Goal: Task Accomplishment & Management: Manage account settings

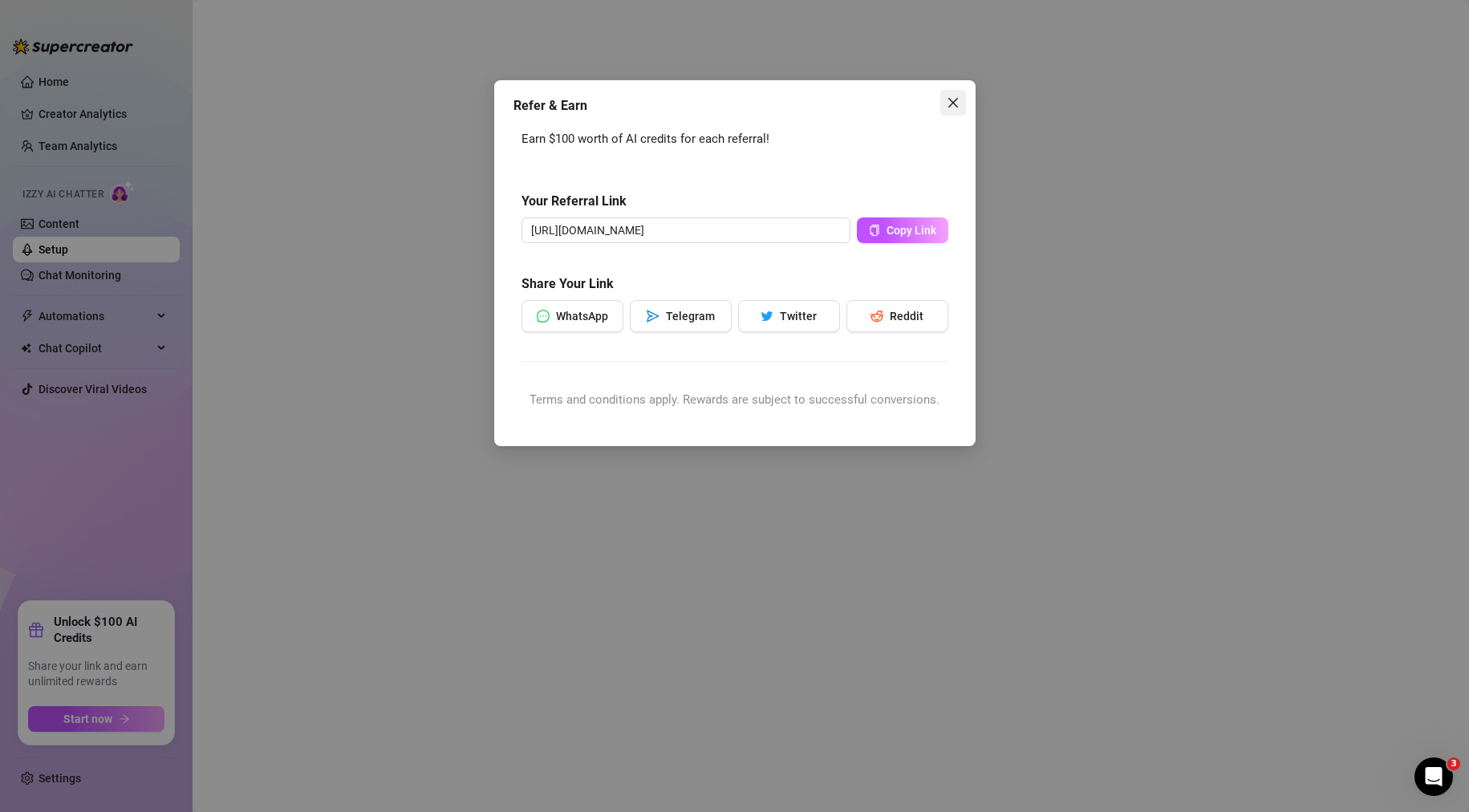
click at [956, 107] on icon "close" at bounding box center [953, 102] width 13 height 13
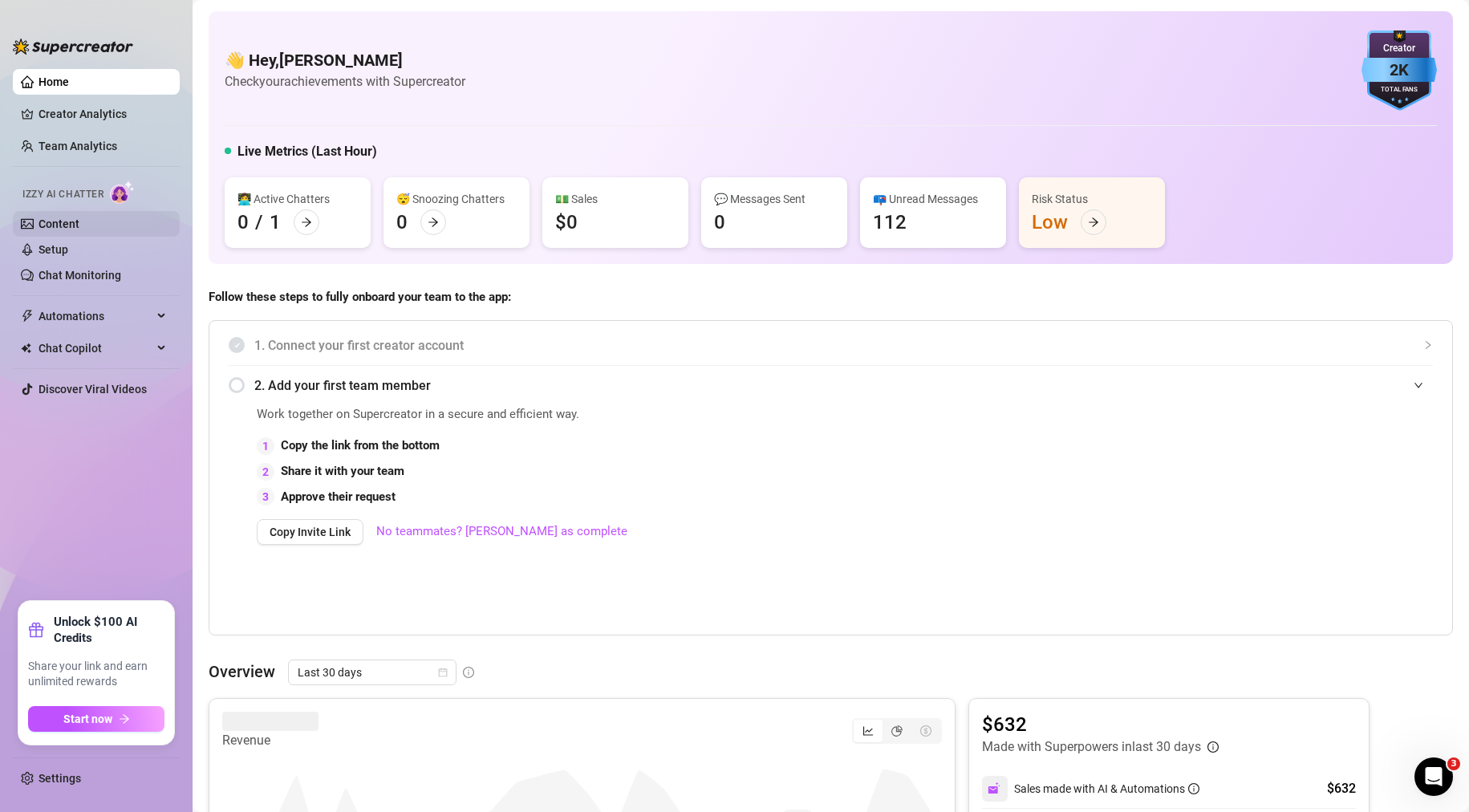
click at [69, 222] on link "Content" at bounding box center [59, 224] width 41 height 13
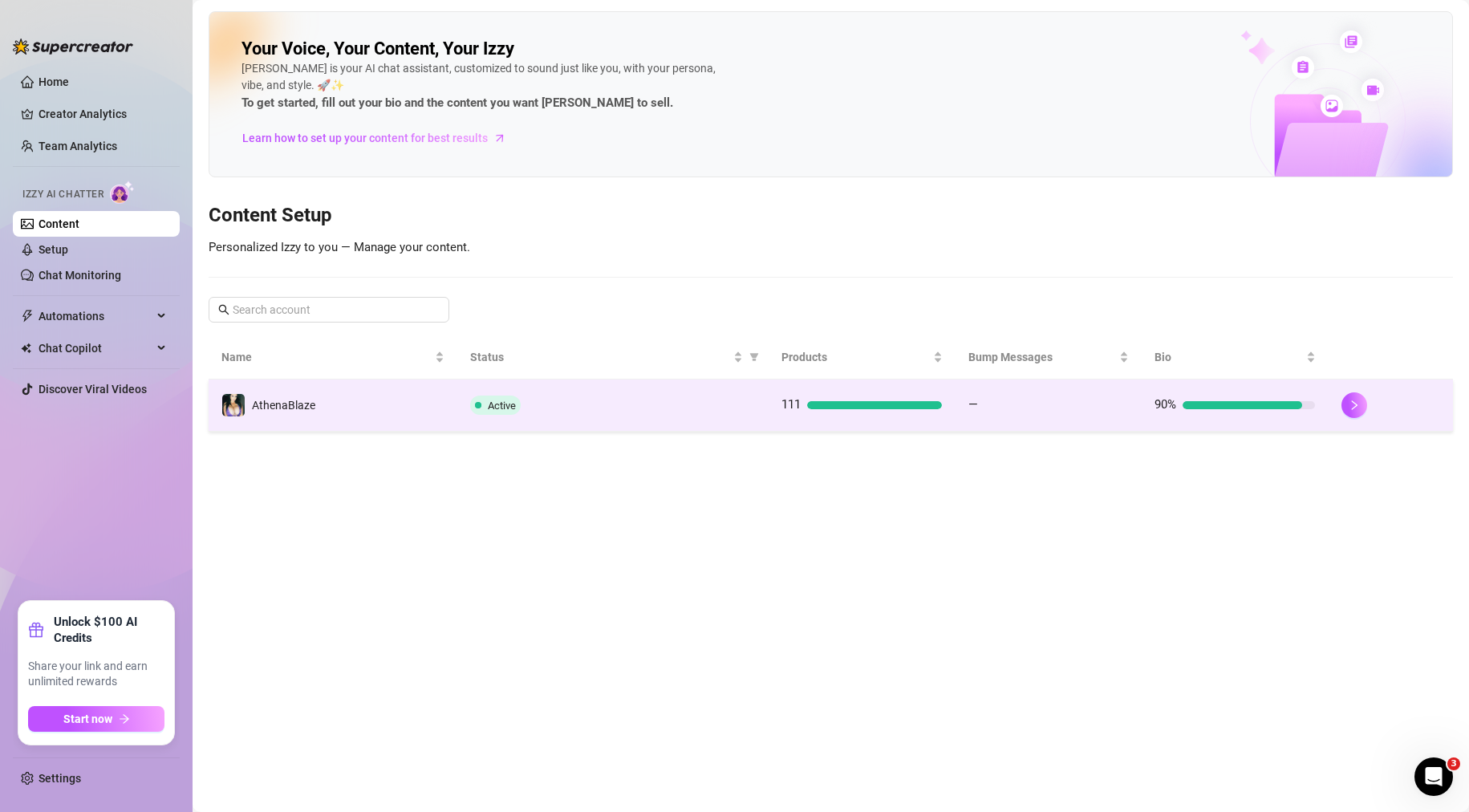
click at [701, 419] on td "Active" at bounding box center [613, 405] width 311 height 52
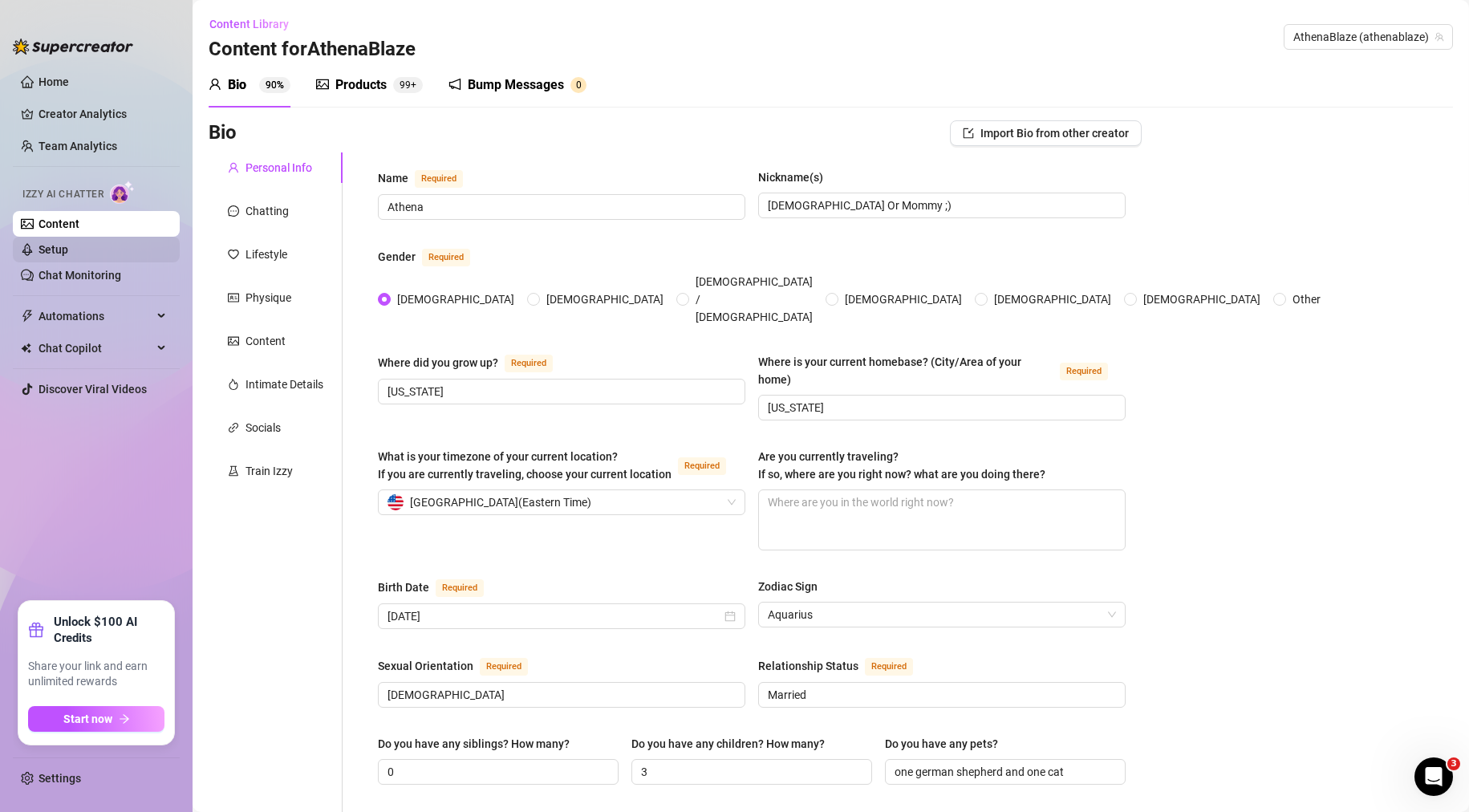
click at [69, 249] on link "Setup" at bounding box center [53, 250] width 29 height 13
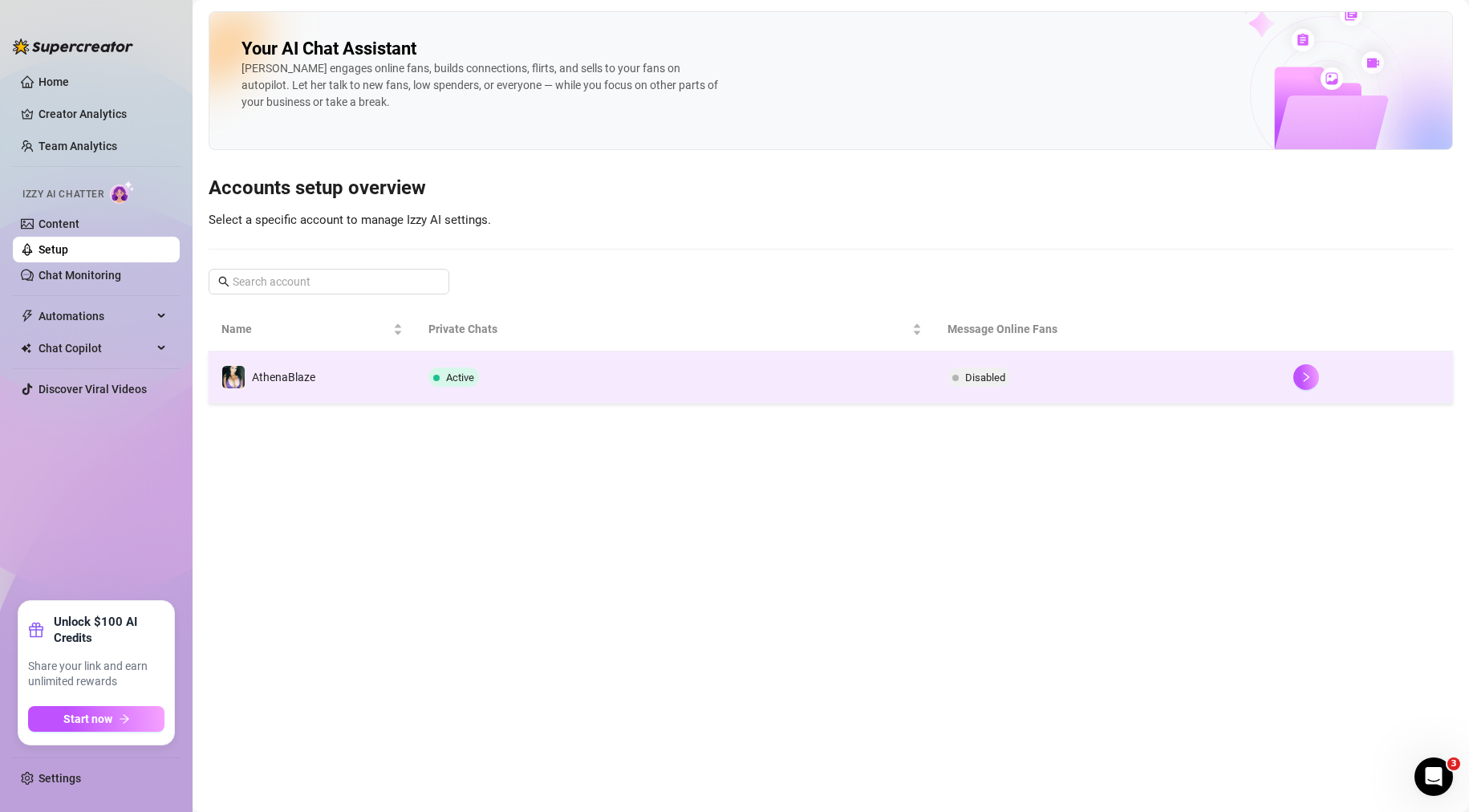
click at [990, 377] on span "Disabled" at bounding box center [985, 377] width 40 height 12
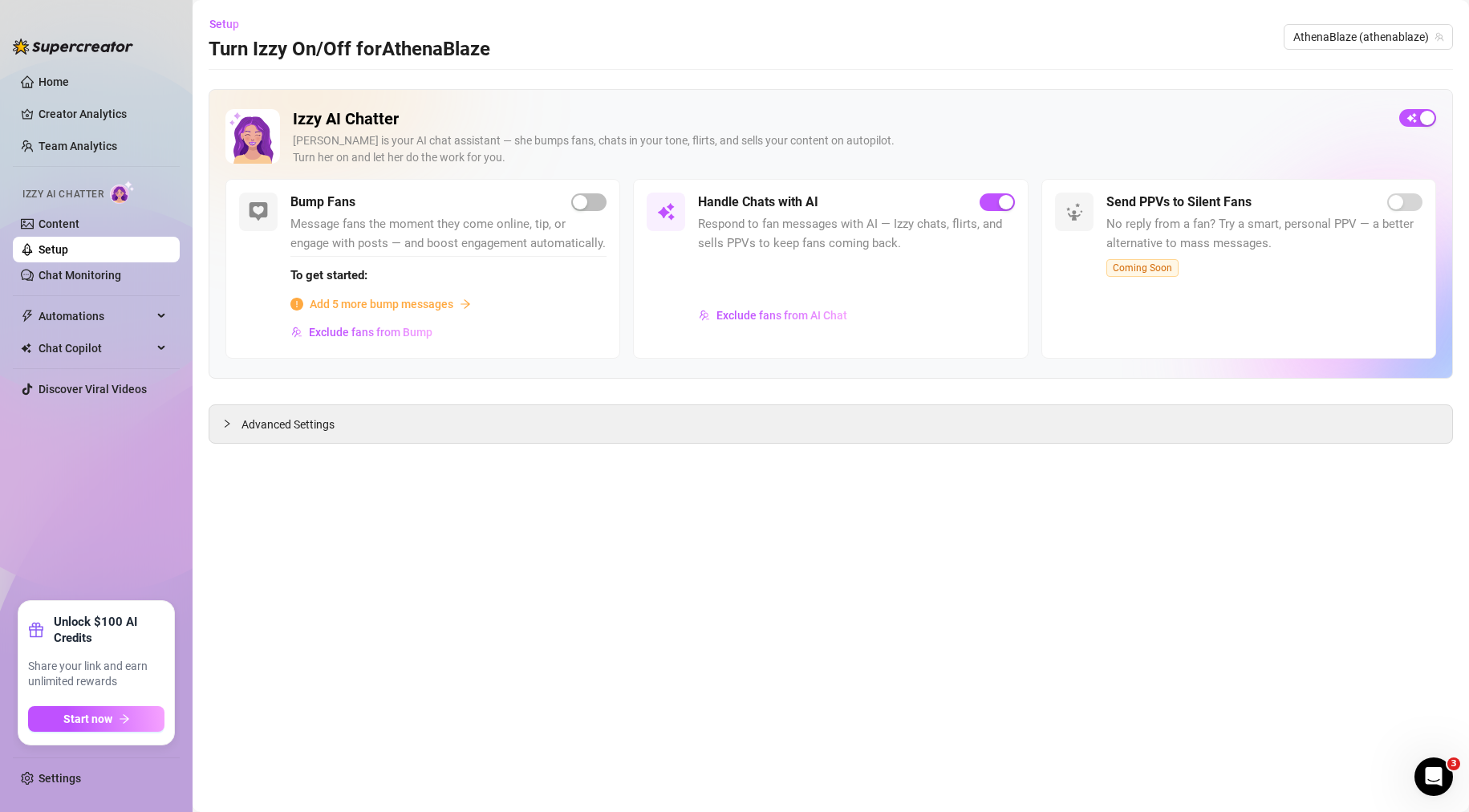
click at [364, 298] on span "Add 5 more bump messages" at bounding box center [381, 304] width 144 height 17
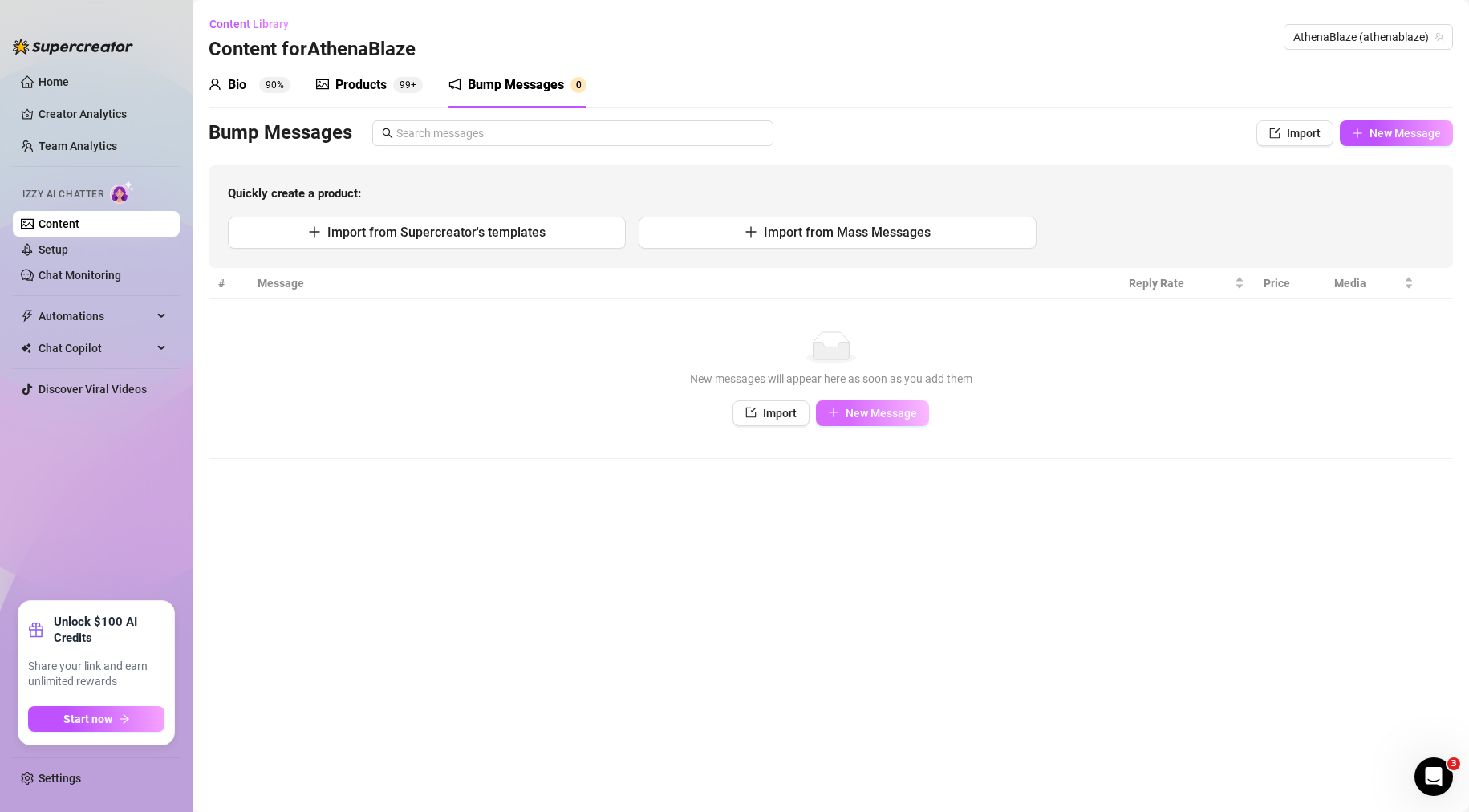
click at [863, 408] on span "New Message" at bounding box center [882, 413] width 71 height 13
type textarea "Type your message here..."
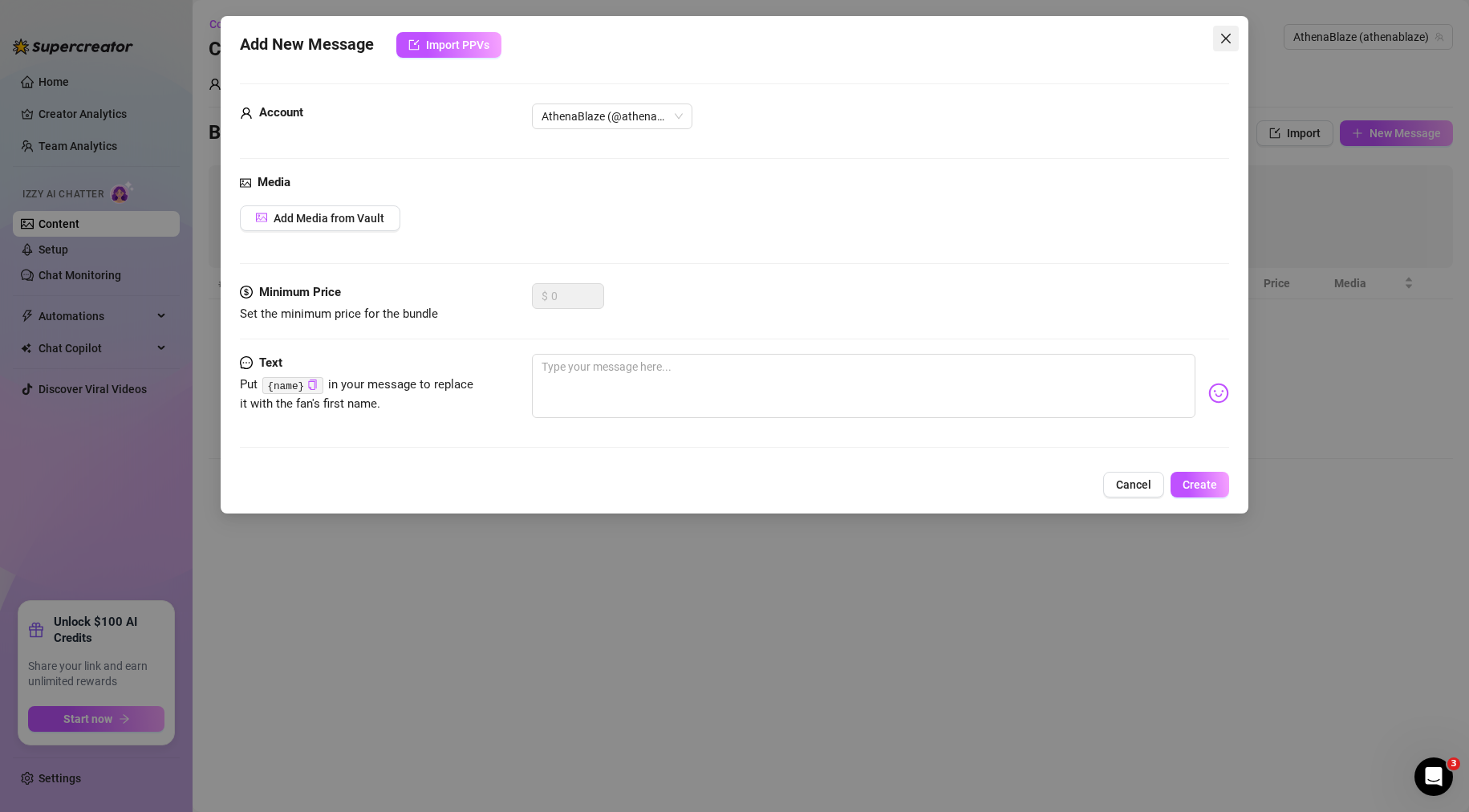
click at [1226, 35] on icon "close" at bounding box center [1226, 38] width 13 height 13
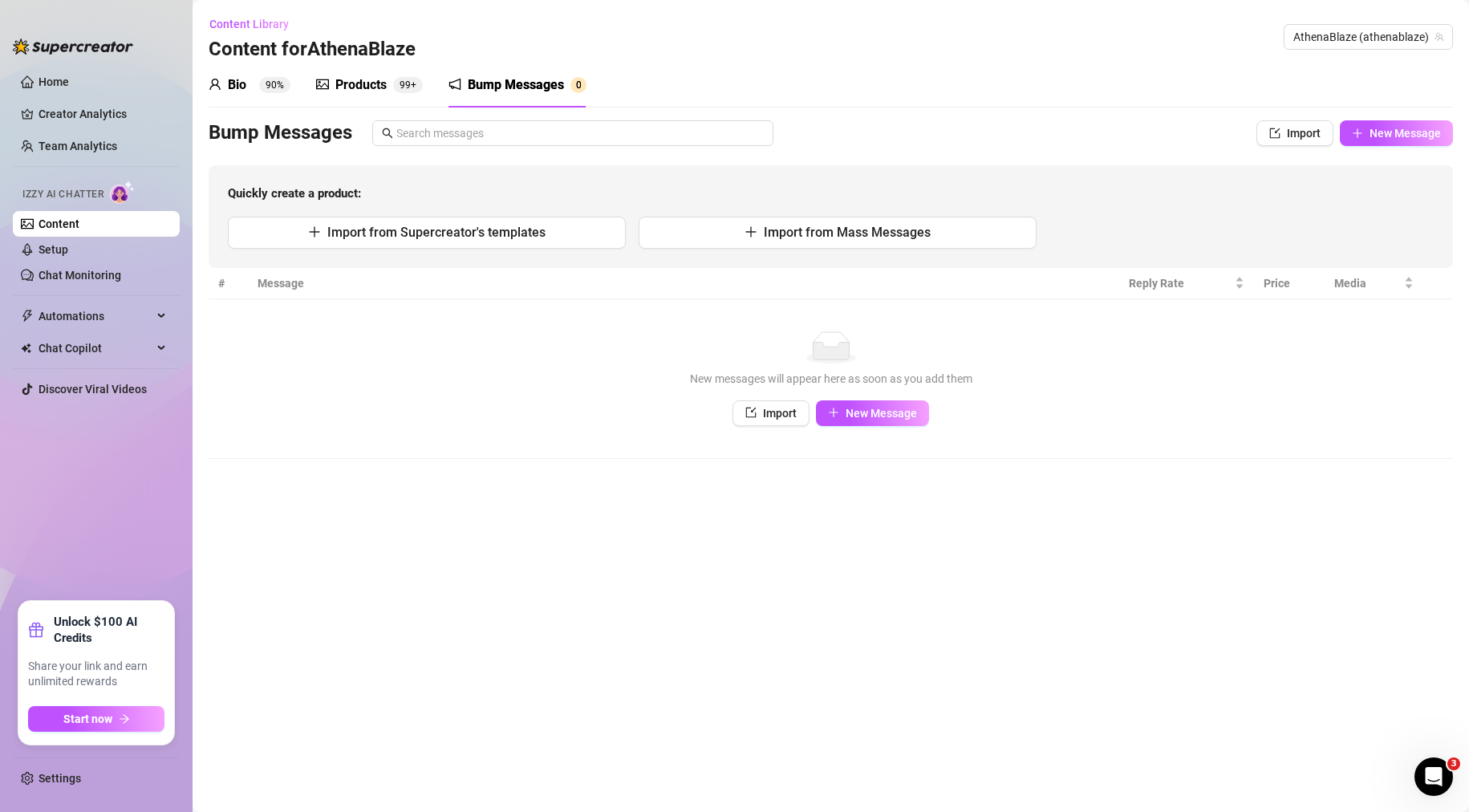
click at [244, 80] on div "Bio" at bounding box center [237, 84] width 18 height 19
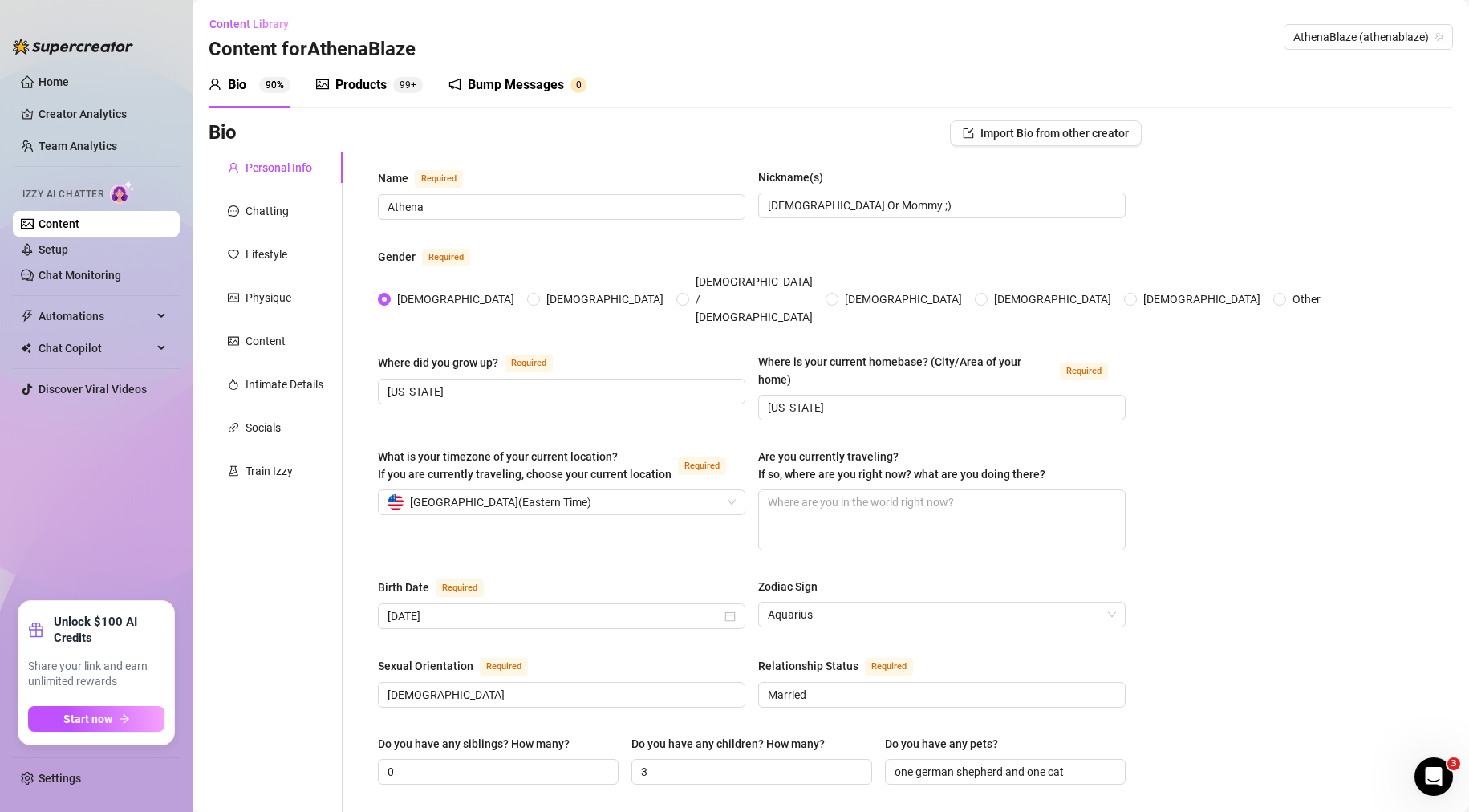
click at [513, 85] on div "Bump Messages" at bounding box center [515, 84] width 96 height 19
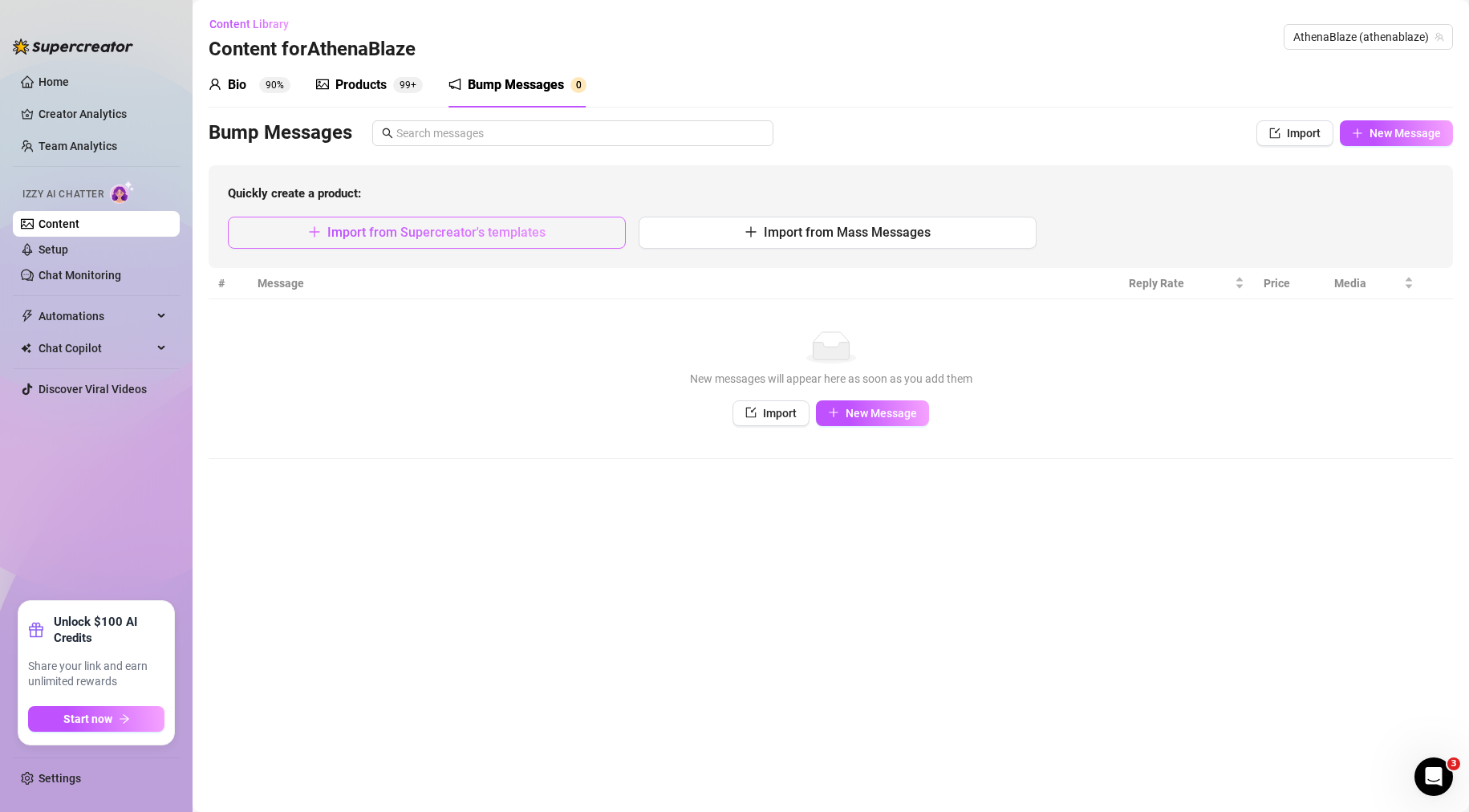
click at [423, 241] on button "Import from Supercreator's templates" at bounding box center [426, 232] width 398 height 32
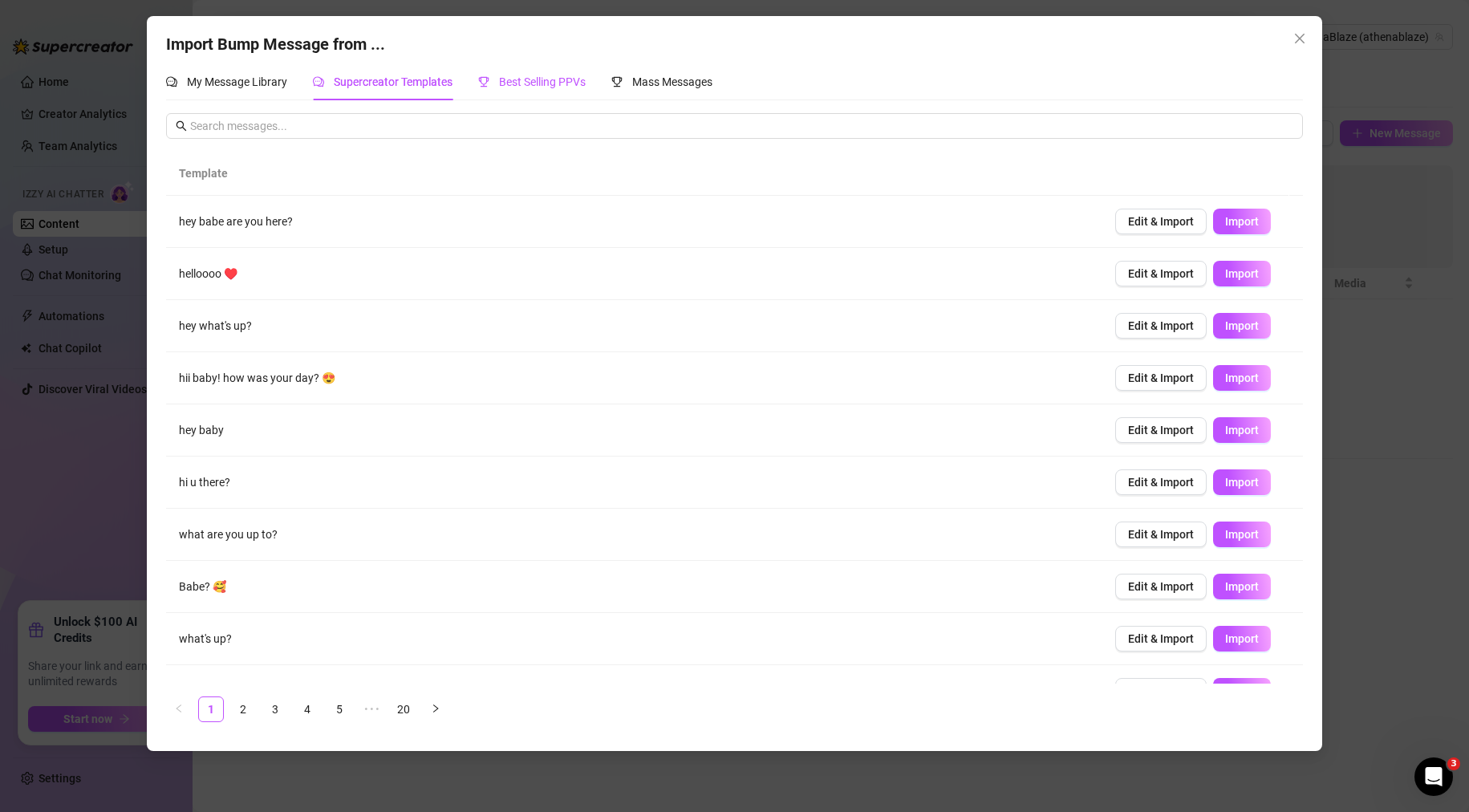
click at [539, 81] on span "Best Selling PPVs" at bounding box center [542, 81] width 87 height 13
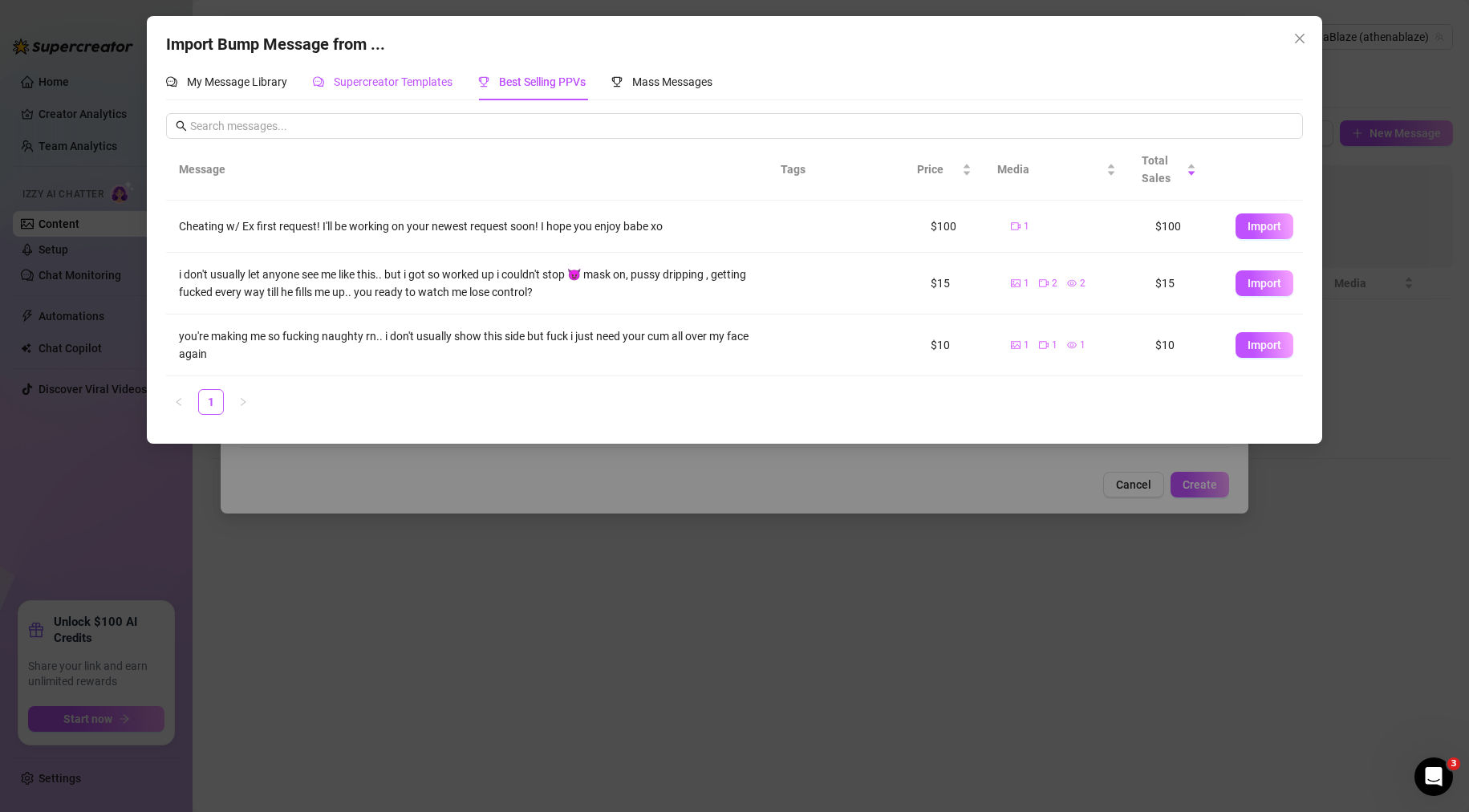
click at [409, 83] on span "Supercreator Templates" at bounding box center [393, 81] width 119 height 13
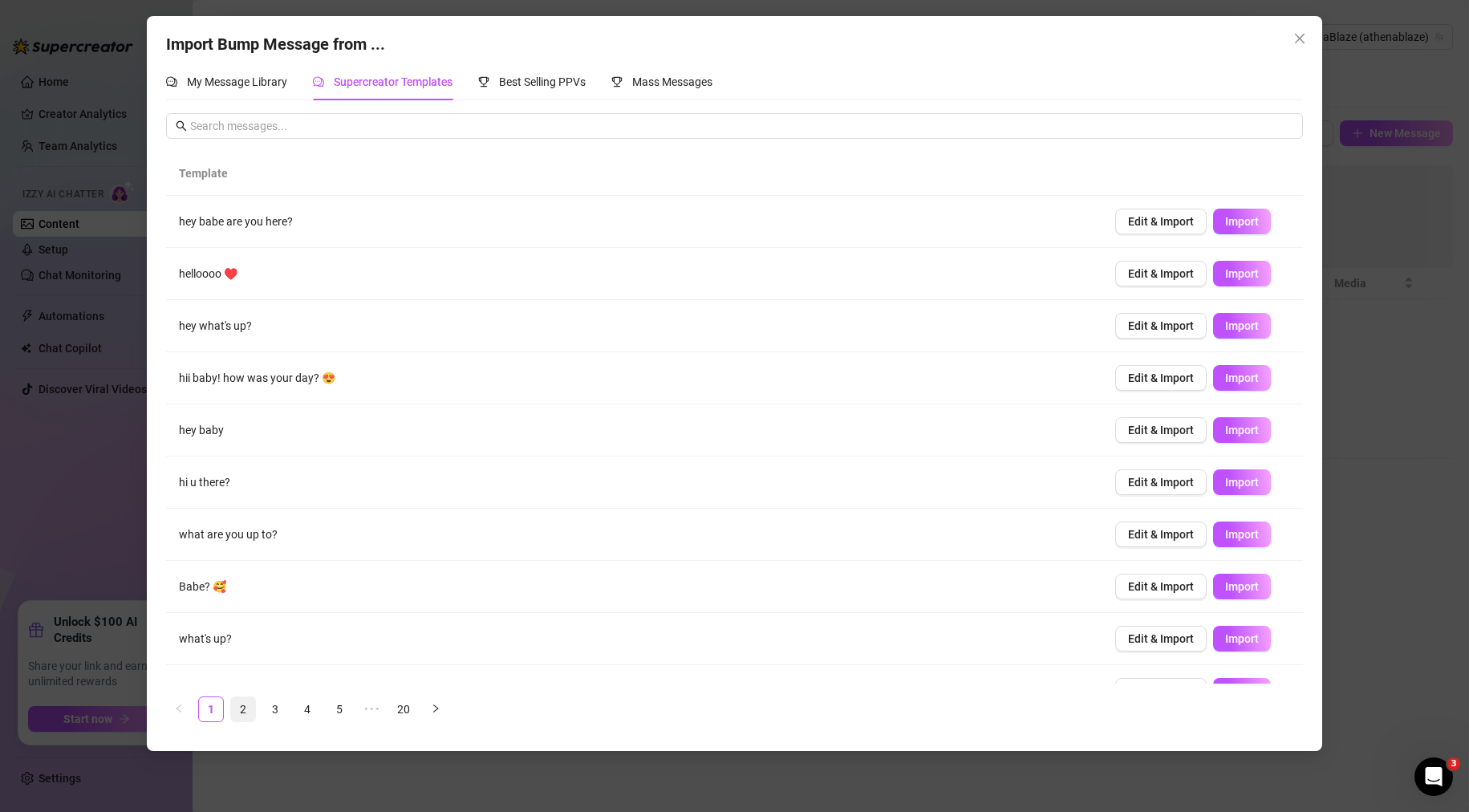
click at [252, 706] on link "2" at bounding box center [243, 709] width 24 height 24
click at [284, 709] on link "3" at bounding box center [275, 709] width 24 height 24
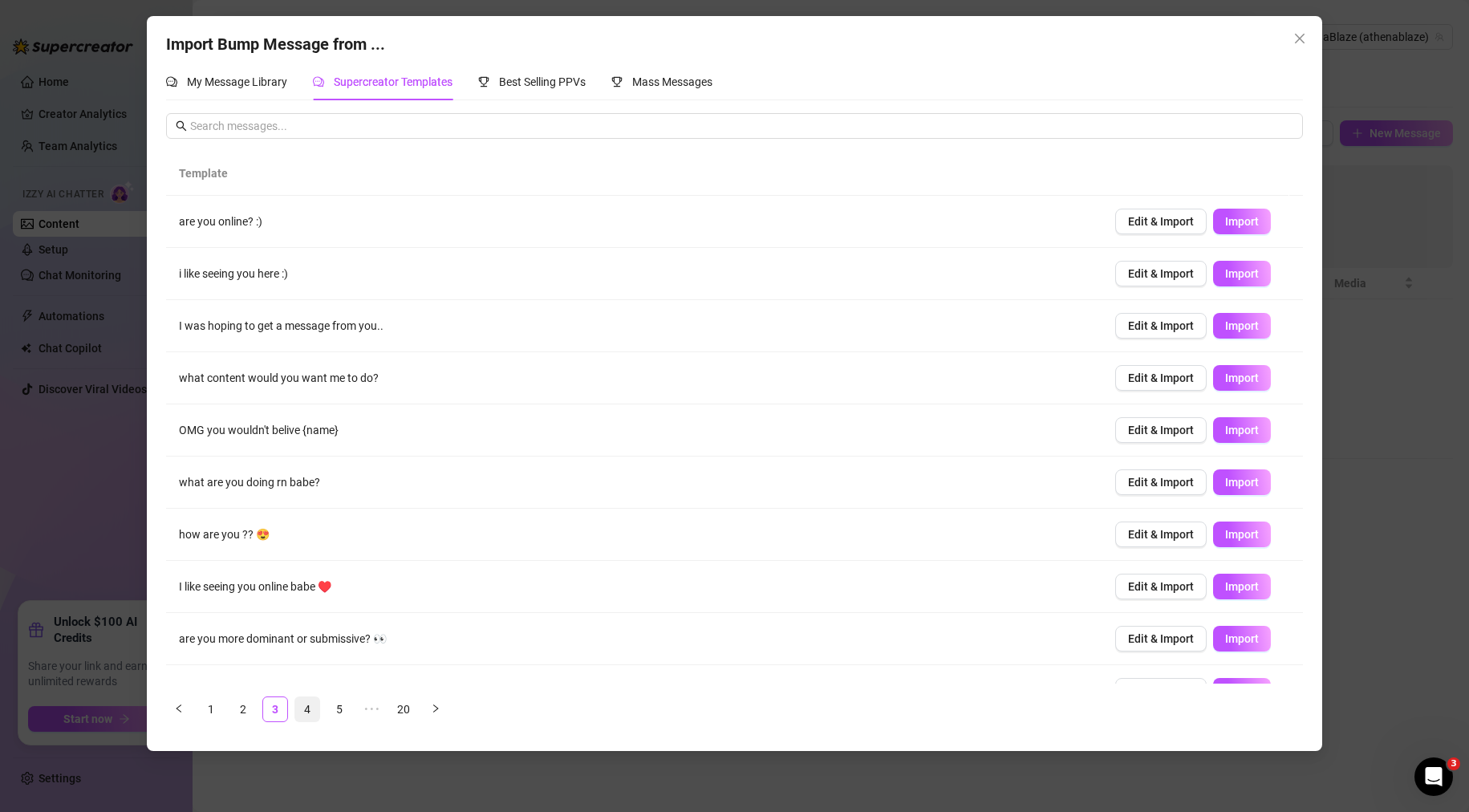
click at [310, 710] on link "4" at bounding box center [307, 709] width 24 height 24
click at [343, 705] on link "5" at bounding box center [339, 709] width 24 height 24
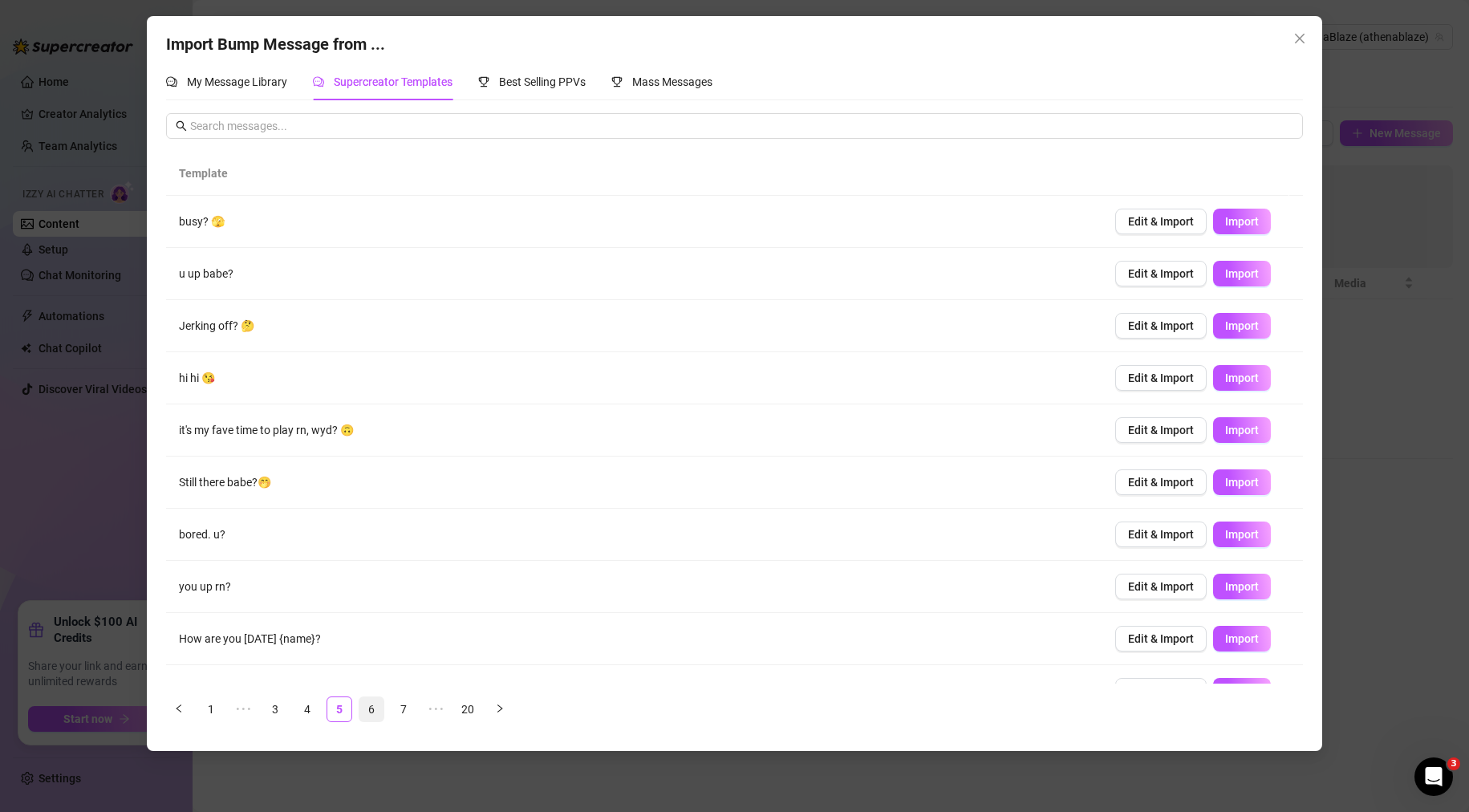
click at [376, 707] on link "6" at bounding box center [371, 709] width 24 height 24
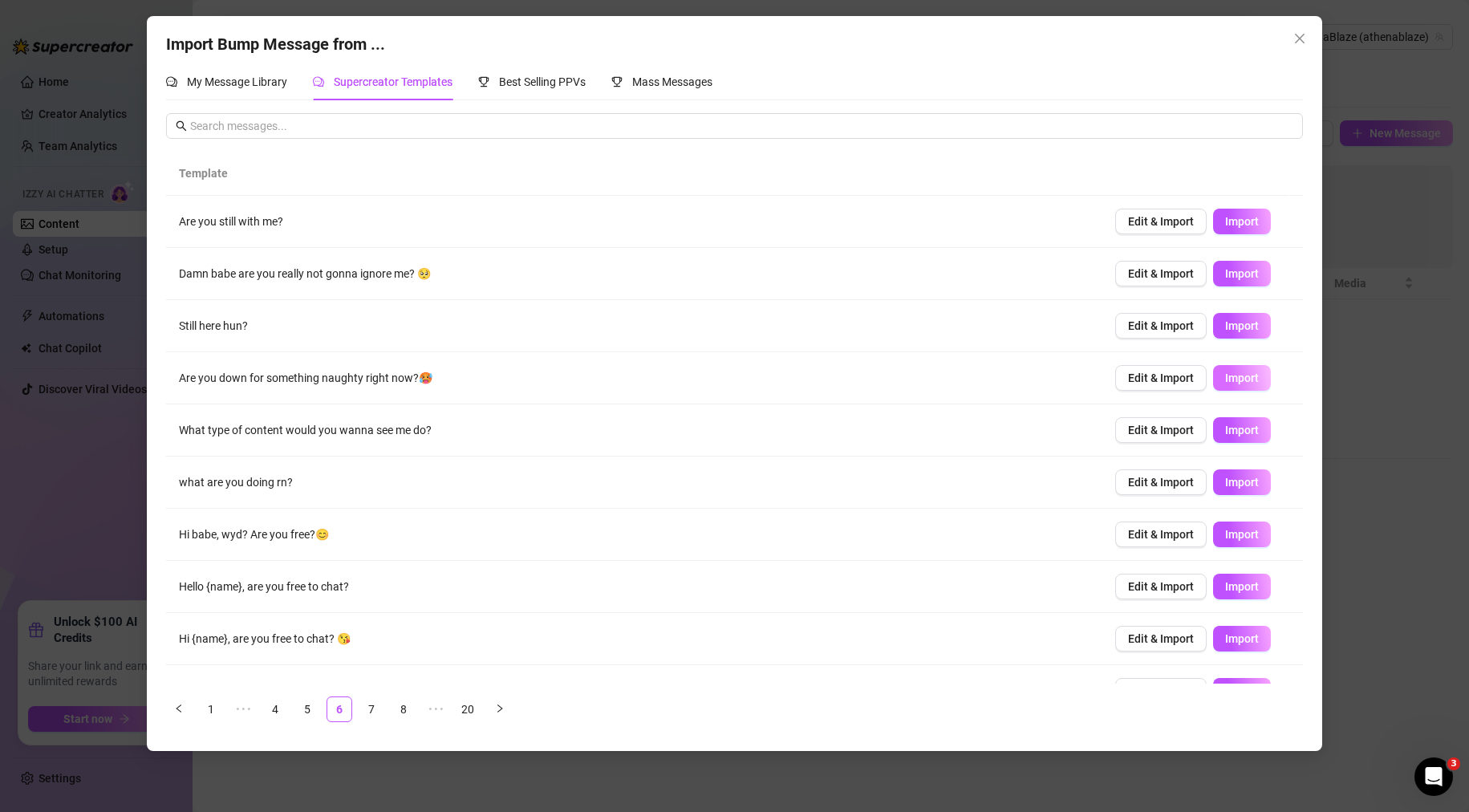
click at [1238, 374] on span "Import" at bounding box center [1241, 378] width 34 height 13
click at [1244, 431] on span "Import" at bounding box center [1241, 430] width 34 height 13
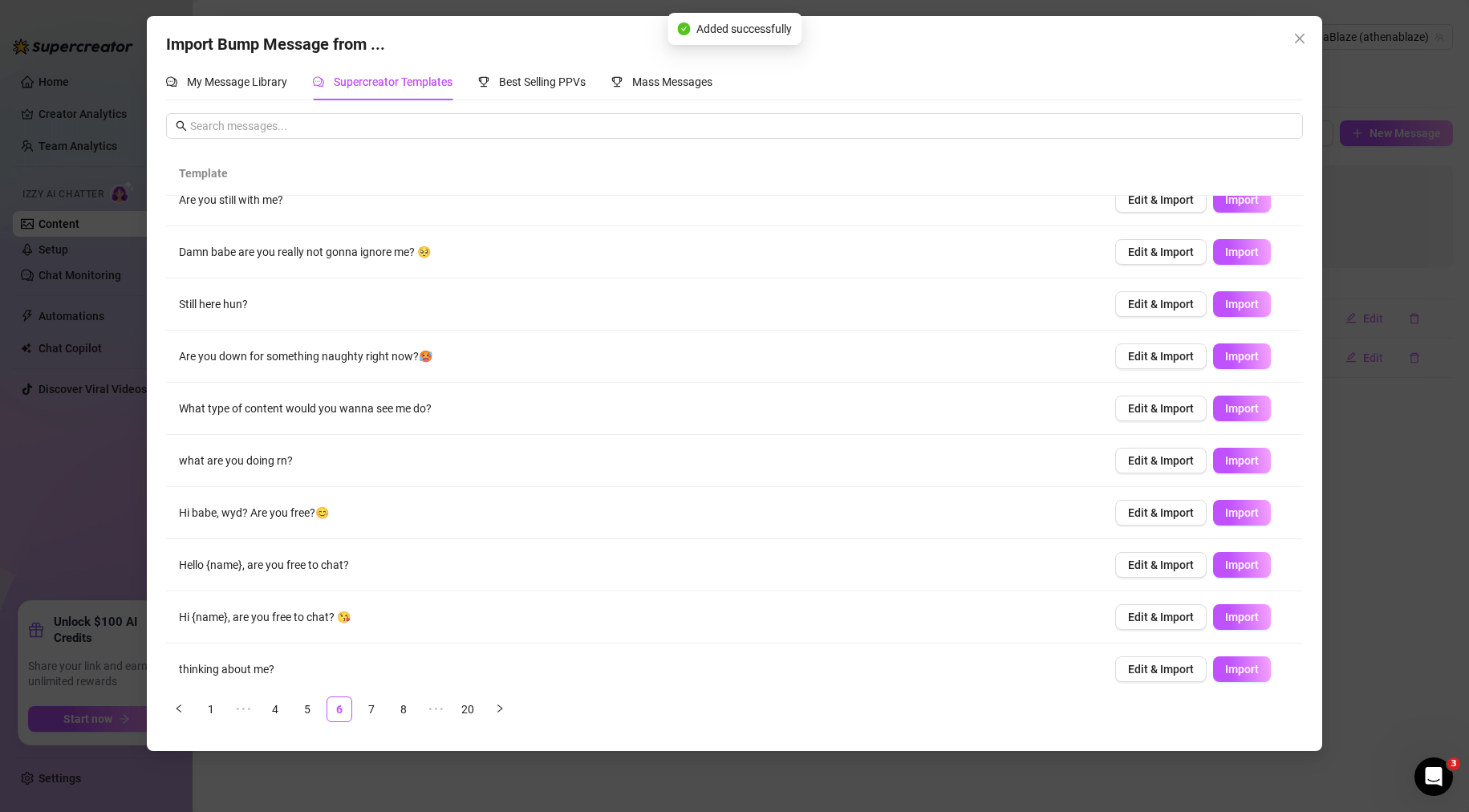
scroll to position [34, 0]
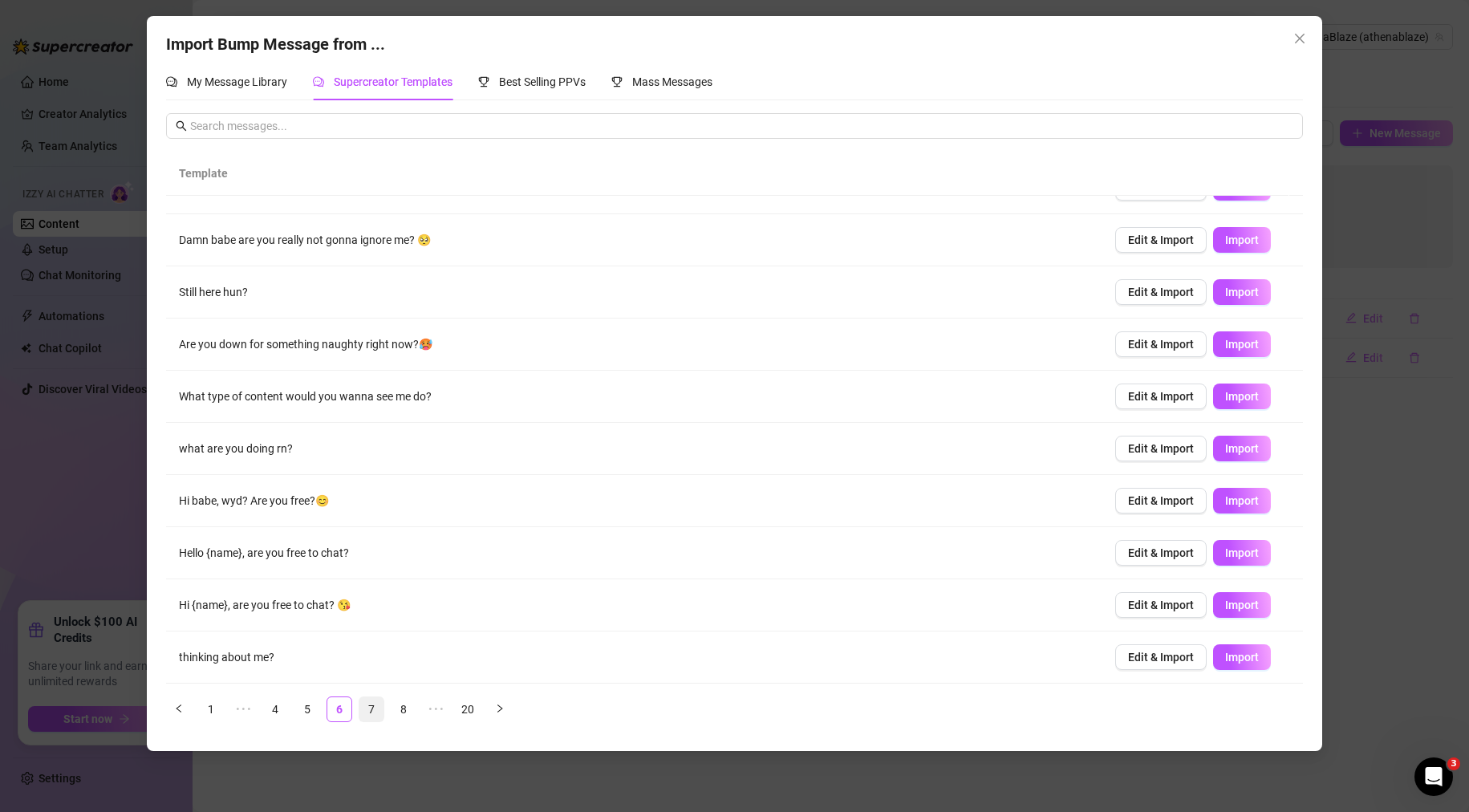
click at [373, 710] on link "7" at bounding box center [371, 709] width 24 height 24
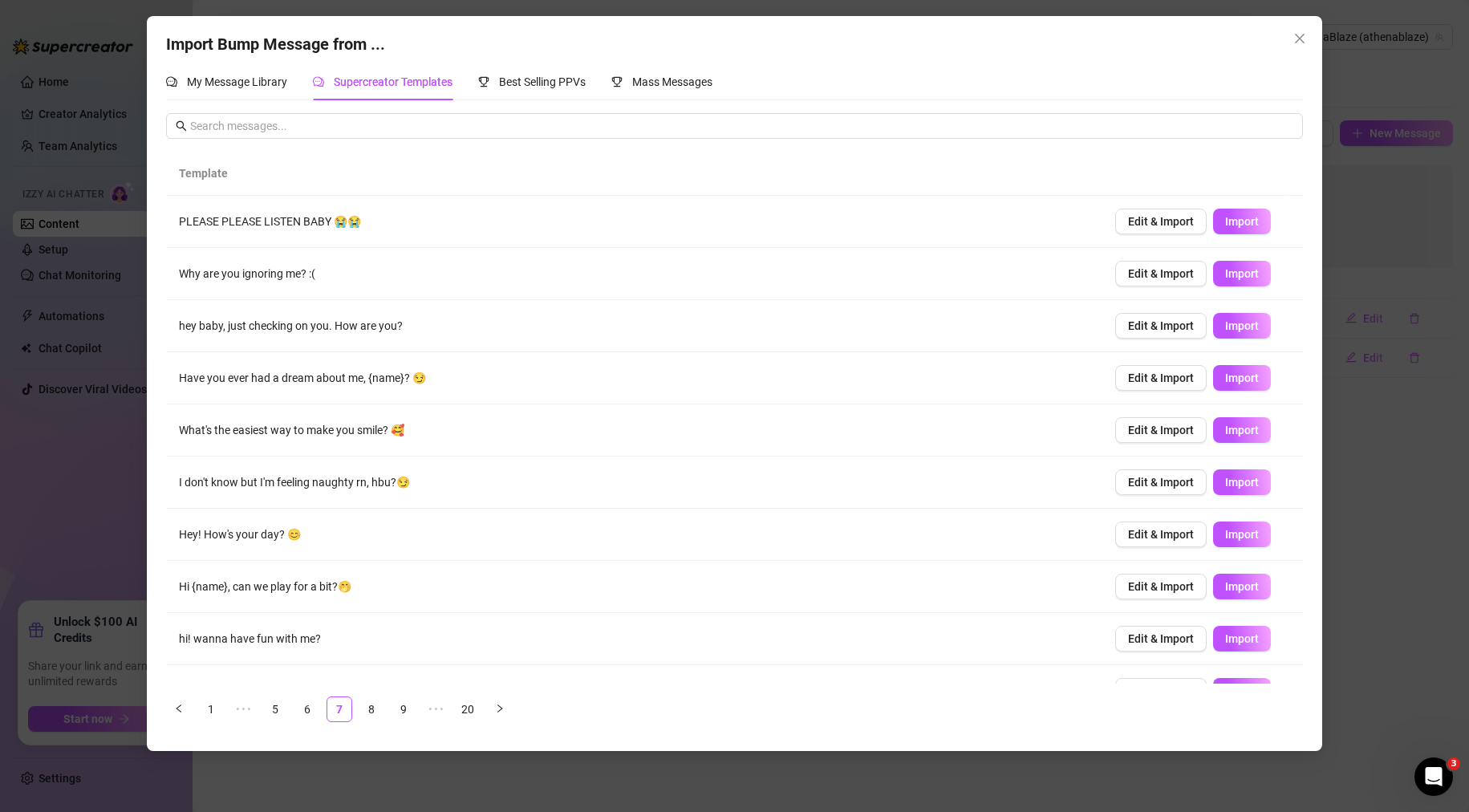
scroll to position [0, 0]
click at [370, 713] on link "8" at bounding box center [371, 709] width 24 height 24
click at [367, 710] on link "9" at bounding box center [371, 709] width 24 height 24
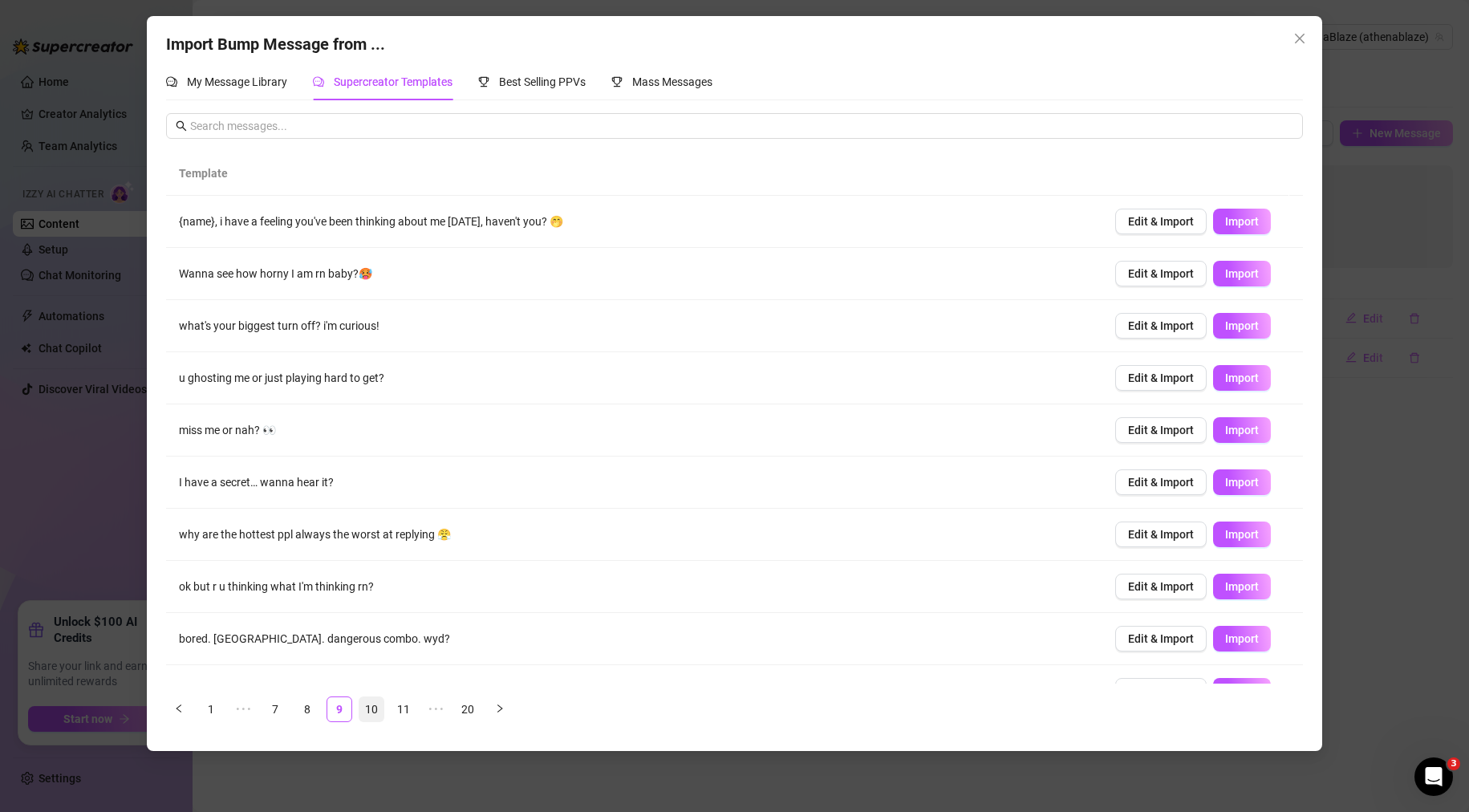
click at [367, 710] on link "10" at bounding box center [371, 709] width 24 height 24
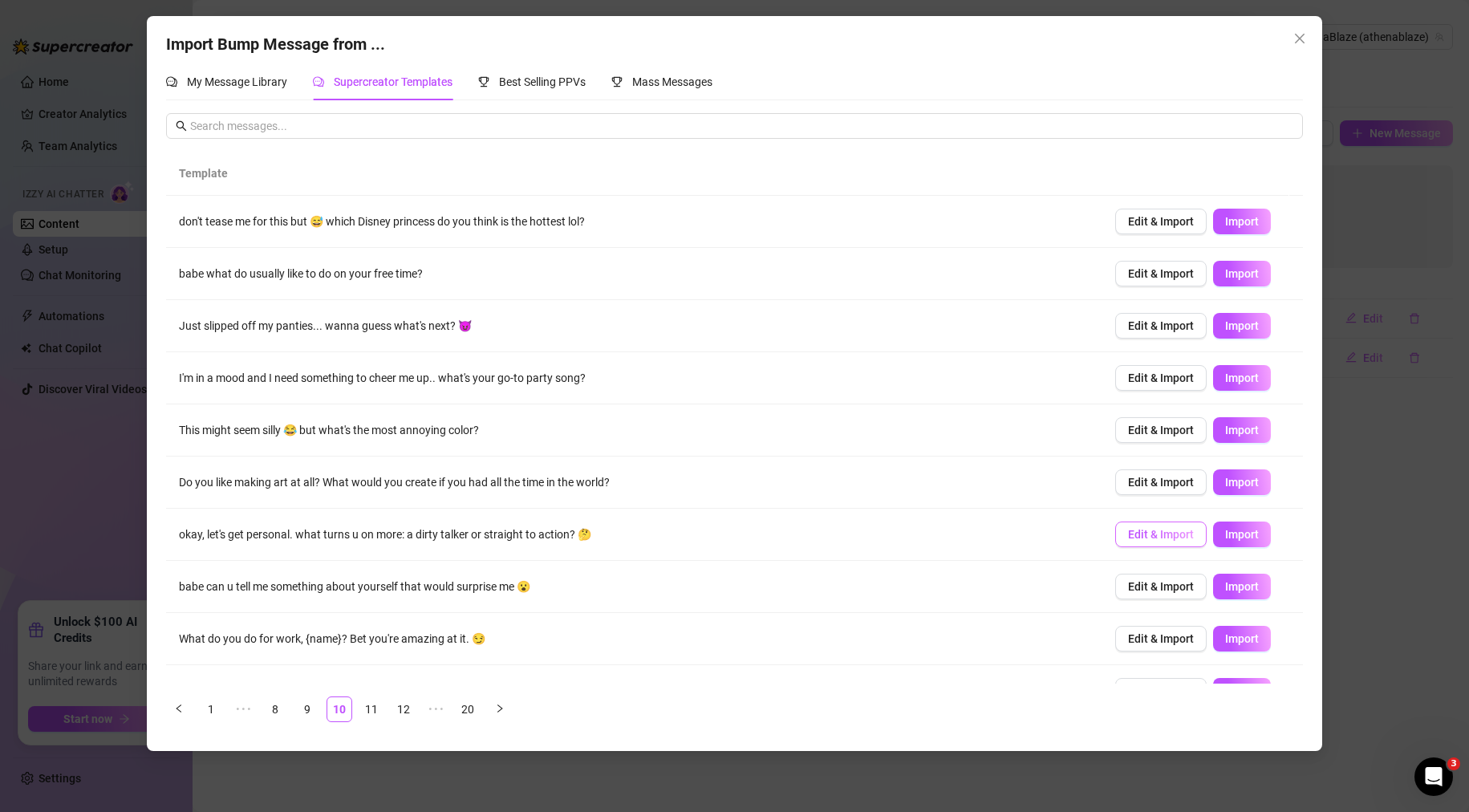
click at [1136, 533] on span "Edit & Import" at bounding box center [1161, 534] width 66 height 13
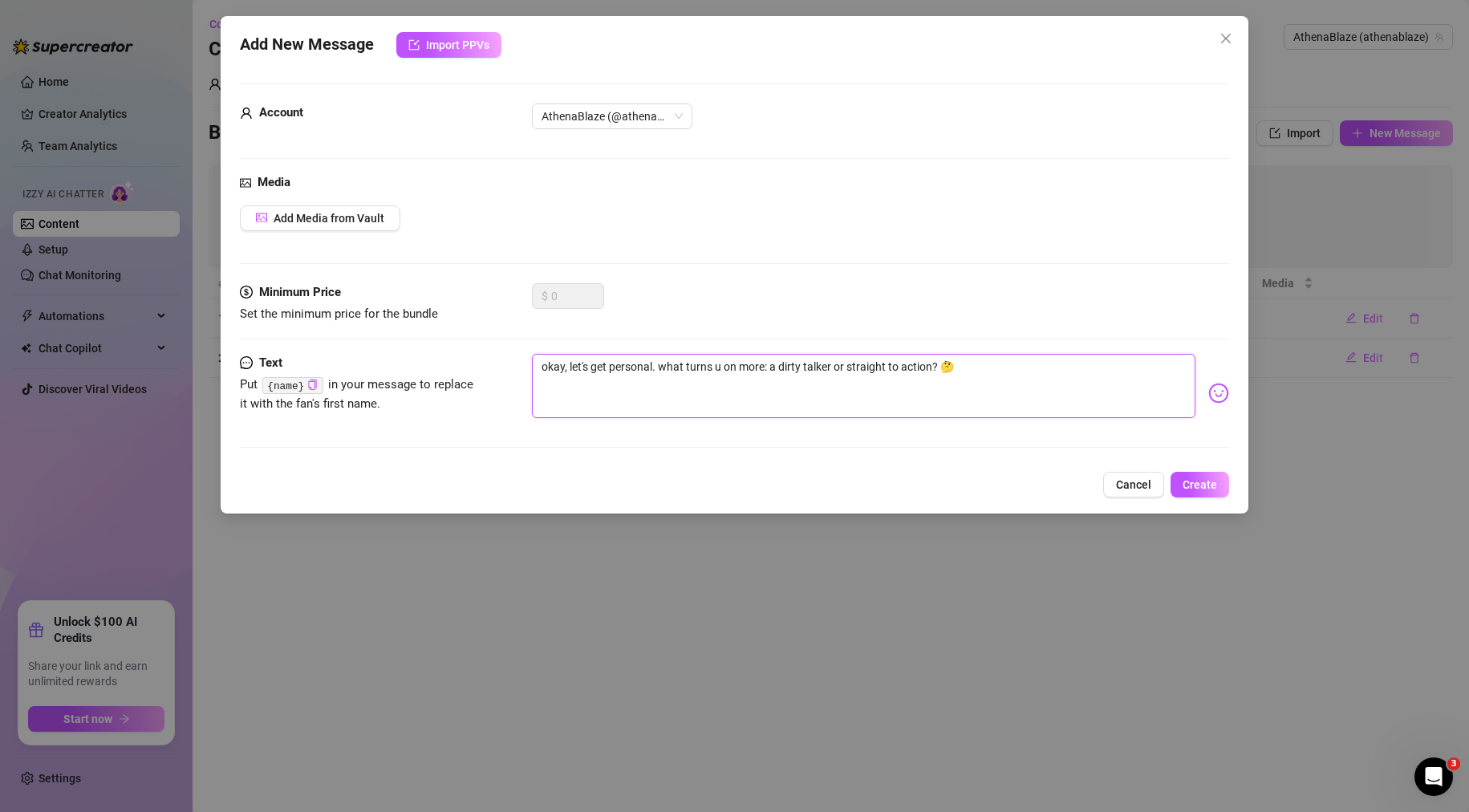
click at [611, 366] on textarea "okay, let's get personal. what turns u on more: a dirty talker or straight to a…" at bounding box center [864, 386] width 664 height 64
drag, startPoint x: 659, startPoint y: 366, endPoint x: 469, endPoint y: 370, distance: 190.0
click at [471, 370] on div "Text Put {name} in your message to replace it with the fan's first name. okay, …" at bounding box center [734, 393] width 990 height 79
type textarea "Lwhat turns u on more: a dirty talker or straight to action? 🤔"
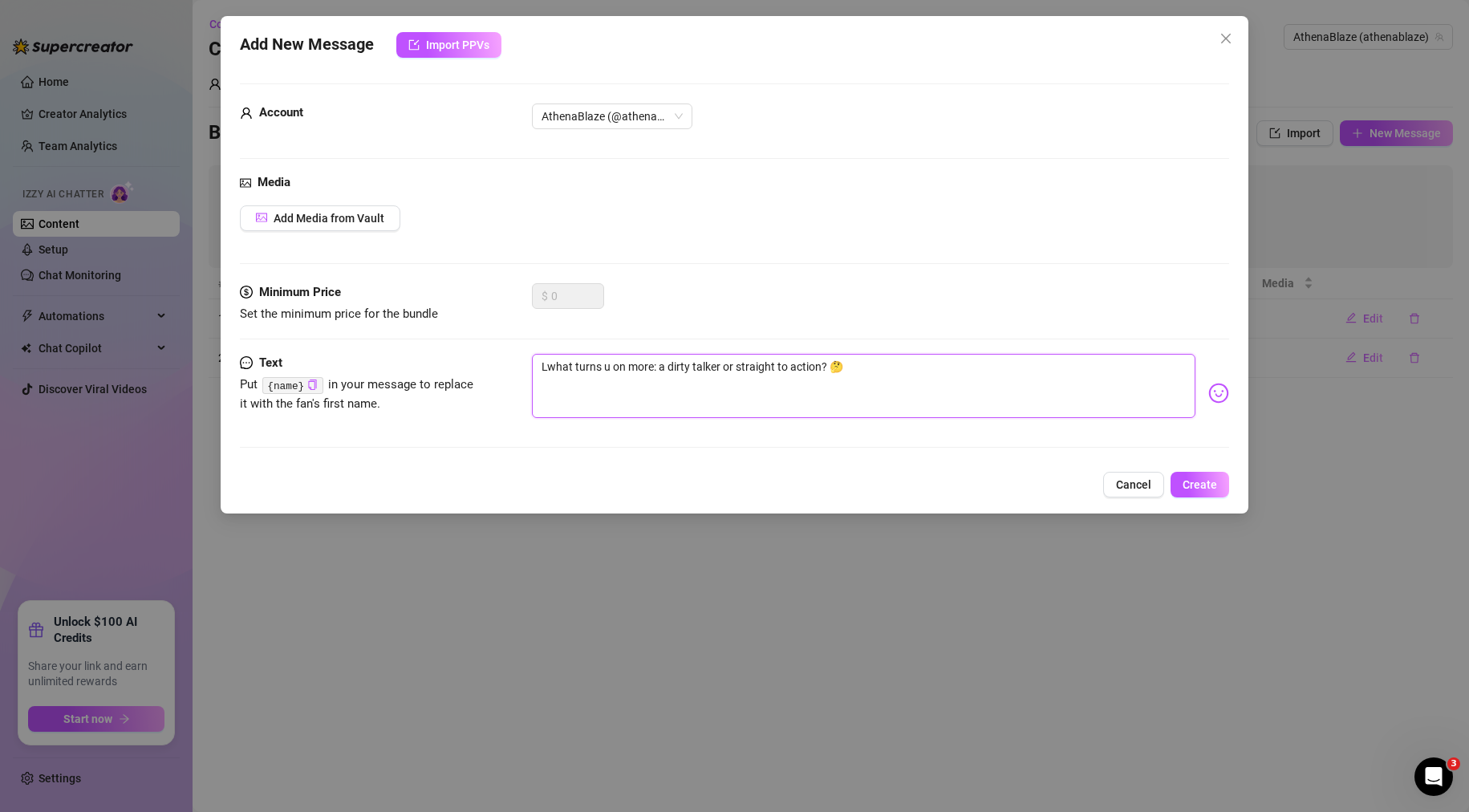
type textarea "[PERSON_NAME] turns u on more: a dirty talker or straight to action? 🤔"
type textarea "Letwhat turns u on more: a dirty talker or straight to action? 🤔"
type textarea "Let what turns u on more: a dirty talker or straight to action? 🤔"
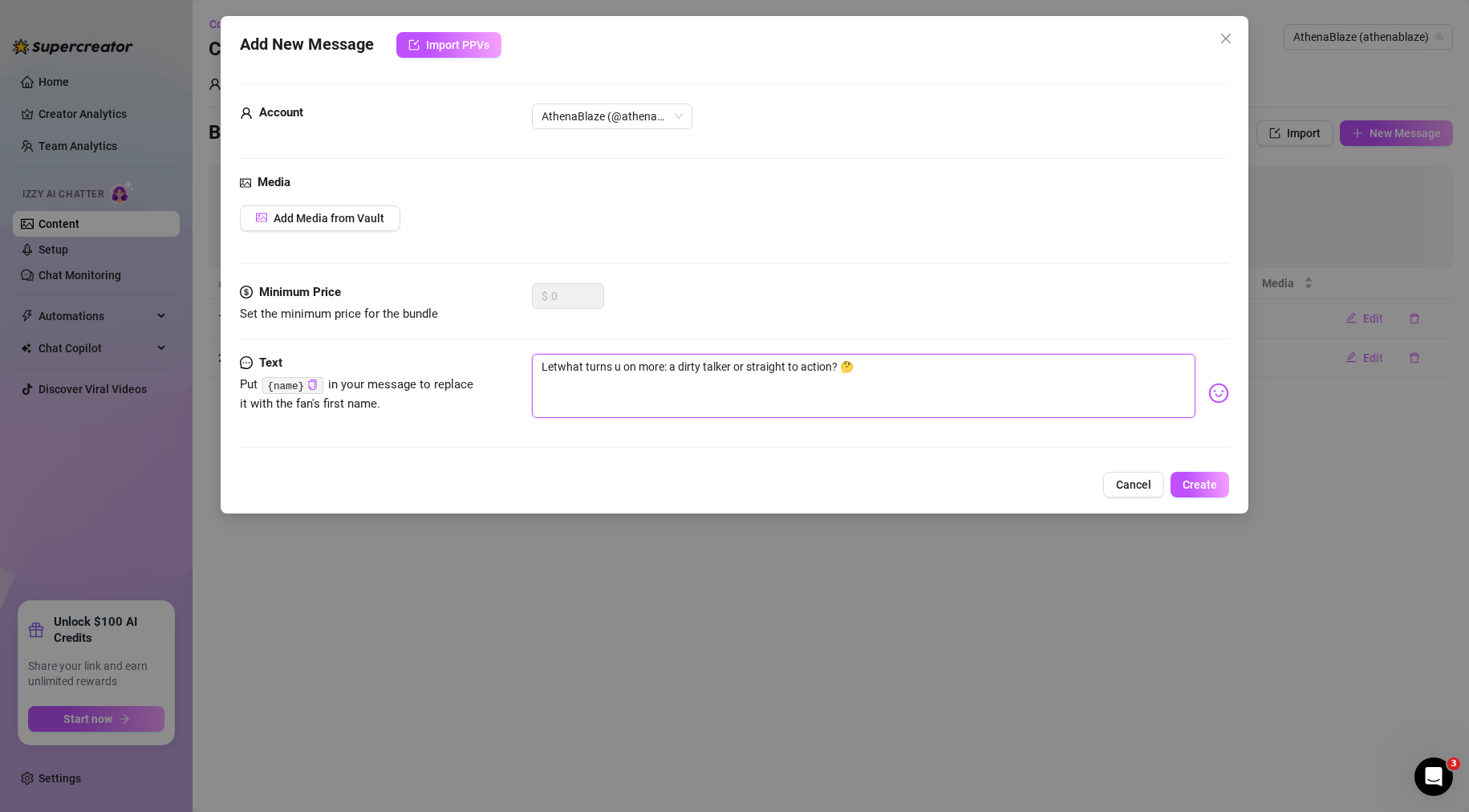
type textarea "Let what turns u on more: a dirty talker or straight to action? 🤔"
type textarea "Let mwhat turns u on more: a dirty talker or straight to action? 🤔"
type textarea "Let mewhat turns u on more: a dirty talker or straight to action? 🤔"
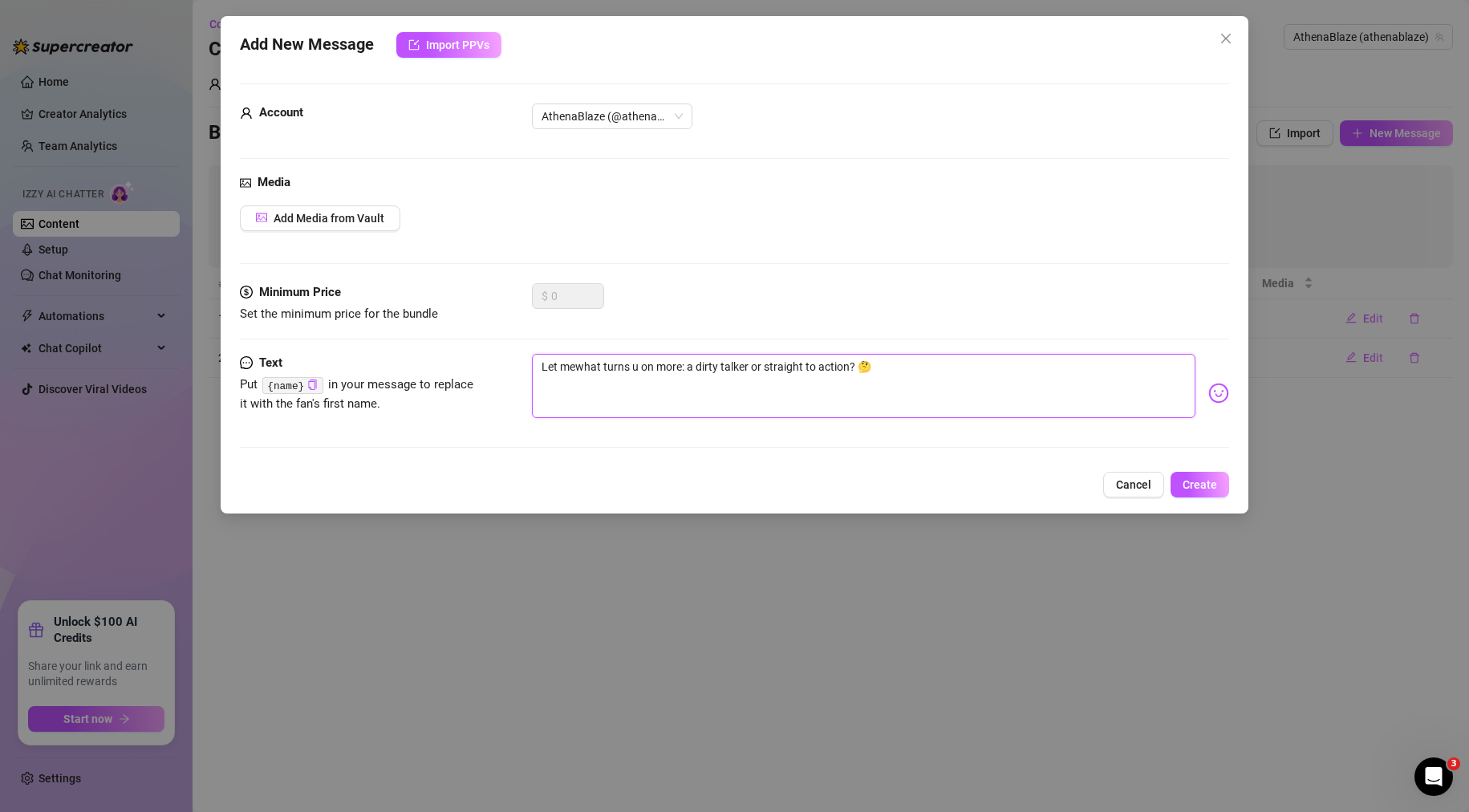
type textarea "Let me what turns u on more: a dirty talker or straight to action? 🤔"
type textarea "Let me awhat turns u on more: a dirty talker or straight to action? 🤔"
type textarea "Let me aswhat turns u on more: a dirty talker or straight to action? 🤔"
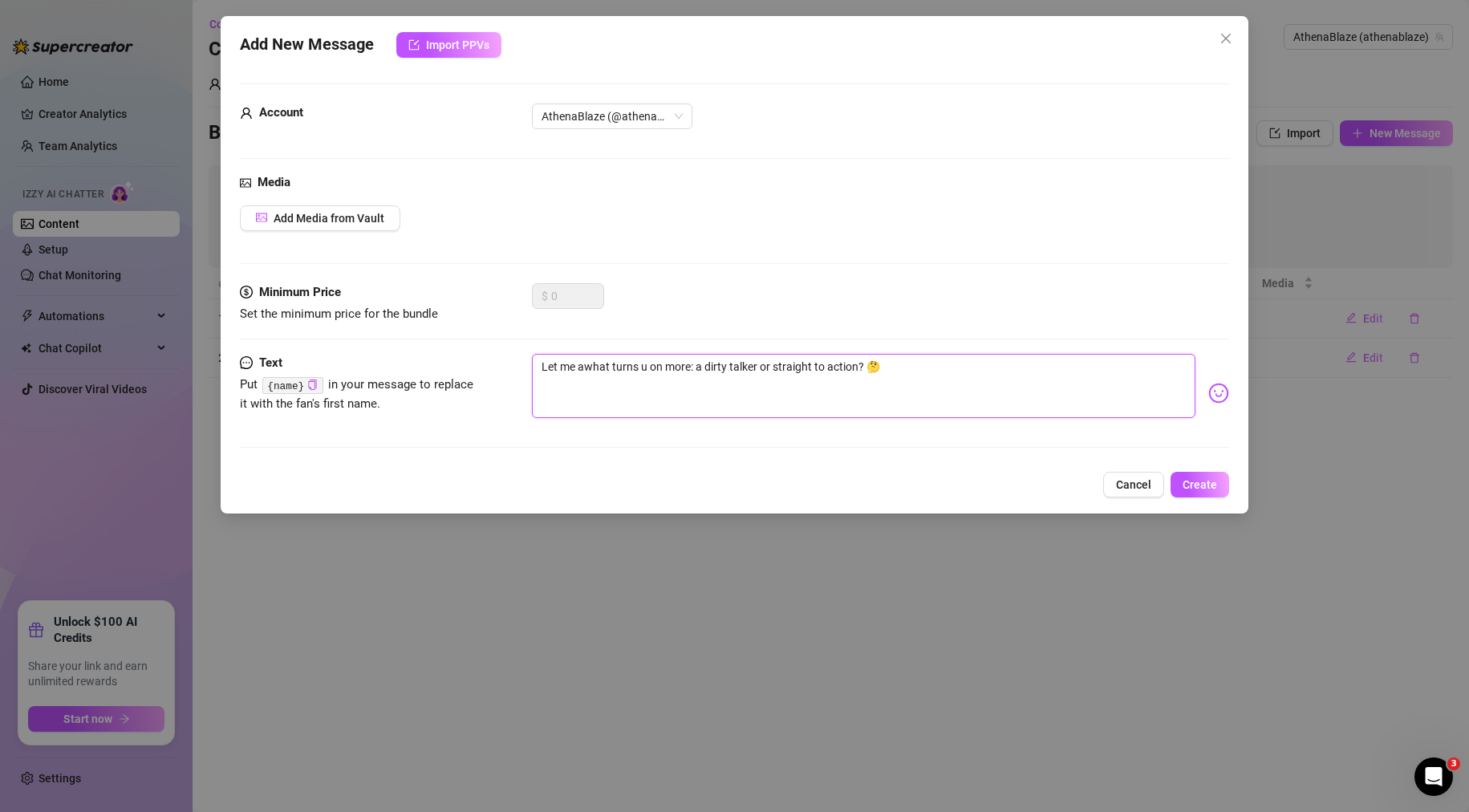
type textarea "Let me aswhat turns u on more: a dirty talker or straight to action? 🤔"
type textarea "Let me askwhat turns u on more: a dirty talker or straight to action? 🤔"
type textarea "Let me ask what turns u on more: a dirty talker or straight to action? 🤔"
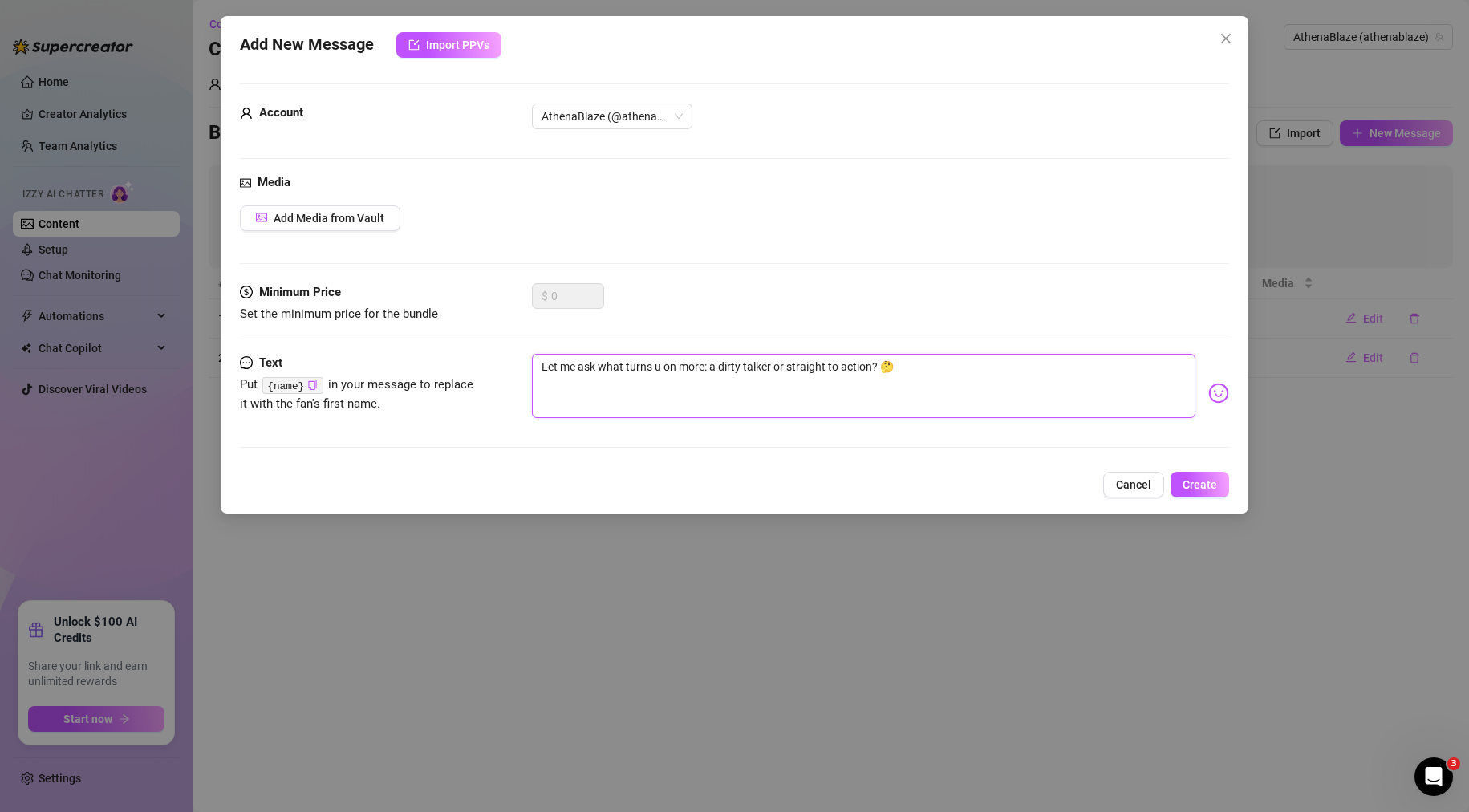
type textarea "Let me ask ywhat turns u on more: a dirty talker or straight to action? 🤔"
type textarea "Let me ask [PERSON_NAME] turns u on more: a dirty talker or straight to action?…"
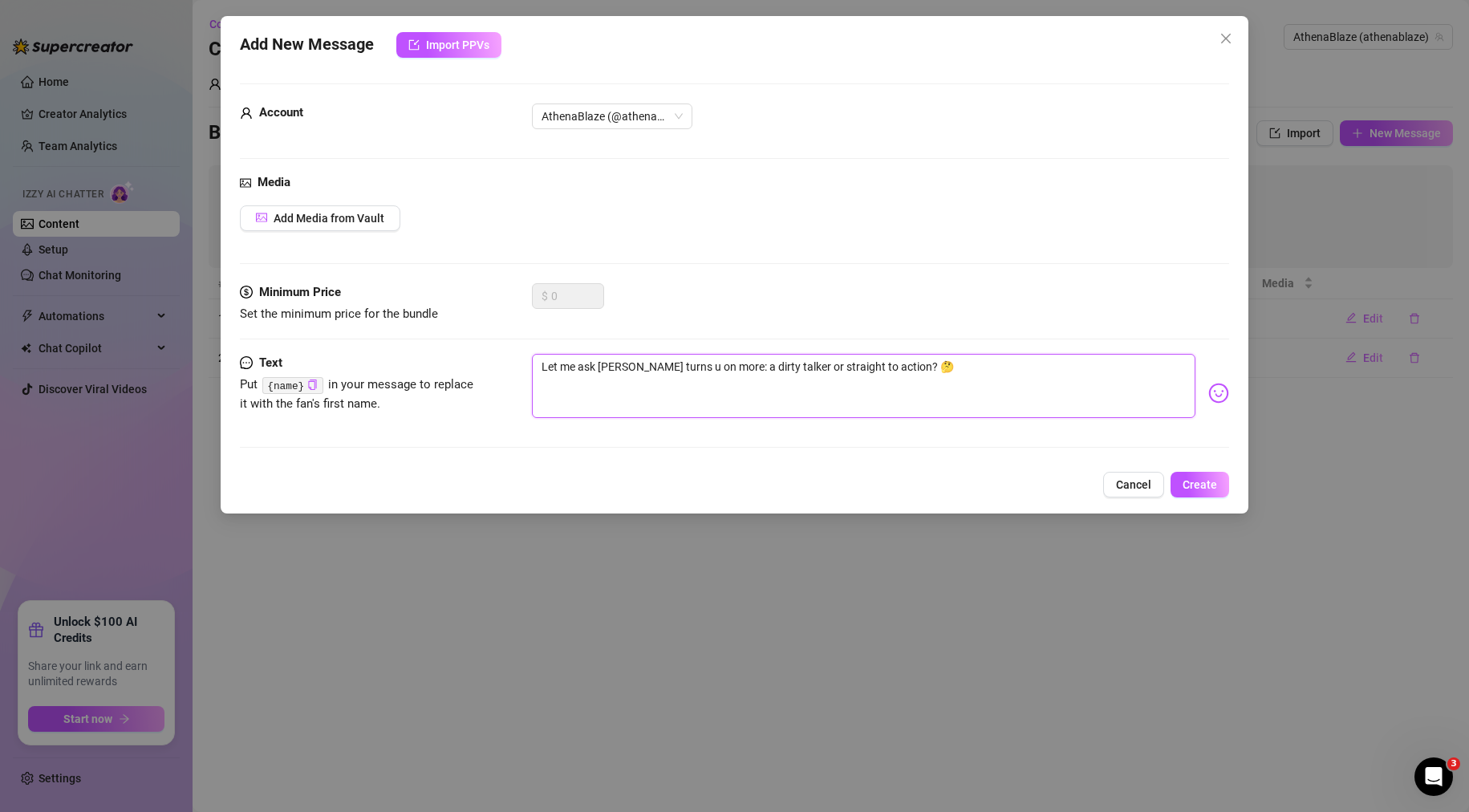
type textarea "Let me ask [PERSON_NAME] turns u on more: a dirty talker or straight to action?…"
type textarea "Let me ask you what turns u on more: a dirty talker or straight to action? 🤔"
type textarea "Let me ask you awhat turns u on more: a dirty talker or straight to action? 🤔"
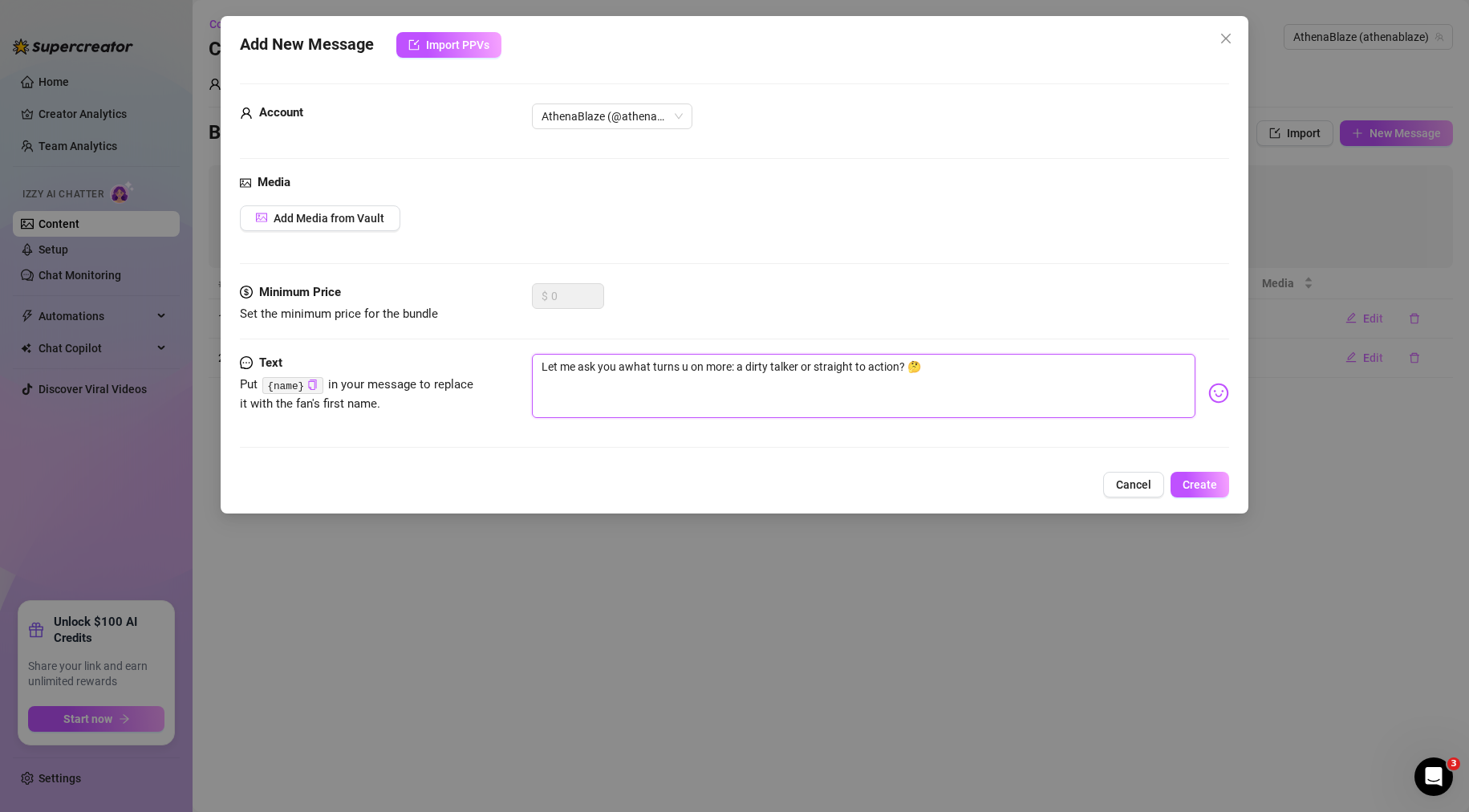
type textarea "Let me ask you a what turns u on more: a dirty talker or straight to action? 🤔"
type textarea "Let me ask you awhat turns u on more: a dirty talker or straight to action? 🤔"
type textarea "Let me ask you what turns u on more: a dirty talker or straight to action? 🤔"
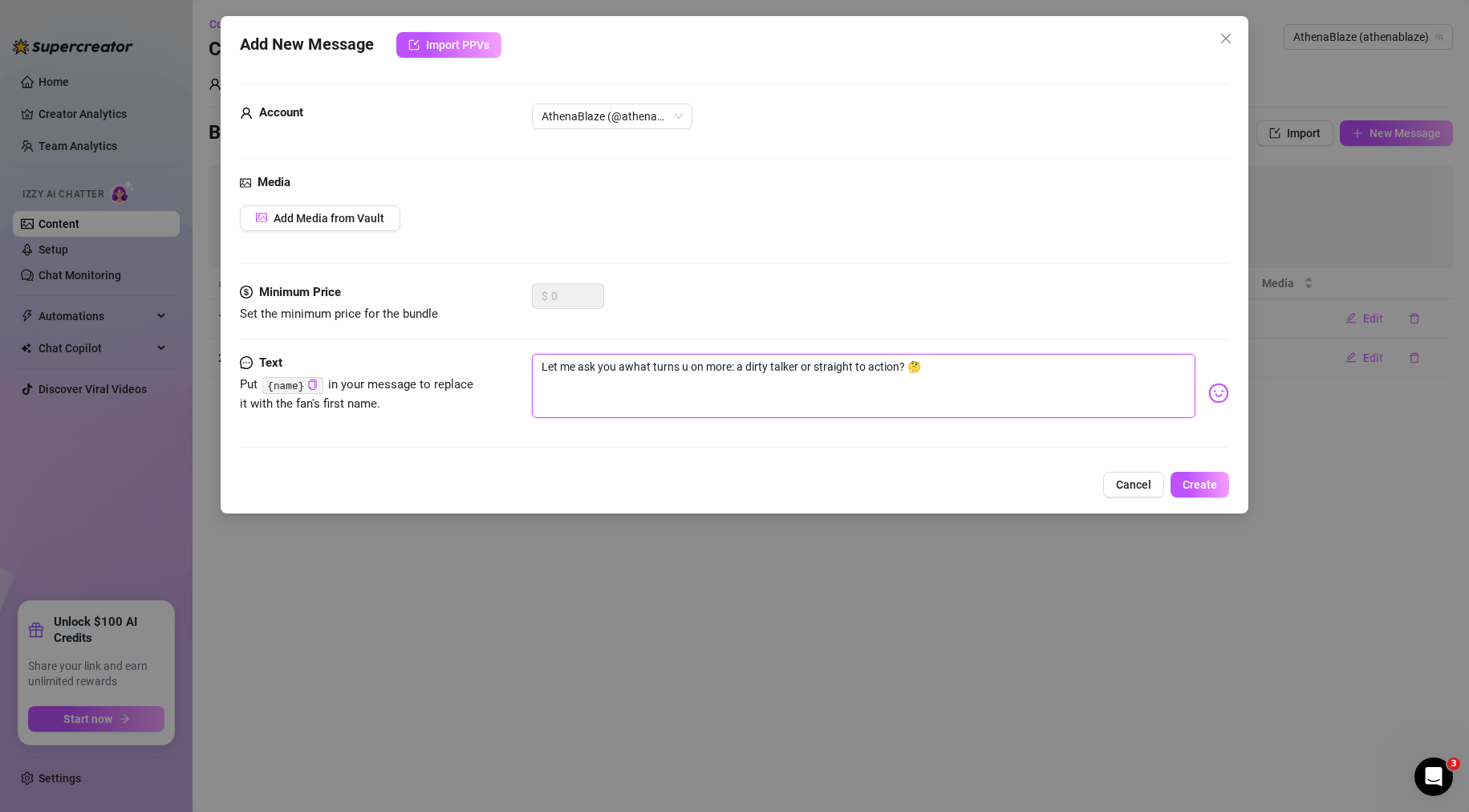
type textarea "Let me ask you what turns u on more: a dirty talker or straight to action? 🤔"
type textarea "Let me ask [PERSON_NAME] turns u on more: a dirty talker or straight to action?…"
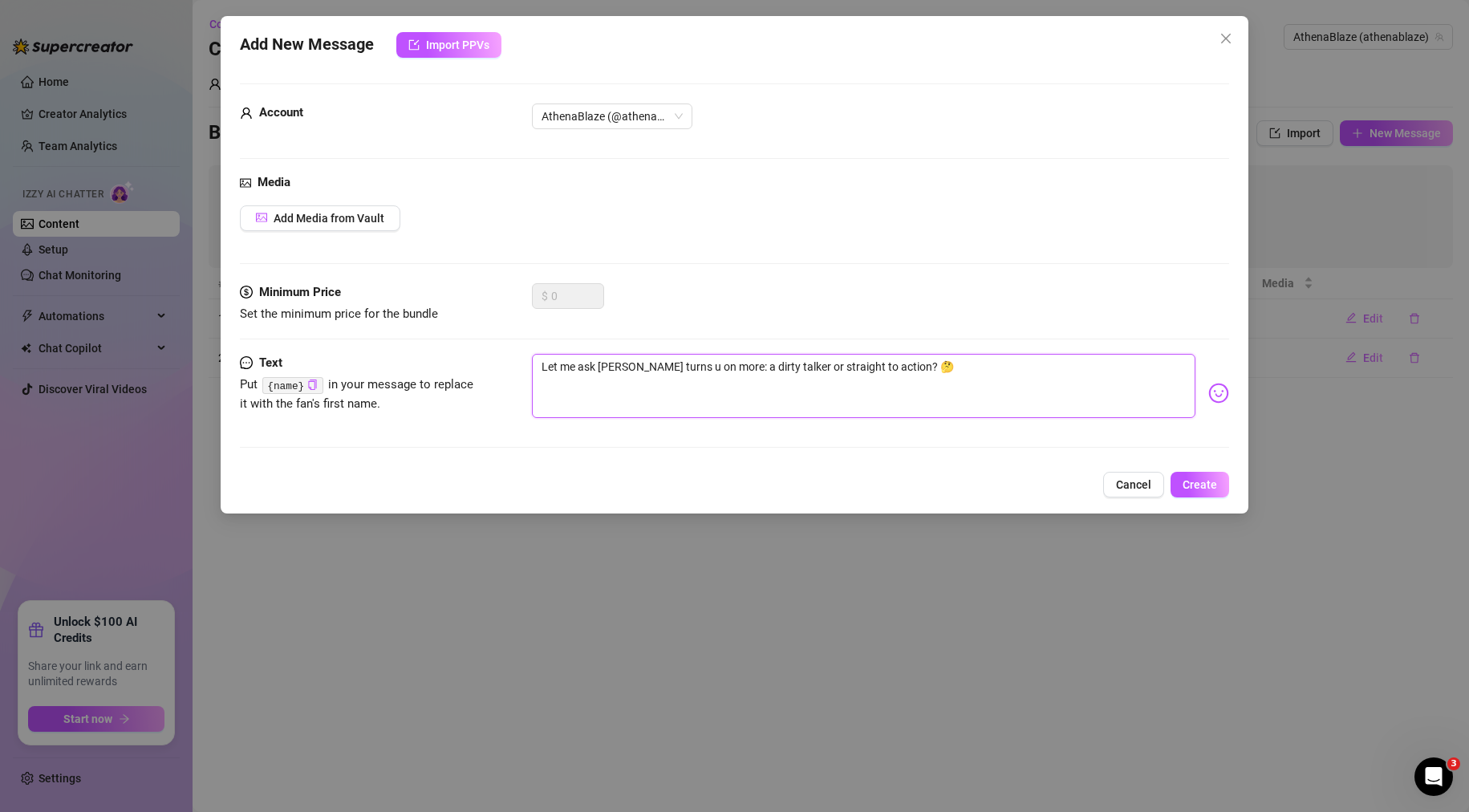
type textarea "Let me ask ywhat turns u on more: a dirty talker or straight to action? 🤔"
type textarea "Let me ask what turns u on more: a dirty talker or straight to action? 🤔"
type textarea "Let me askwhat turns u on more: a dirty talker or straight to action? 🤔"
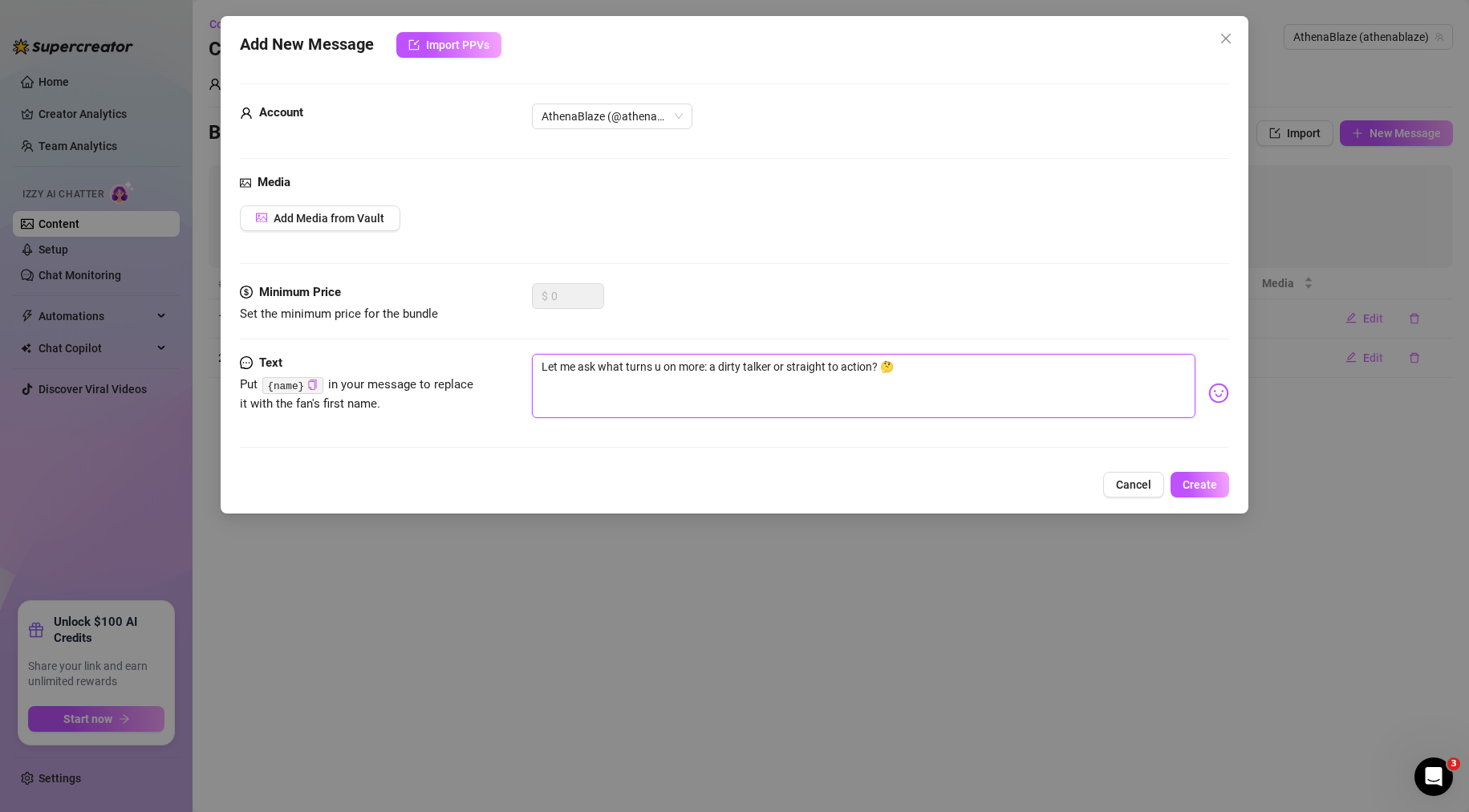
type textarea "Let me askwhat turns u on more: a dirty talker or straight to action? 🤔"
type textarea "Let me aswhat turns u on more: a dirty talker or straight to action? 🤔"
type textarea "Let me awhat turns u on more: a dirty talker or straight to action? 🤔"
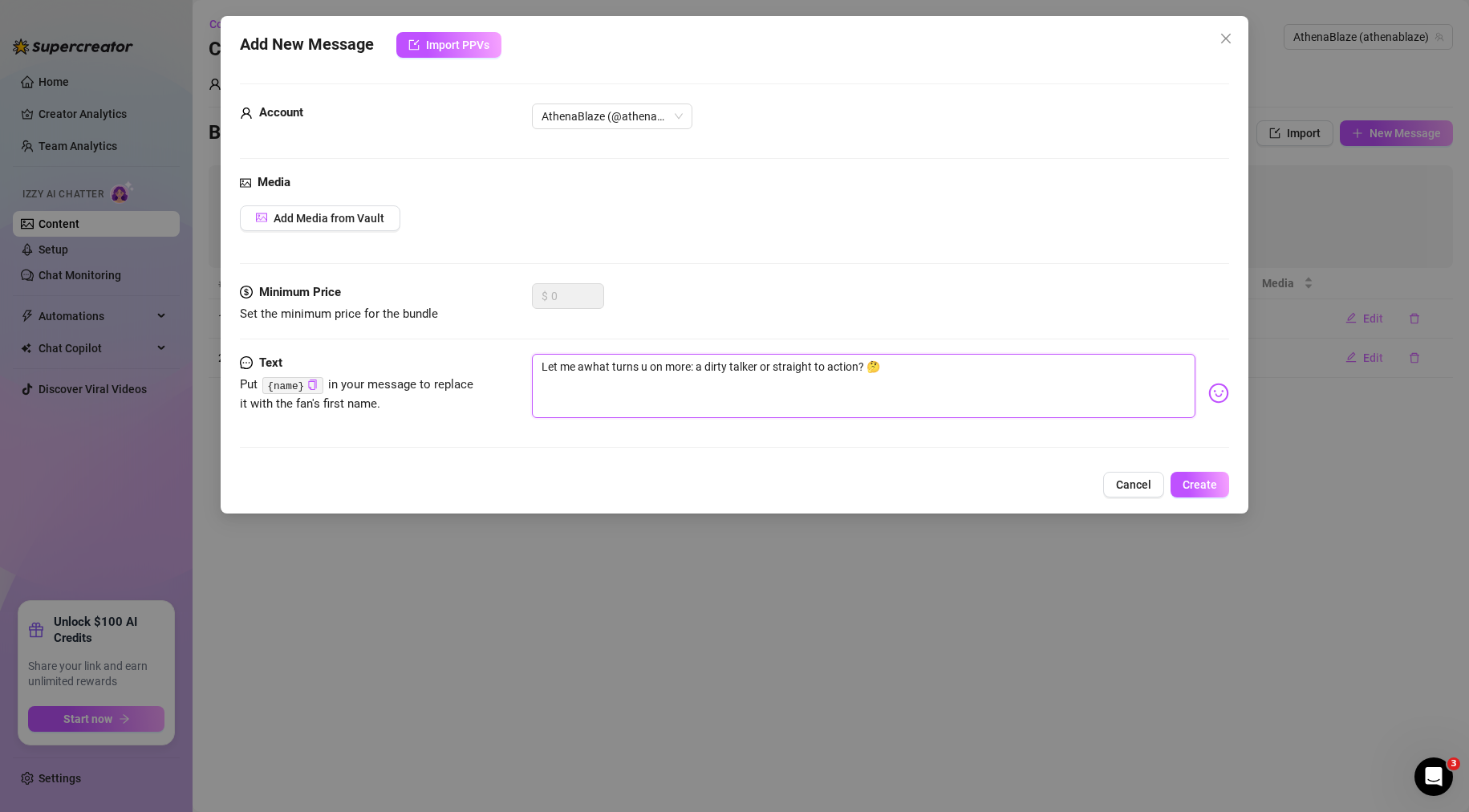
type textarea "Let me what turns u on more: a dirty talker or straight to action? 🤔"
type textarea "Let mewhat turns u on more: a dirty talker or straight to action? 🤔"
type textarea "Let mwhat turns u on more: a dirty talker or straight to action? 🤔"
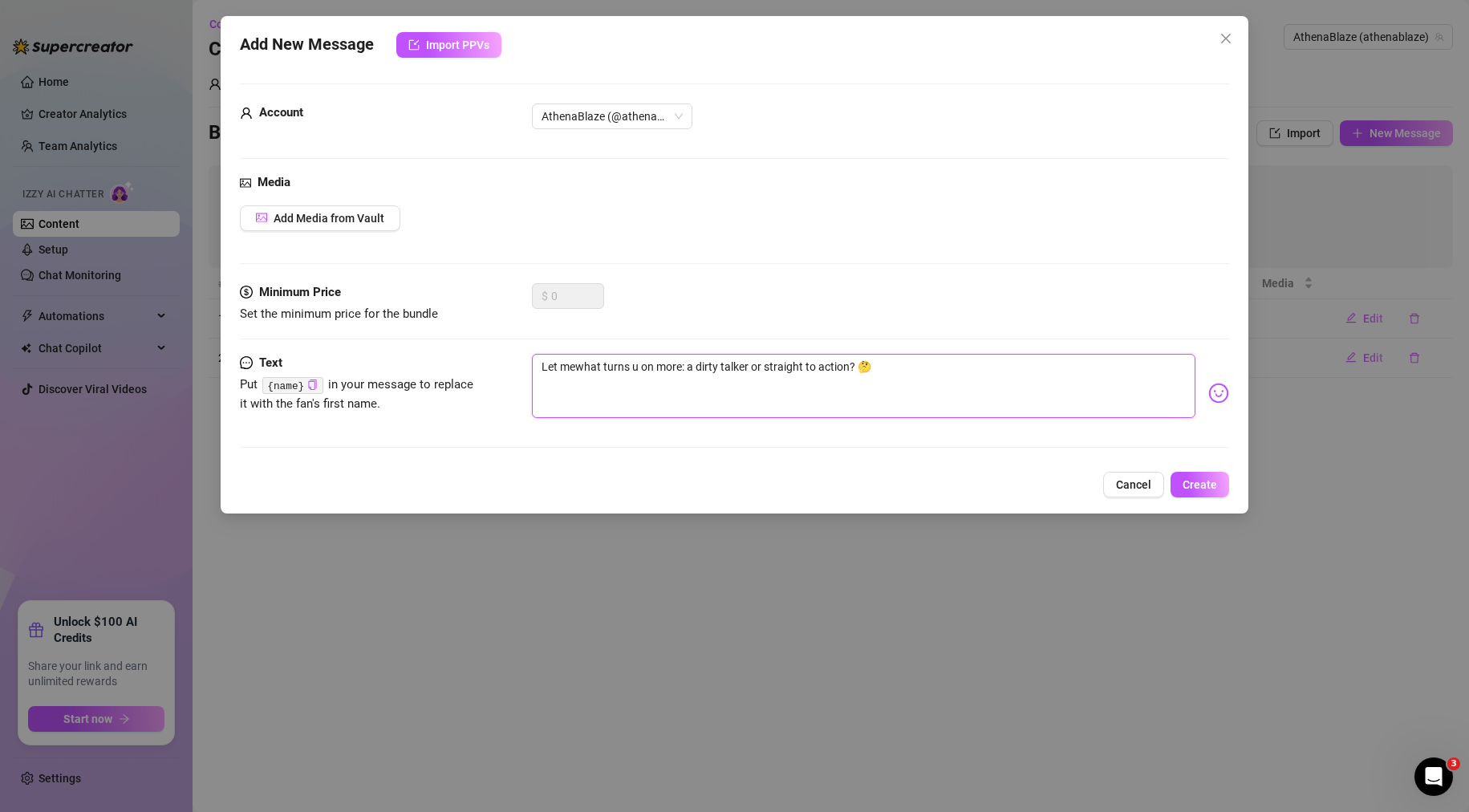
type textarea "Let mwhat turns u on more: a dirty talker or straight to action? 🤔"
type textarea "Let what turns u on more: a dirty talker or straight to action? 🤔"
type textarea "Letwhat turns u on more: a dirty talker or straight to action? 🤔"
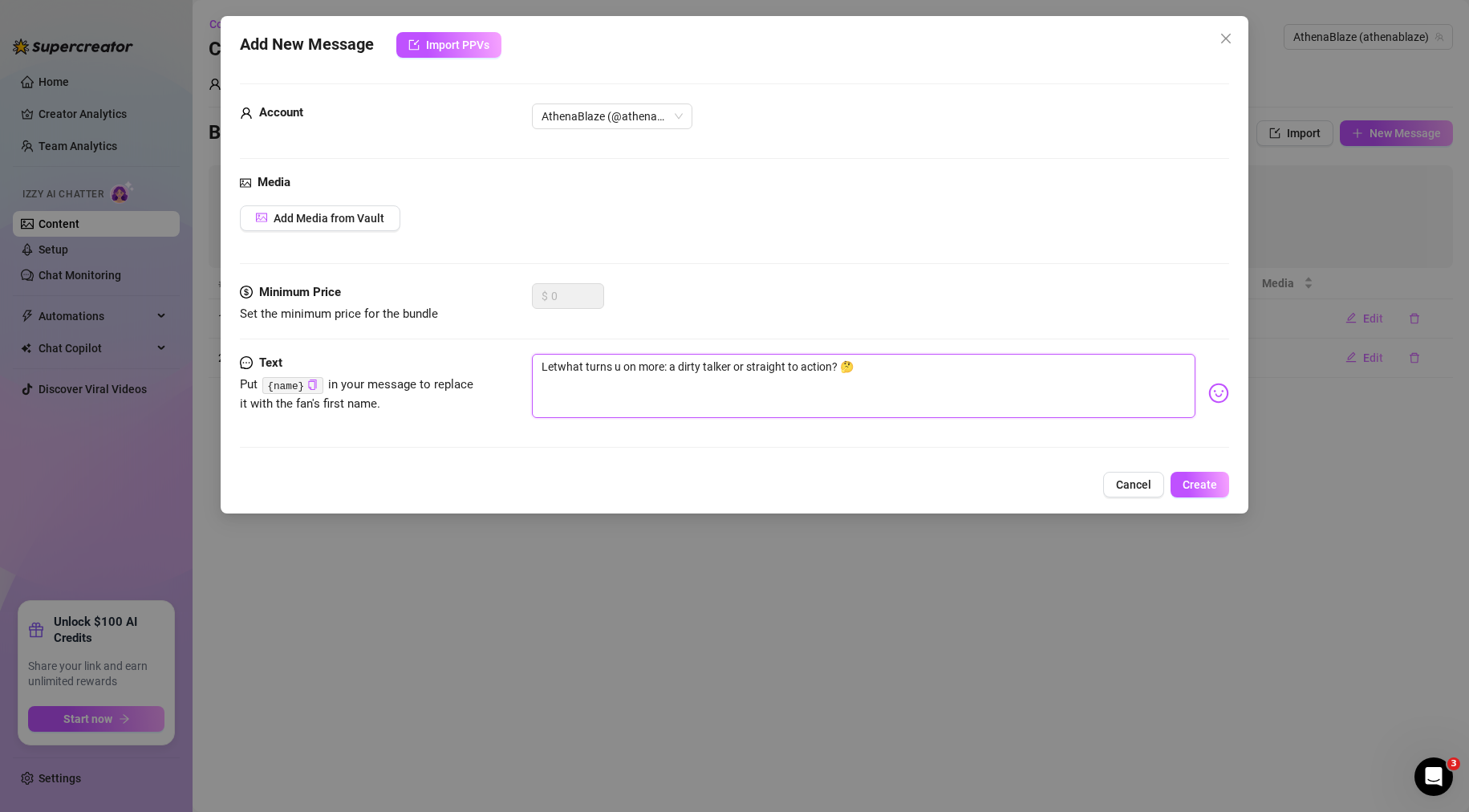
type textarea "[PERSON_NAME] turns u on more: a dirty talker or straight to action? 🤔"
type textarea "Lwhat turns u on more: a dirty talker or straight to action? 🤔"
type textarea "what turns u on more: a dirty talker or straight to action? 🤔"
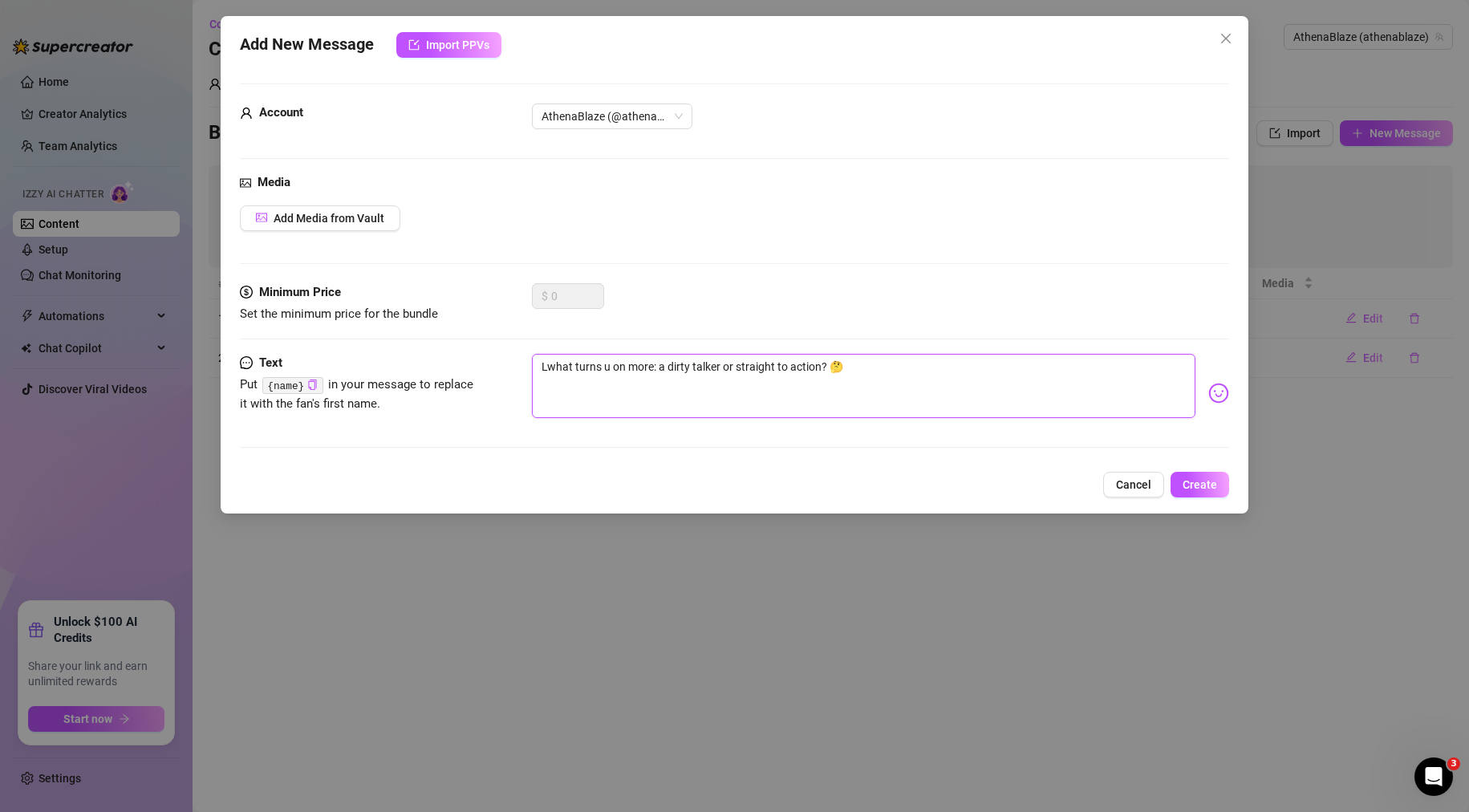
type textarea "what turns u on more: a dirty talker or straight to action? 🤔"
type textarea "Swhat turns u on more: a dirty talker or straight to action? 🤔"
type textarea "Sowhat turns u on more: a dirty talker or straight to action? 🤔"
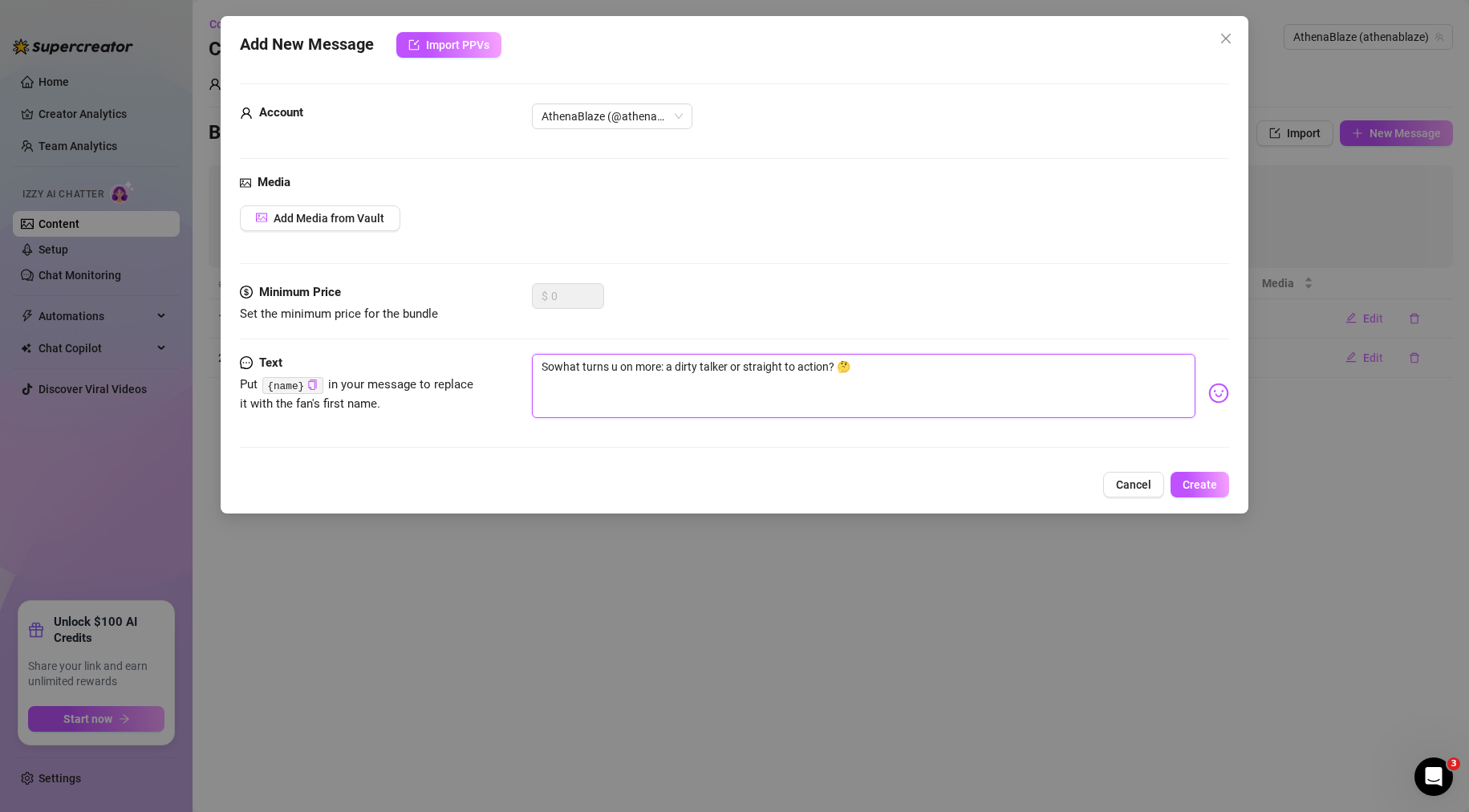
type textarea "So what turns u on more: a dirty talker or straight to action? 🤔"
type textarea "So Iwhat turns u on more: a dirty talker or straight to action? 🤔"
type textarea "So I'what turns u on more: a dirty talker or straight to action? 🤔"
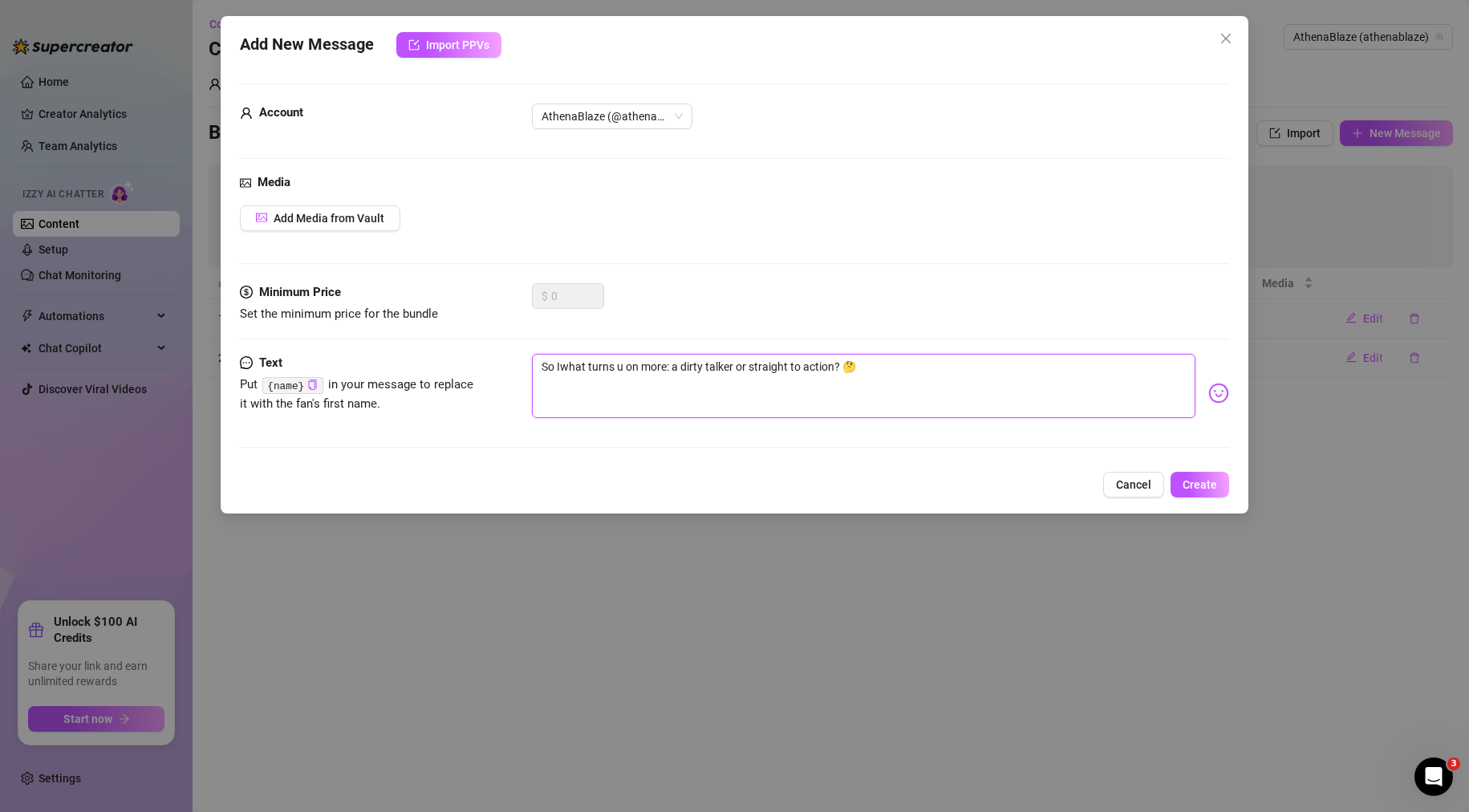
type textarea "So I'what turns u on more: a dirty talker or straight to action? 🤔"
type textarea "So I'mwhat turns u on more: a dirty talker or straight to action? 🤔"
type textarea "So I'm what turns u on more: a dirty talker or straight to action? 🤔"
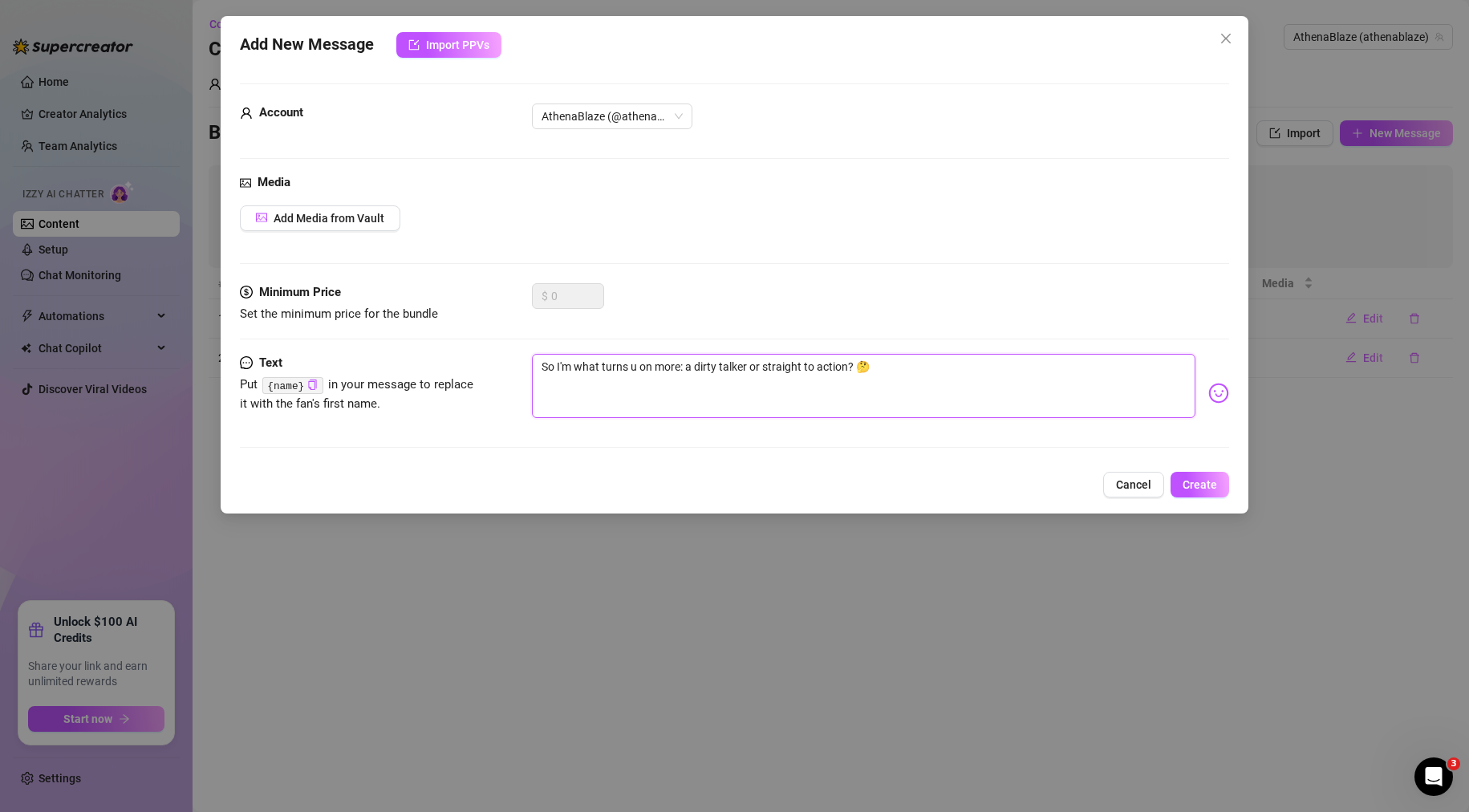
type textarea "So I'm cwhat turns u on more: a dirty talker or straight to action? 🤔"
type textarea "So I'm cuwhat turns u on more: a dirty talker or straight to action? 🤔"
type textarea "So I'm curwhat turns u on more: a dirty talker or straight to action? 🤔"
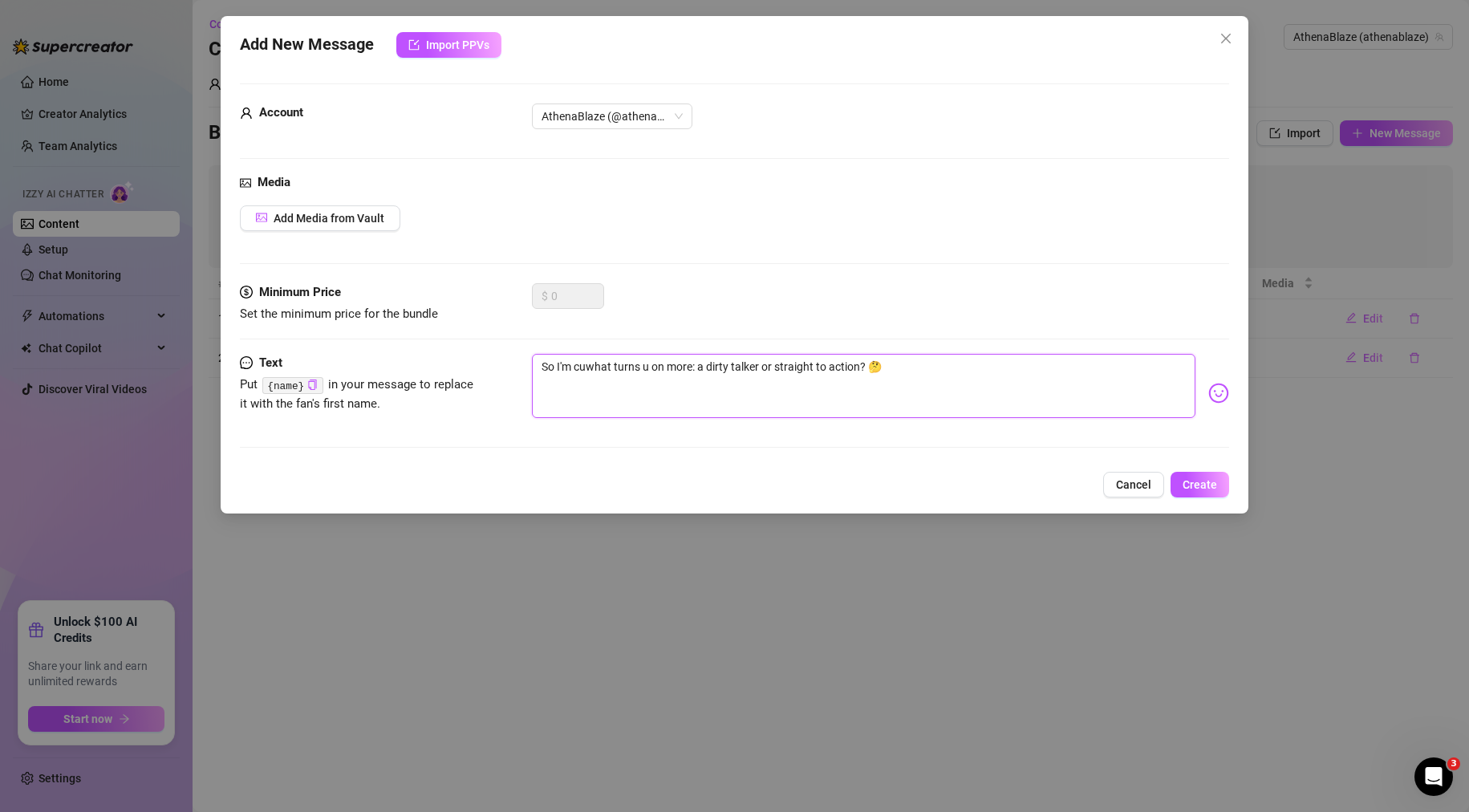
type textarea "So I'm curwhat turns u on more: a dirty talker or straight to action? 🤔"
type textarea "So I'm curiwhat turns u on more: a dirty talker or straight to action? 🤔"
type textarea "So I'm curiowhat turns u on more: a dirty talker or straight to action? 🤔"
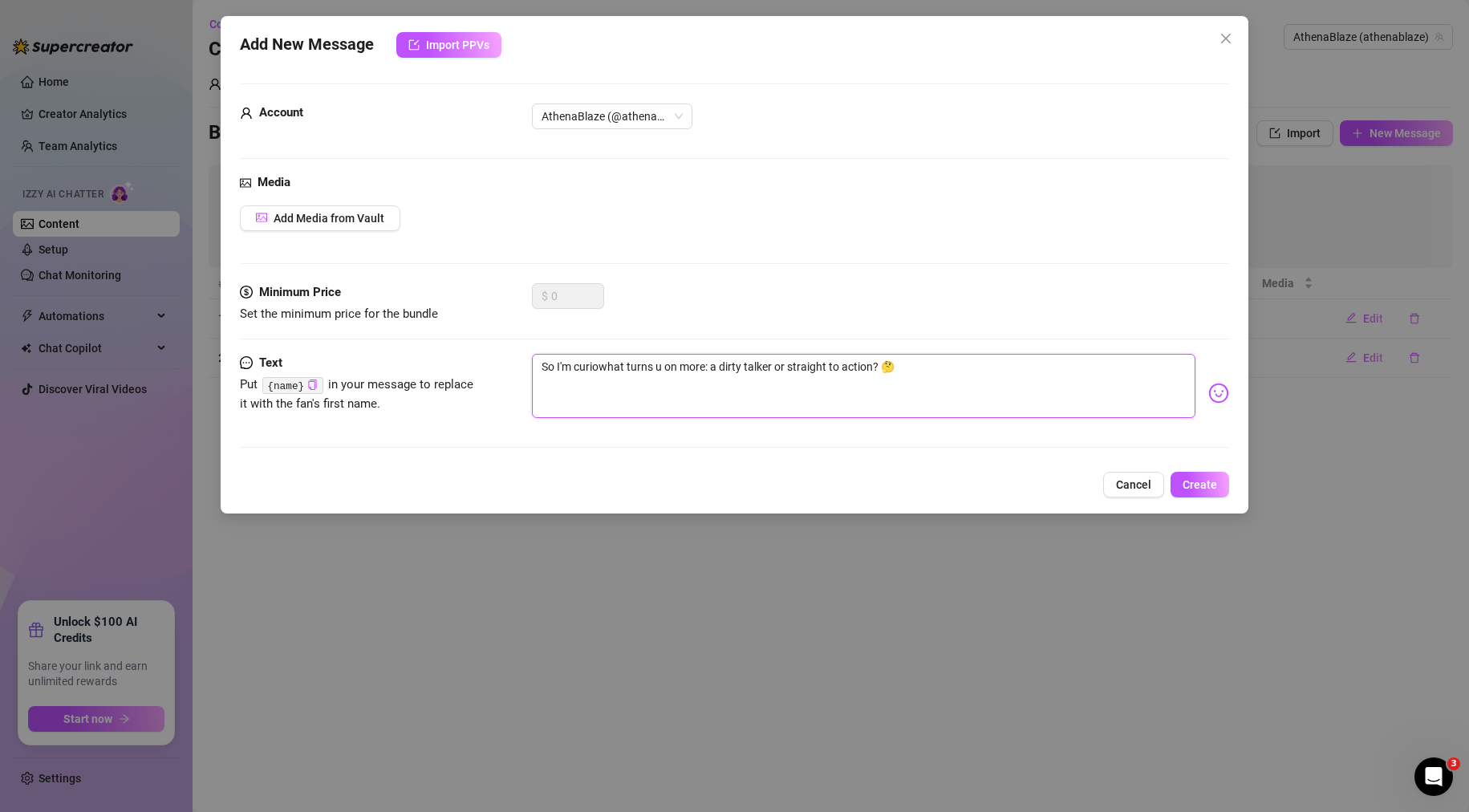
type textarea "So I'm curiouwhat turns u on more: a dirty talker or straight to action? 🤔"
type textarea "So I'm curiouswhat turns u on more: a dirty talker or straight to action? 🤔"
type textarea "So I'm curiouslwhat turns u on more: a dirty talker or straight to action? 🤔"
type textarea "So I'm curiousl;what turns u on more: a dirty talker or straight to action? 🤔"
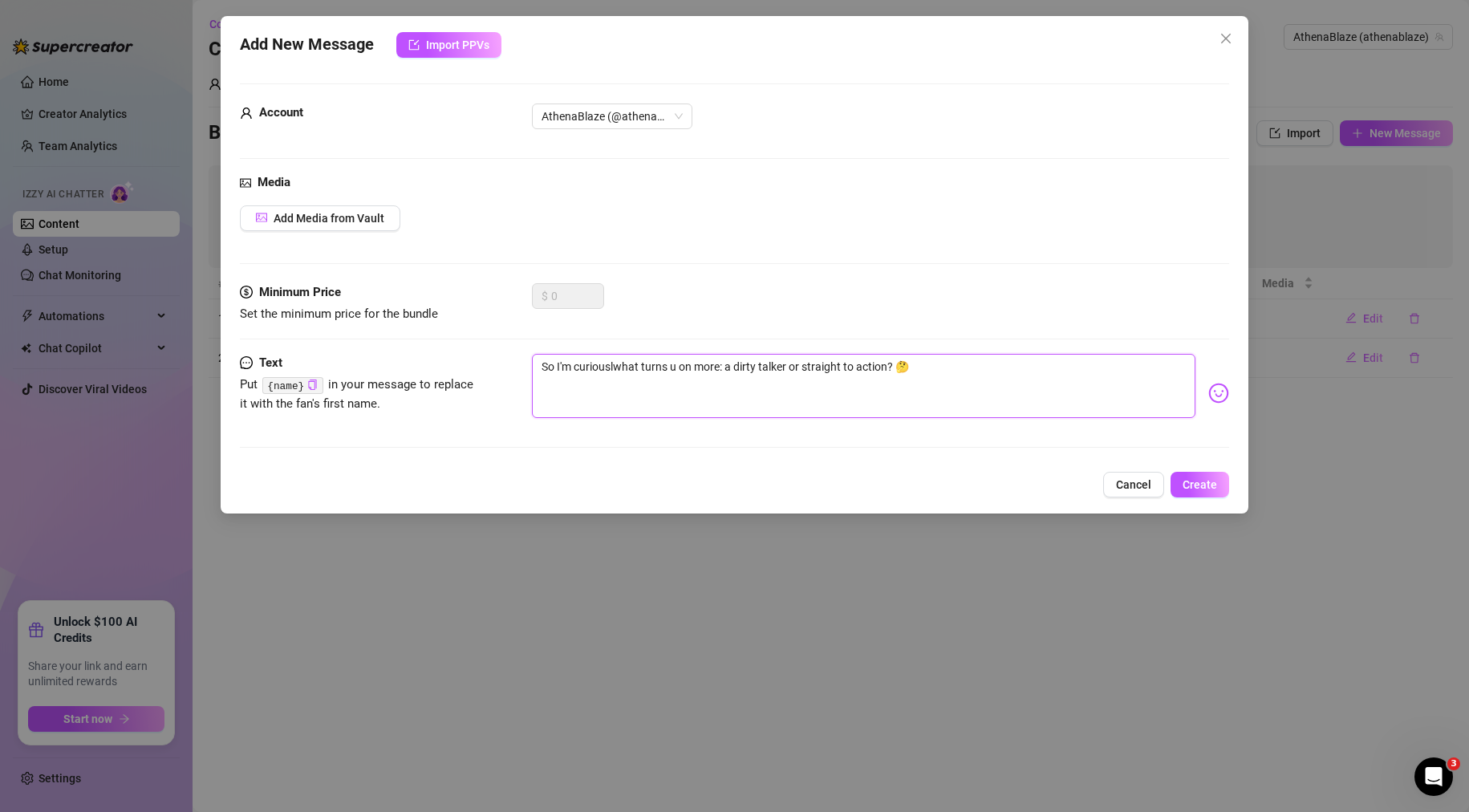
type textarea "So I'm curiousl;what turns u on more: a dirty talker or straight to action? 🤔"
type textarea "So I'm curiouslwhat turns u on more: a dirty talker or straight to action? 🤔"
type textarea "So I'm curiouswhat turns u on more: a dirty talker or straight to action? 🤔"
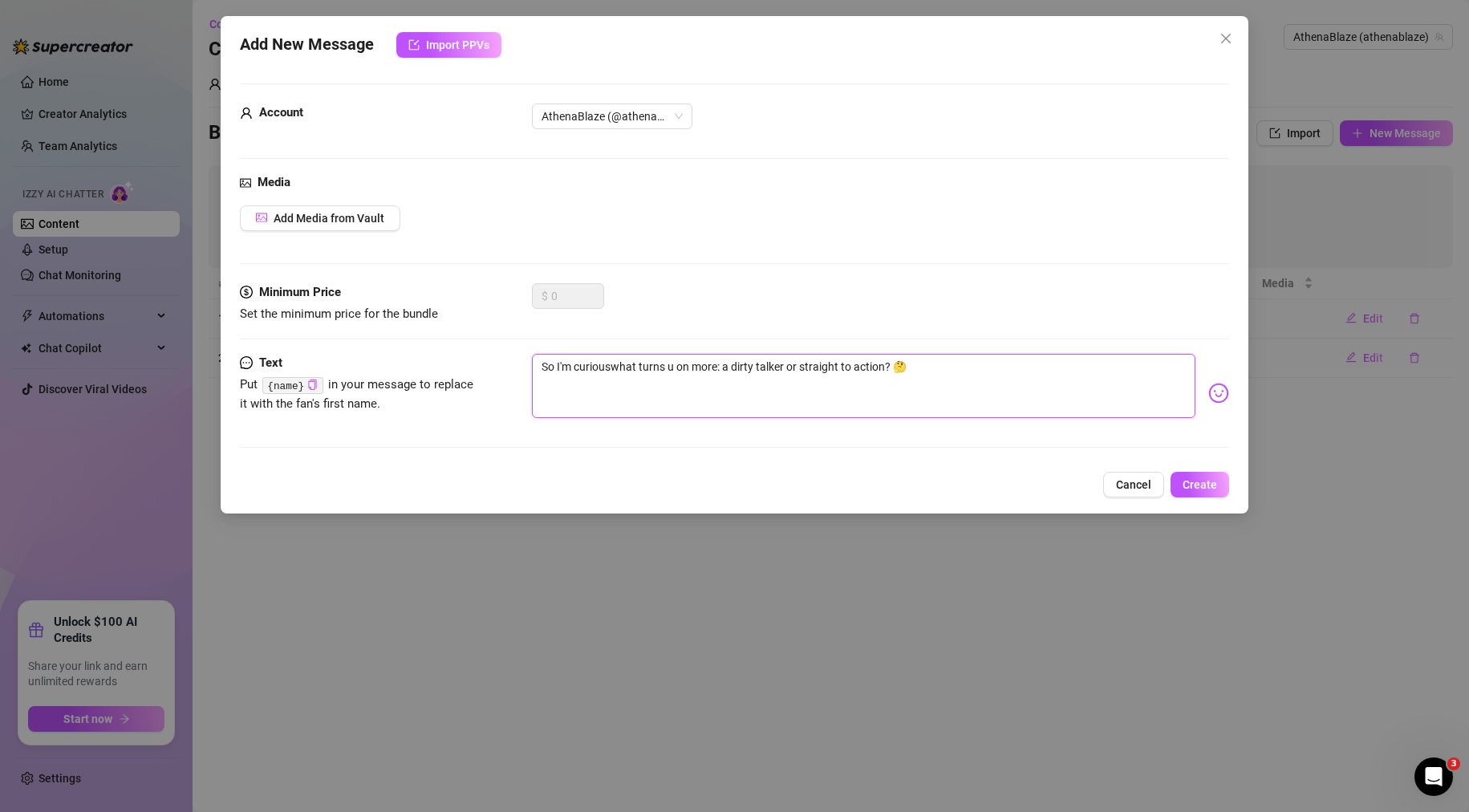
type textarea "So I'm curious;what turns u on more: a dirty talker or straight to action? 🤔"
type textarea "So I'm curious; what turns u on more: a dirty talker or straight to action? 🤔"
type textarea "So I'm curious;what turns u on more: a dirty talker or straight to action? 🤔"
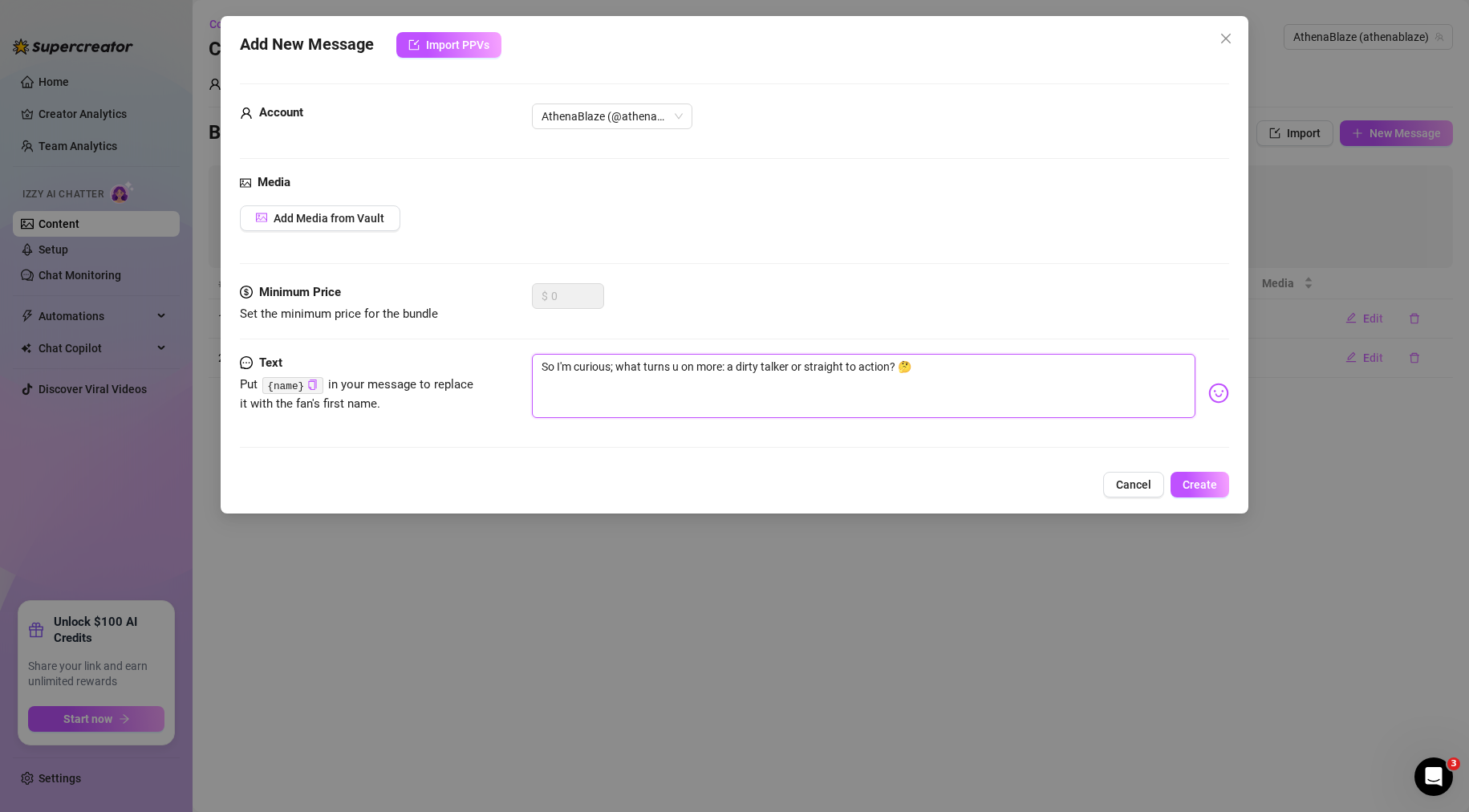
type textarea "So I'm curious;what turns u on more: a dirty talker or straight to action? 🤔"
type textarea "So I'm curiouswhat turns u on more: a dirty talker or straight to action? 🤔"
type textarea "So I'm curious-what turns u on more: a dirty talker or straight to action? 🤔"
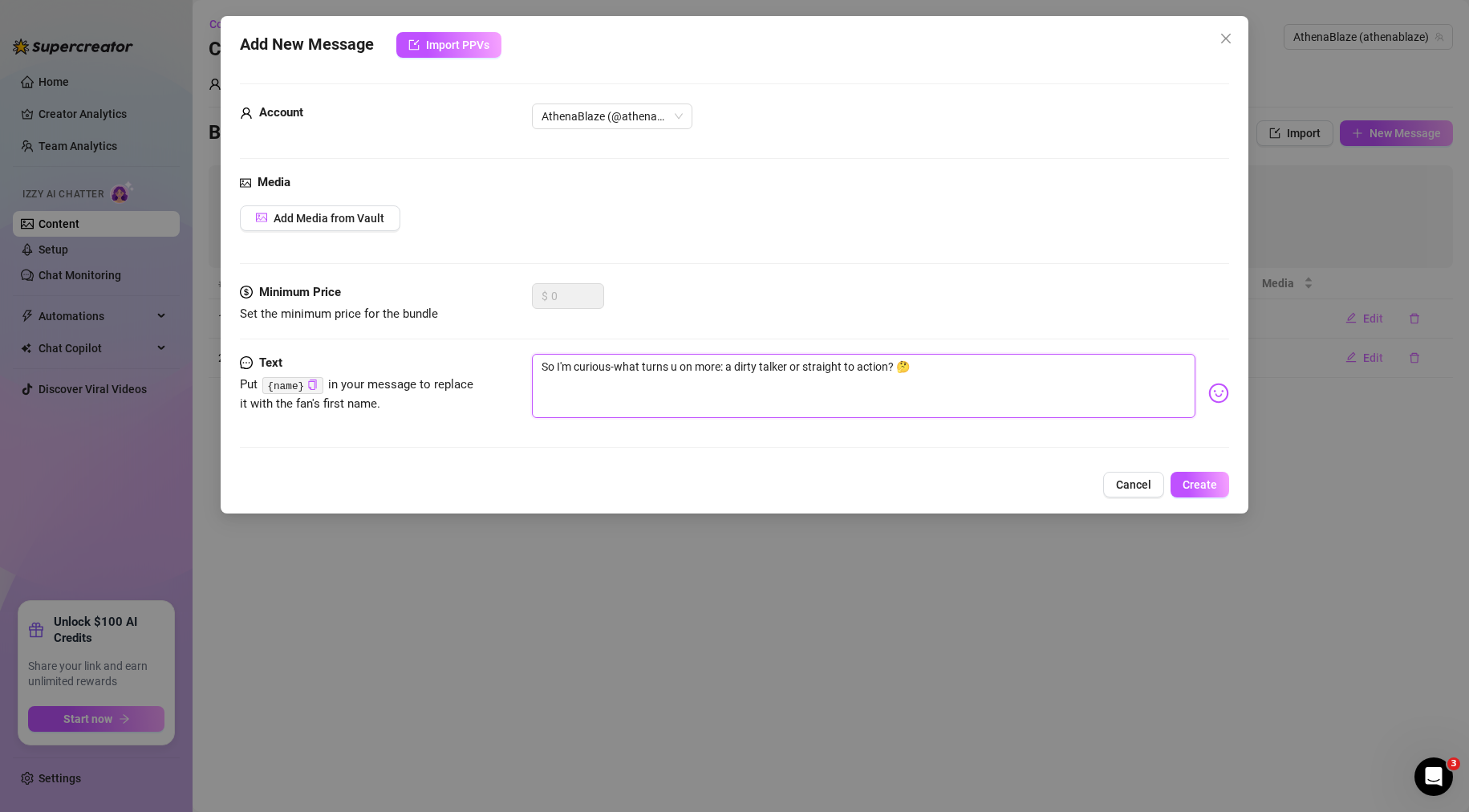
type textarea "So I'm curiouswhat turns u on more: a dirty talker or straight to action? 🤔"
type textarea "So I'm curious,what turns u on more: a dirty talker or straight to action? 🤔"
type textarea "So I'm curious, what turns u on more: a dirty talker or straight to action? 🤔"
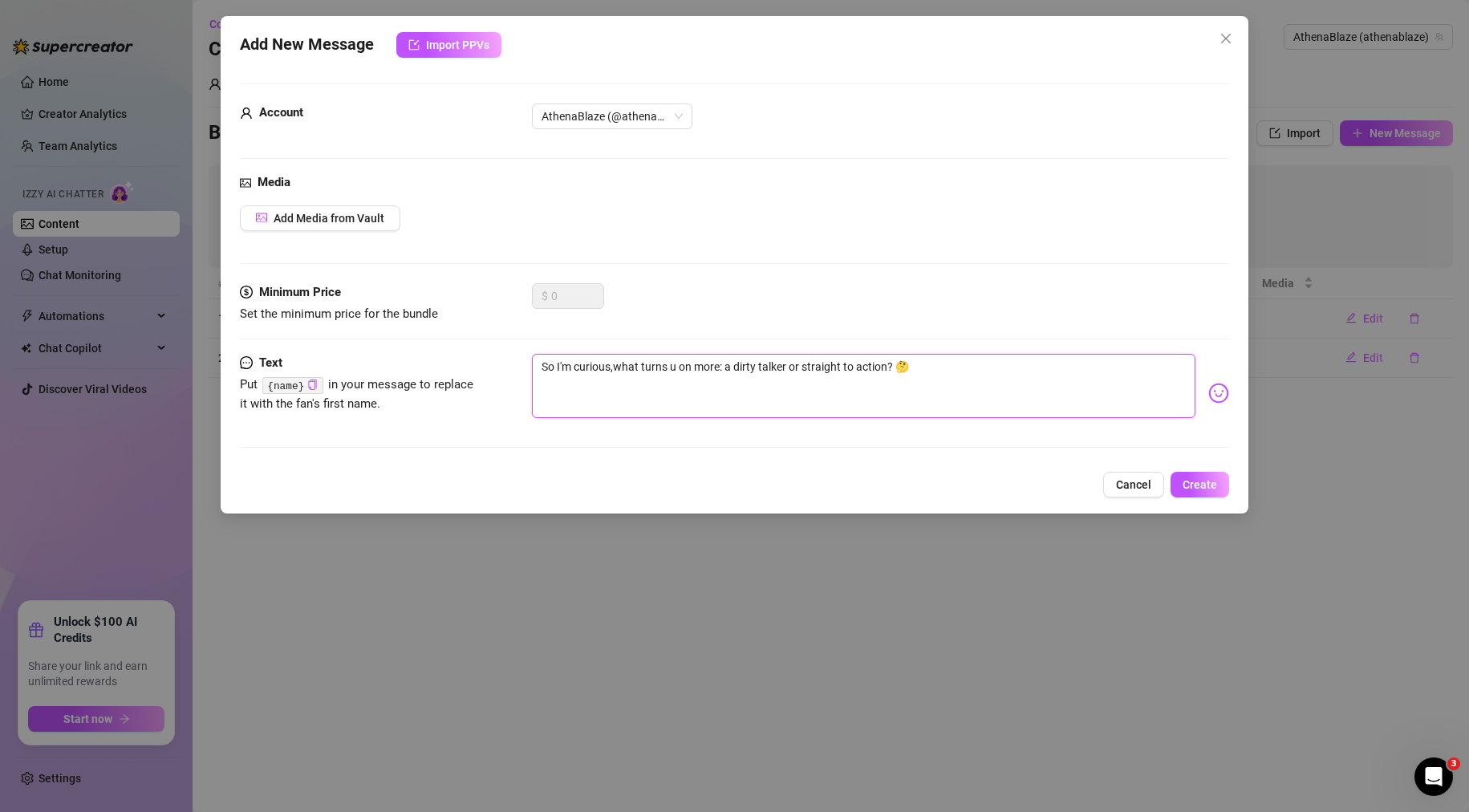
type textarea "So I'm curious, what turns u on more: a dirty talker or straight to action? 🤔"
click at [1035, 406] on textarea "So I'm curious, what turns u on more: a dirty talker or straight to action? 🤔" at bounding box center [864, 386] width 664 height 64
click at [849, 363] on textarea "So I'm curious, what turns u on more: a dirty talker or straight to action? 🤔" at bounding box center [864, 386] width 664 height 64
click at [734, 364] on textarea "So I'm curious, what turns u on more: a dirty talker or straight to action? 🤔" at bounding box center [864, 386] width 664 height 64
type textarea "So I'm curious, what turns u on more: a dirty talker or straight to action? 🤔"
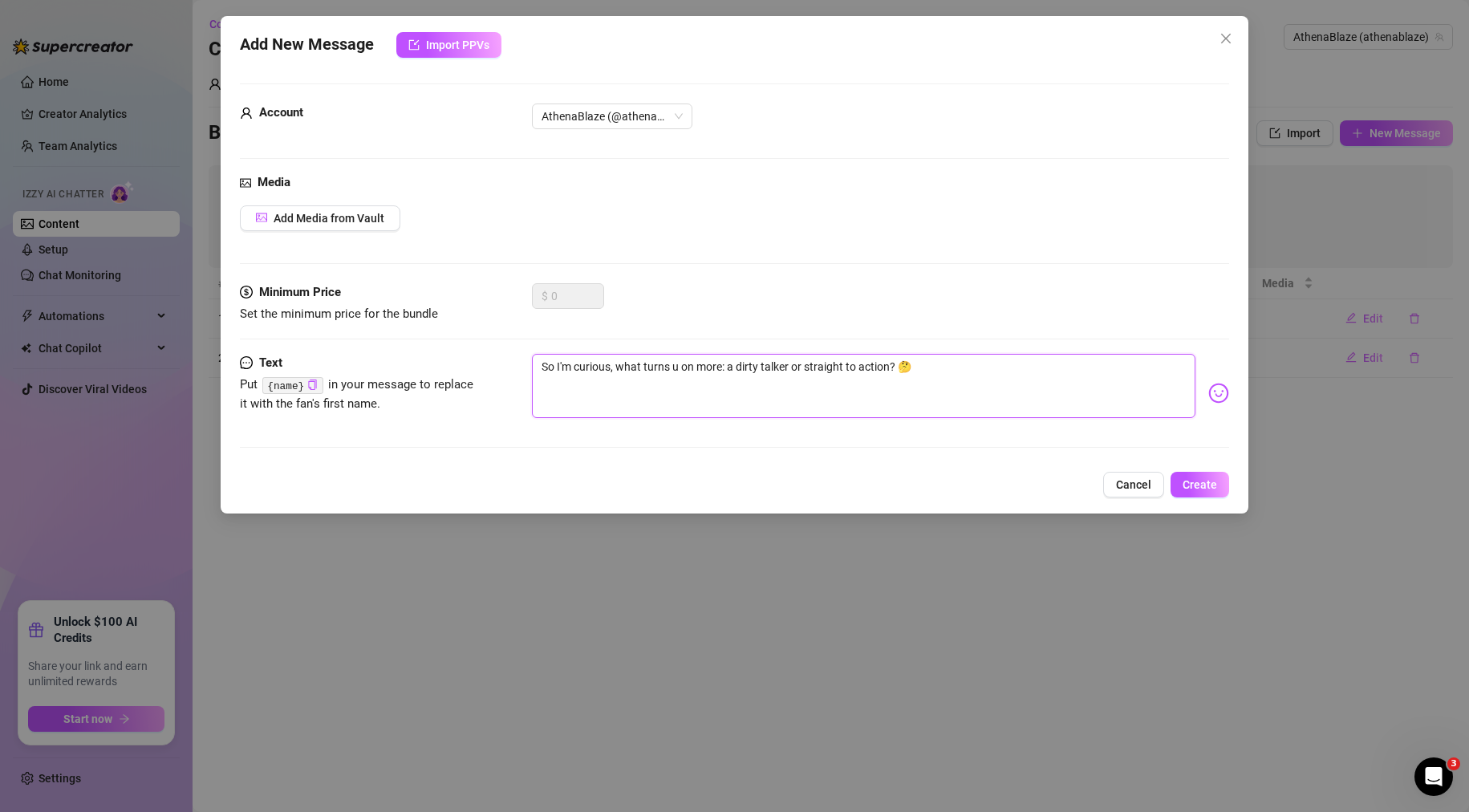
type textarea "So I'm curious, what turns u on more: a dirty talker or straight to action? 🤔"
type textarea "So I'm curious, what turns u on more: a s dirty talker or straight to action? 🤔"
type textarea "So I'm curious, what turns u on more: a su dirty talker or straight to action? 🤔"
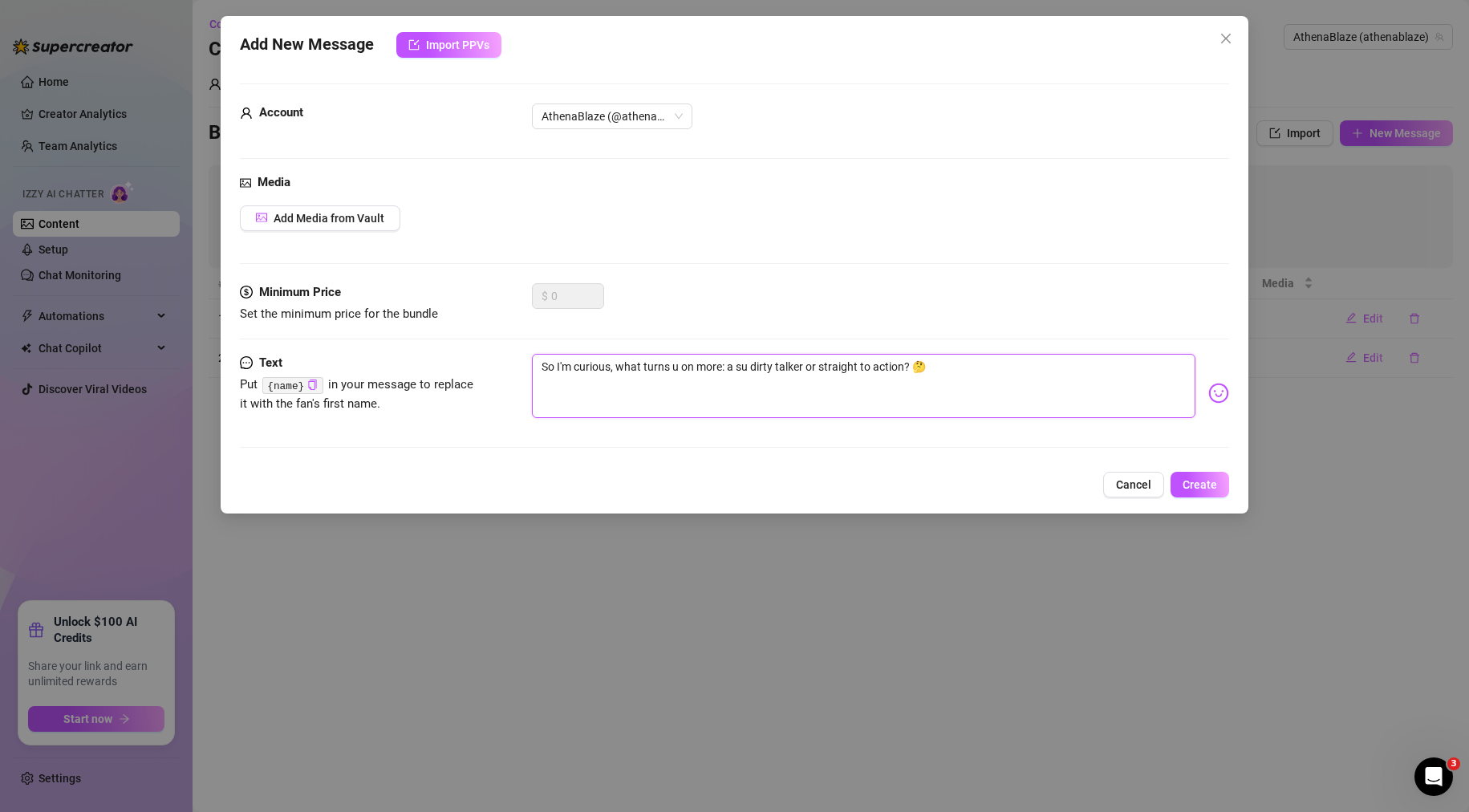
type textarea "So I'm curious, what turns u on more: a sup dirty talker or straight to action?…"
type textarea "So I'm curious, what turns u on more: a supe dirty talker or straight to action…"
type textarea "So I'm curious, what turns u on more: a super dirty talker or straight to actio…"
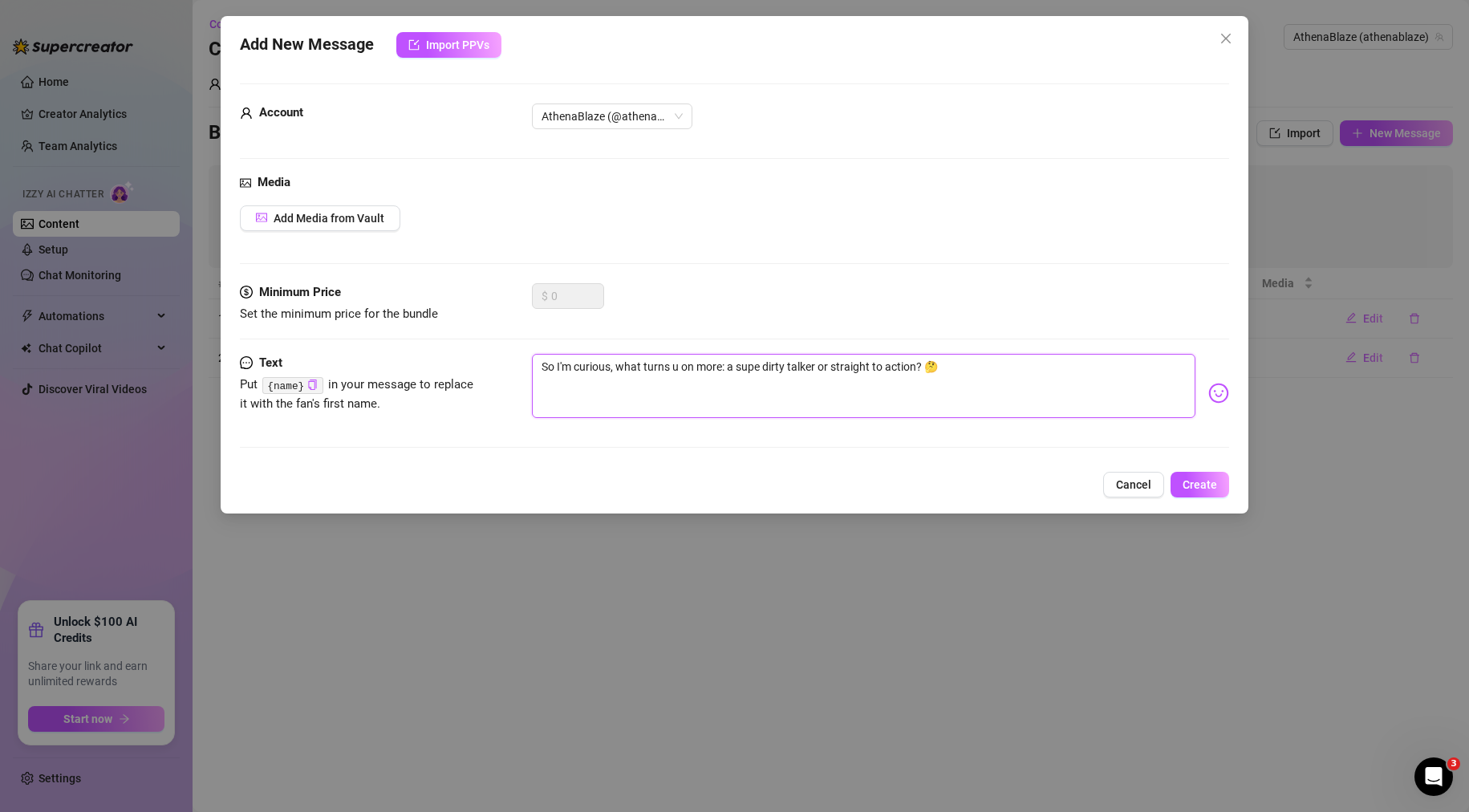
type textarea "So I'm curious, what turns u on more: a super dirty talker or straight to actio…"
type textarea "So I'm curious, what turns u on more: a supe dirty talker or straight to action…"
type textarea "So I'm curious, what turns u on more: a sup dirty talker or straight to action?…"
type textarea "So I'm curious, what turns u on more: a su dirty talker or straight to action? 🤔"
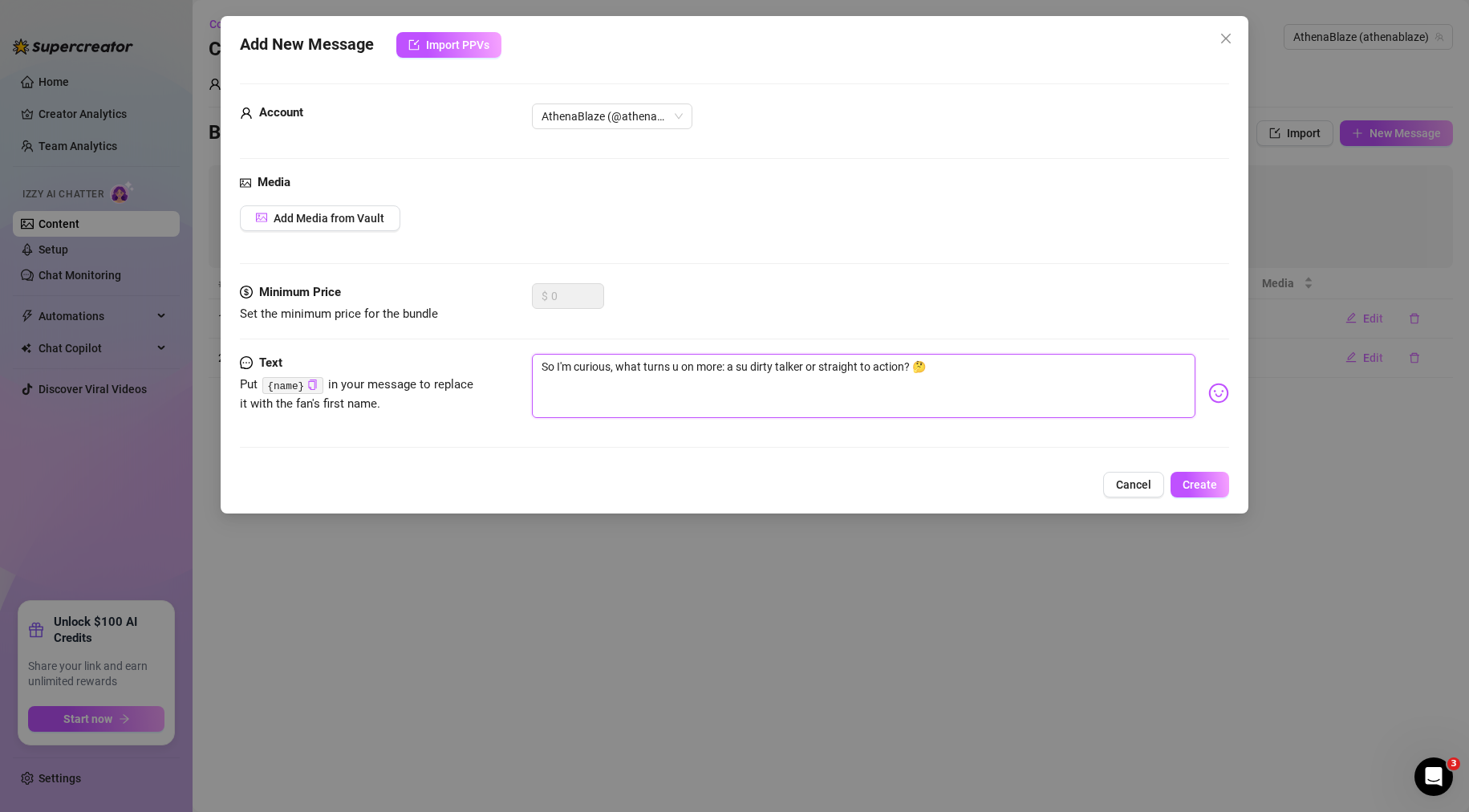
type textarea "So I'm curious, what turns u on more: a s dirty talker or straight to action? 🤔"
type textarea "So I'm curious, what turns u on more: a dirty talker or straight to action? 🤔"
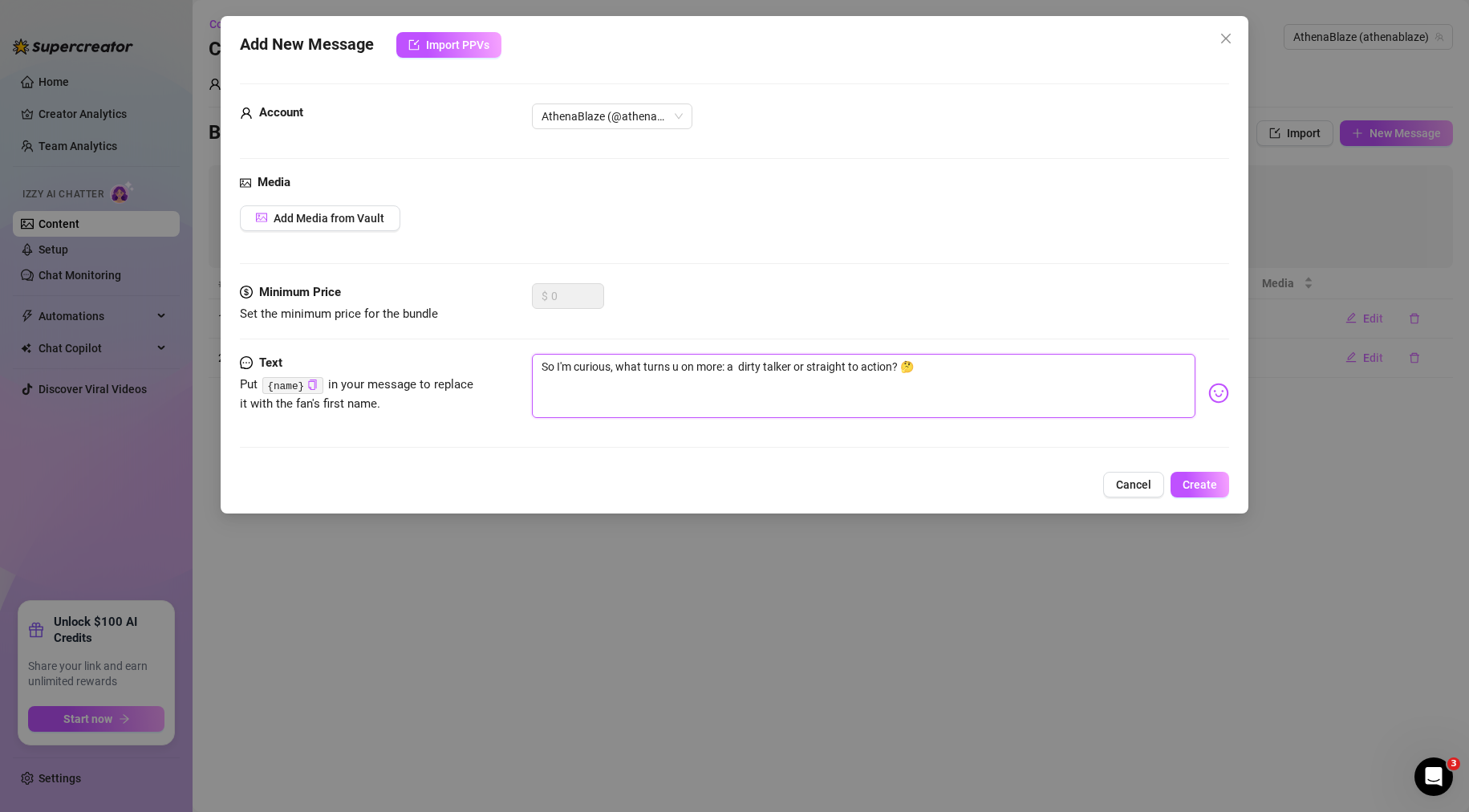
type textarea "So I'm curious, what turns u on more: a dirty talker or straight to action? 🤔"
click at [820, 367] on textarea "So I'm curious, what turns u on more: a dirty talker or straight to action? 🤔" at bounding box center [864, 386] width 664 height 64
drag, startPoint x: 888, startPoint y: 365, endPoint x: 866, endPoint y: 369, distance: 22.4
click at [866, 369] on textarea "So I'm curious, what turns u on more: a dirty talker or straight to action? 🤔" at bounding box center [864, 386] width 664 height 64
click at [929, 375] on textarea "So I'm curious, what turns u on more: a dirty talker or straight to action? 🤔" at bounding box center [864, 386] width 664 height 64
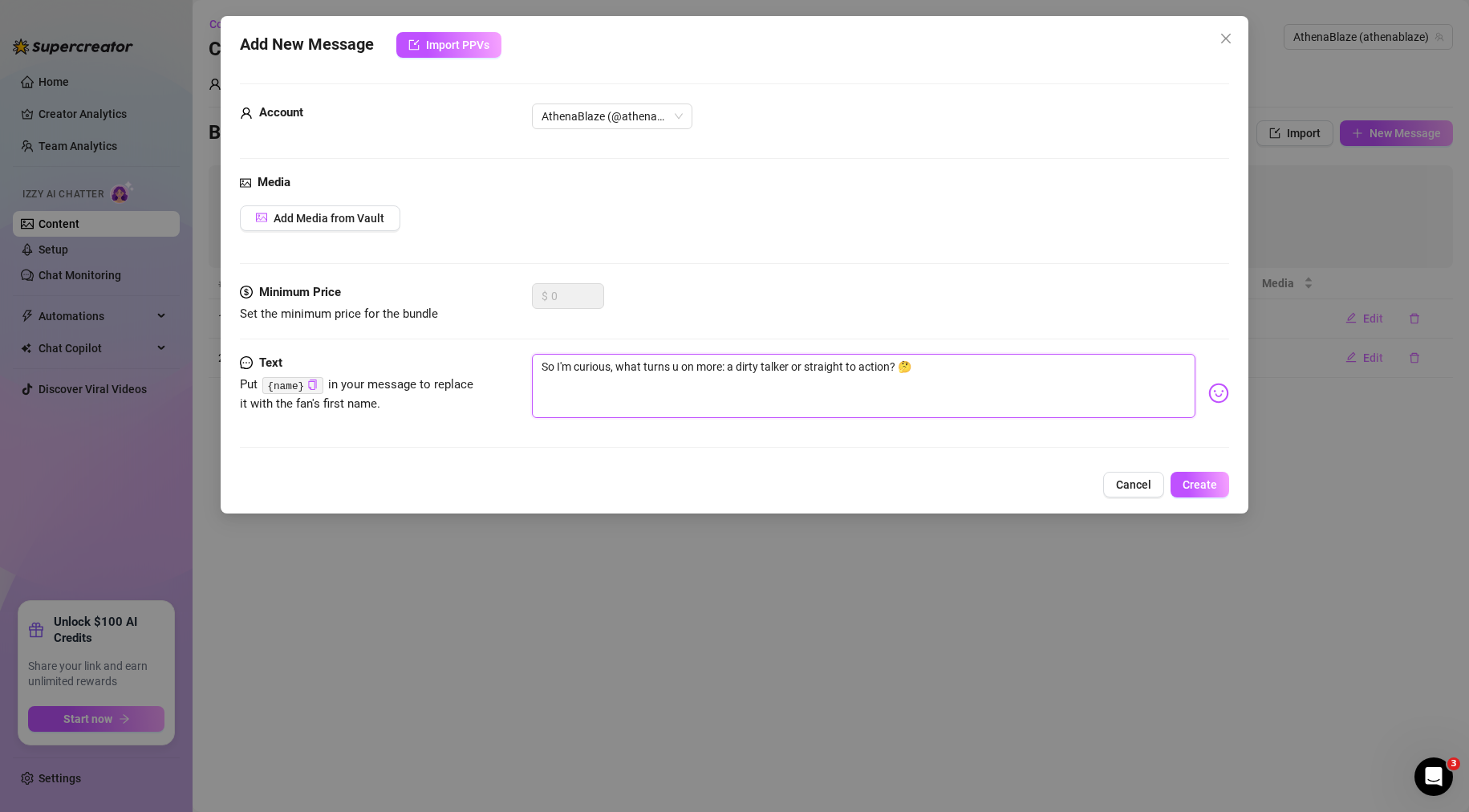
type textarea "So I'm curious, what turns u on more: a dirty talker or straight to action?"
click at [862, 365] on textarea "So I'm curious, what turns u on more: a dirty talker or straight to action?" at bounding box center [864, 386] width 664 height 64
type textarea "So I'm curious, what turns u on more: a dirty talker or straight to saction?"
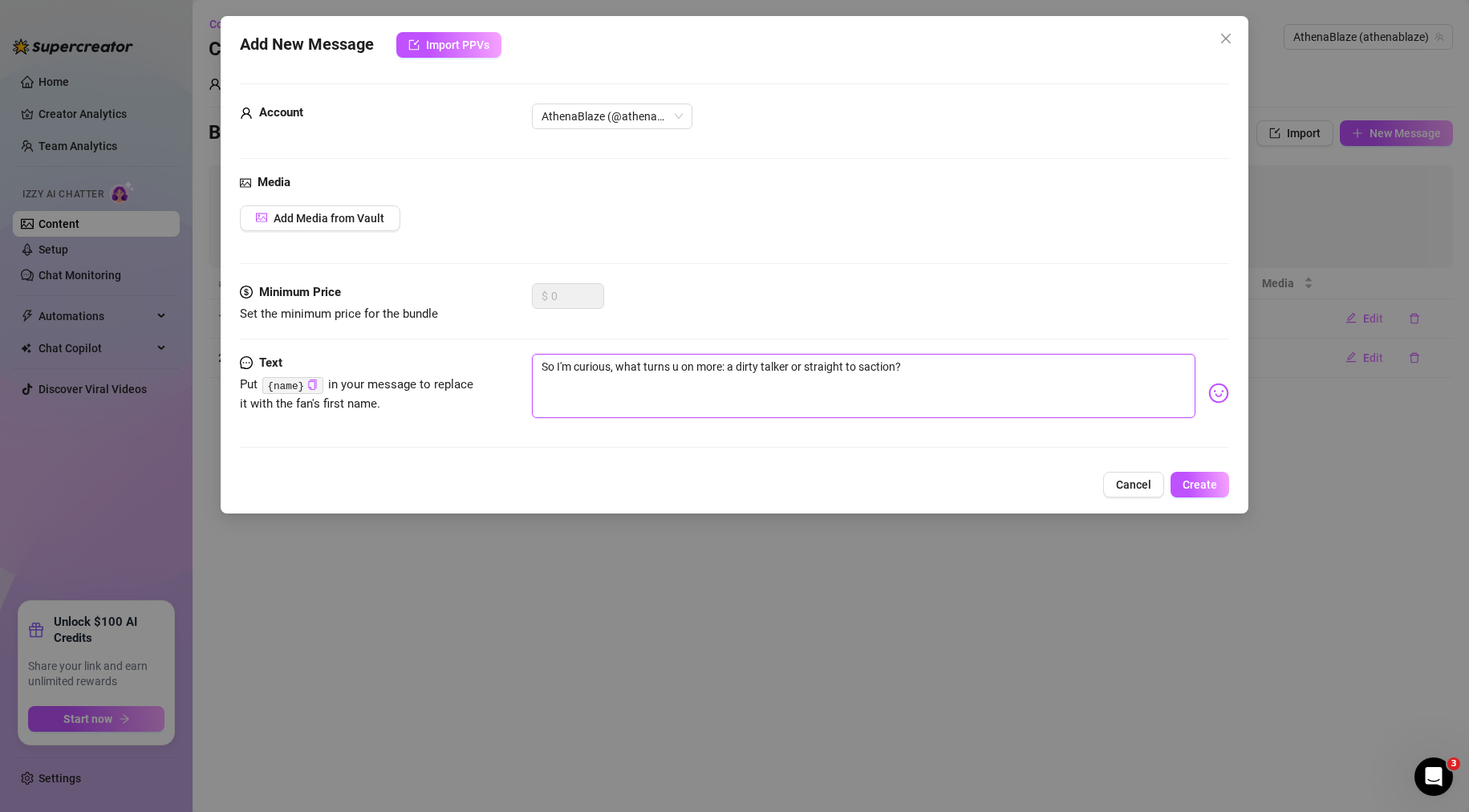
type textarea "So I'm curious, what turns u on more: a dirty talker or straight to slaction?"
type textarea "So I'm curious, what turns u on more: a dirty talker or straight to sluaction?"
type textarea "So I'm curious, what turns u on more: a dirty talker or straight to slutaction?"
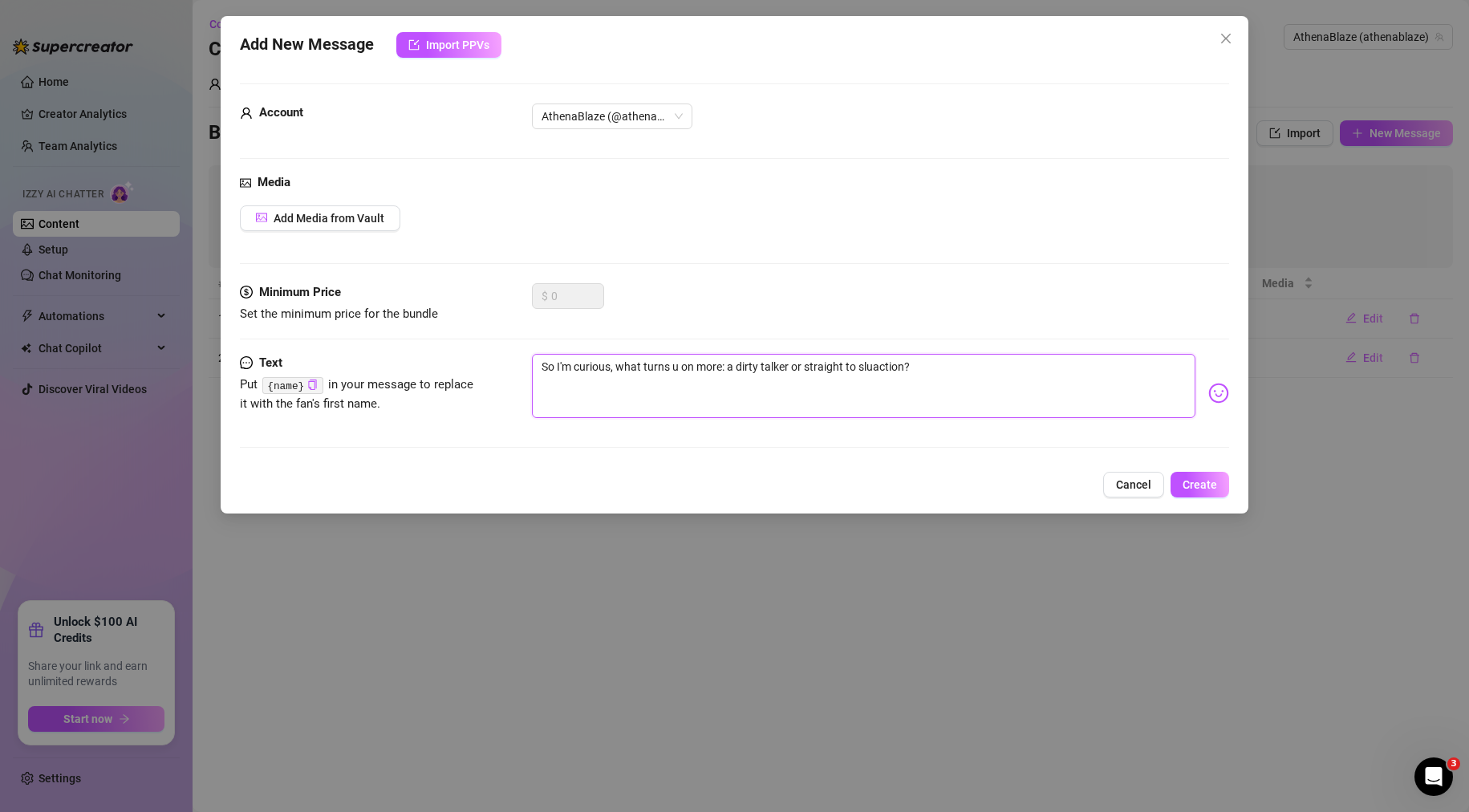
type textarea "So I'm curious, what turns u on more: a dirty talker or straight to slutaction?"
type textarea "So I'm curious, what turns u on more: a dirty talker or straight to sluttaction?"
type textarea "So I'm curious, what turns u on more: a dirty talker or straight to sluttyactio…"
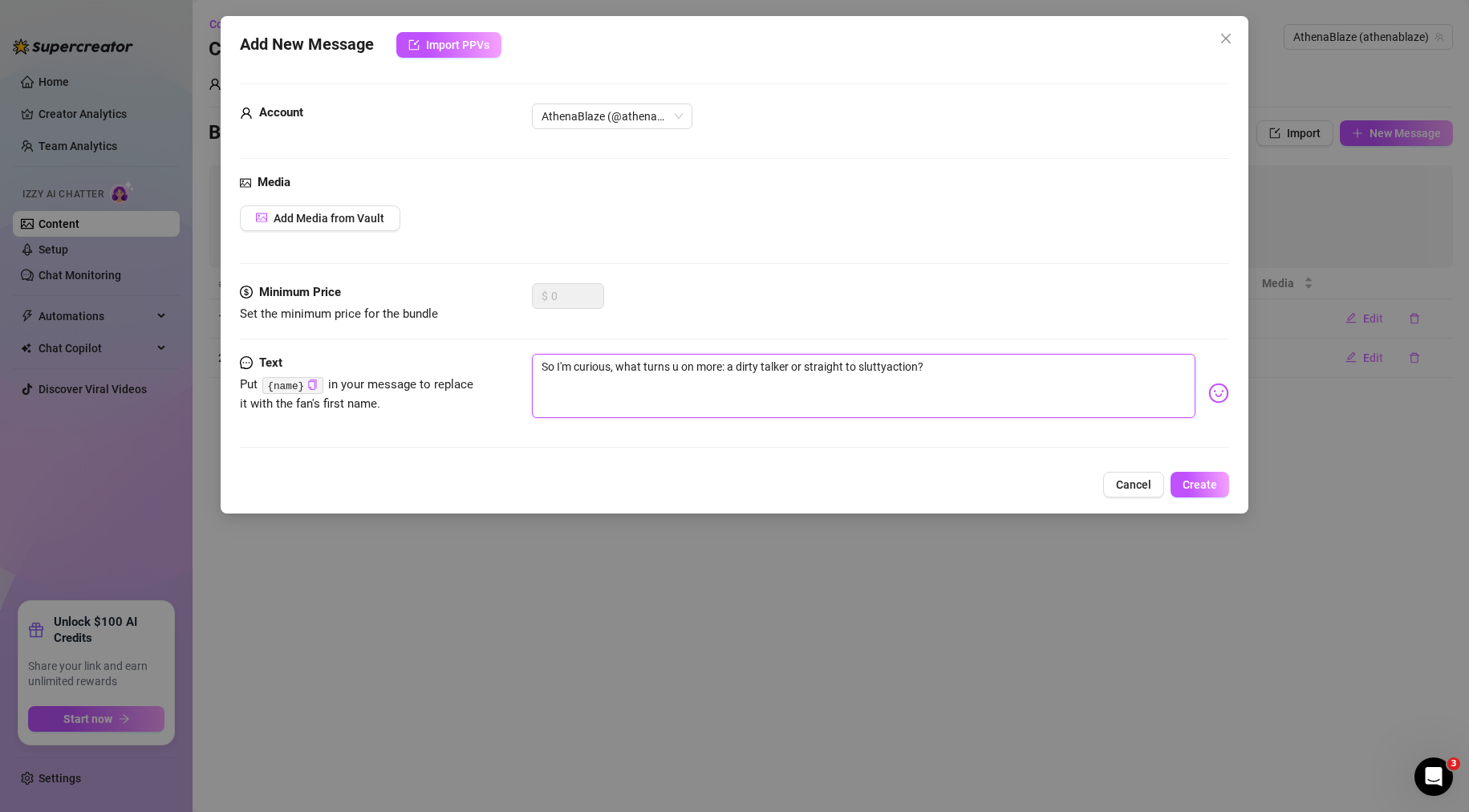
type textarea "So I'm curious, what turns u on more: a dirty talker or straight to slutty acti…"
type textarea "So I'm curious, what turns u on more: a dirty talker or straight to sluttyactio…"
type textarea "So I'm curious, what turns u on more: a dirty talker or straight to sluttaction?"
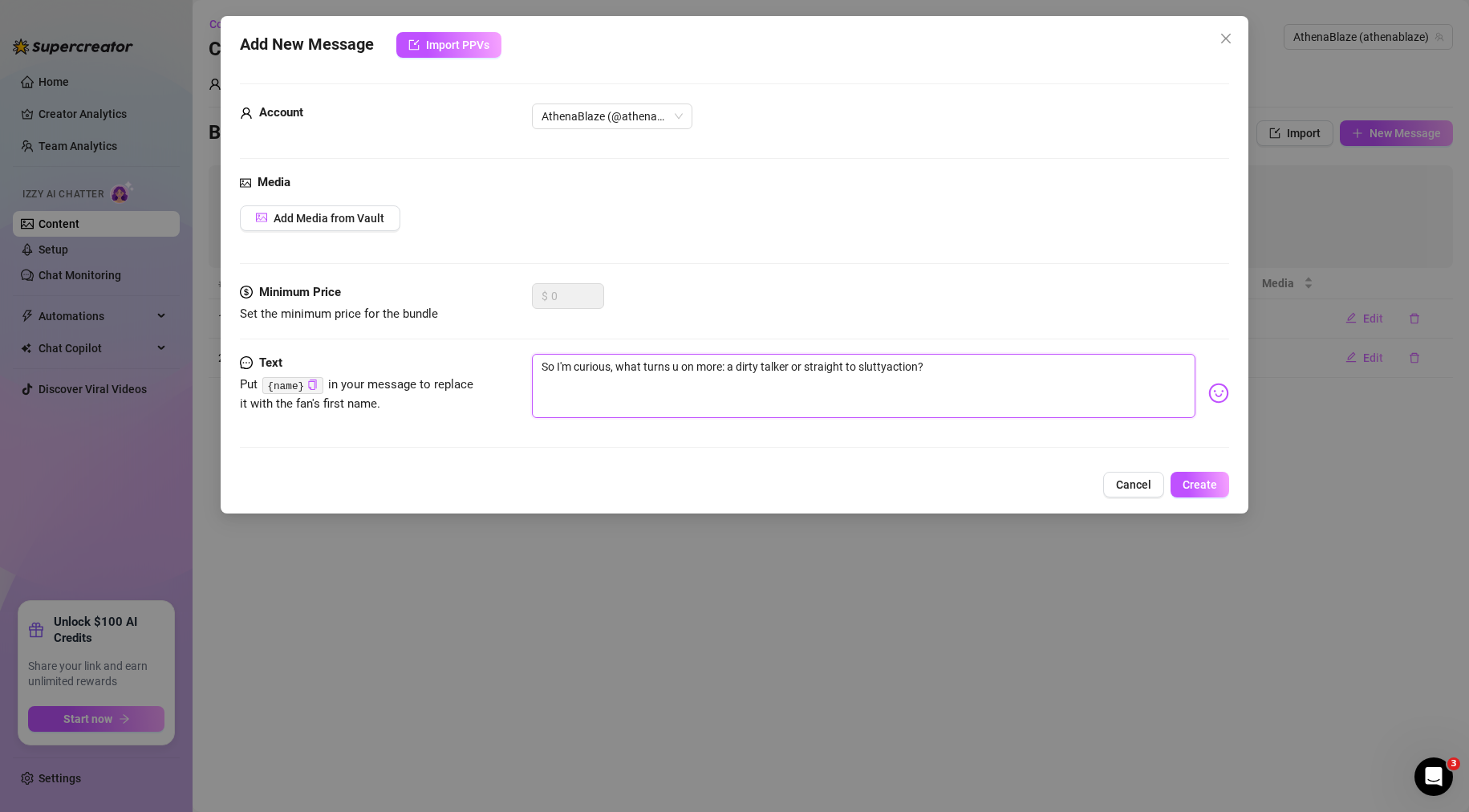
type textarea "So I'm curious, what turns u on more: a dirty talker or straight to sluttaction?"
type textarea "So I'm curious, what turns u on more: a dirty talker or straight to slutaction?"
type textarea "So I'm curious, what turns u on more: a dirty talker or straight to sluaction?"
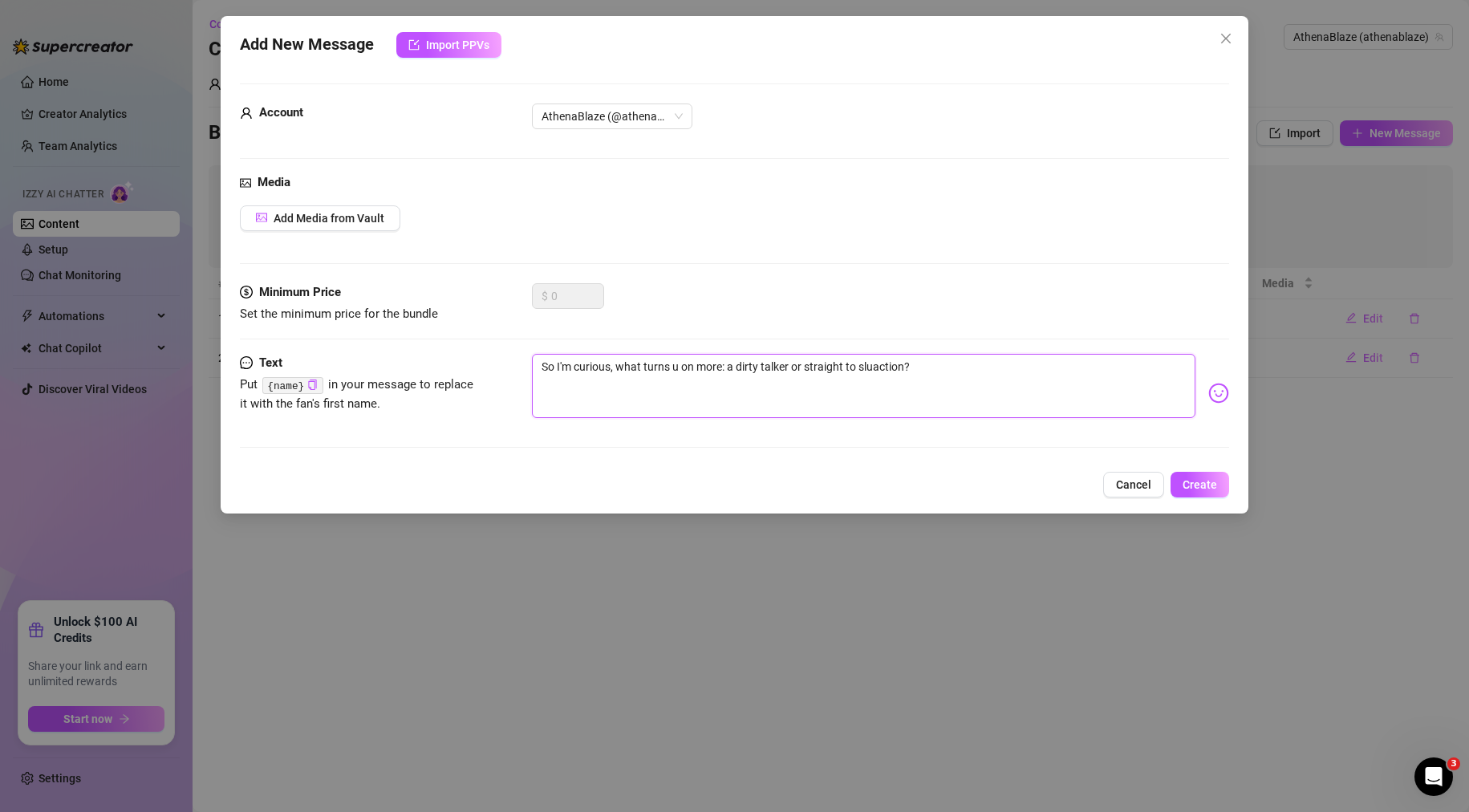
type textarea "So I'm curious, what turns u on more: a dirty talker or straight to slaction?"
type textarea "So I'm curious, what turns u on more: a dirty talker or straight to saction?"
type textarea "So I'm curious, what turns u on more: a dirty talker or straight to action?"
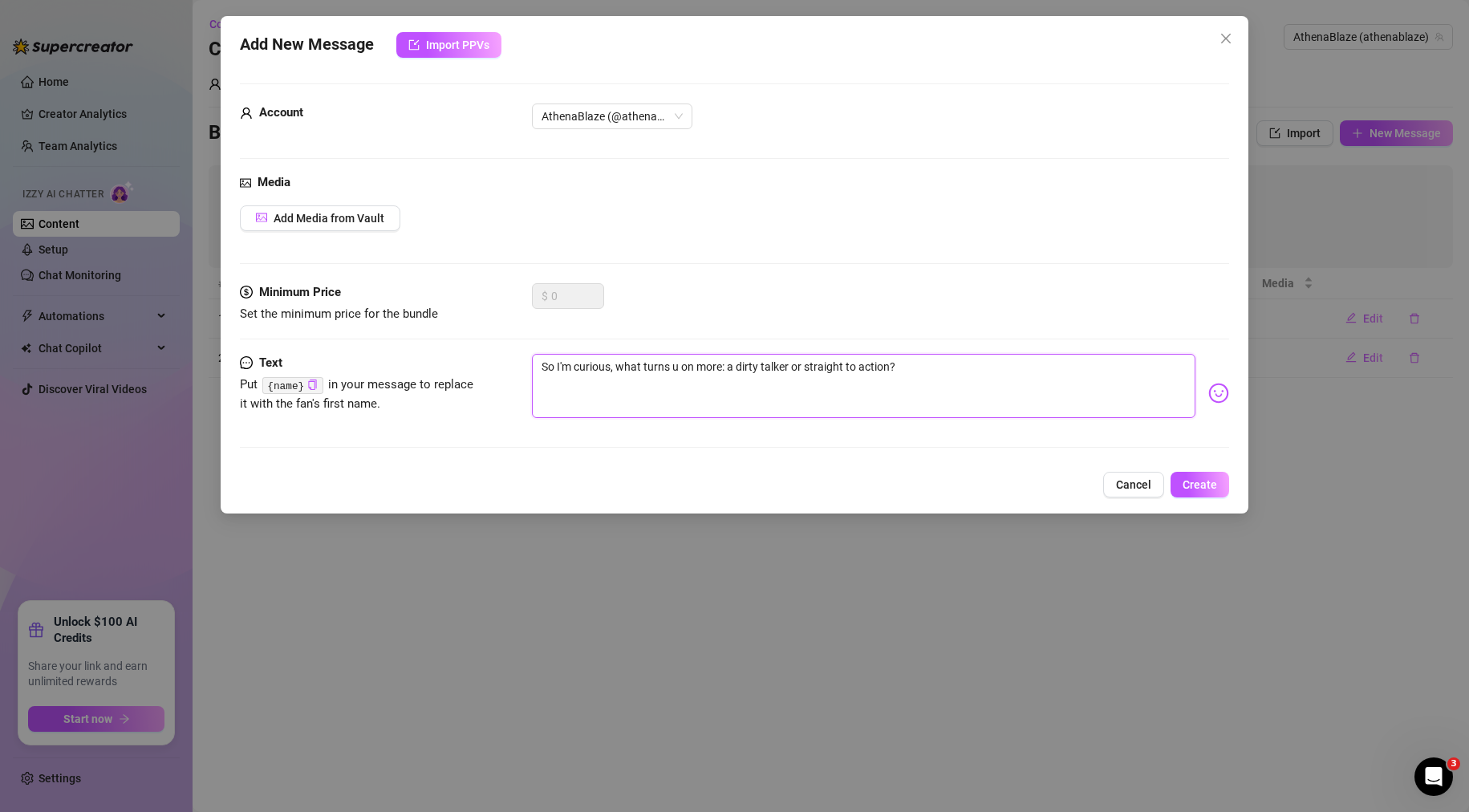
click at [991, 371] on textarea "So I'm curious, what turns u on more: a dirty talker or straight to action?" at bounding box center [864, 386] width 664 height 64
type textarea "So I'm curious, what turns u on more: a dirty talker or straight to action?"
click at [1210, 390] on img at bounding box center [1218, 392] width 21 height 21
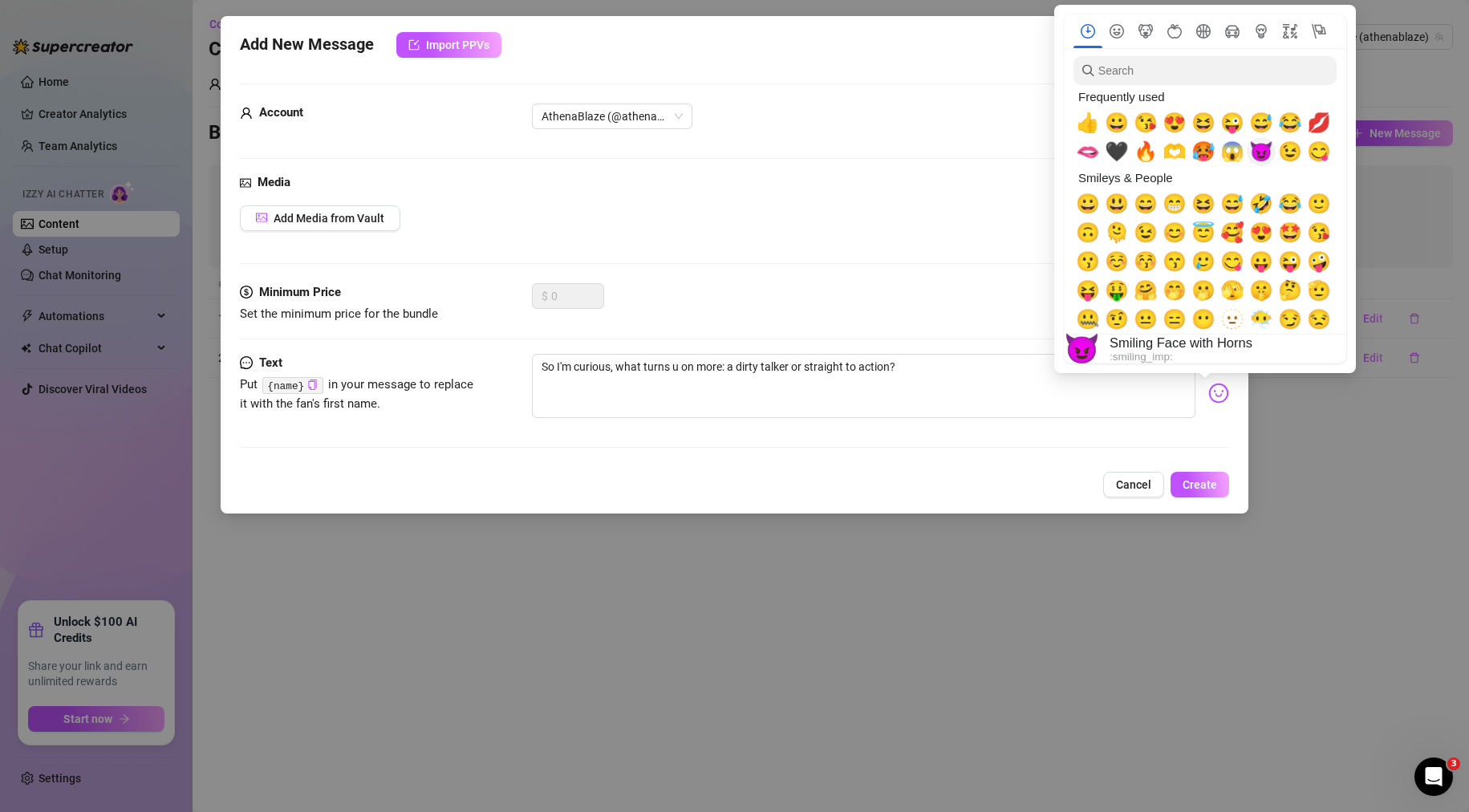
click at [1258, 154] on span "😈" at bounding box center [1261, 152] width 24 height 23
type textarea "So I'm curious, what turns u on more: a dirty talker or straight to action? 😈"
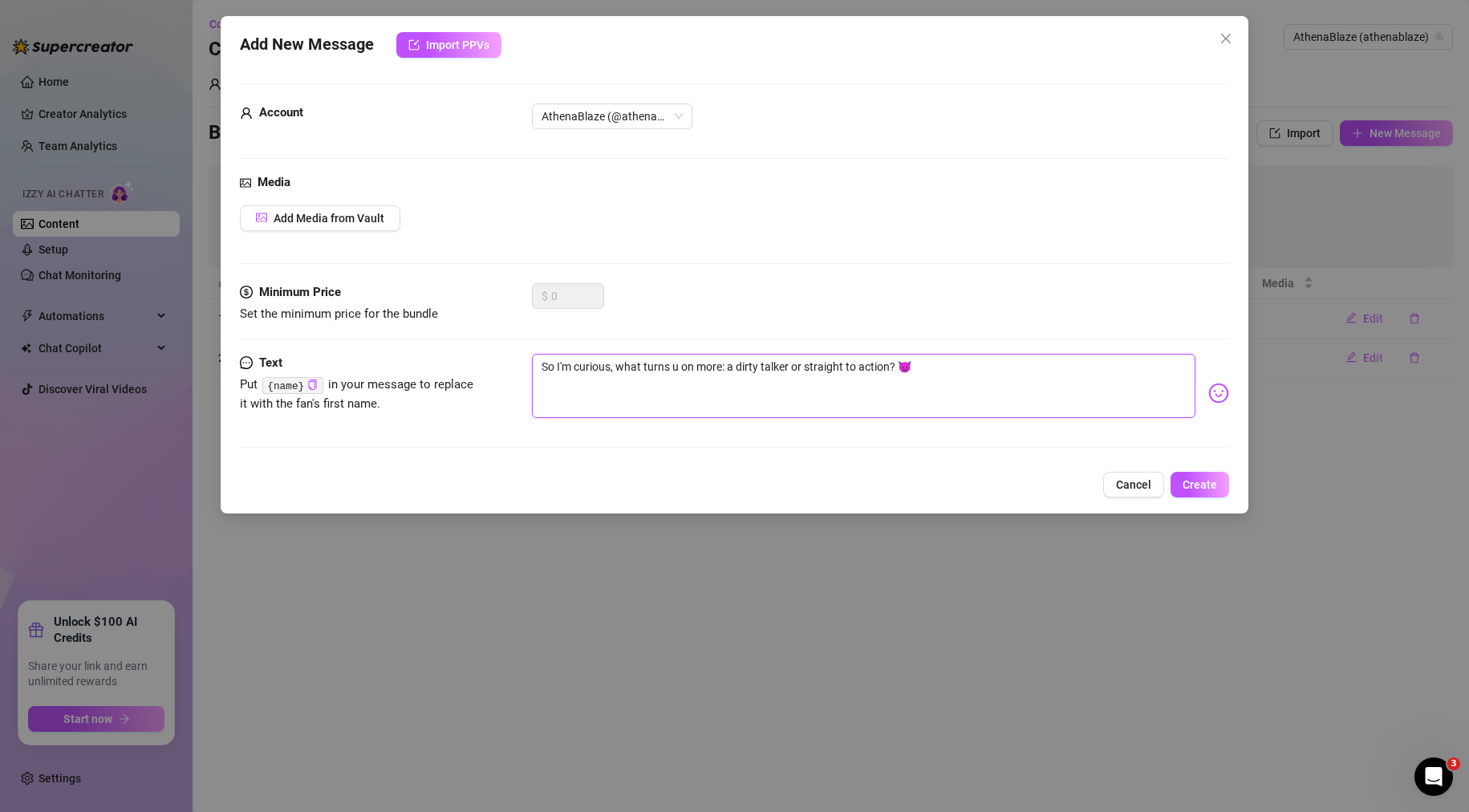
click at [930, 368] on textarea "So I'm curious, what turns u on more: a dirty talker or straight to action? 😈" at bounding box center [864, 386] width 664 height 64
type textarea "So I'm curious, what turns u on more: a dirty talker or straight to action? 😈"
click at [1196, 486] on span "Create" at bounding box center [1200, 485] width 35 height 13
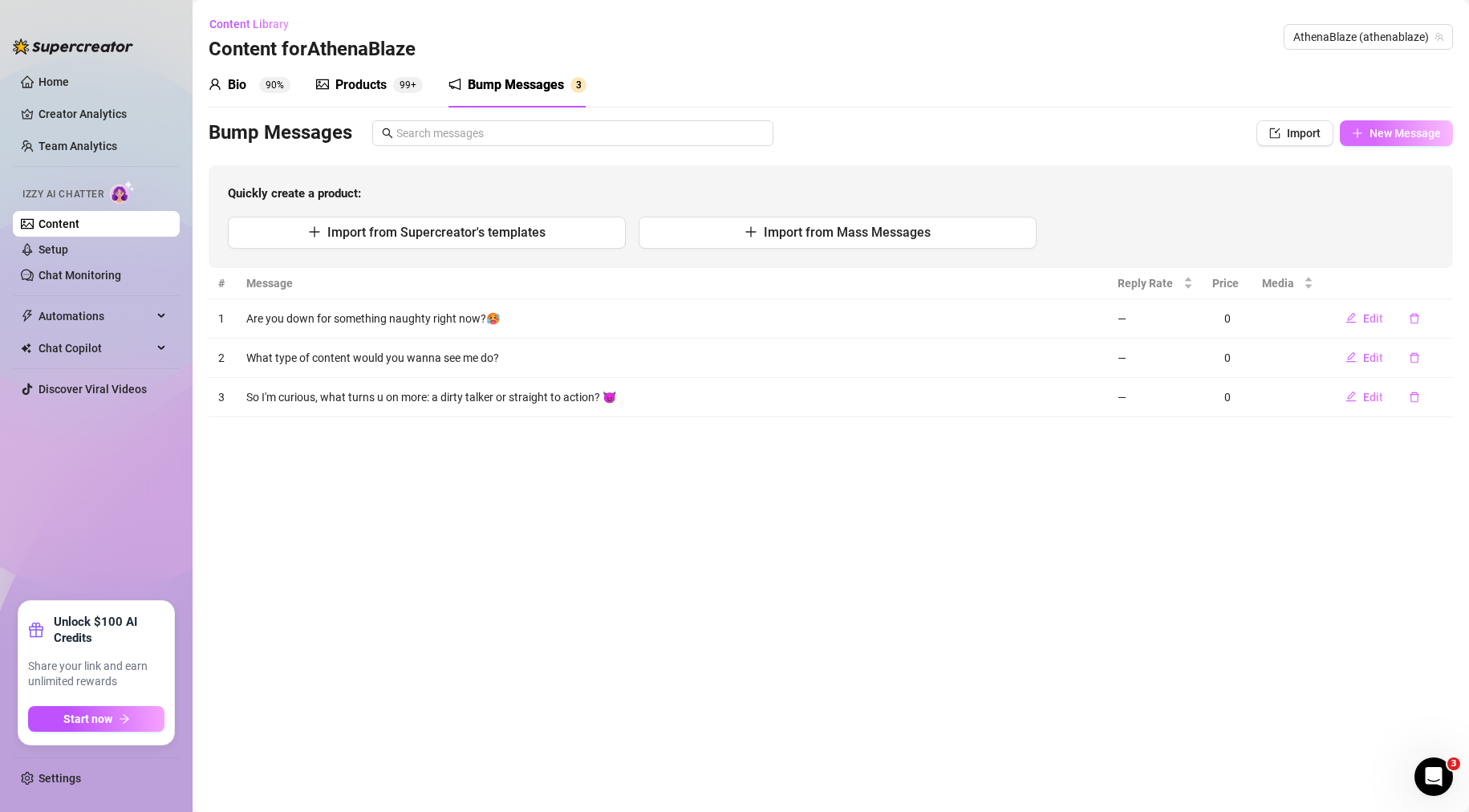
click at [1414, 128] on span "New Message" at bounding box center [1405, 134] width 71 height 13
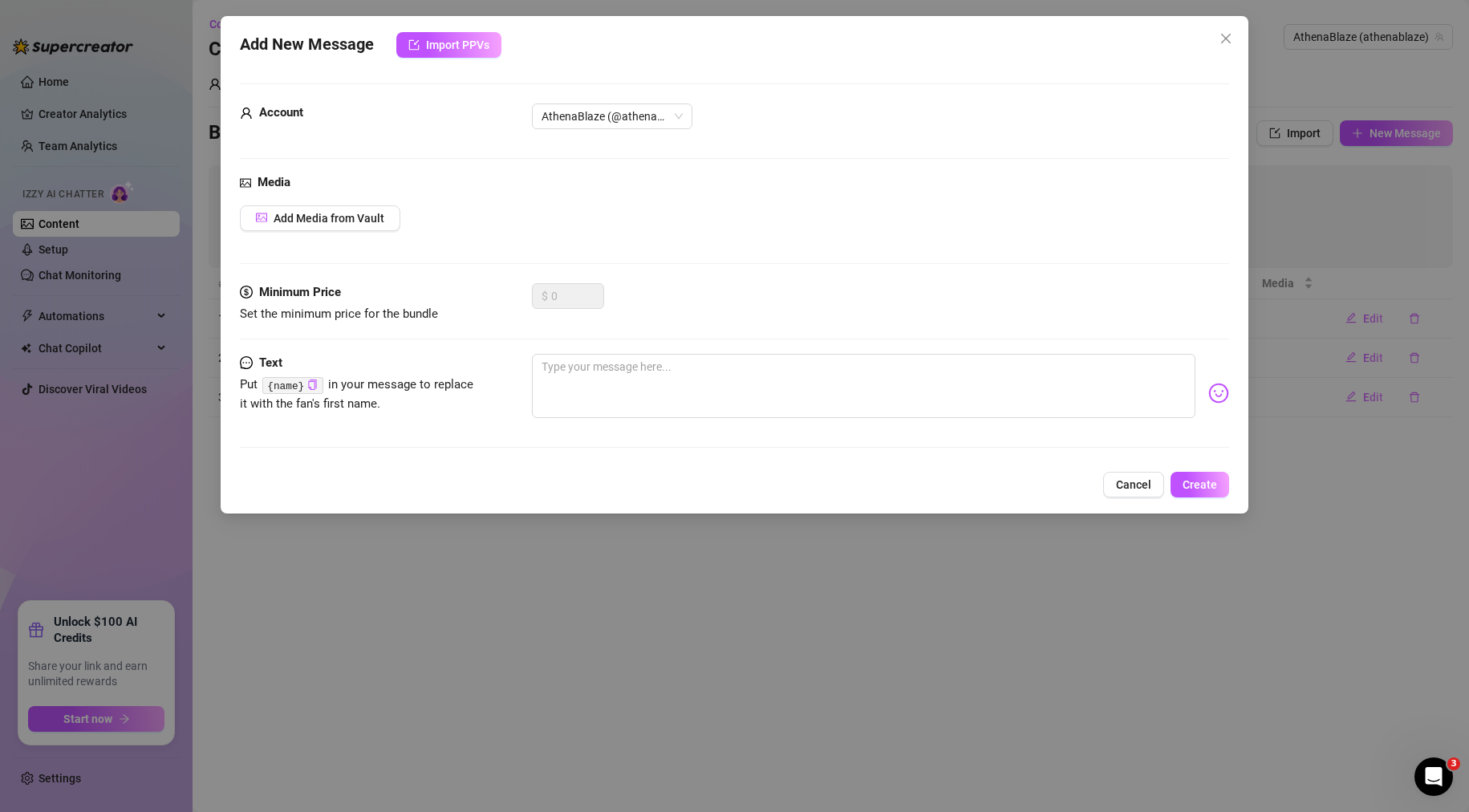
click at [1346, 167] on div "Add New Message Import PPVs Account AthenaBlaze (@athenablaze) Media Add Media …" at bounding box center [734, 406] width 1469 height 812
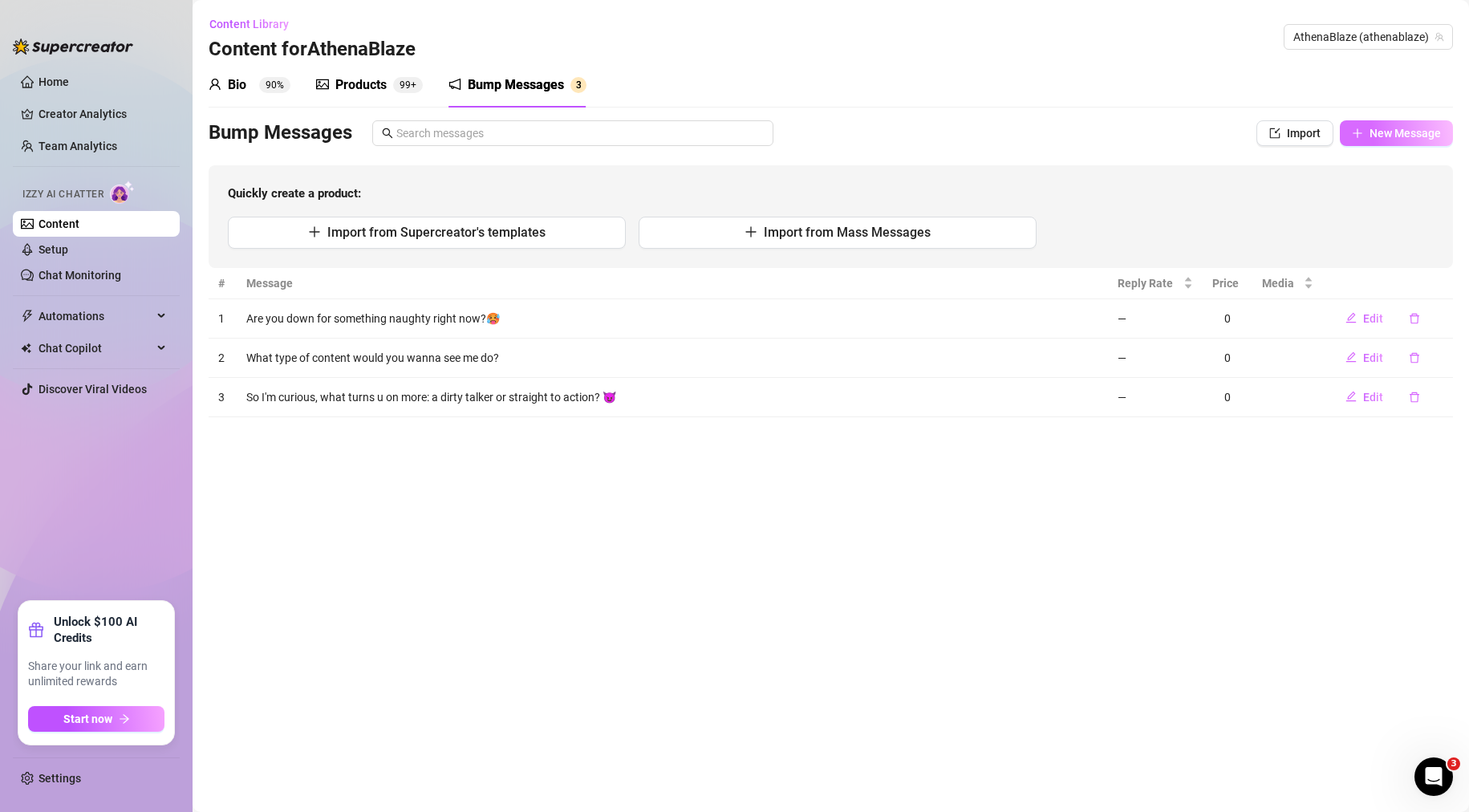
click at [1406, 143] on button "New Message" at bounding box center [1397, 134] width 113 height 26
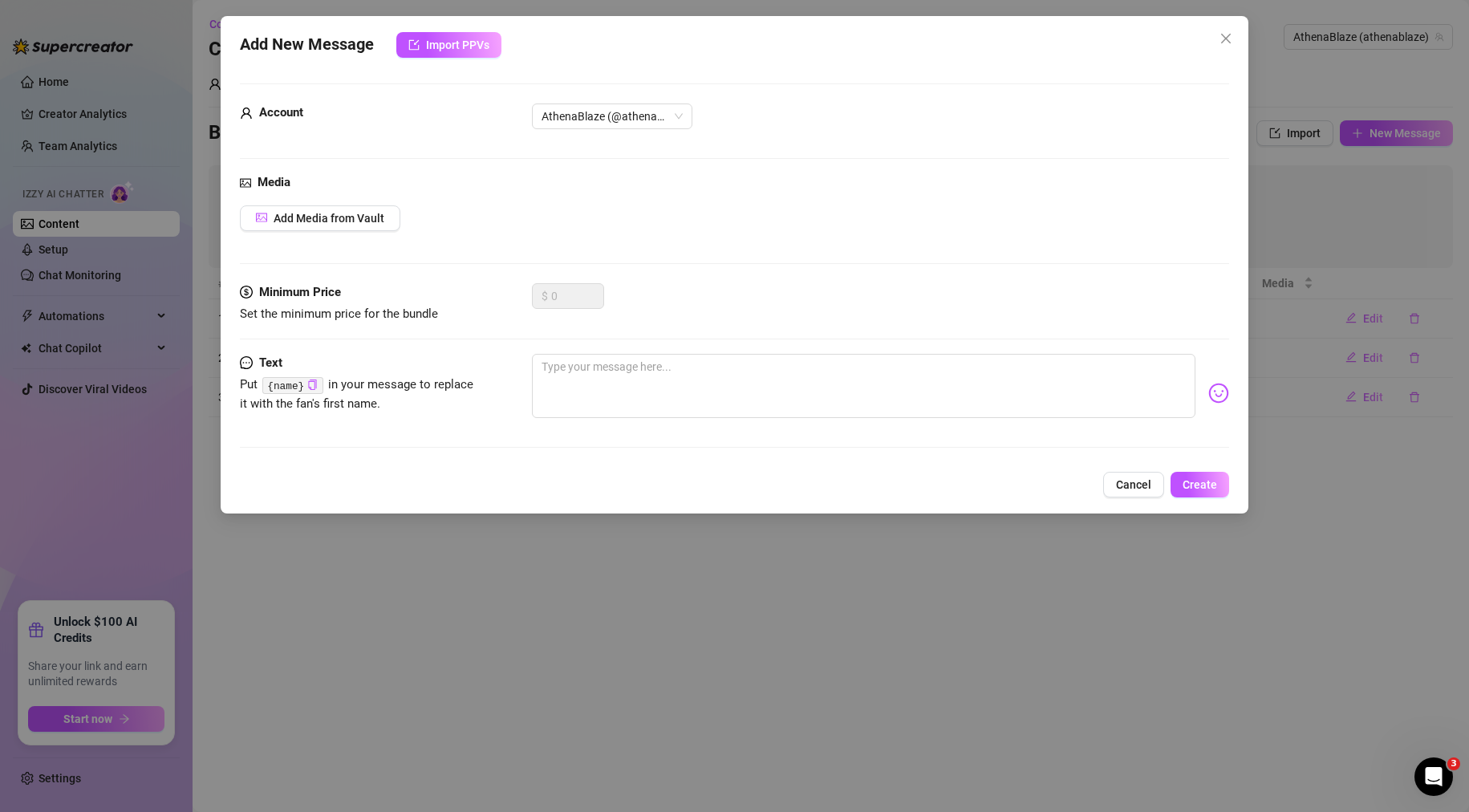
click at [1229, 545] on div "Add New Message Import PPVs Account AthenaBlaze (@athenablaze) Media Add Media …" at bounding box center [734, 406] width 1469 height 812
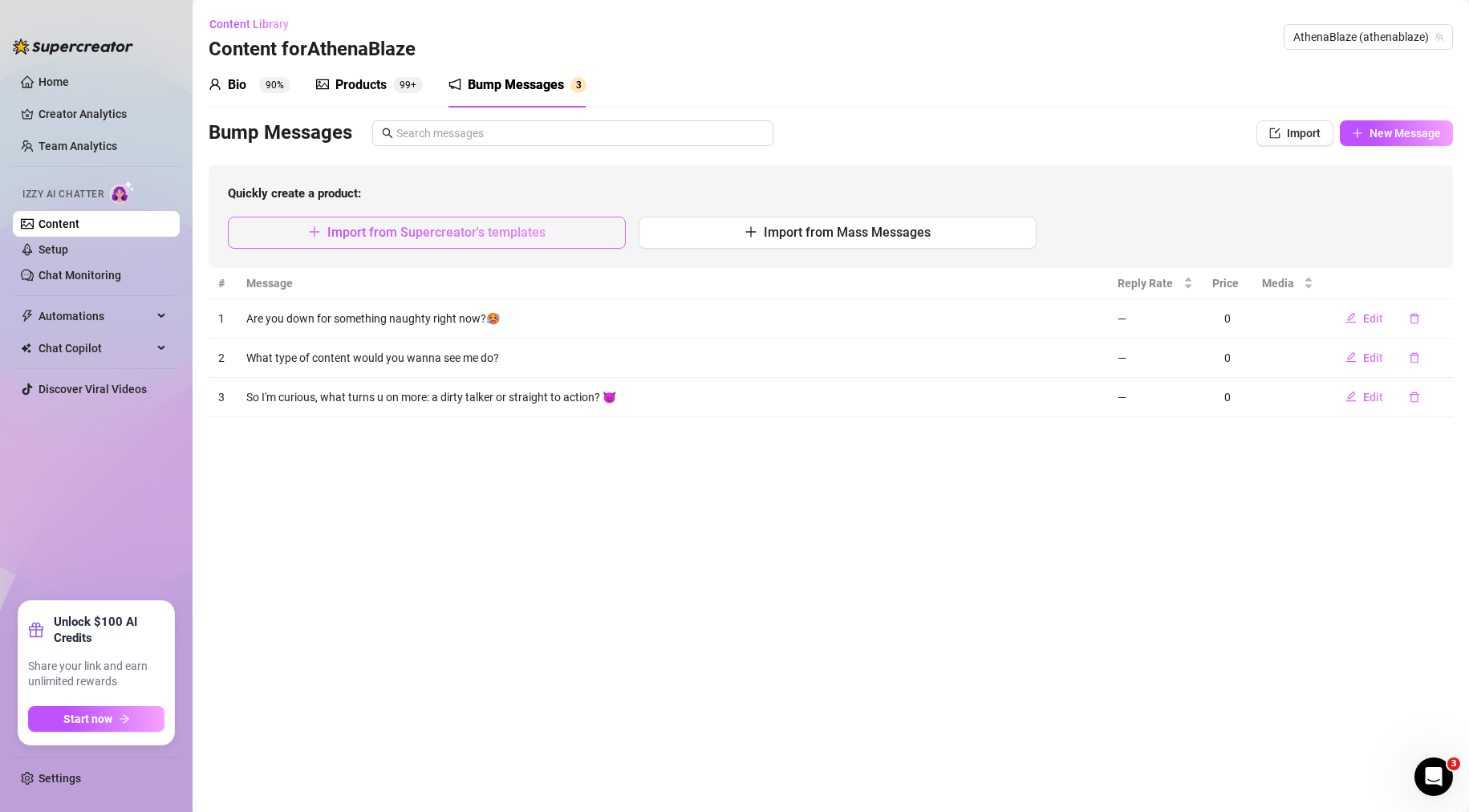
click at [505, 233] on span "Import from Supercreator's templates" at bounding box center [436, 232] width 219 height 16
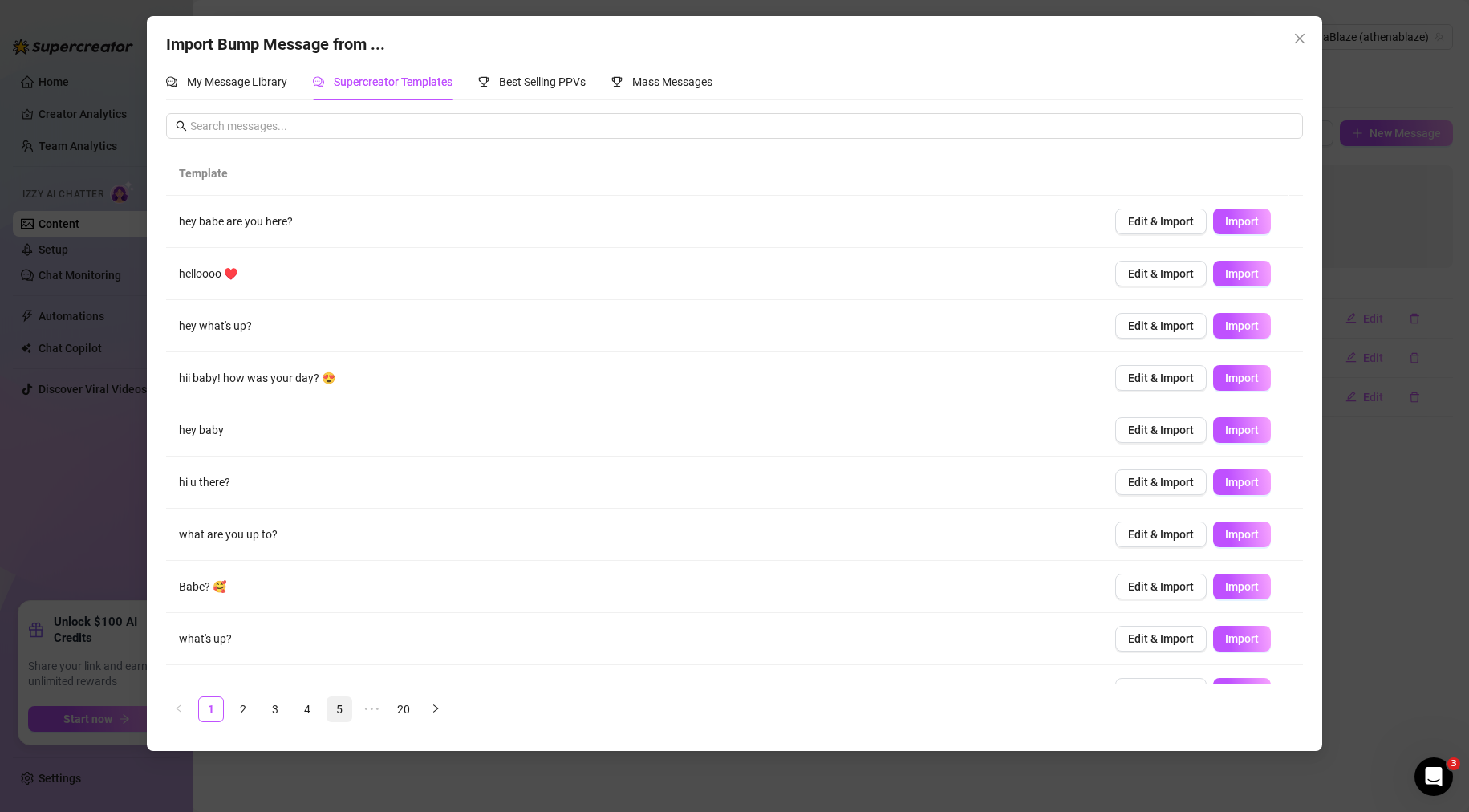
click at [338, 717] on link "5" at bounding box center [339, 709] width 24 height 24
click at [402, 711] on link "7" at bounding box center [403, 709] width 24 height 24
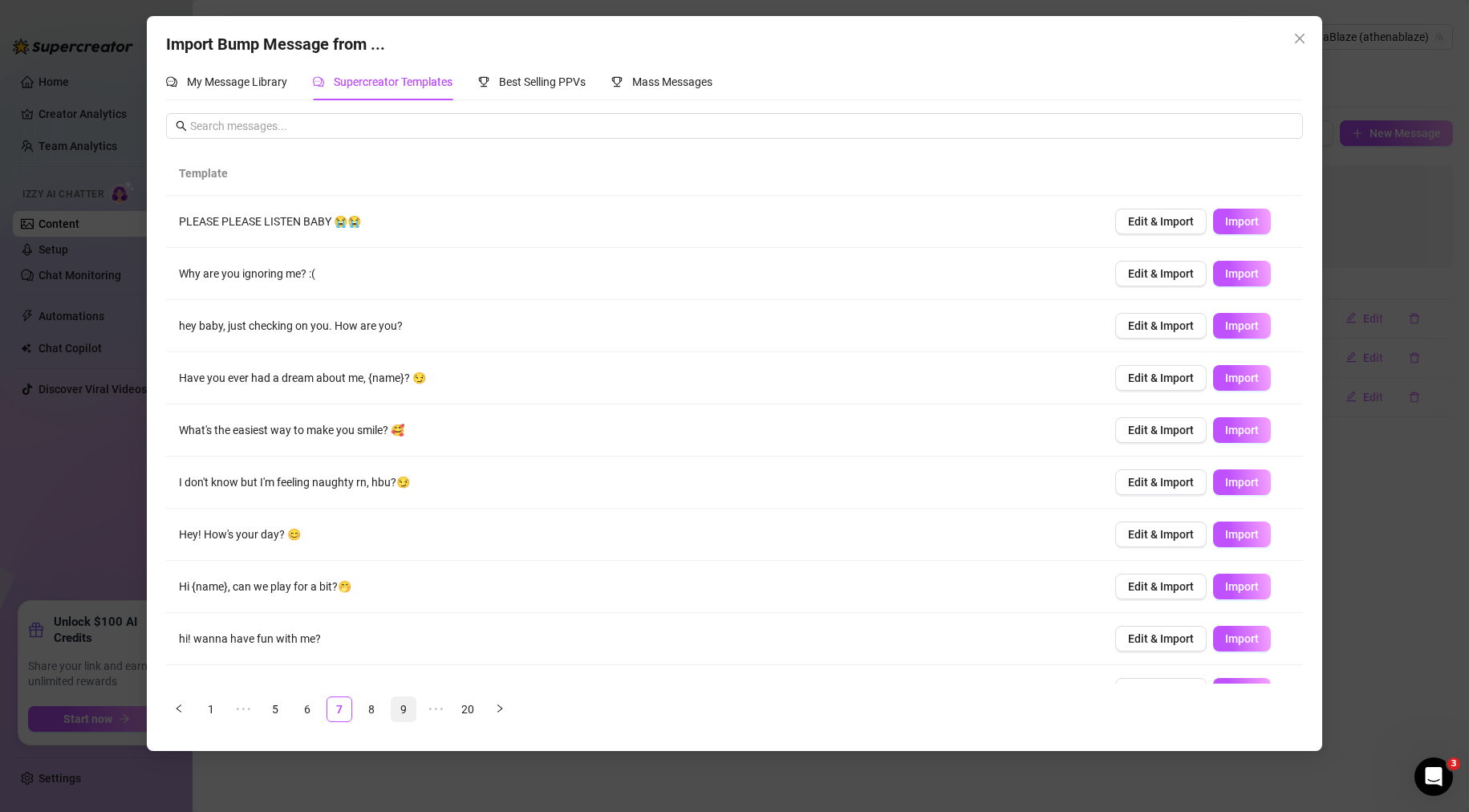
click at [402, 711] on link "9" at bounding box center [403, 709] width 24 height 24
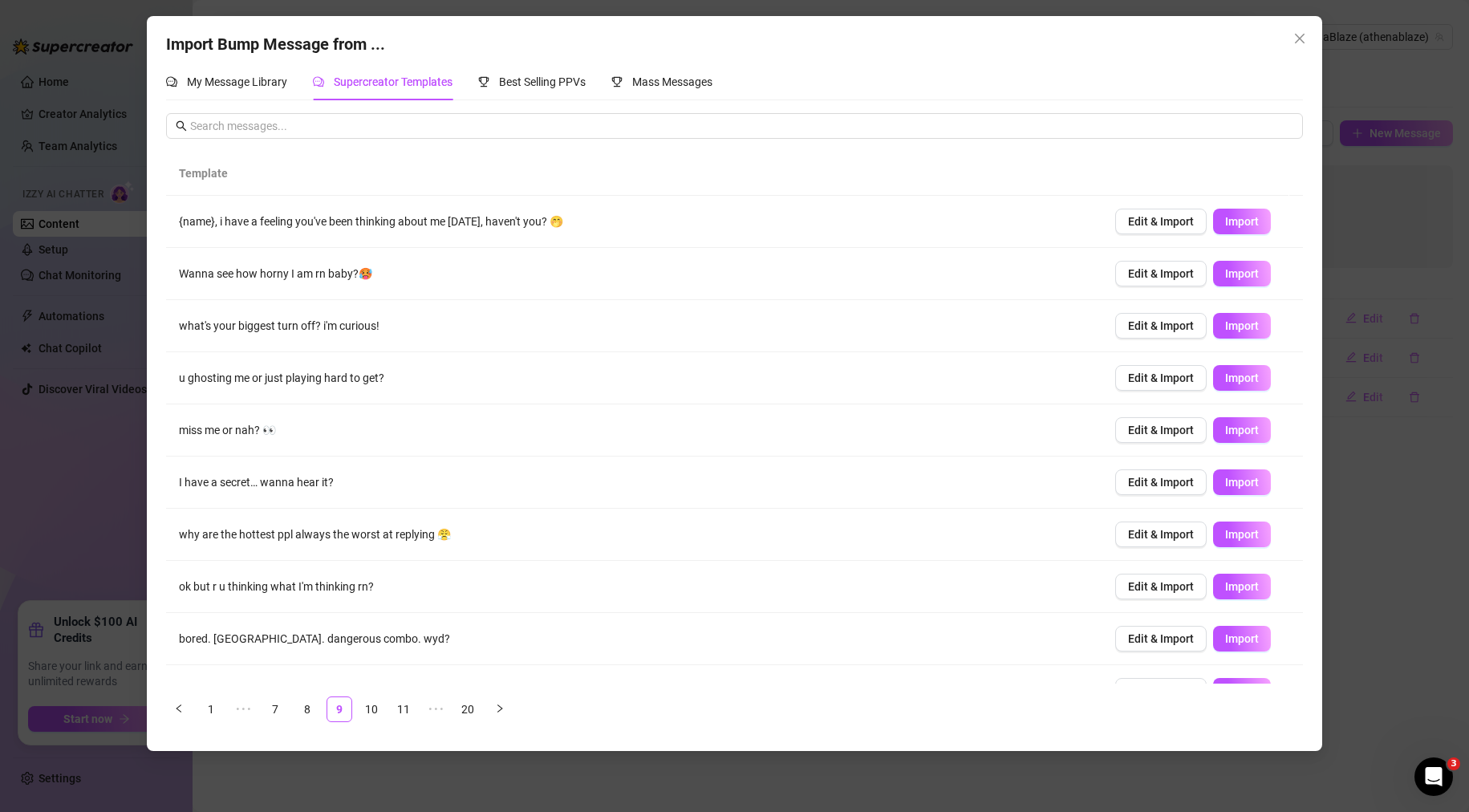
drag, startPoint x: 369, startPoint y: 711, endPoint x: 389, endPoint y: 711, distance: 20.0
click at [369, 711] on link "10" at bounding box center [371, 709] width 24 height 24
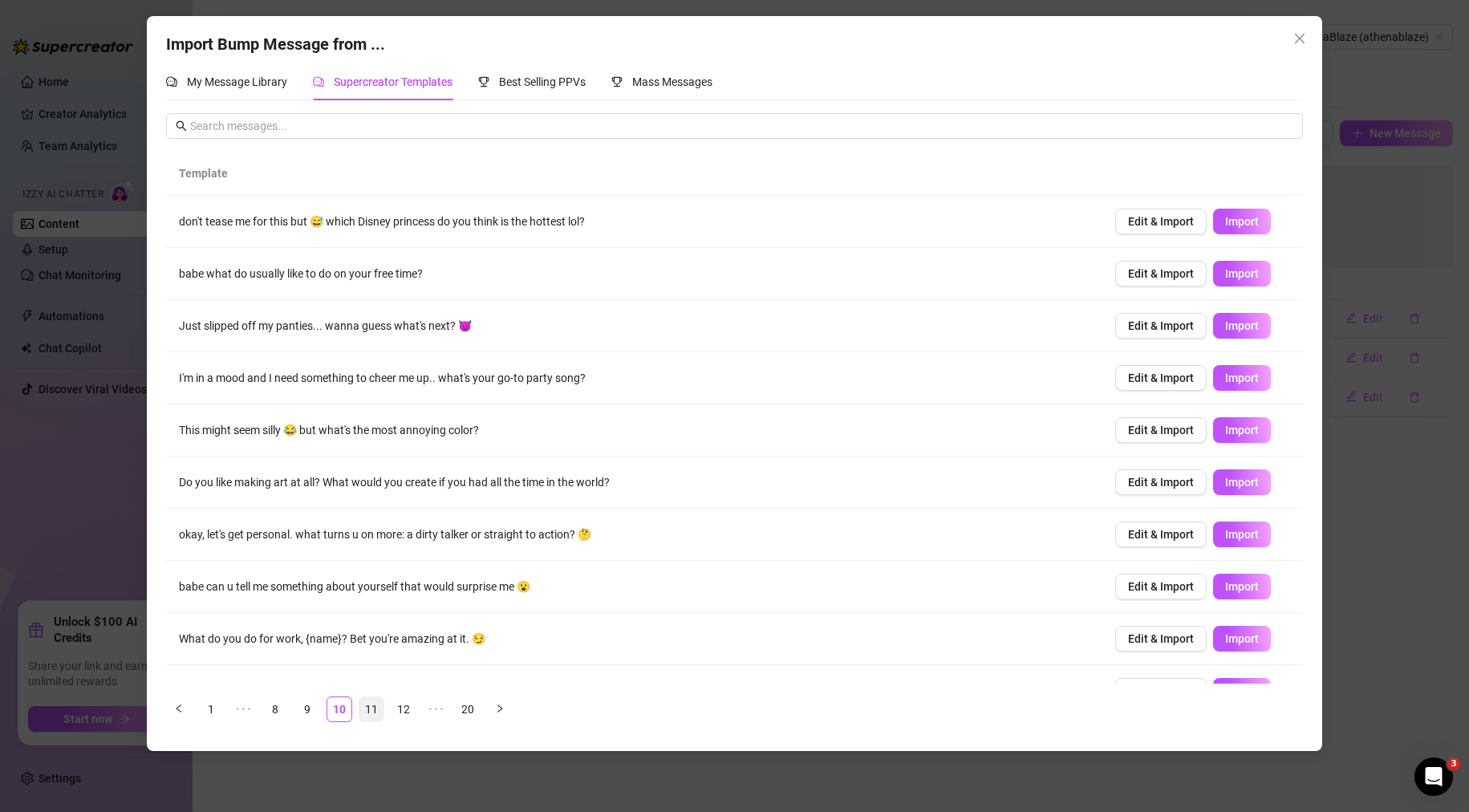
click at [377, 705] on link "11" at bounding box center [371, 709] width 24 height 24
click at [1225, 479] on span "Import" at bounding box center [1241, 482] width 34 height 13
type textarea "wanna play a game? truth or dare? 😉 start with truth: what's your biggest fanta…"
click at [374, 714] on link "12" at bounding box center [371, 709] width 24 height 24
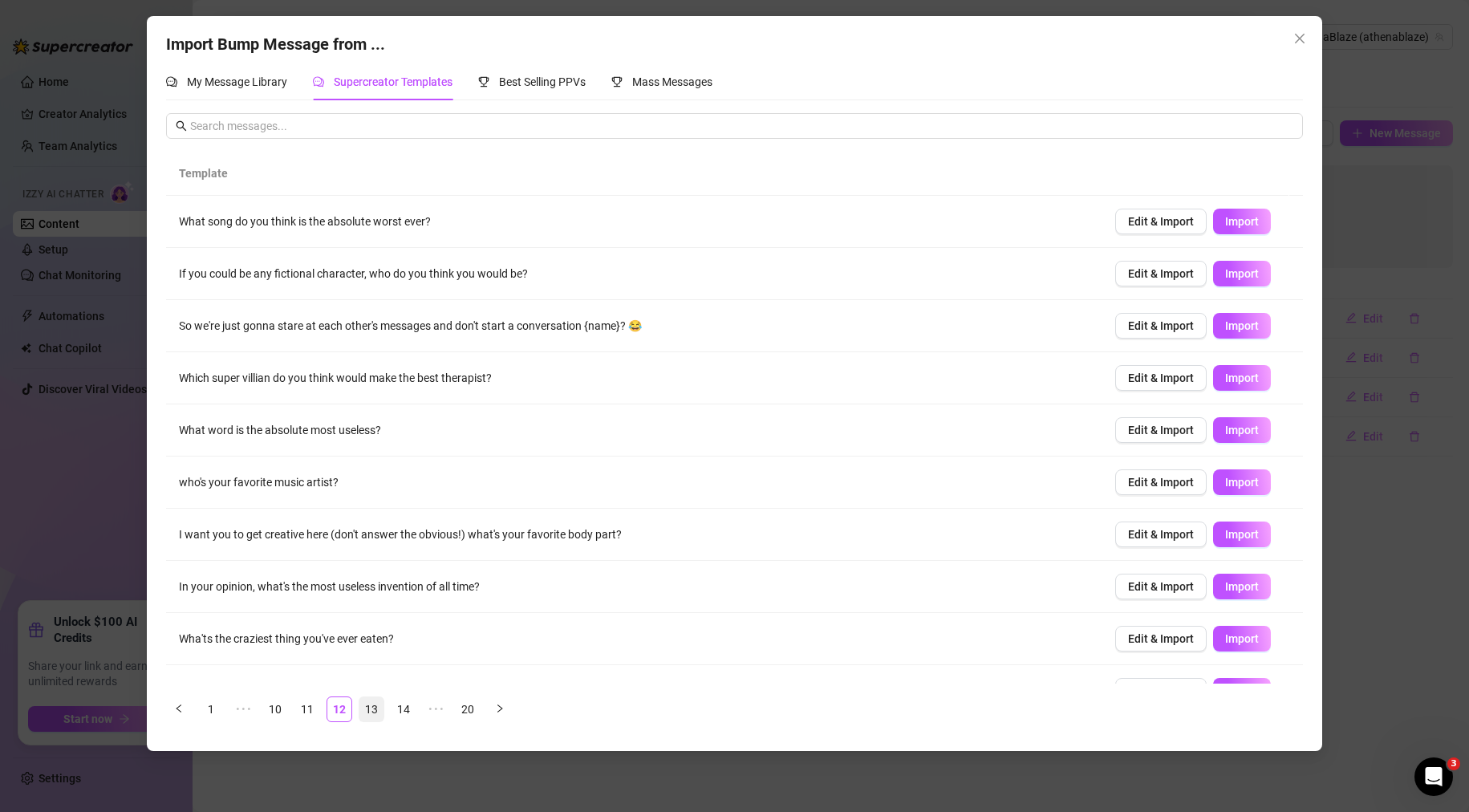
click at [376, 704] on link "13" at bounding box center [371, 709] width 24 height 24
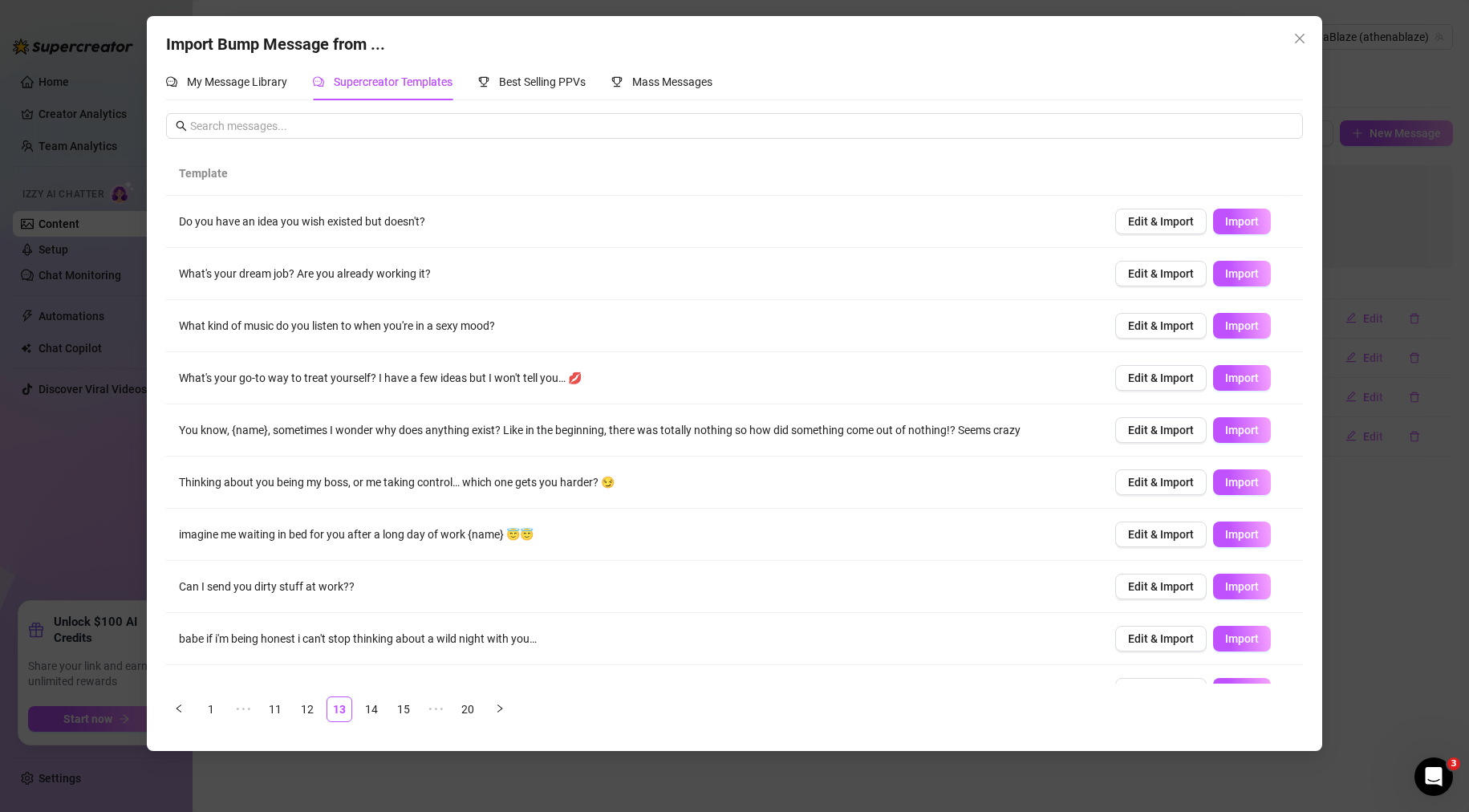
drag, startPoint x: 1354, startPoint y: 323, endPoint x: 1354, endPoint y: 307, distance: 16.0
click at [1354, 323] on div "Import Bump Message from ... My Message Library Supercreator Templates Best Sel…" at bounding box center [734, 406] width 1469 height 812
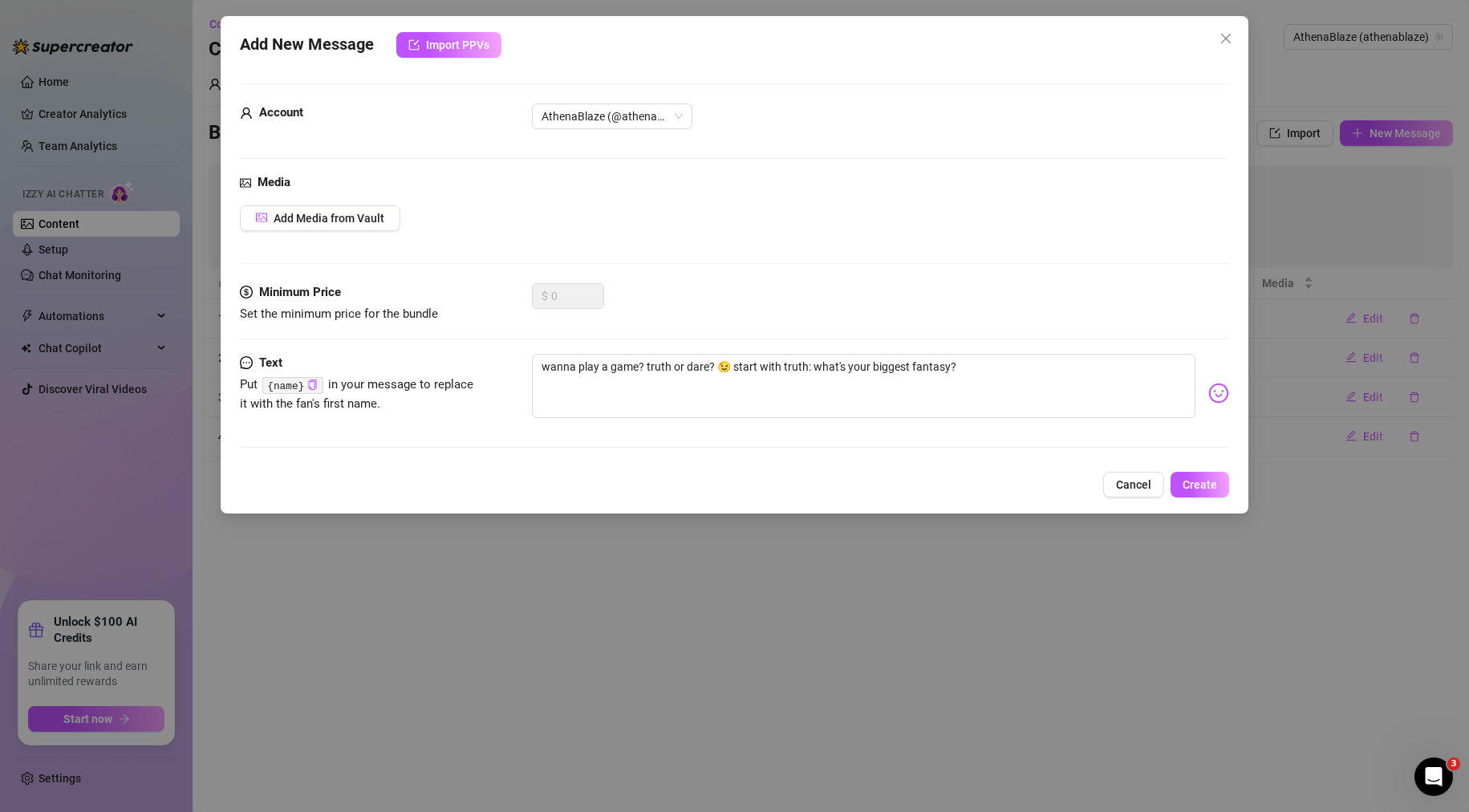
click at [1362, 219] on div "Add New Message Import PPVs Account AthenaBlaze (@athenablaze) Media Add Media …" at bounding box center [734, 406] width 1469 height 812
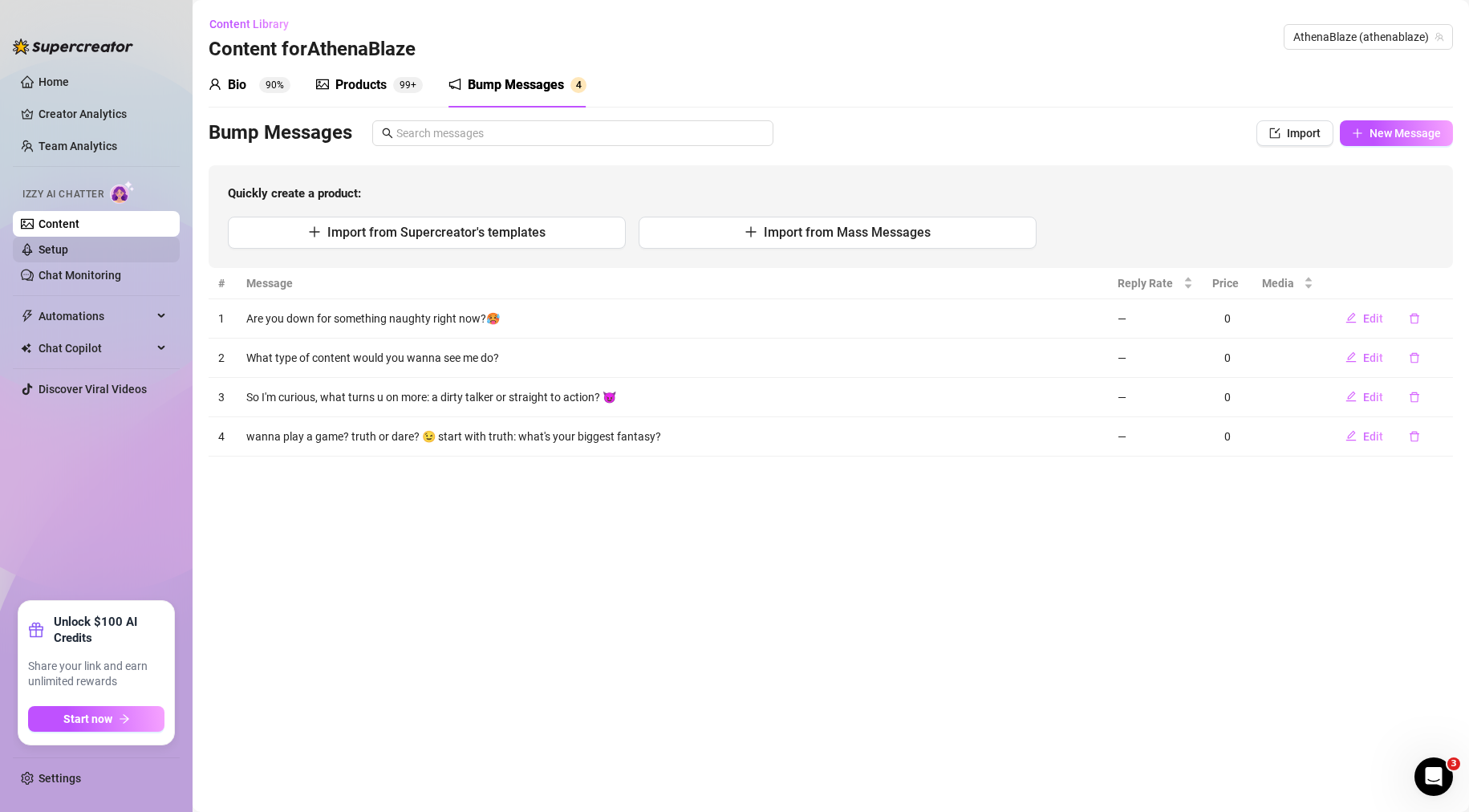
click at [69, 247] on link "Setup" at bounding box center [53, 250] width 29 height 13
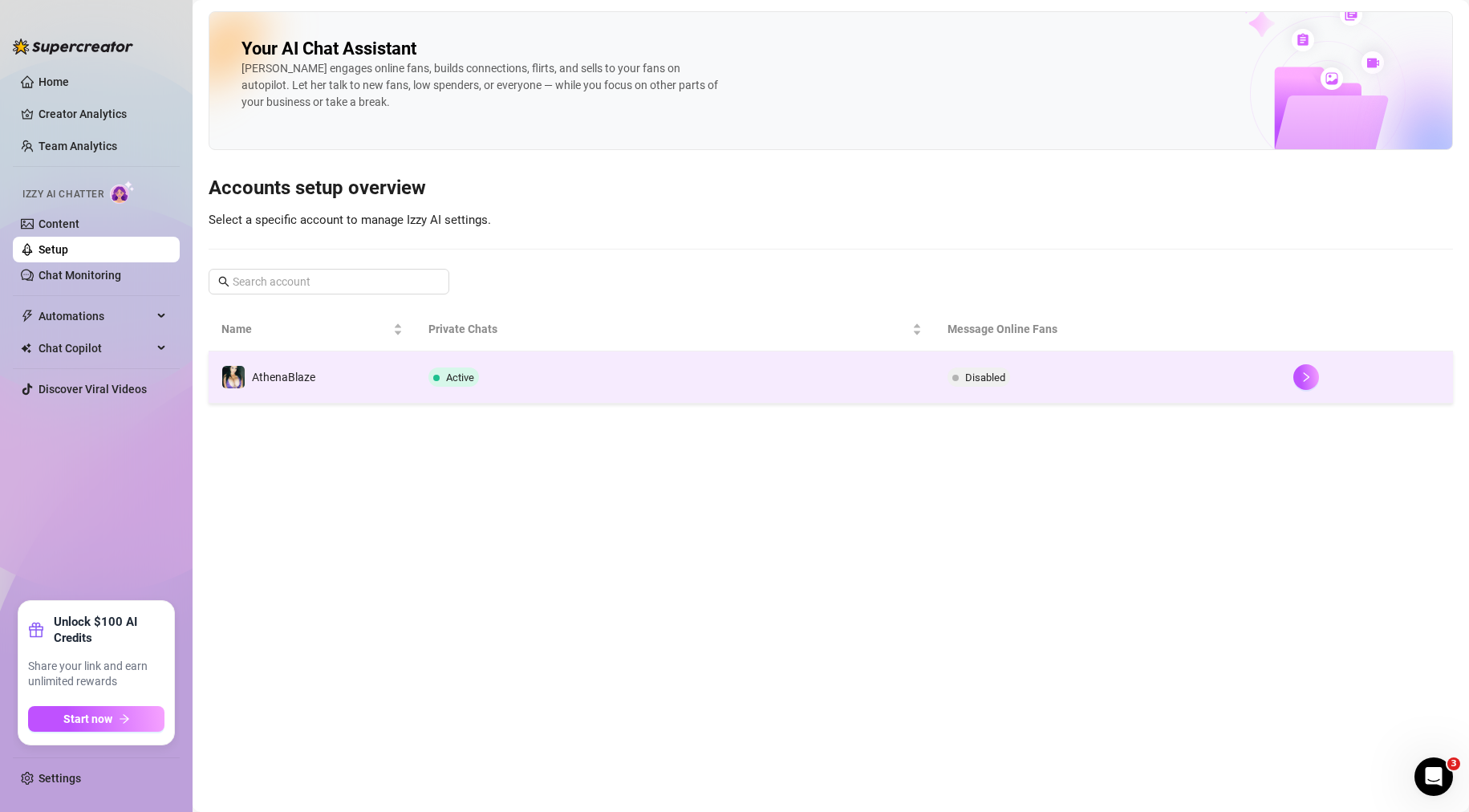
click at [579, 371] on td "Active" at bounding box center [674, 377] width 519 height 52
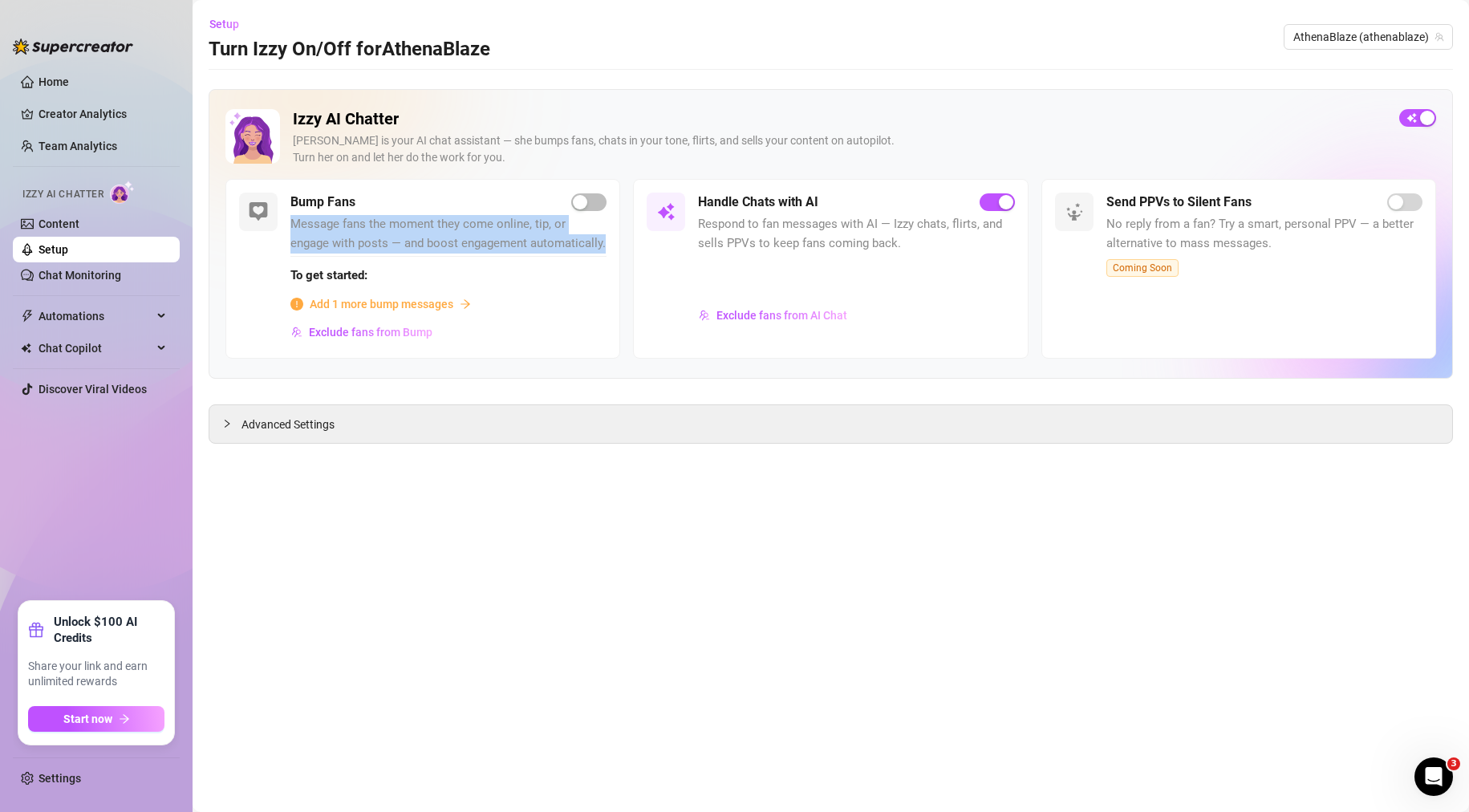
drag, startPoint x: 581, startPoint y: 241, endPoint x: 291, endPoint y: 228, distance: 290.3
click at [291, 228] on span "Message fans the moment they come online, tip, or engage with posts — and boost…" at bounding box center [449, 233] width 316 height 37
copy span "Message fans the moment they come online, tip, or engage with posts — and boost…"
click at [414, 330] on span "Exclude fans from Bump" at bounding box center [370, 332] width 123 height 13
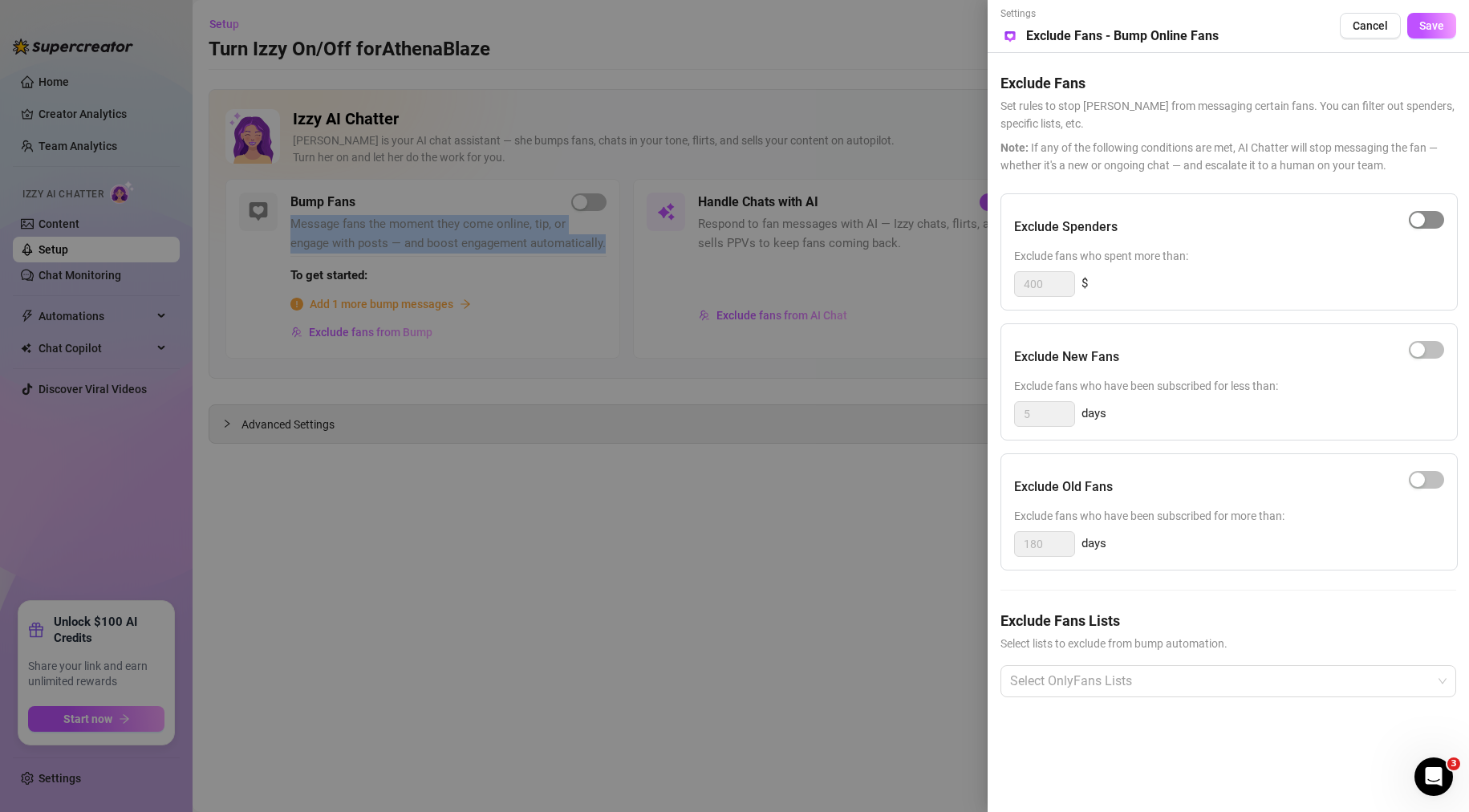
click at [1429, 223] on span "button" at bounding box center [1426, 219] width 36 height 17
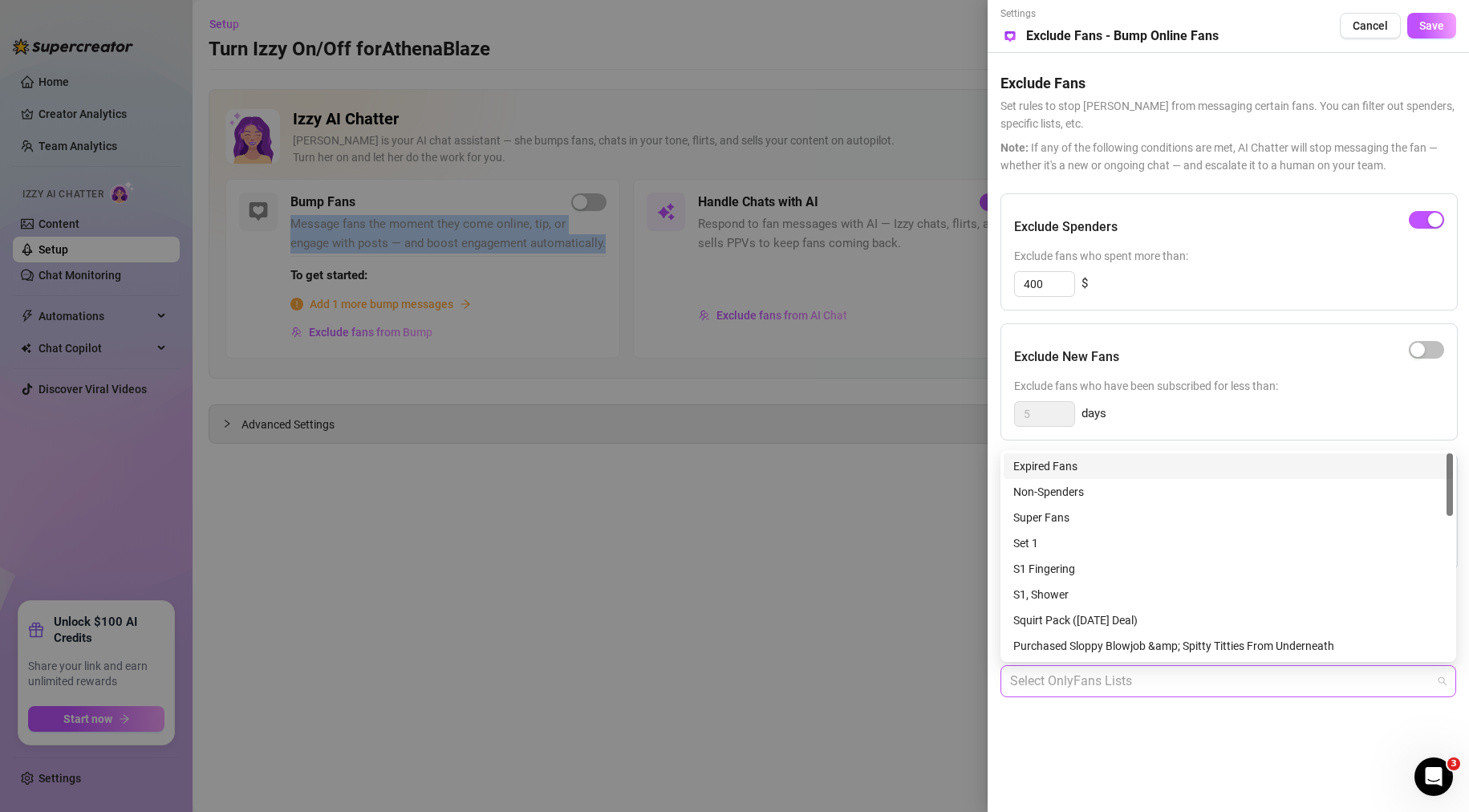
click at [1110, 689] on div at bounding box center [1219, 681] width 433 height 29
click at [1081, 753] on div "Settings Preview Exclude Fans - Bump Online Fans Cancel Save Exclude Fans Set r…" at bounding box center [1228, 406] width 481 height 812
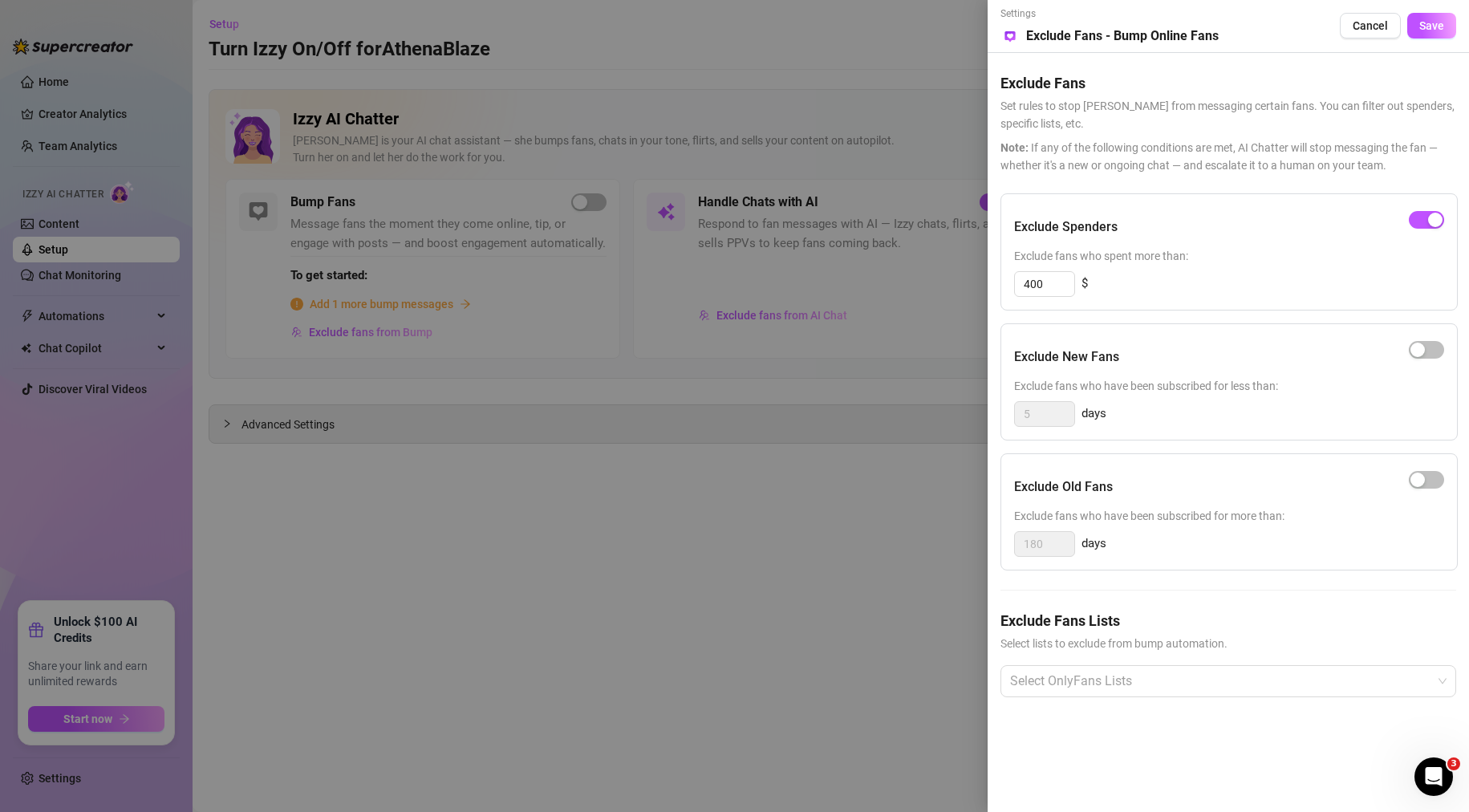
click at [763, 647] on div at bounding box center [734, 406] width 1469 height 812
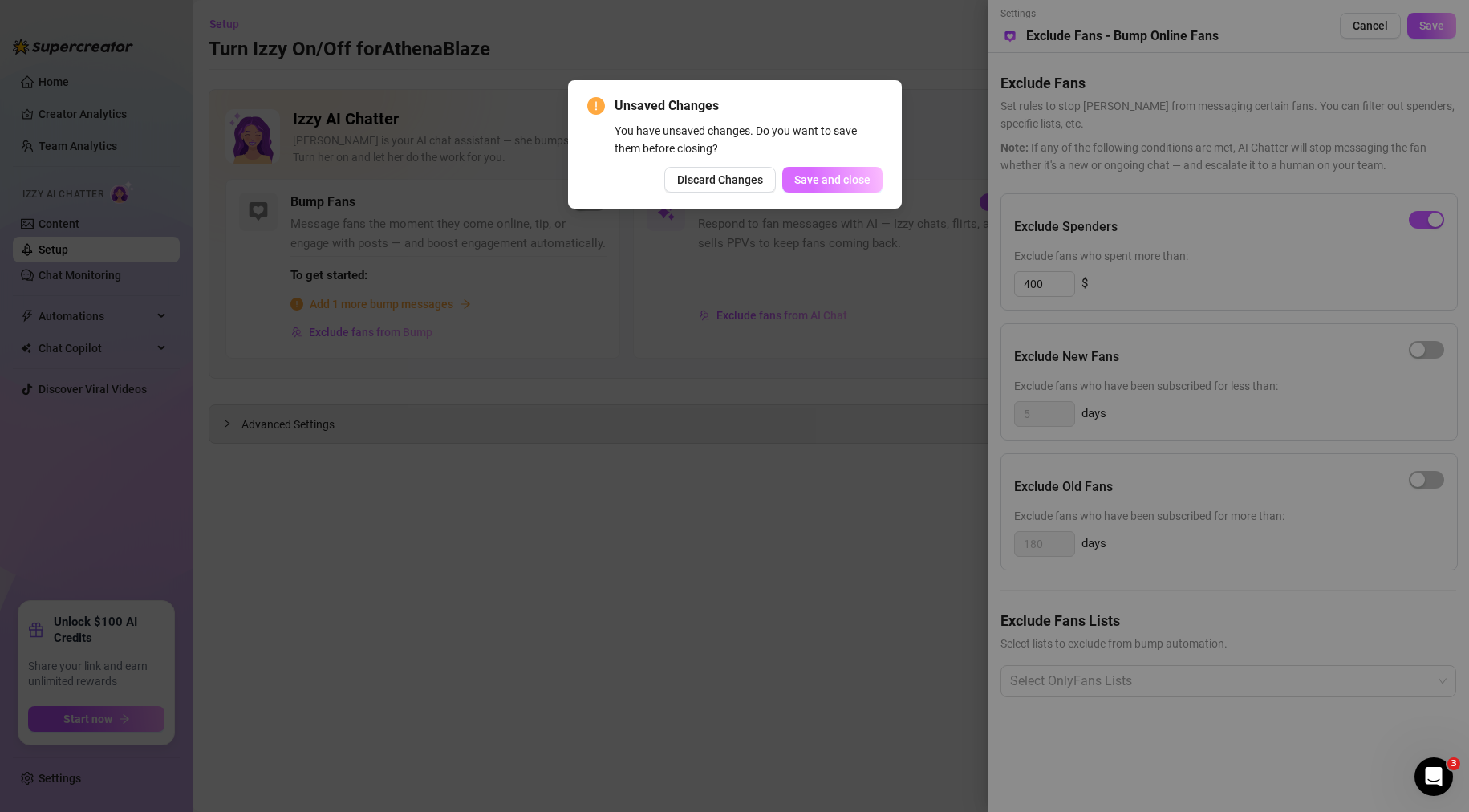
click at [861, 172] on button "Save and close" at bounding box center [832, 179] width 101 height 26
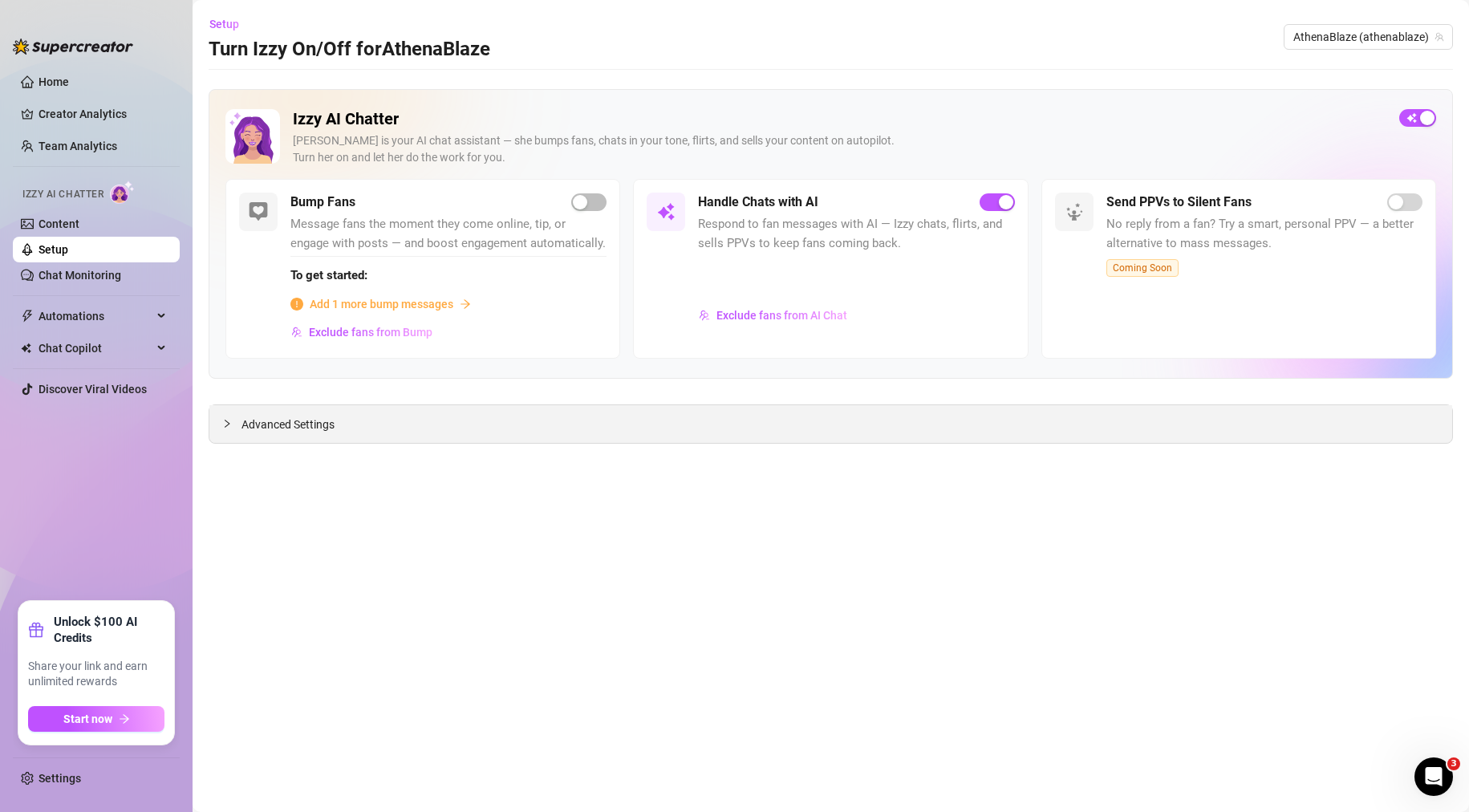
click at [258, 433] on span "Advanced Settings" at bounding box center [288, 423] width 93 height 17
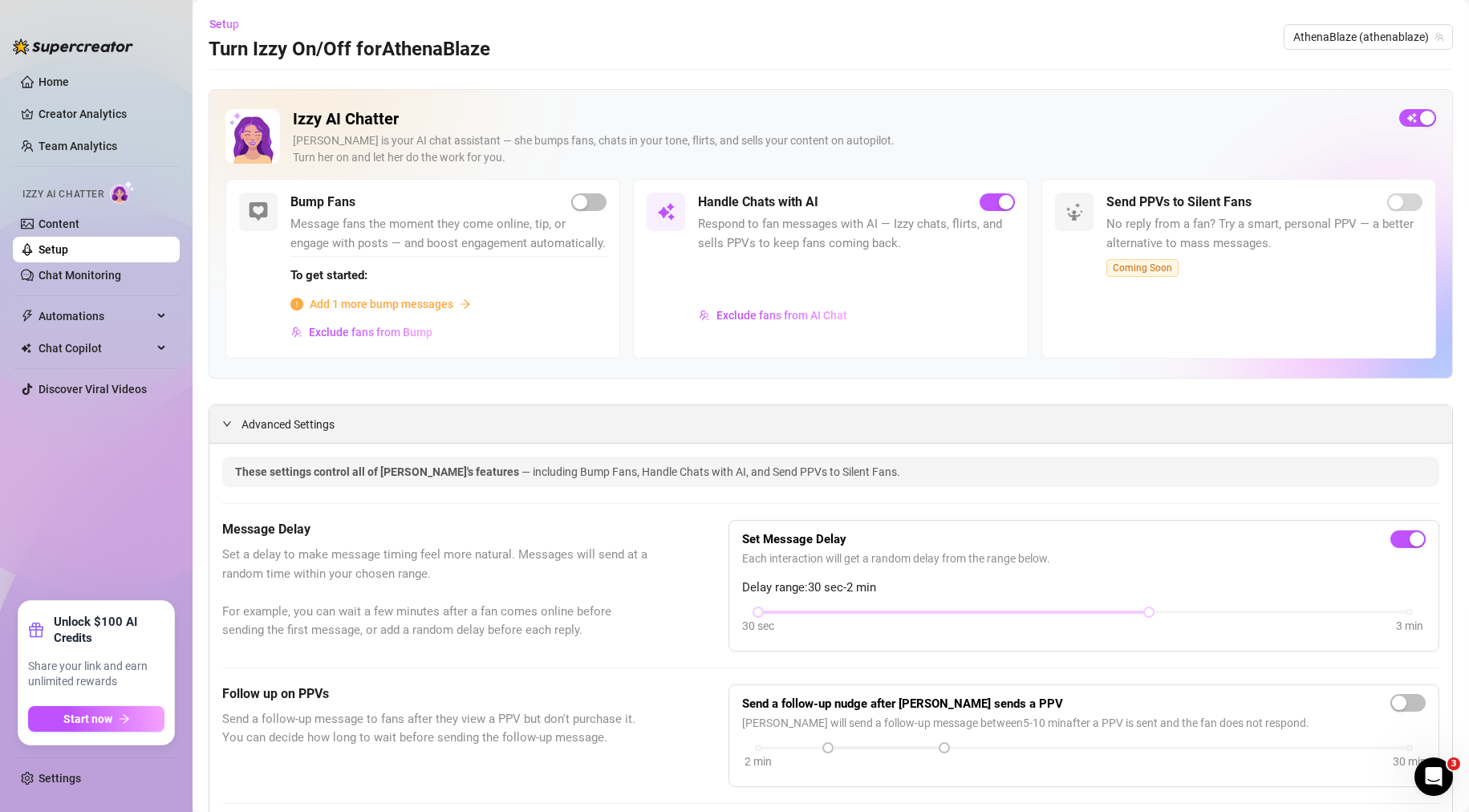
click at [258, 433] on span "Advanced Settings" at bounding box center [288, 423] width 93 height 17
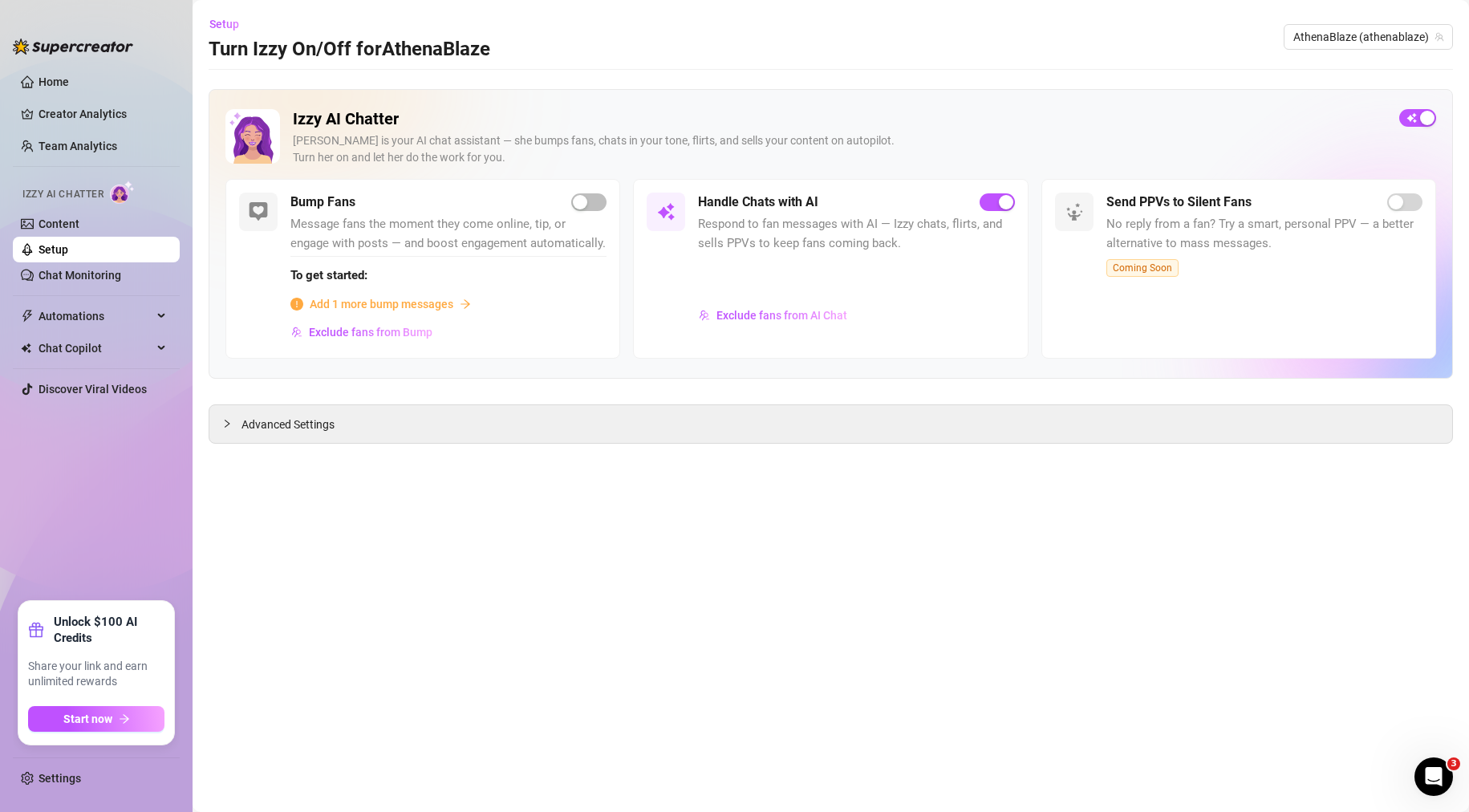
click at [389, 306] on span "Add 1 more bump messages" at bounding box center [381, 304] width 144 height 17
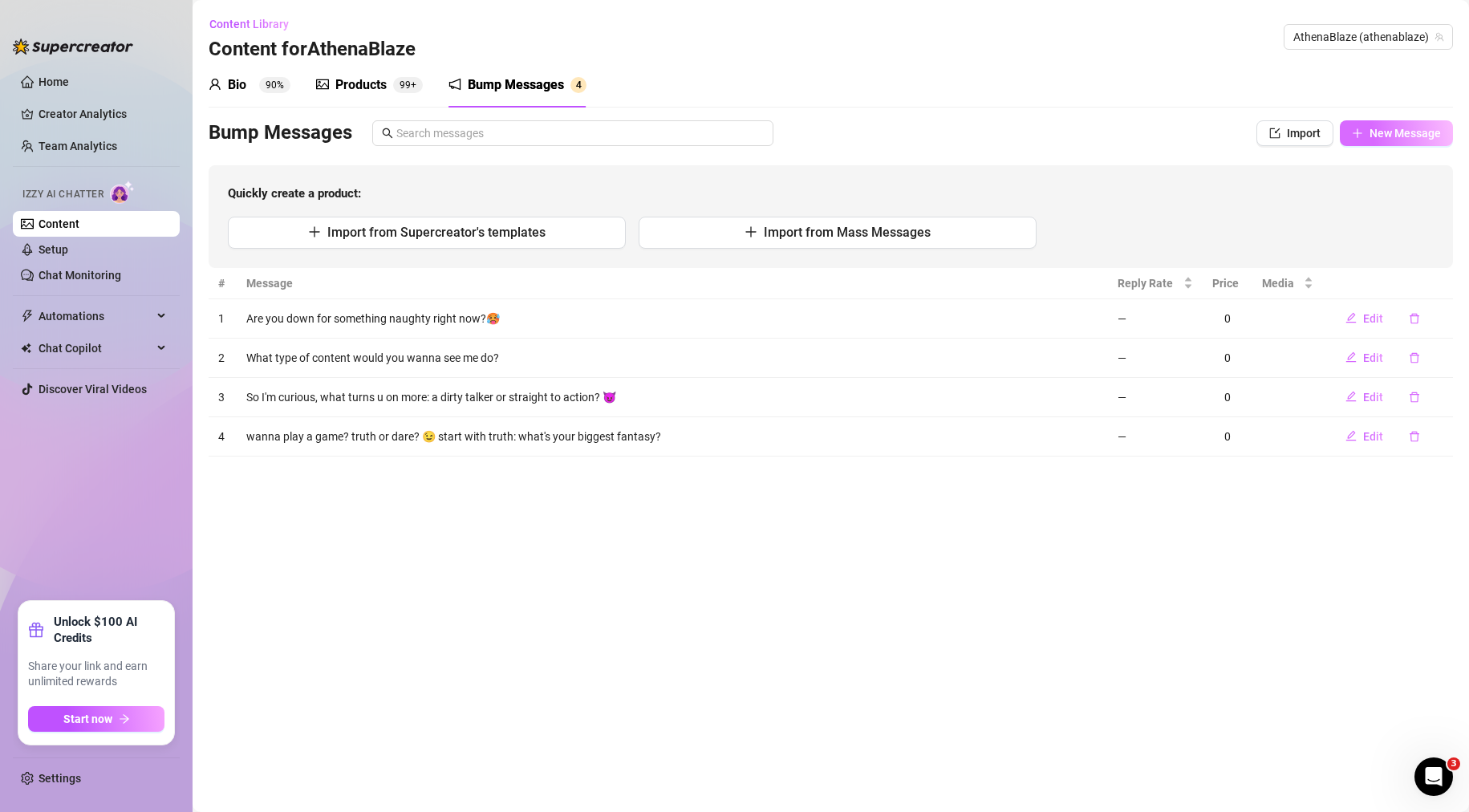
click at [1427, 129] on span "New Message" at bounding box center [1405, 134] width 71 height 13
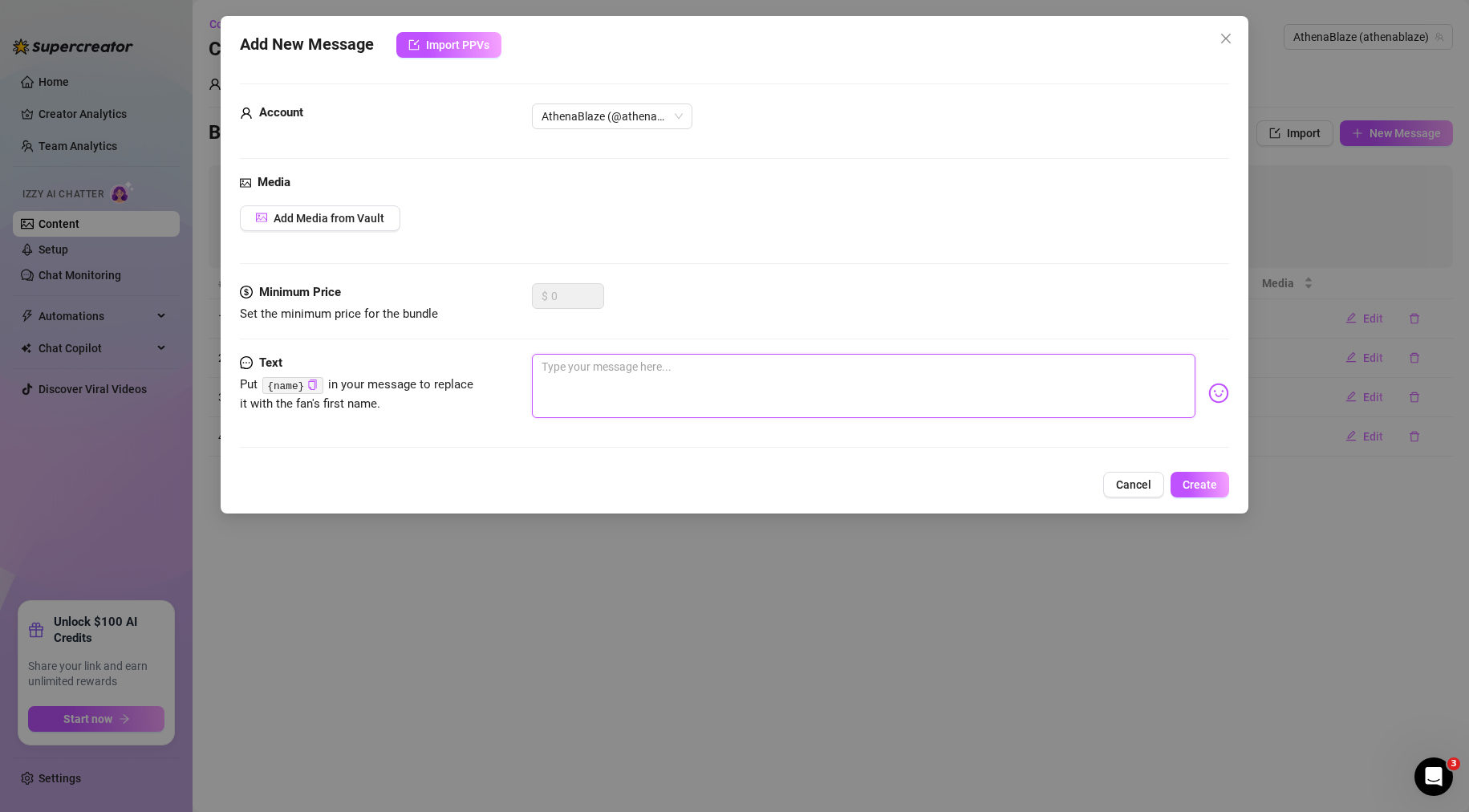
paste textarea "Mmm, I see you just slipped in… should I tease you a little while you’re here? 😏"
type textarea "Mmm, I see you just slipped in… should I tease you a little while you’re here? 😏"
click at [1196, 487] on span "Create" at bounding box center [1200, 485] width 35 height 13
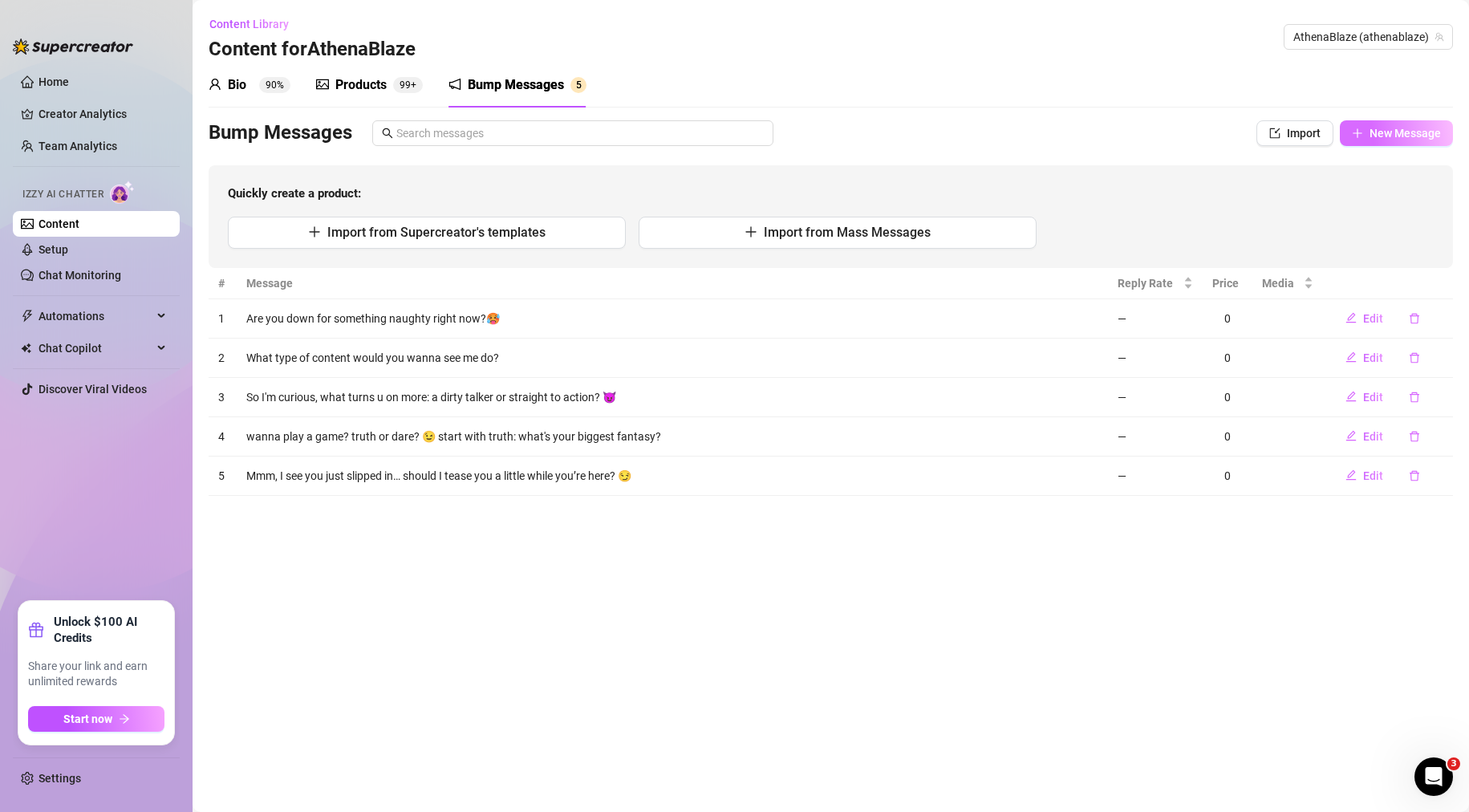
click at [1357, 134] on icon "plus" at bounding box center [1356, 133] width 1 height 9
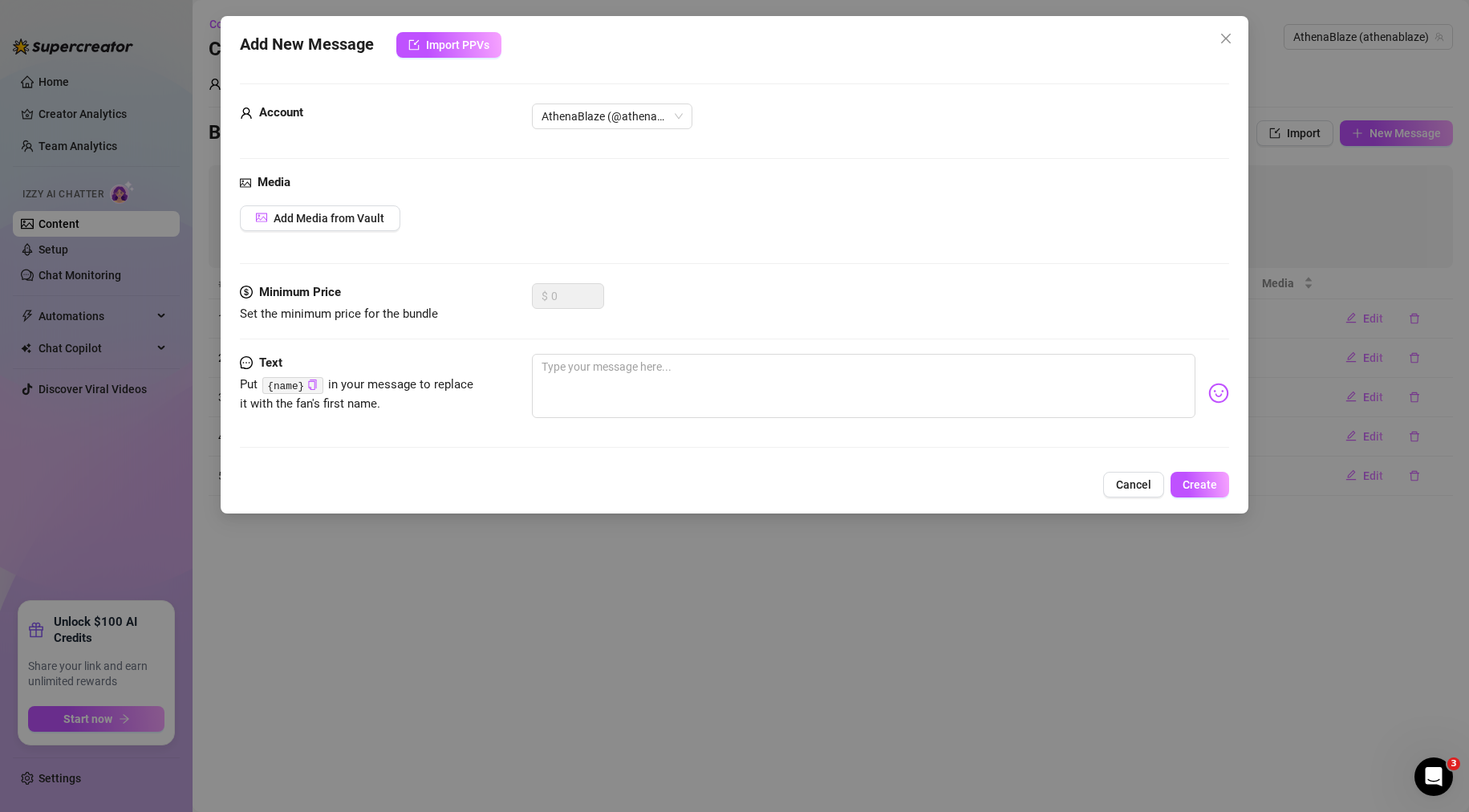
click at [768, 532] on div "Add New Message Import PPVs Account AthenaBlaze (@athenablaze) Media Add Media …" at bounding box center [734, 406] width 1469 height 812
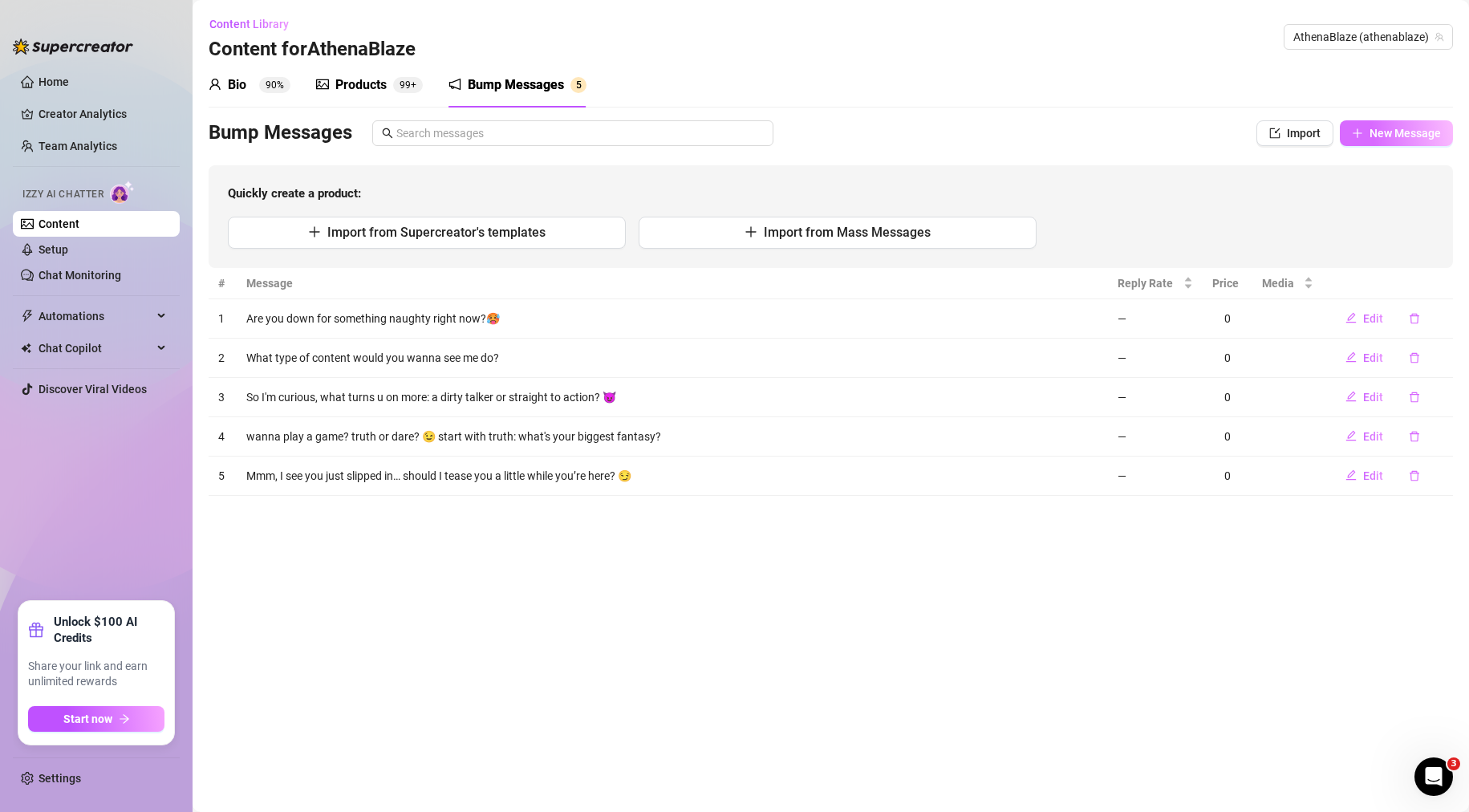
click at [1424, 127] on span "New Message" at bounding box center [1405, 134] width 71 height 13
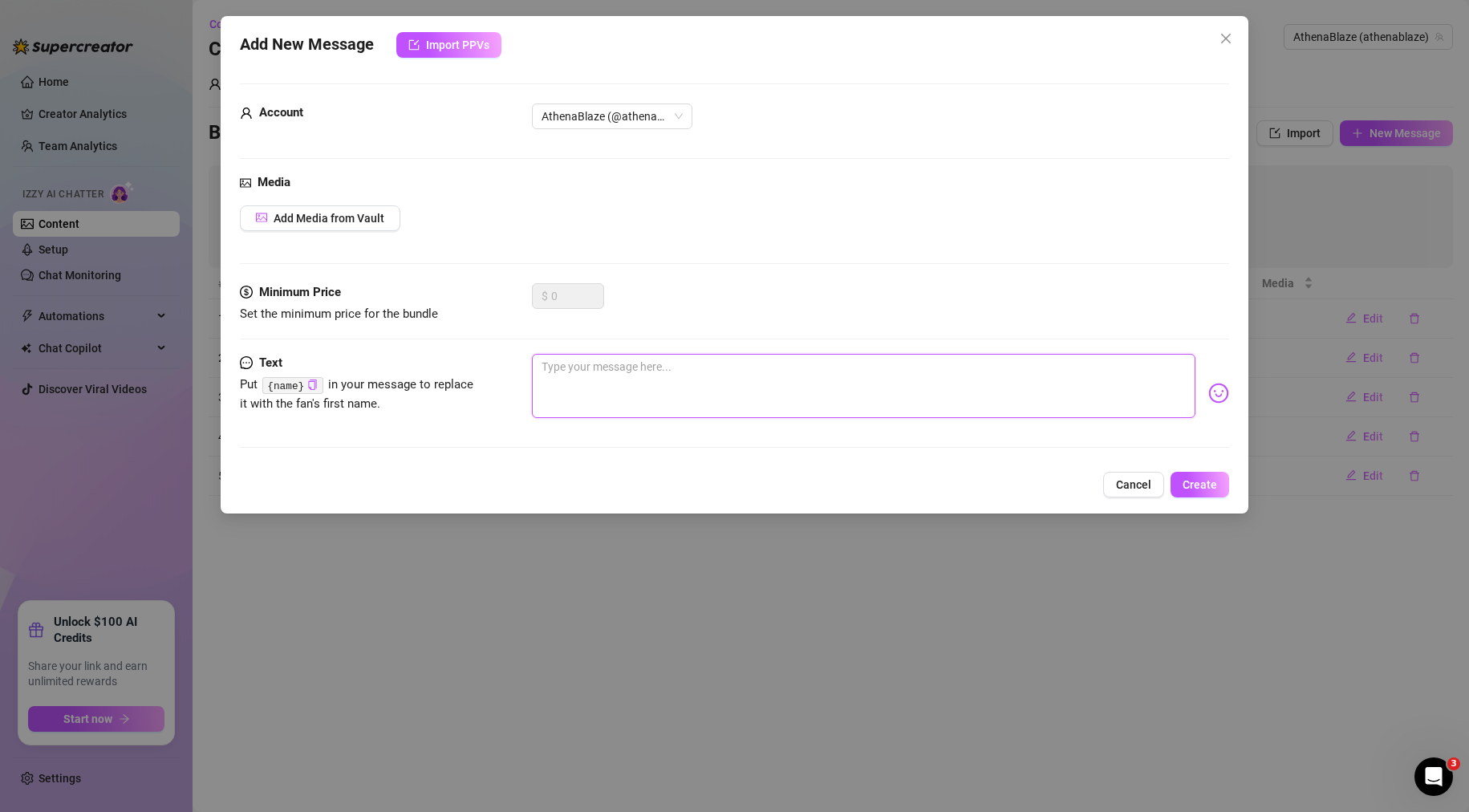
paste textarea "Ohhh, it’s you 😏 Should I get on my knees or make you beg first?"
type textarea "Ohhh, it’s you 😏 Should I get on my knees or make you beg first?"
click at [1218, 490] on button "Create" at bounding box center [1200, 485] width 59 height 26
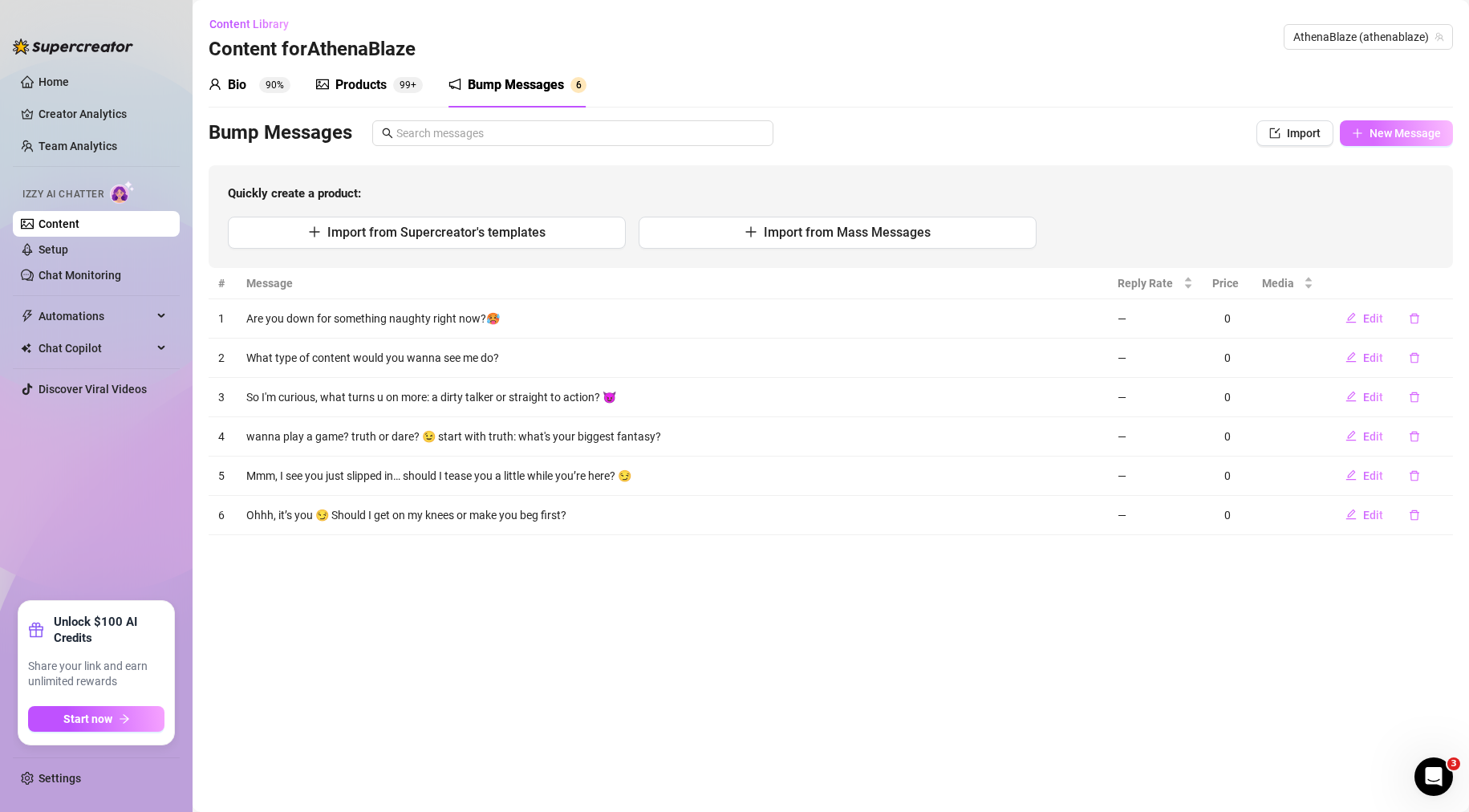
click at [1404, 134] on span "New Message" at bounding box center [1405, 134] width 71 height 13
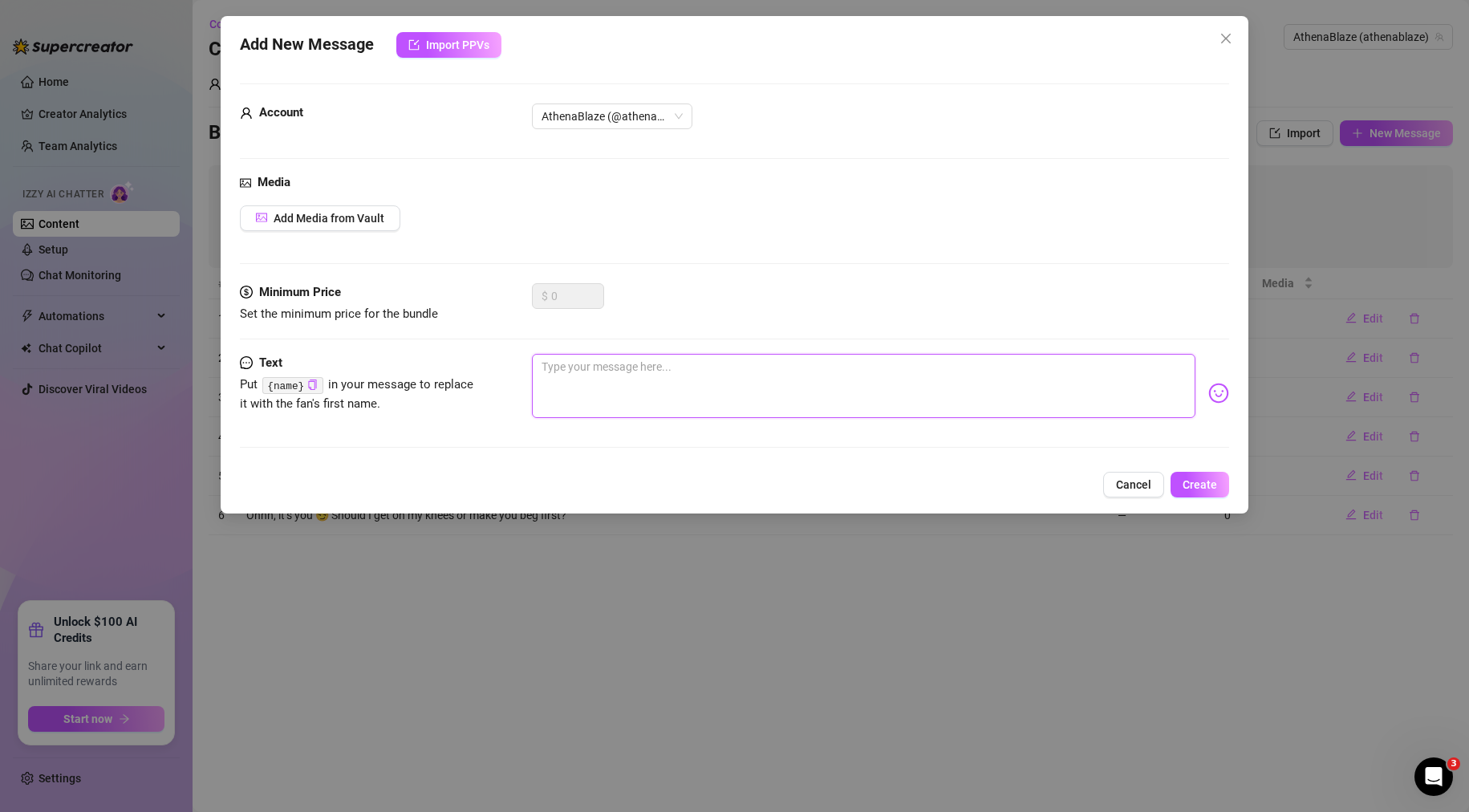
paste textarea "Bet you can’t last five minutes talking to me without getting hard 😏"
type textarea "Bet you can’t last five minutes talking to me without getting hard 😏"
click at [1197, 495] on button "Create" at bounding box center [1200, 485] width 59 height 26
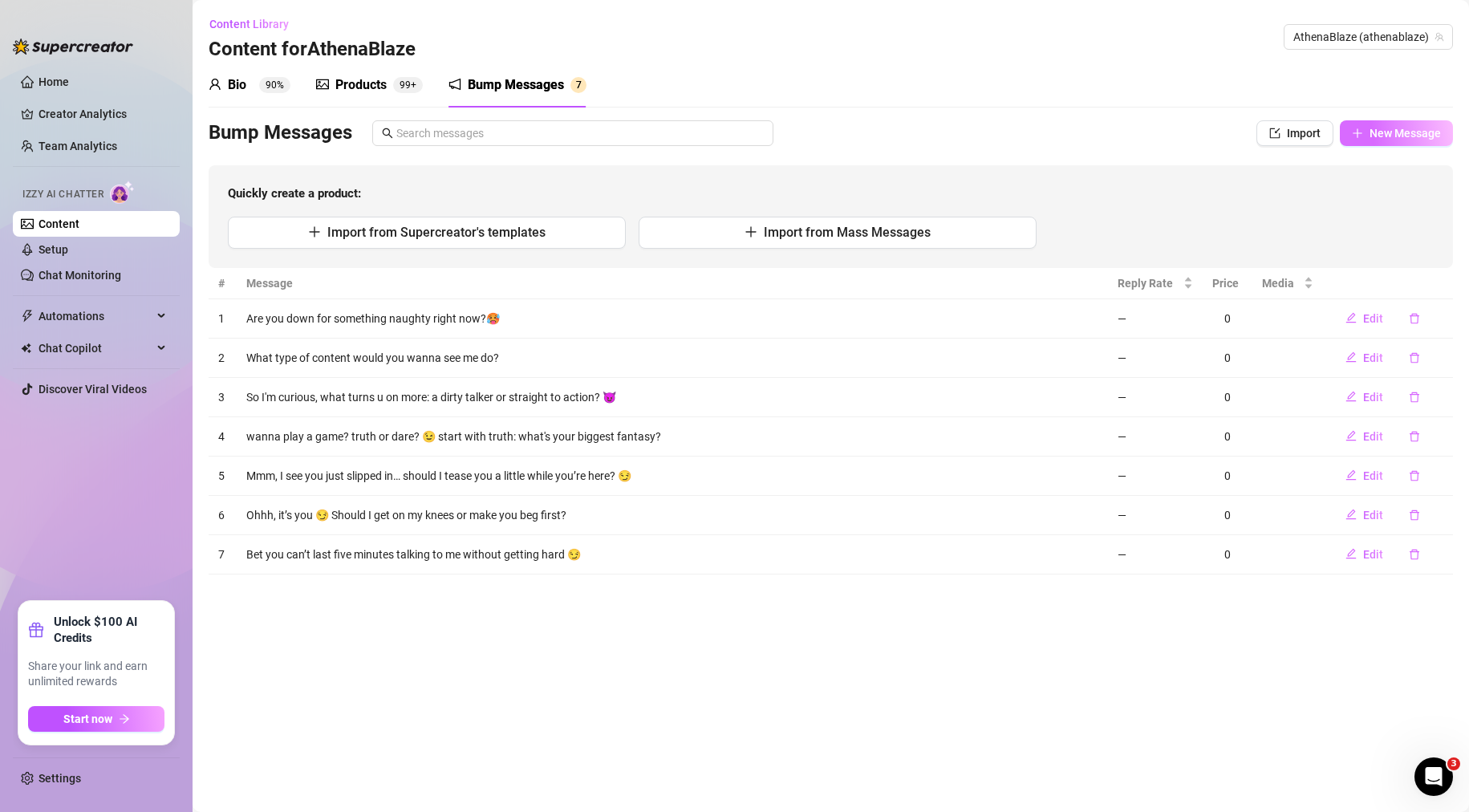
click at [1407, 122] on button "New Message" at bounding box center [1397, 134] width 113 height 26
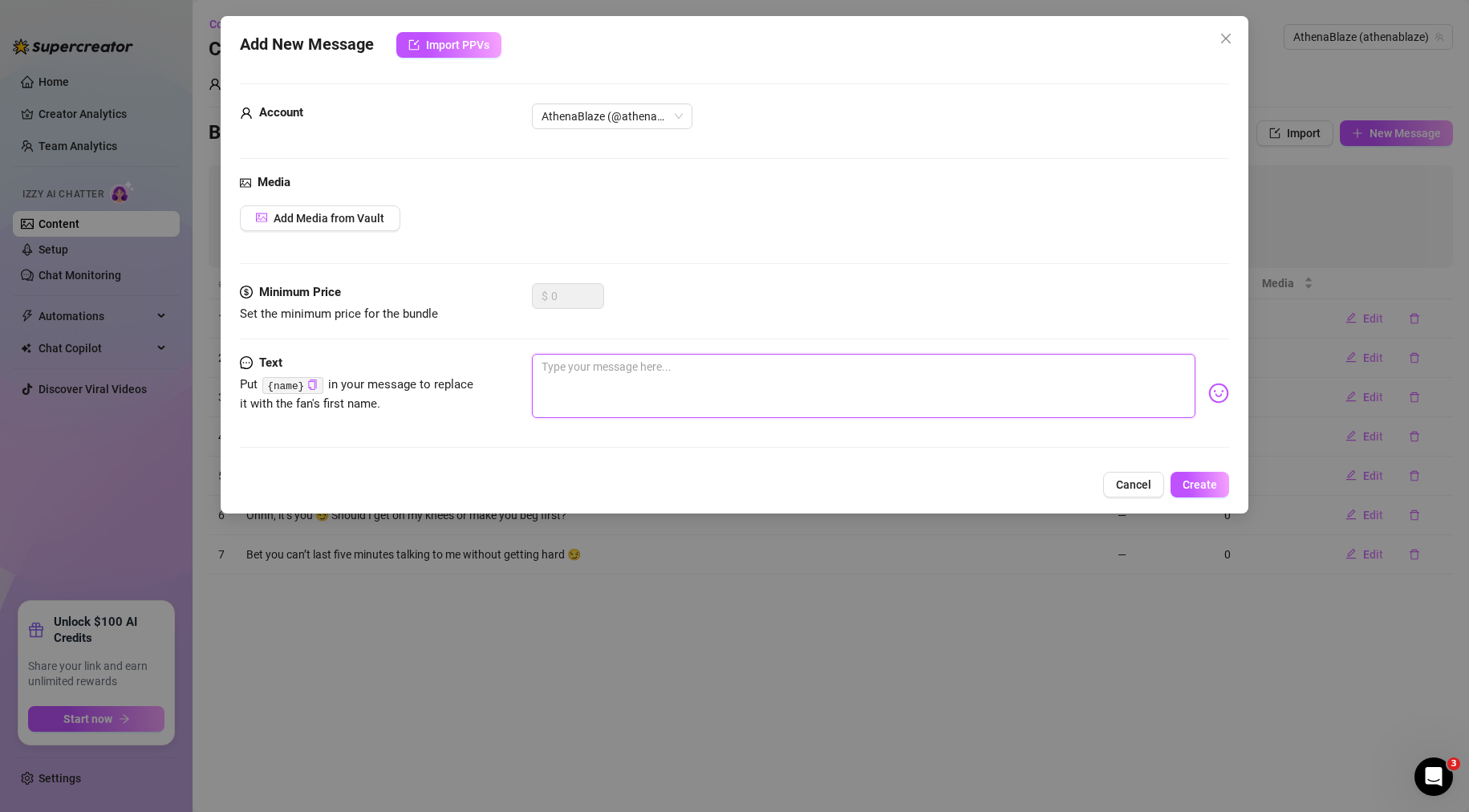
paste textarea "Should I be a good girl… or ruin your focus for the night? 😈"
type textarea "Should I be a good girl… or ruin your focus for the night? 😈"
drag, startPoint x: 873, startPoint y: 417, endPoint x: 797, endPoint y: 380, distance: 84.5
click at [870, 416] on textarea "Should I be a good girl… or ruin your focus for the night? 😈" at bounding box center [864, 386] width 664 height 64
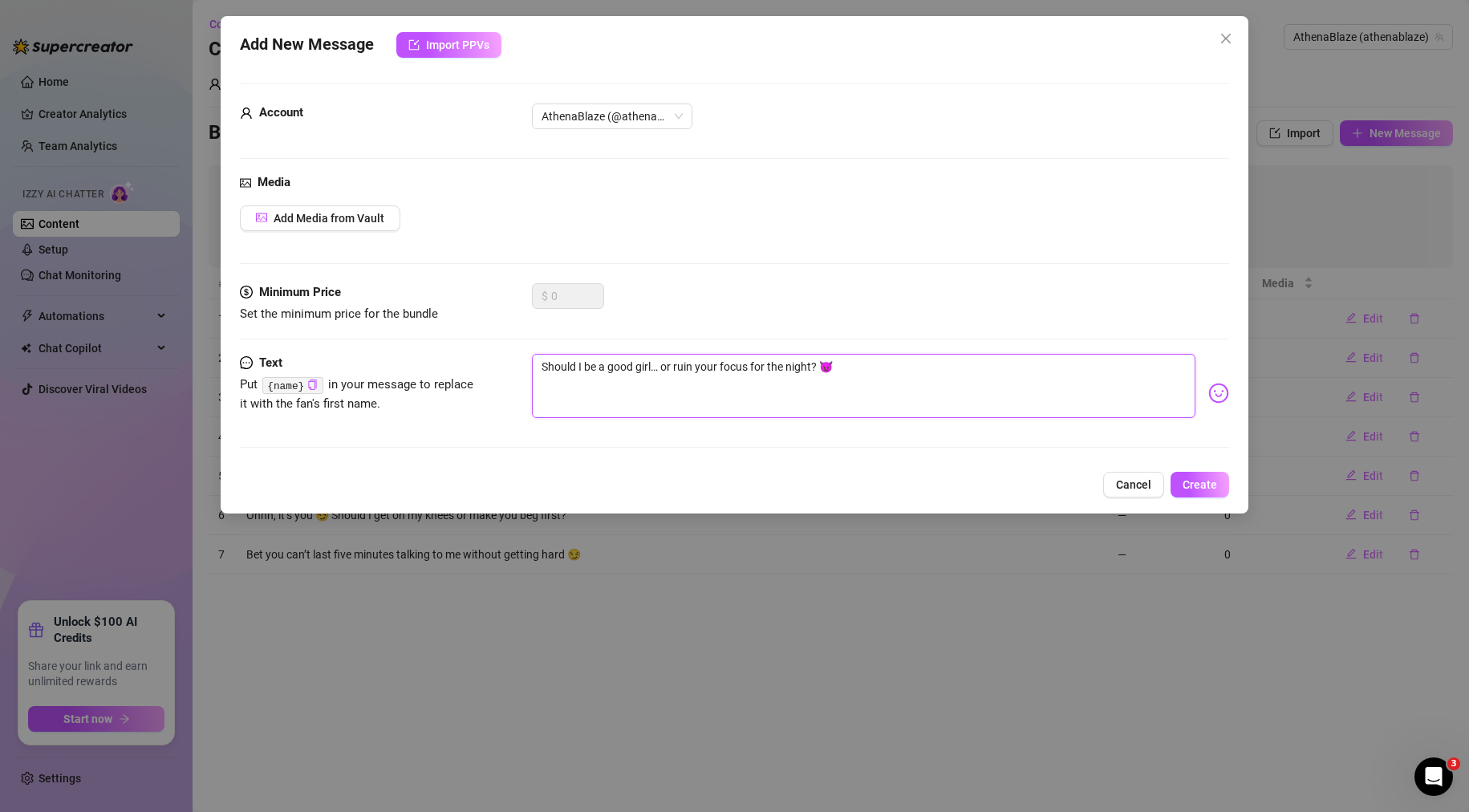
click at [801, 369] on textarea "Should I be a good girl… or ruin your focus for the night? 😈" at bounding box center [864, 386] width 664 height 64
type textarea "Should I be a good girl… or ruin your focus for the ? 😈"
type textarea "Should I be a good girl… or ruin your focus for the? 😈"
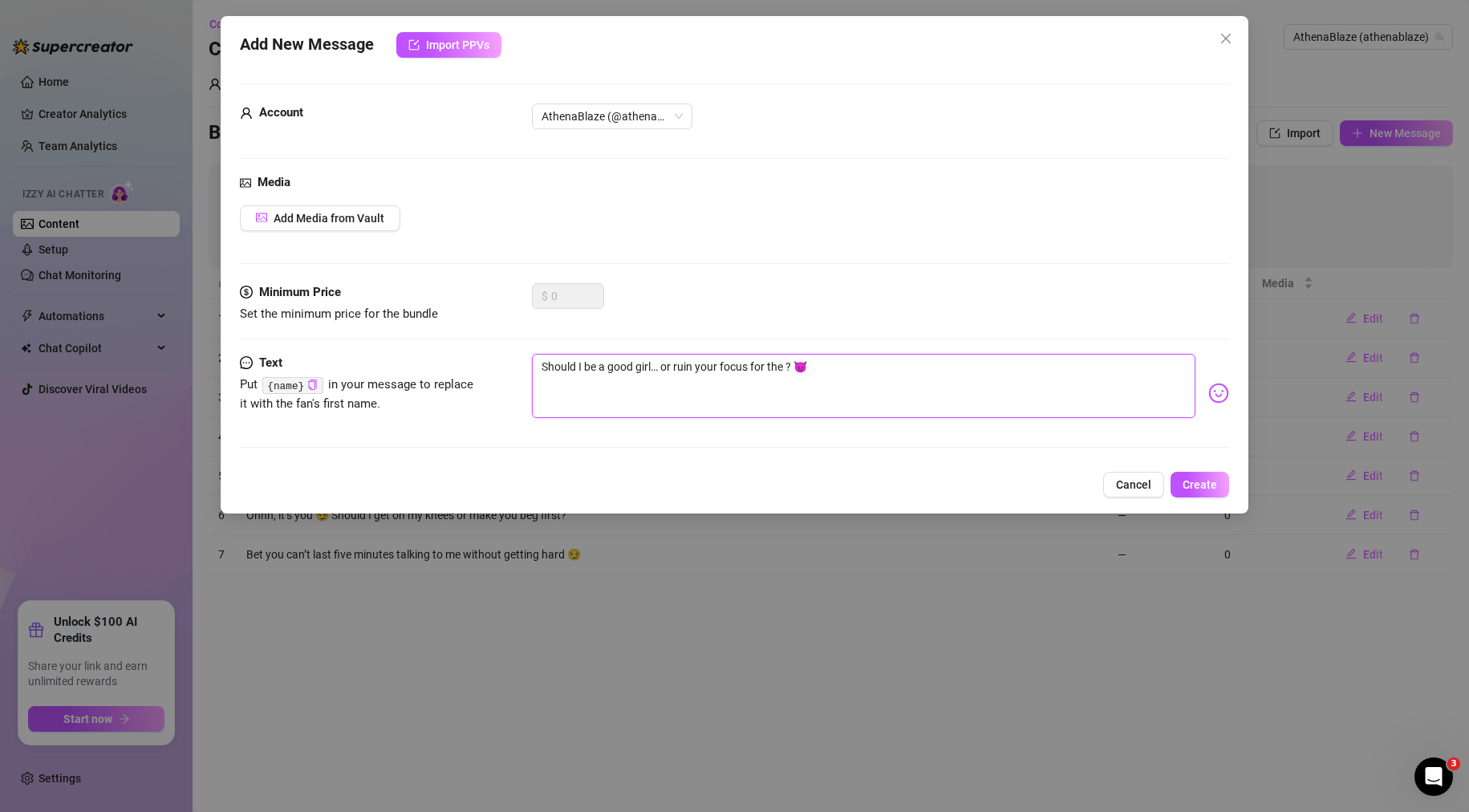
type textarea "Should I be a good girl… or ruin your focus for the? 😈"
type textarea "Should I be a good girl… or ruin your focus for th? 😈"
type textarea "Should I be a good girl… or ruin your focus for t? 😈"
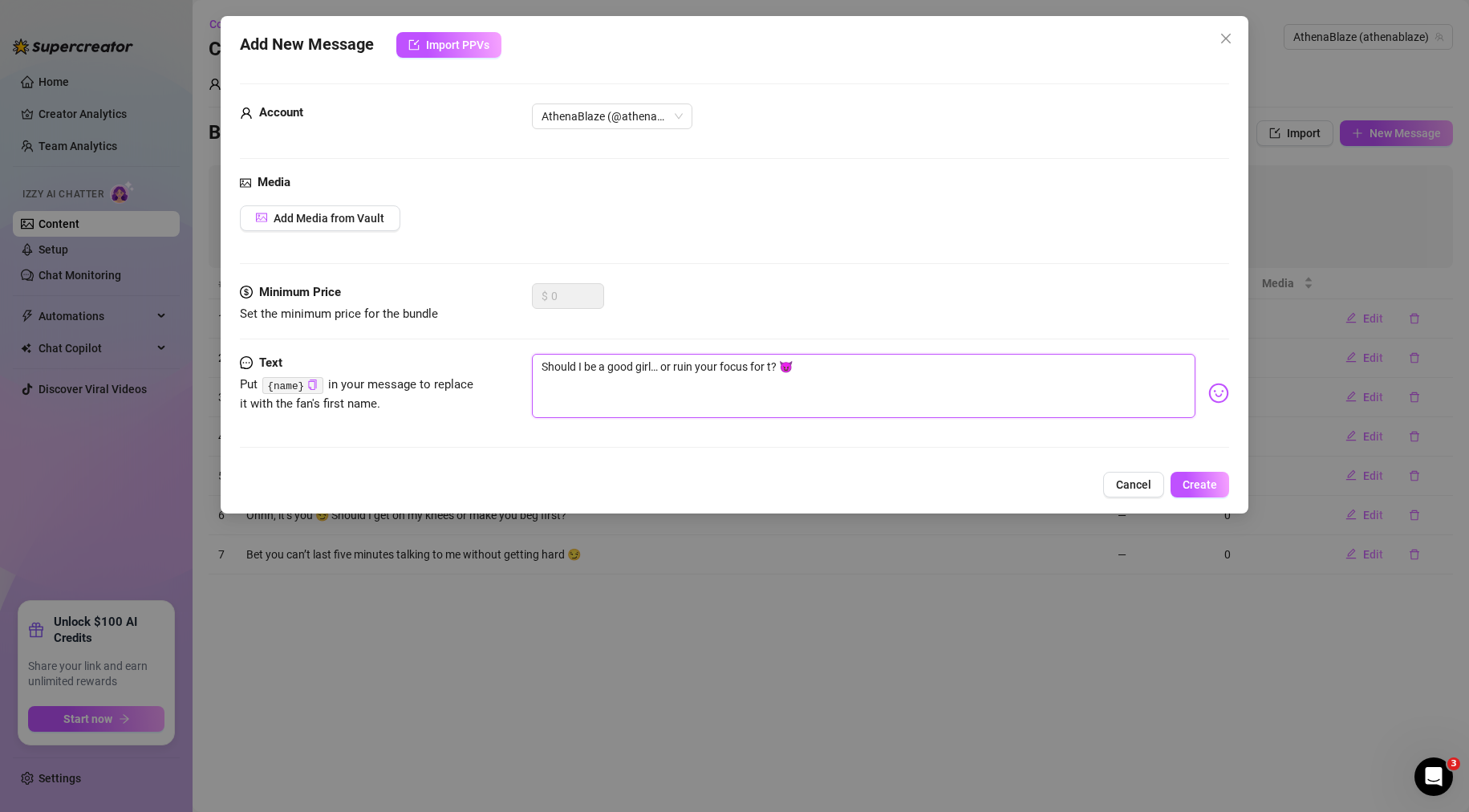
type textarea "Should I be a good girl… or ruin your focus for ? 😈"
type textarea "Should I be a good girl… or ruin your focus for? 😈"
type textarea "Should I be a good girl… or ruin your focus fo? 😈"
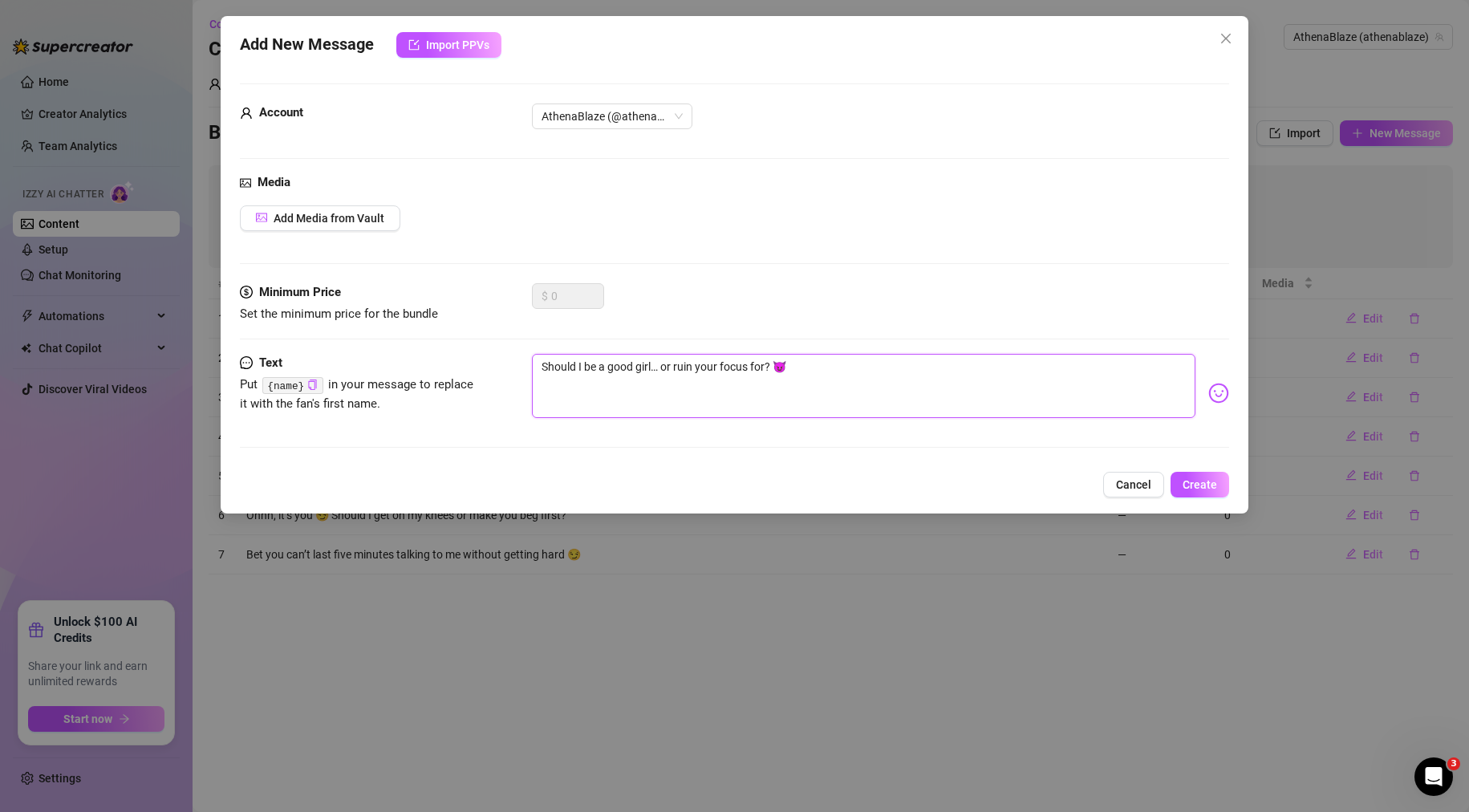
type textarea "Should I be a good girl… or ruin your focus fo? 😈"
type textarea "Should I be a good girl… or ruin your focus f? 😈"
type textarea "Should I be a good girl… or ruin your focus ? 😈"
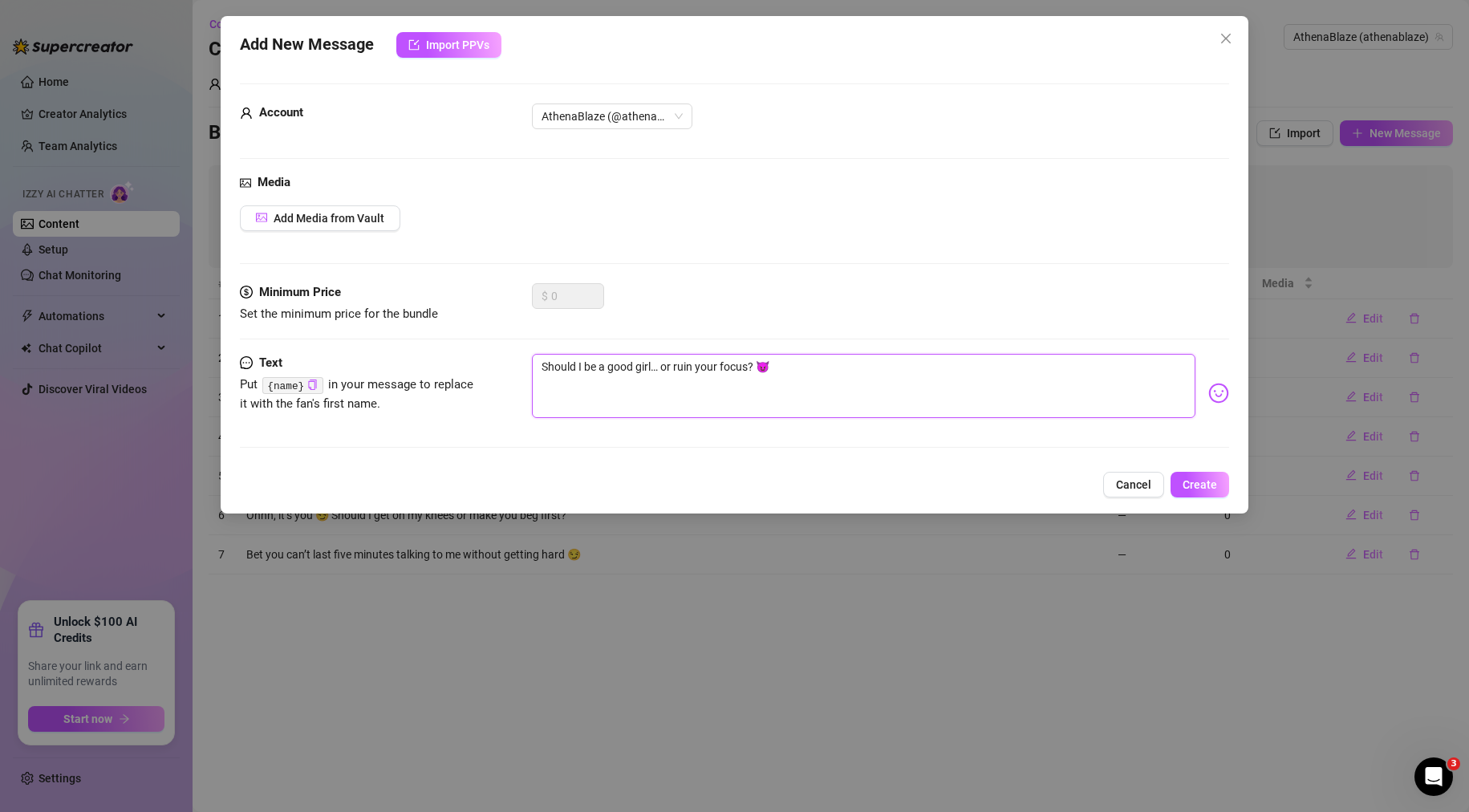
click at [681, 364] on textarea "Should I be a good girl… or ruin your focus? 😈" at bounding box center [864, 386] width 664 height 64
click at [880, 358] on textarea "Should I be a good girl… or ruin your focus? 😈" at bounding box center [864, 386] width 664 height 64
click at [1143, 491] on span "Cancel" at bounding box center [1133, 485] width 36 height 13
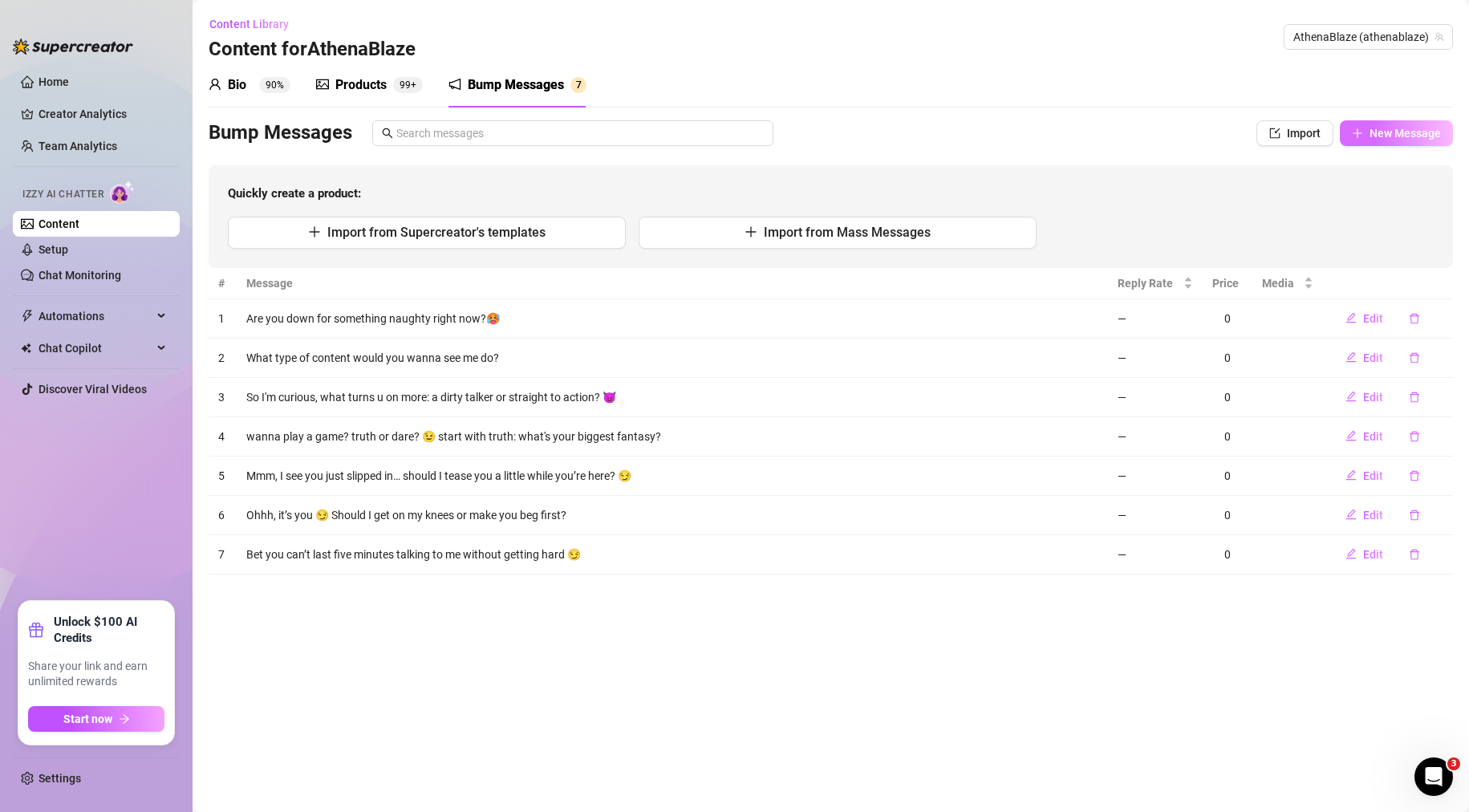
click at [1385, 136] on span "New Message" at bounding box center [1405, 134] width 71 height 13
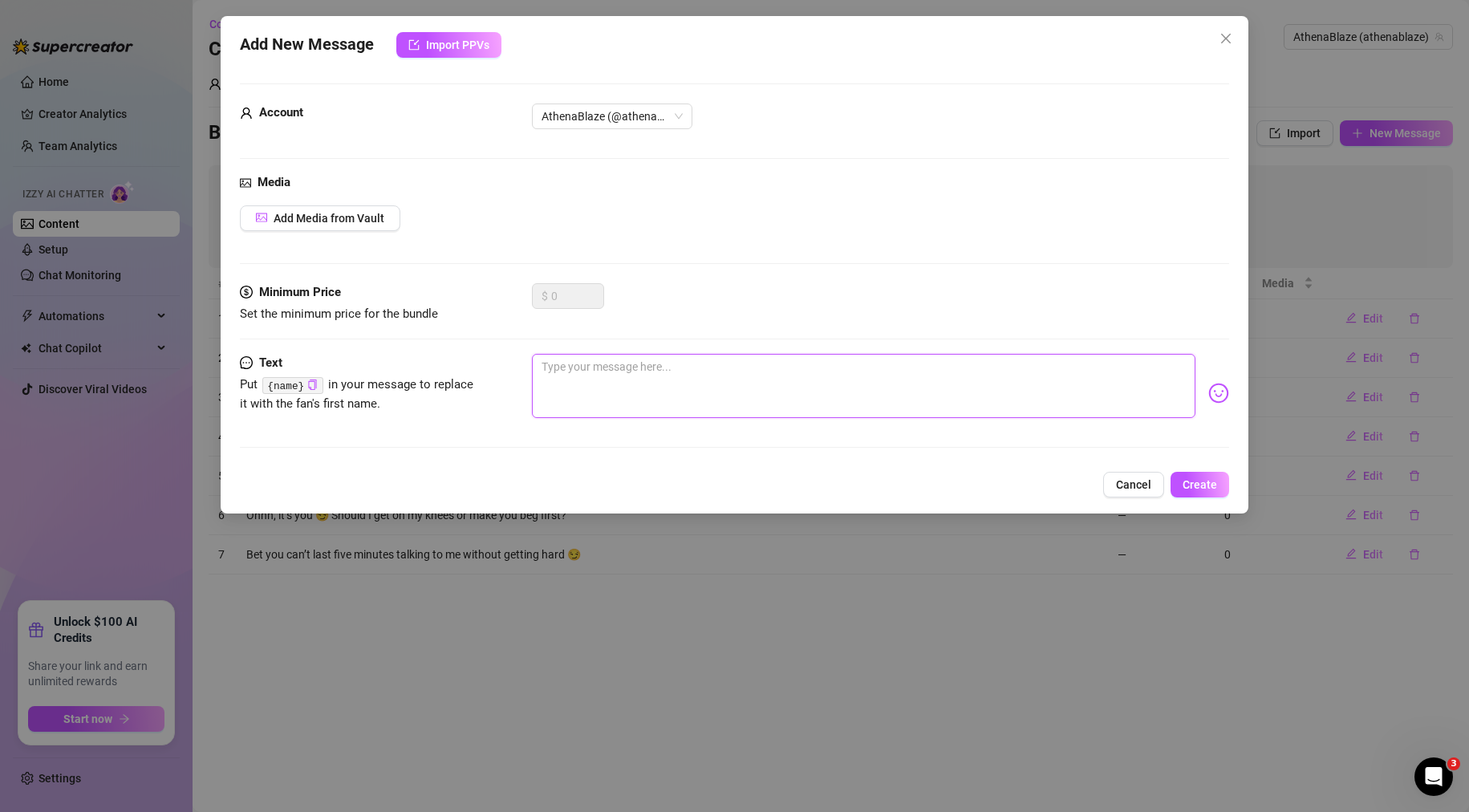
paste textarea "I know you didn’t come online to behave… what trouble should I start? 👅"
click at [805, 395] on textarea "I know you didn’t come online to behave… what trouble should I start? 👅" at bounding box center [864, 386] width 664 height 64
click at [936, 383] on textarea "I know you didn’t come online to behave… what trouble should I start? 👅" at bounding box center [864, 386] width 664 height 64
click at [853, 364] on textarea "I know you didn’t come online to behave… what trouble should I start? 👅" at bounding box center [864, 386] width 664 height 64
click at [927, 366] on textarea "I know you didn’t come online to behave… what trouble should I start? 👅" at bounding box center [864, 386] width 664 height 64
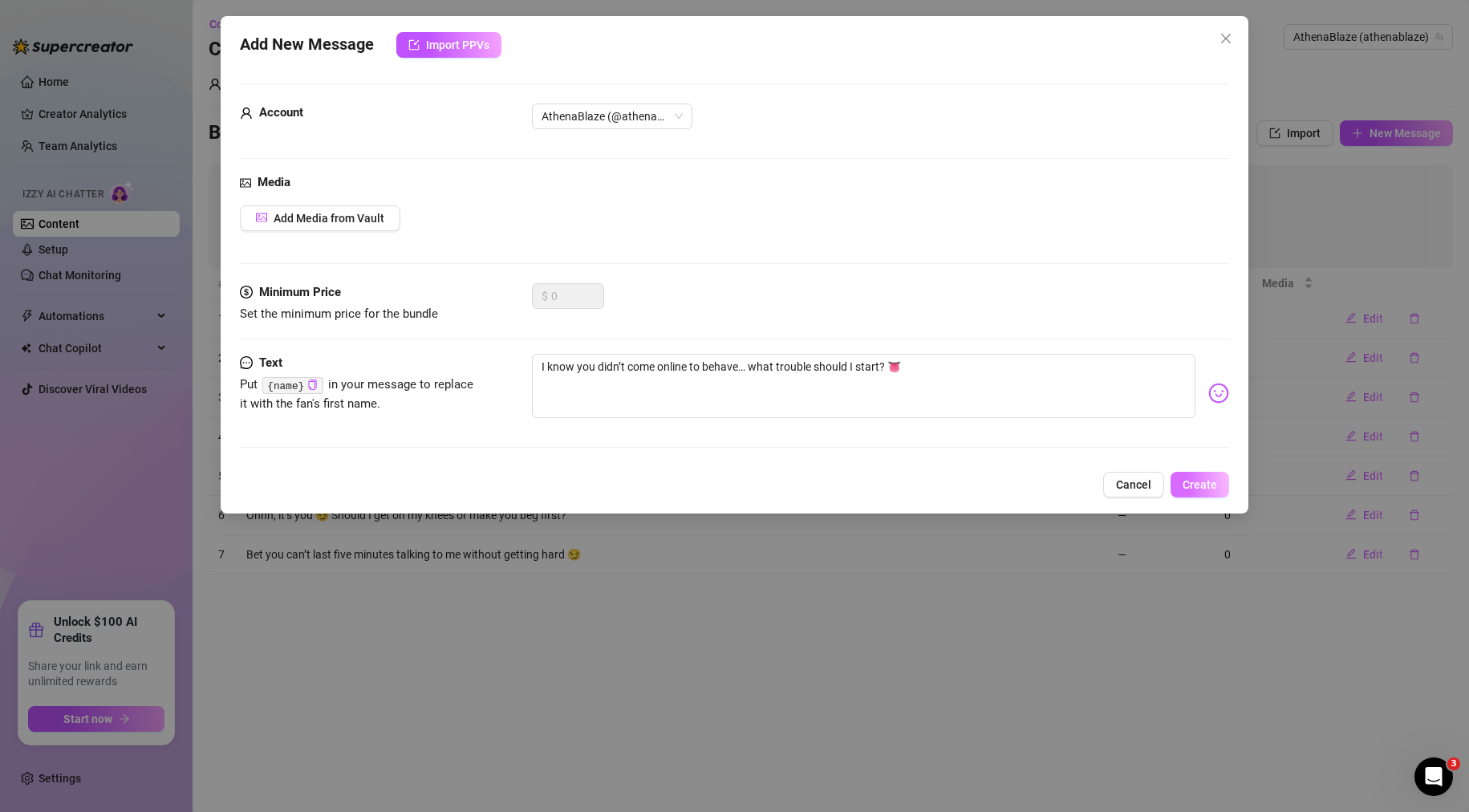
click at [1199, 492] on button "Create" at bounding box center [1200, 485] width 59 height 26
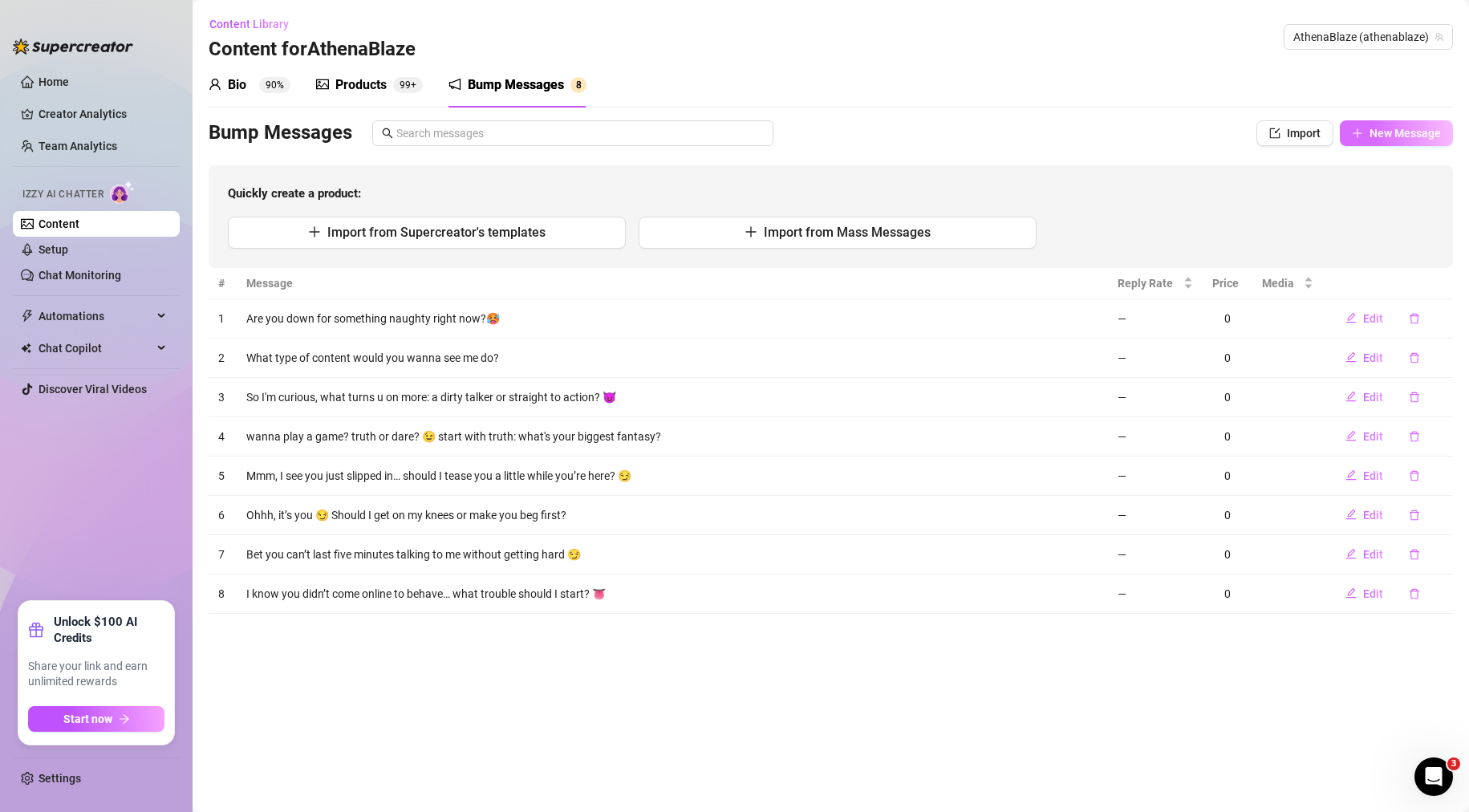
click at [1356, 137] on icon "plus" at bounding box center [1357, 133] width 11 height 11
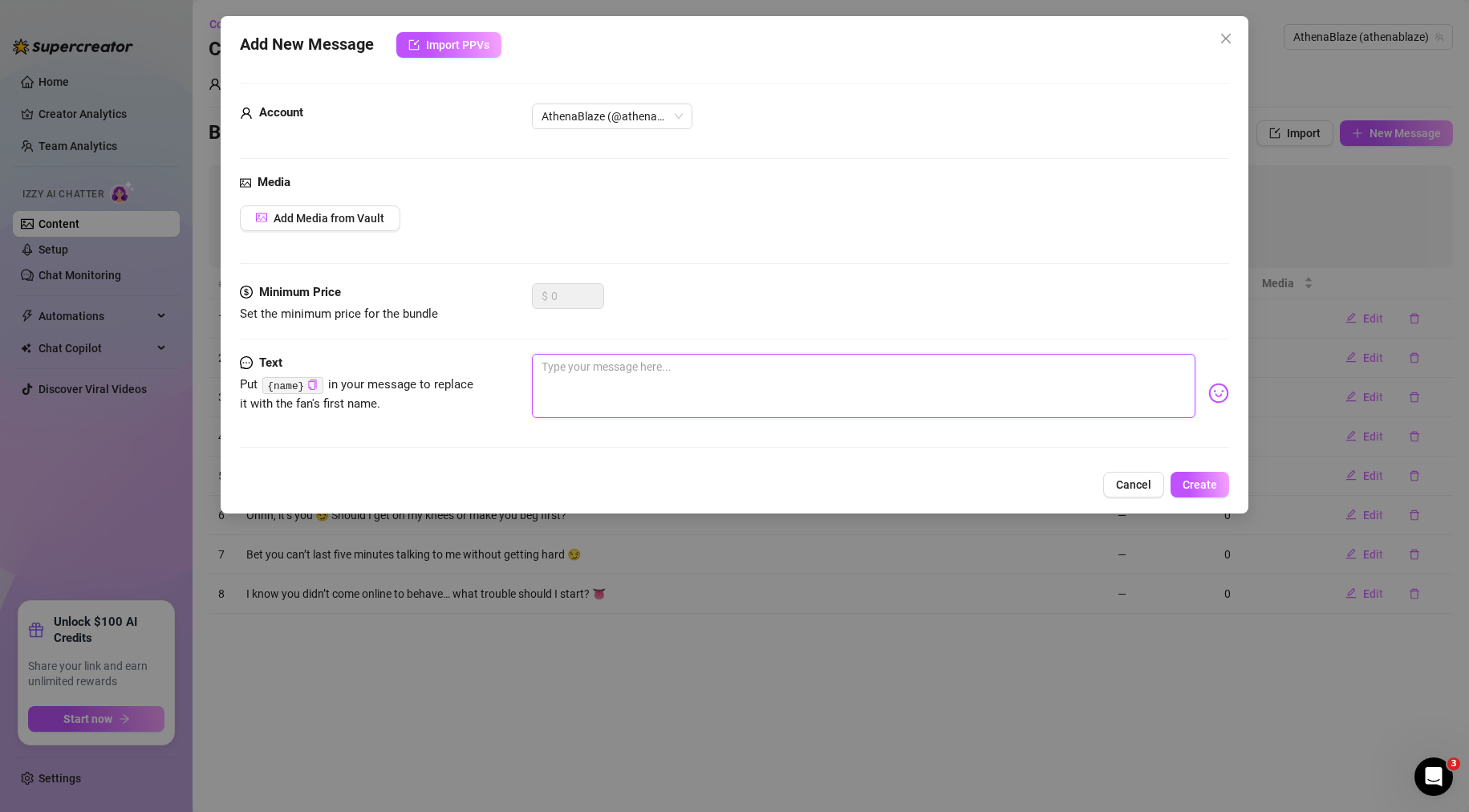
paste textarea "If I start teasing you, promise you won’t fall in love? 😈"
click at [1185, 490] on span "Create" at bounding box center [1200, 485] width 35 height 13
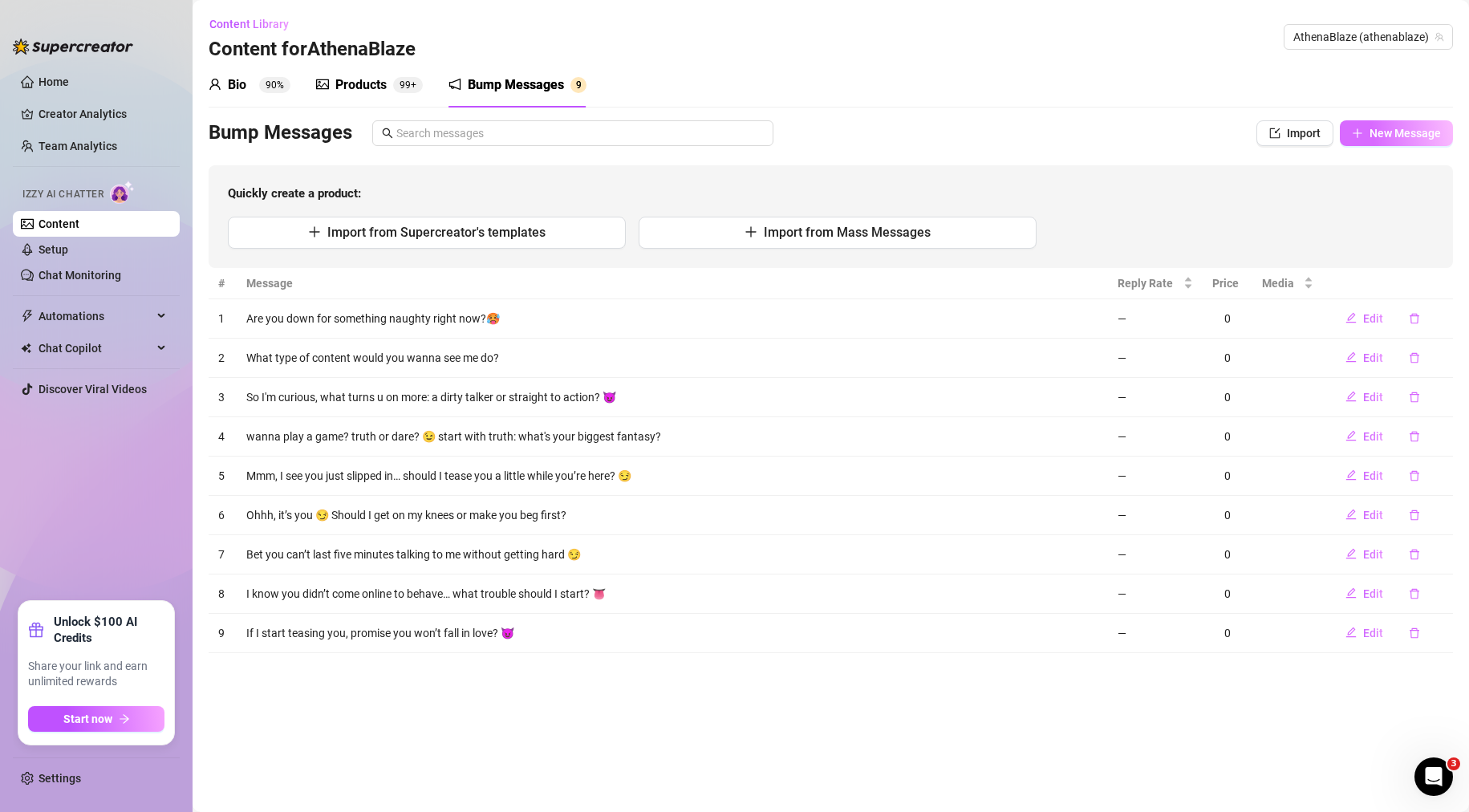
click at [1368, 134] on button "New Message" at bounding box center [1397, 134] width 113 height 26
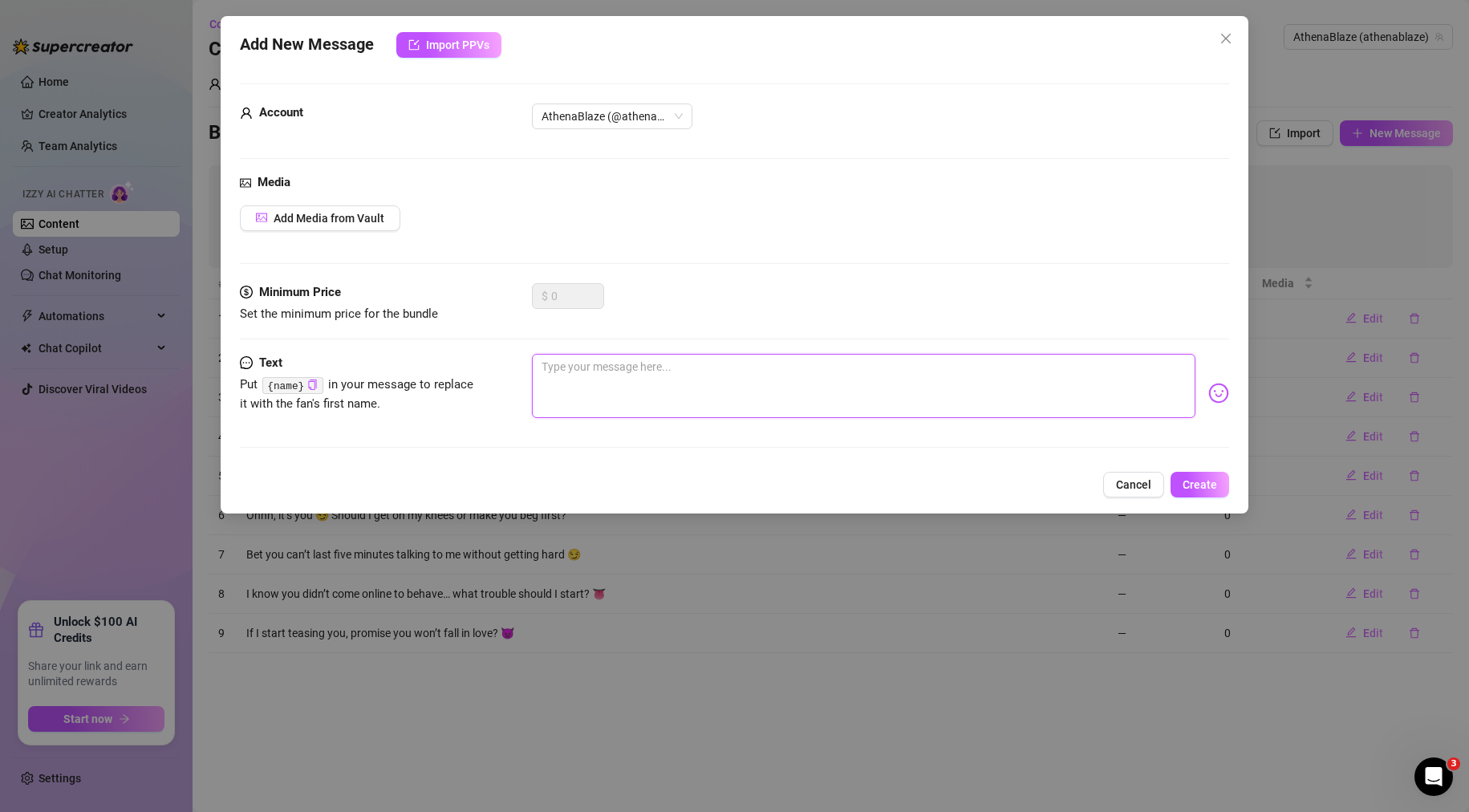
paste textarea "Do you like it when I’m sweet… or when I’m a little wicked? 😉"
click at [986, 454] on div "Text Put {name} in your message to replace it with the fan's first name. Do you…" at bounding box center [734, 408] width 990 height 108
click at [1220, 484] on button "Create" at bounding box center [1200, 485] width 59 height 26
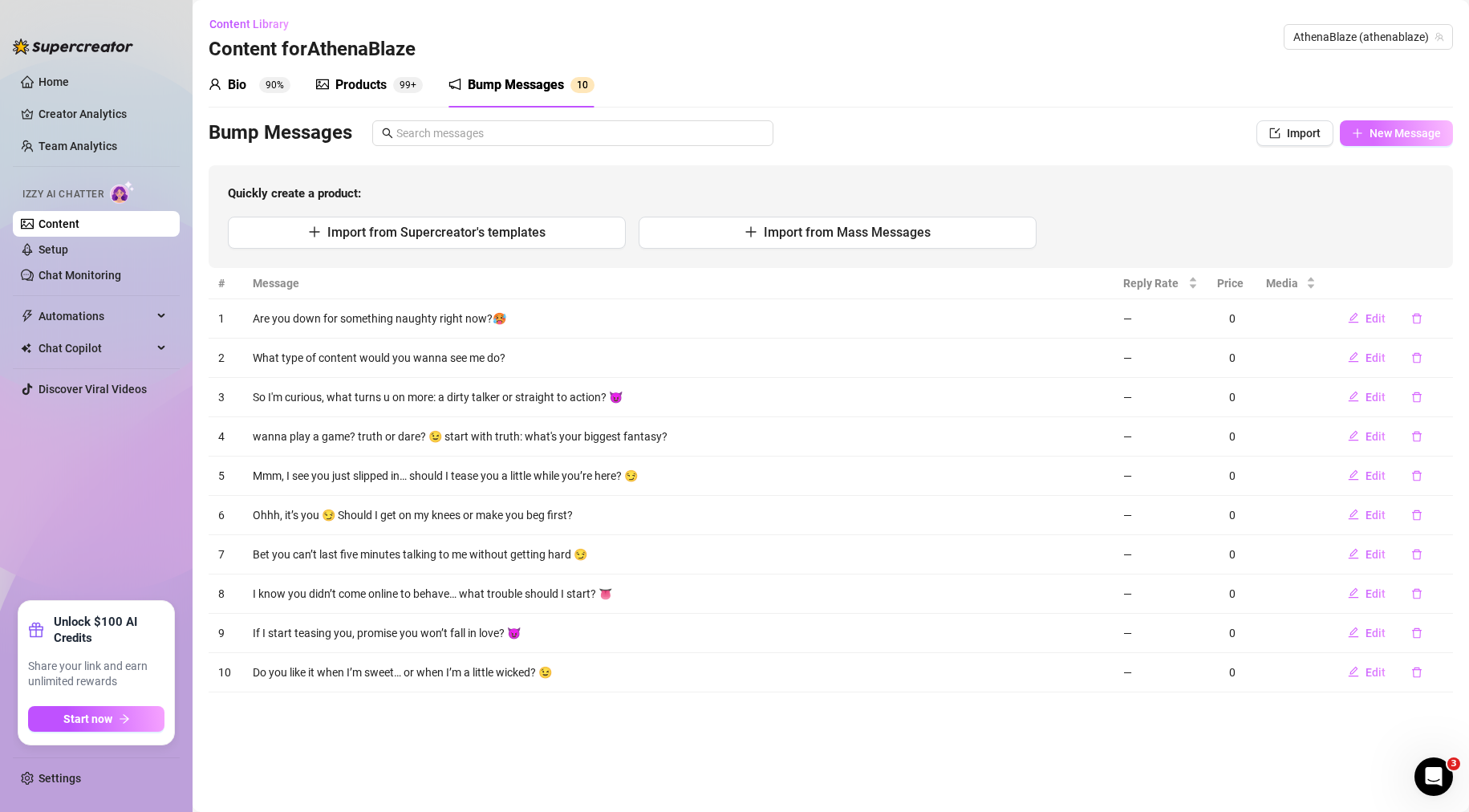
click at [1417, 127] on span "New Message" at bounding box center [1405, 134] width 71 height 13
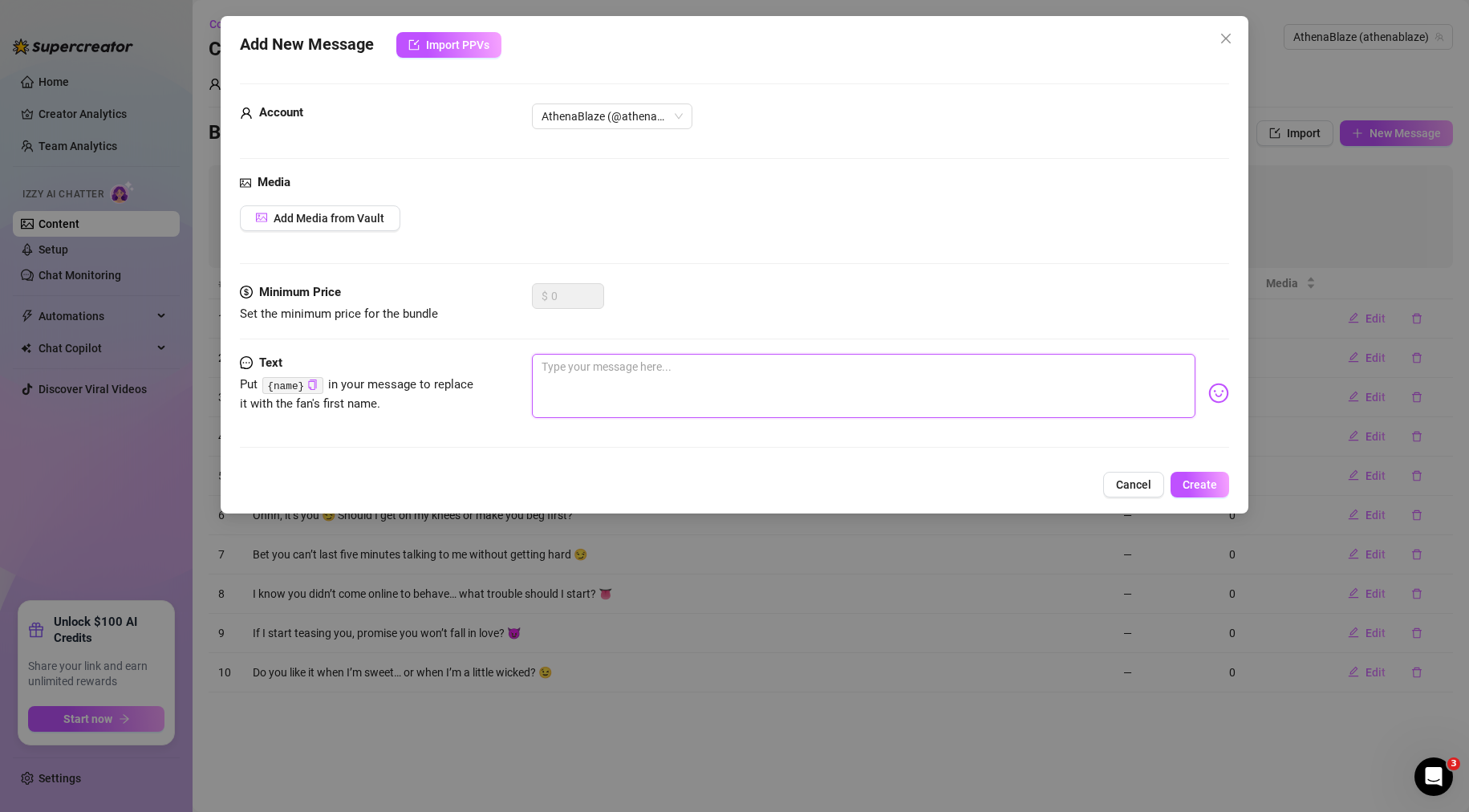
paste textarea "Should I whisper naughty secrets… or make you beg to hear them?"
click at [1212, 489] on span "Create" at bounding box center [1200, 485] width 35 height 13
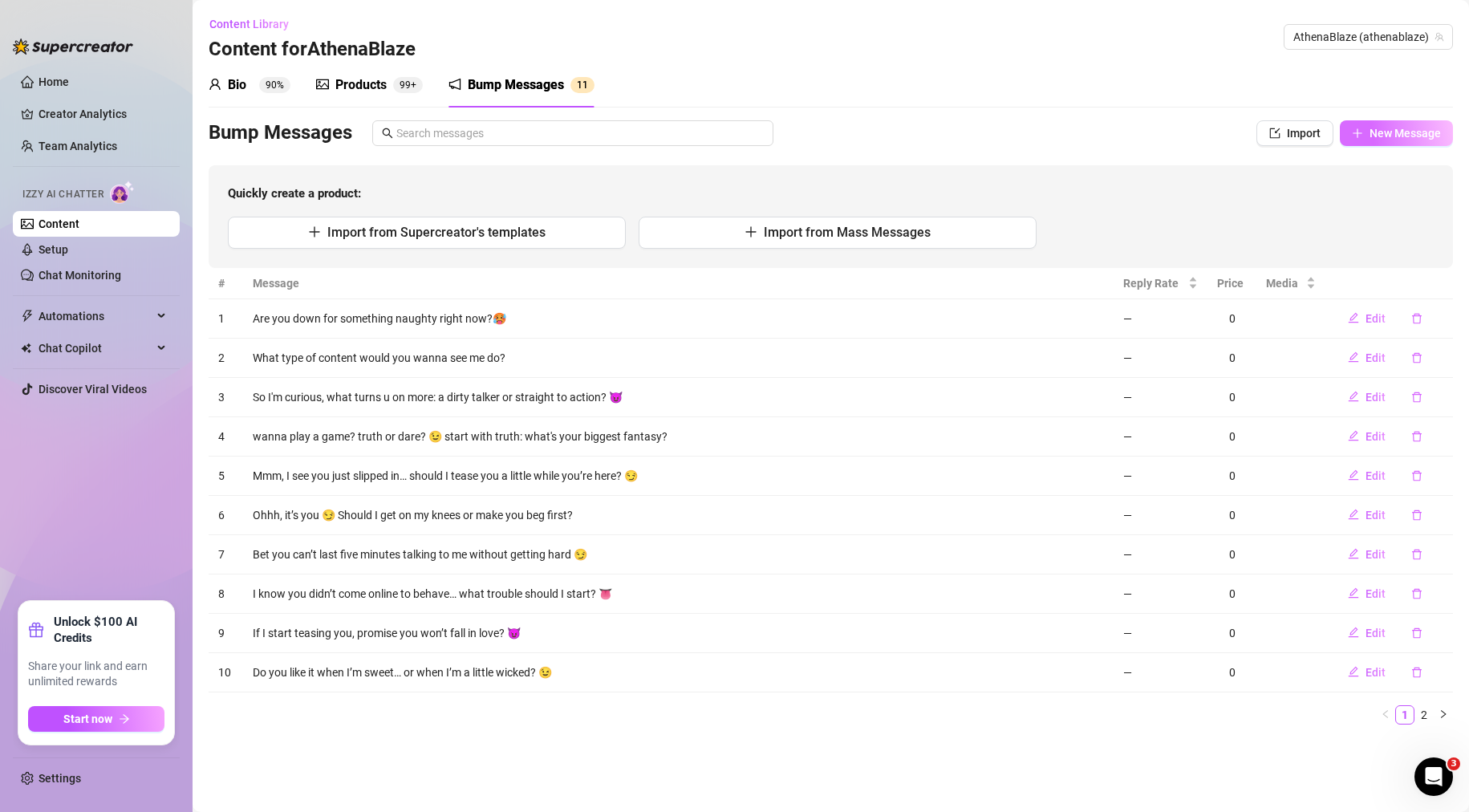
click at [1378, 134] on span "New Message" at bounding box center [1405, 134] width 71 height 13
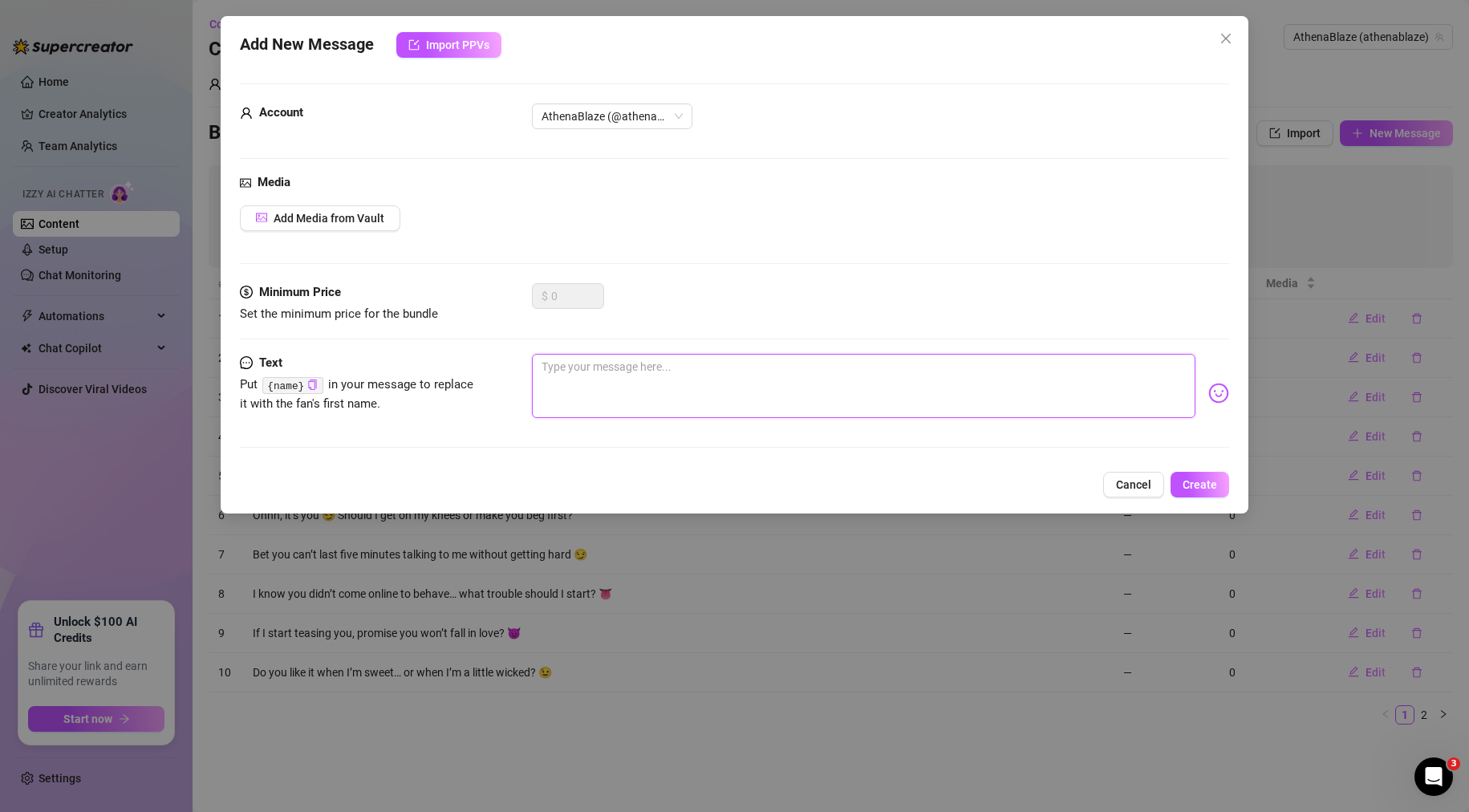
paste textarea "Mmm, bet I can get you hard in 60 seconds or less…"
click at [1211, 486] on span "Create" at bounding box center [1200, 485] width 35 height 13
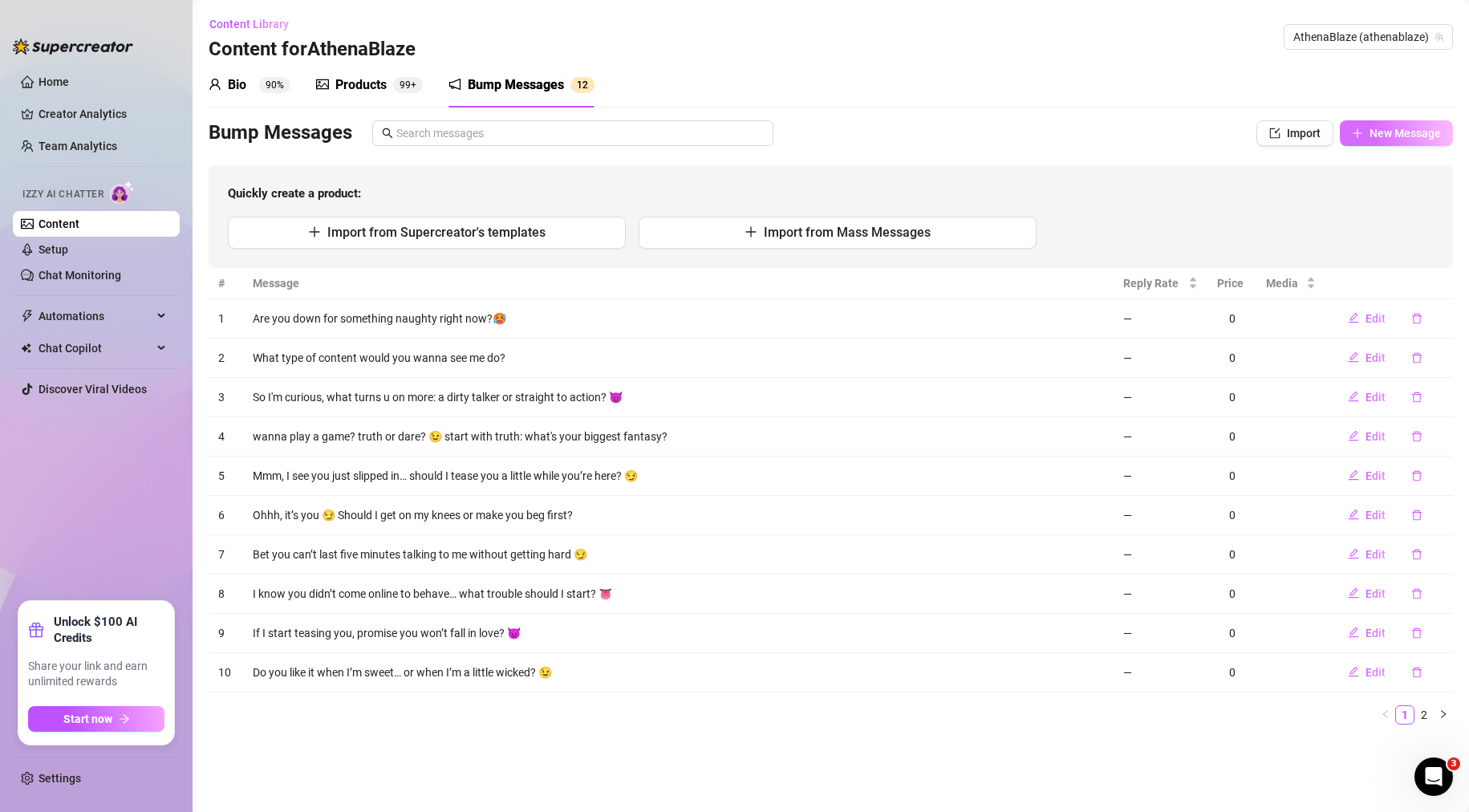
click at [1400, 140] on span "New Message" at bounding box center [1405, 134] width 71 height 13
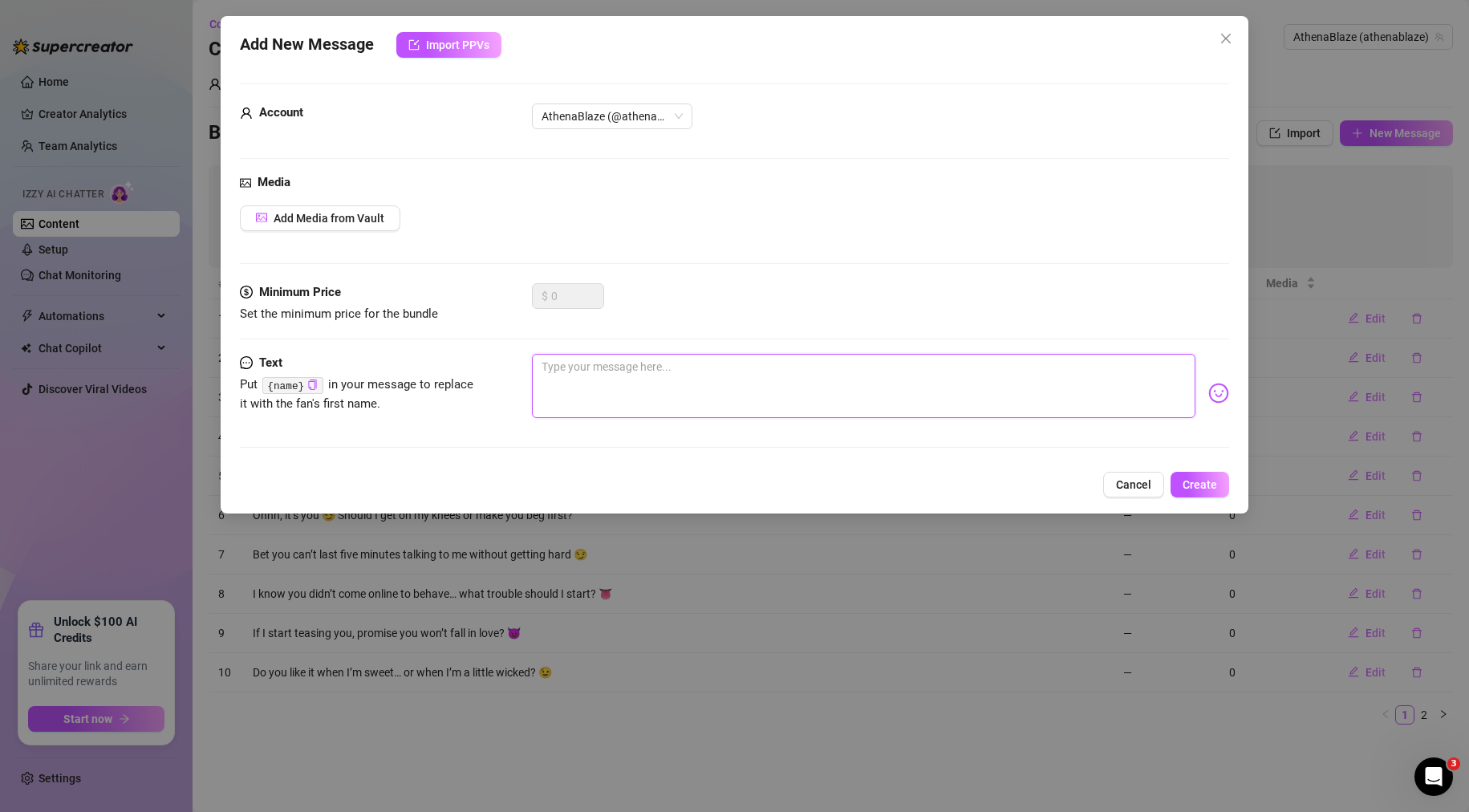
paste textarea "I dare you to tell me your dirtiest thought right now 👅"
click at [1218, 483] on button "Create" at bounding box center [1200, 485] width 59 height 26
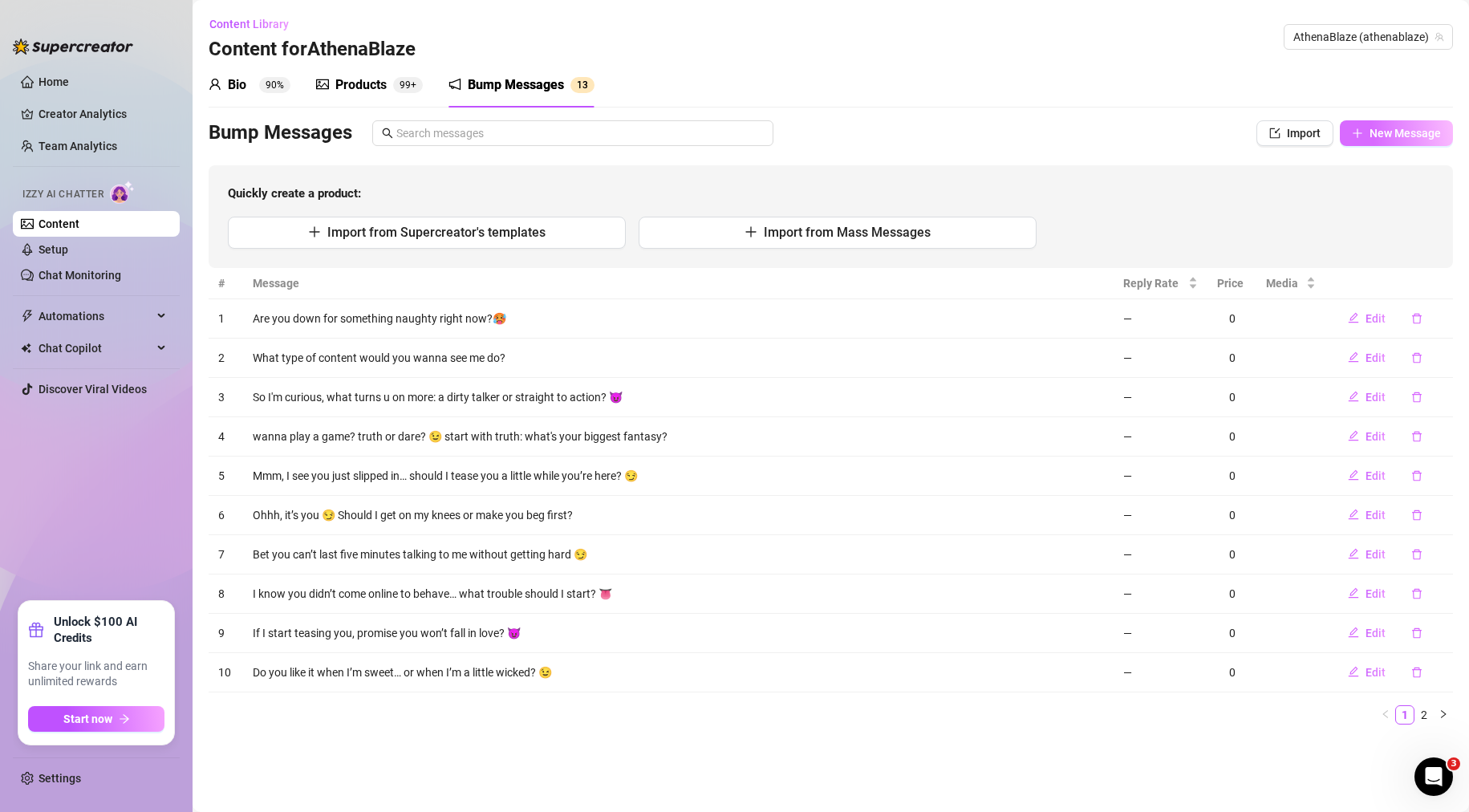
click at [1384, 127] on span "New Message" at bounding box center [1405, 134] width 71 height 13
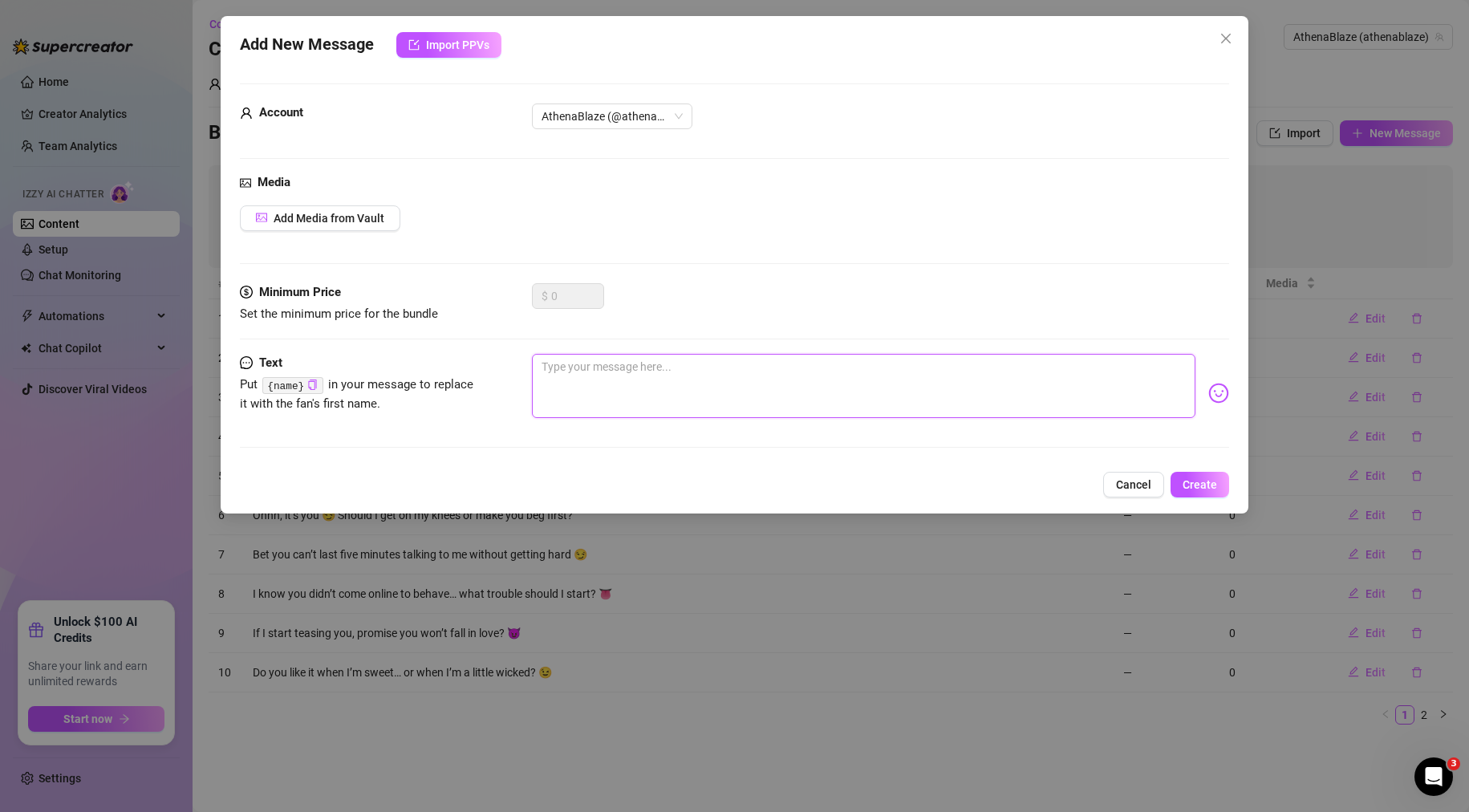
paste textarea "Let’s see if you can handle how badly I want to tease you tonight 👀"
click at [857, 371] on textarea "Let’s see if you can handle how badly I want to tease you tonight 👀" at bounding box center [864, 386] width 664 height 64
click at [885, 362] on textarea "Let’s see if you can handle how badly I want to tease you tonight 👀" at bounding box center [864, 386] width 664 height 64
click at [848, 369] on textarea "Let’s see if you can handle how badly I want to tease you tonight 👀" at bounding box center [864, 386] width 664 height 64
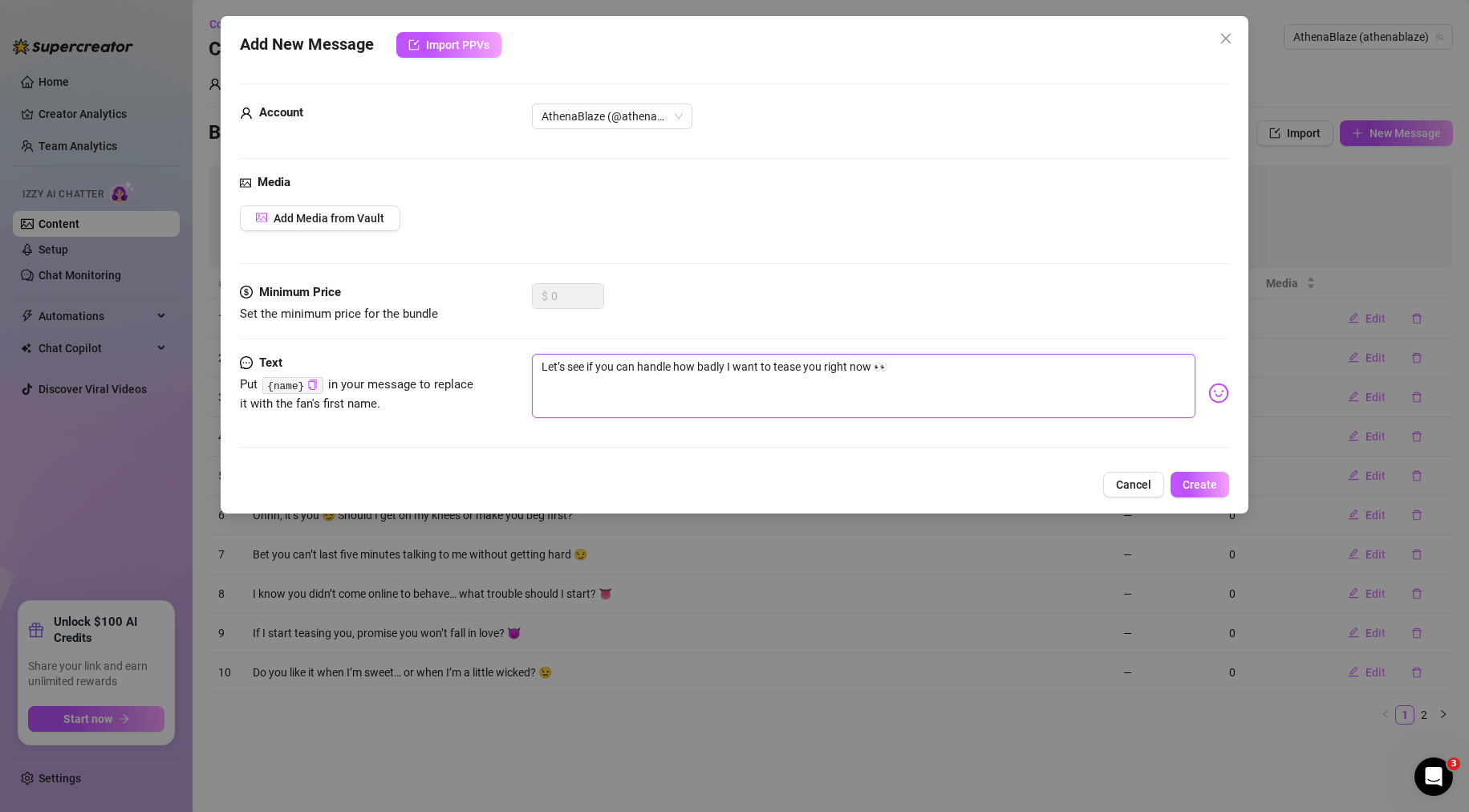
click at [1039, 399] on textarea "Let’s see if you can handle how badly I want to tease you right now 👀" at bounding box center [864, 386] width 664 height 64
click at [1208, 392] on img at bounding box center [1218, 392] width 21 height 21
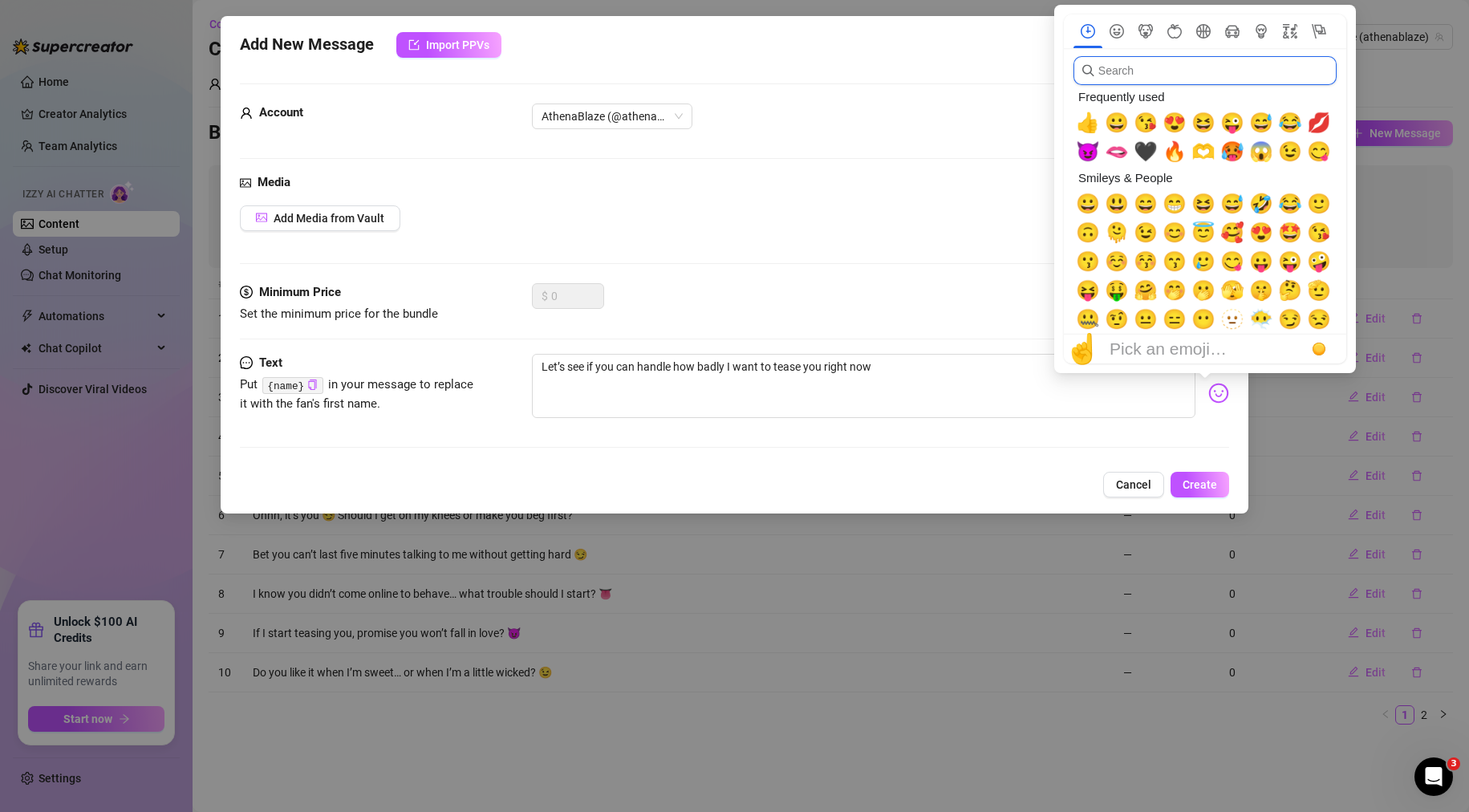
click at [1162, 72] on input "search" at bounding box center [1206, 70] width 263 height 29
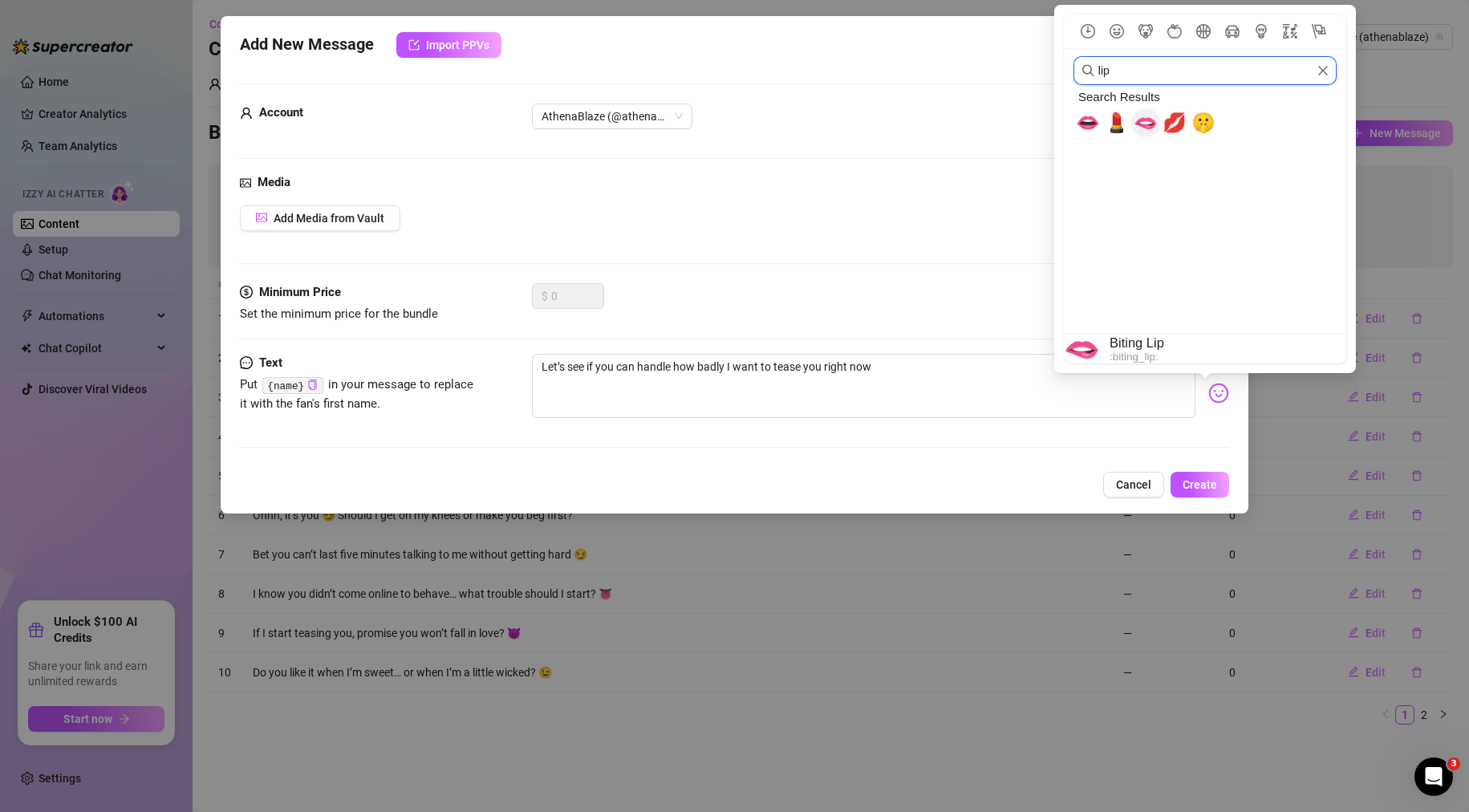
click at [1147, 124] on span "🫦" at bounding box center [1145, 123] width 24 height 23
click at [960, 287] on div "$ 0" at bounding box center [881, 304] width 698 height 40
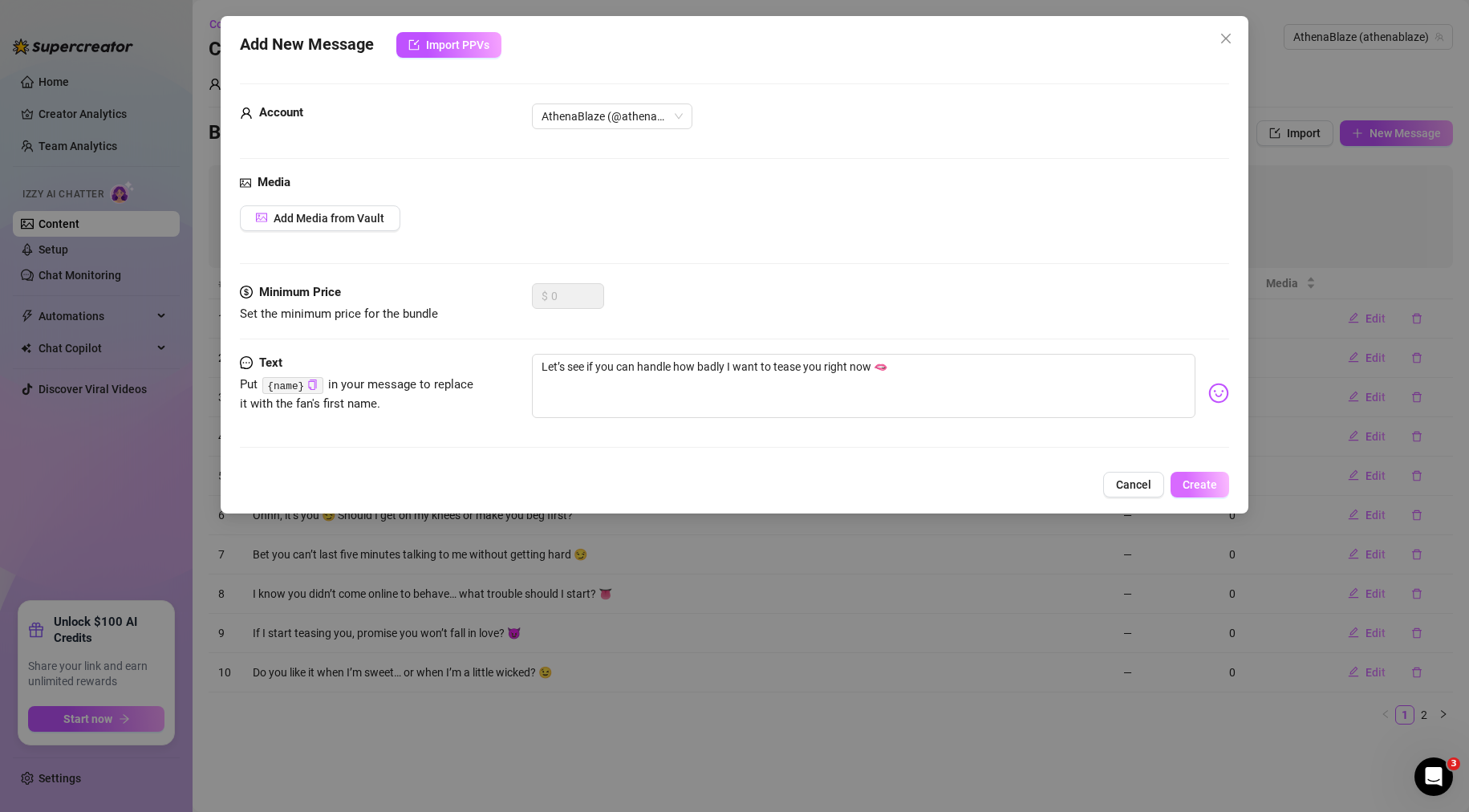
click at [1193, 483] on span "Create" at bounding box center [1200, 485] width 35 height 13
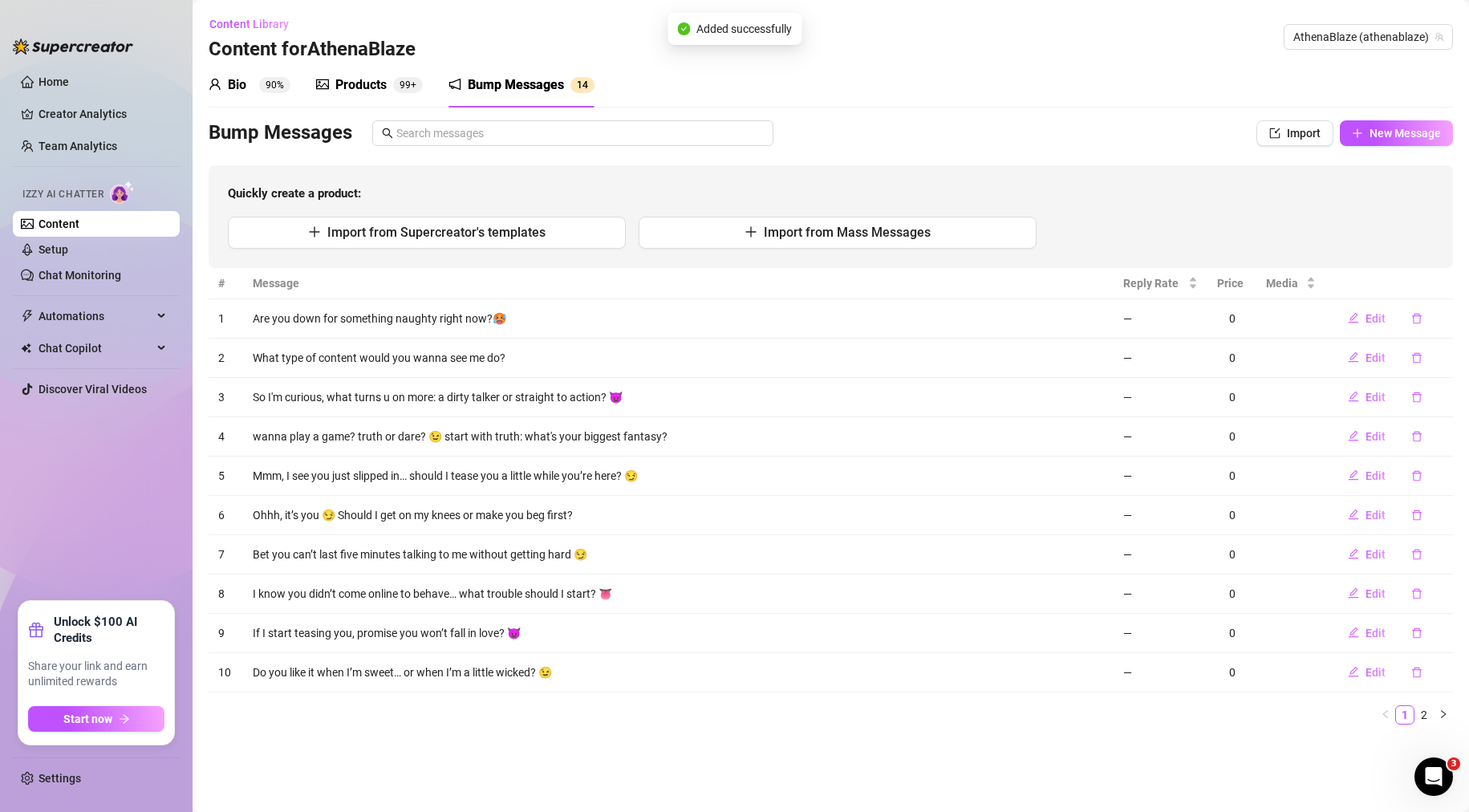
click at [80, 224] on link "Content" at bounding box center [59, 224] width 41 height 13
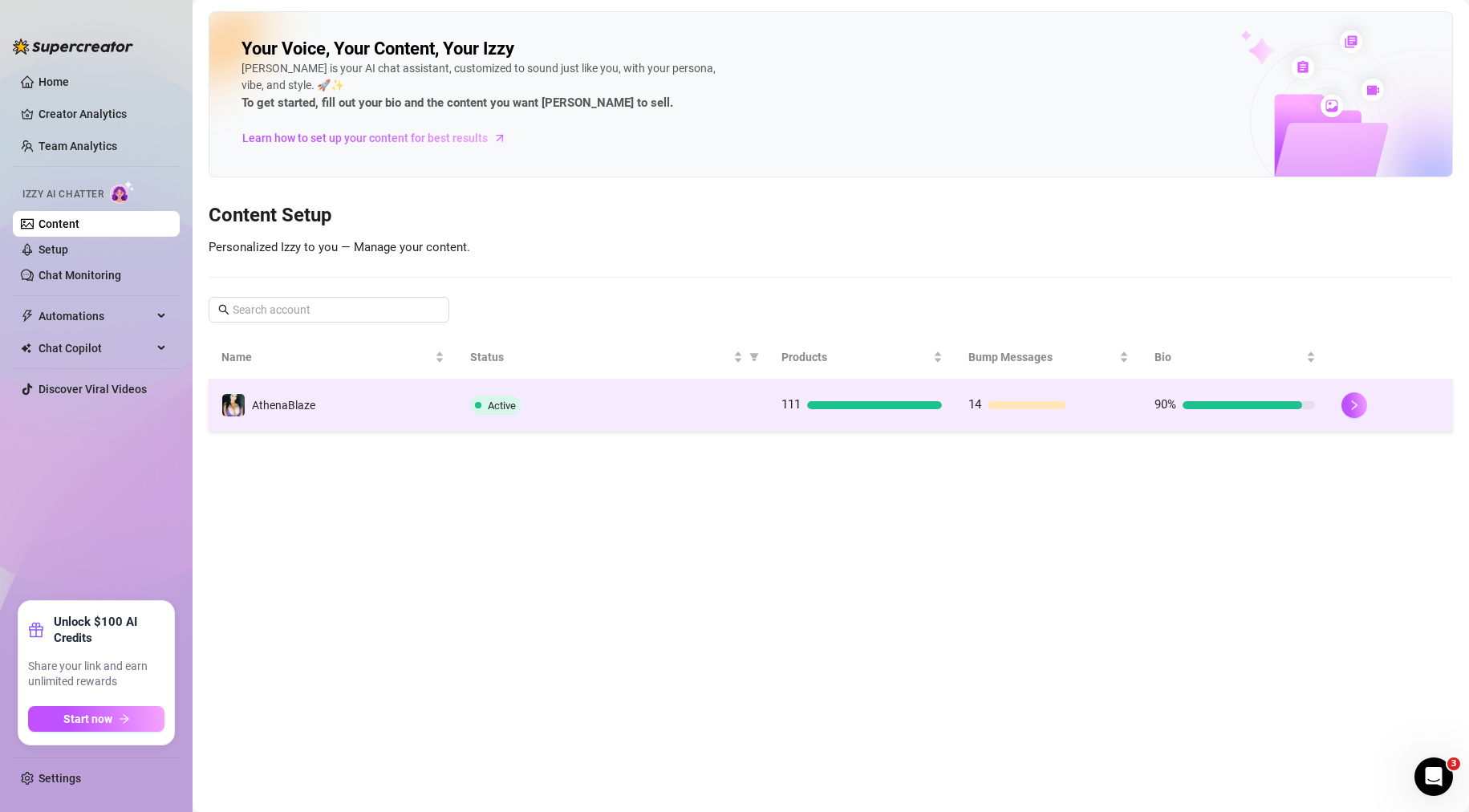
click at [606, 407] on div "Active" at bounding box center [613, 404] width 285 height 19
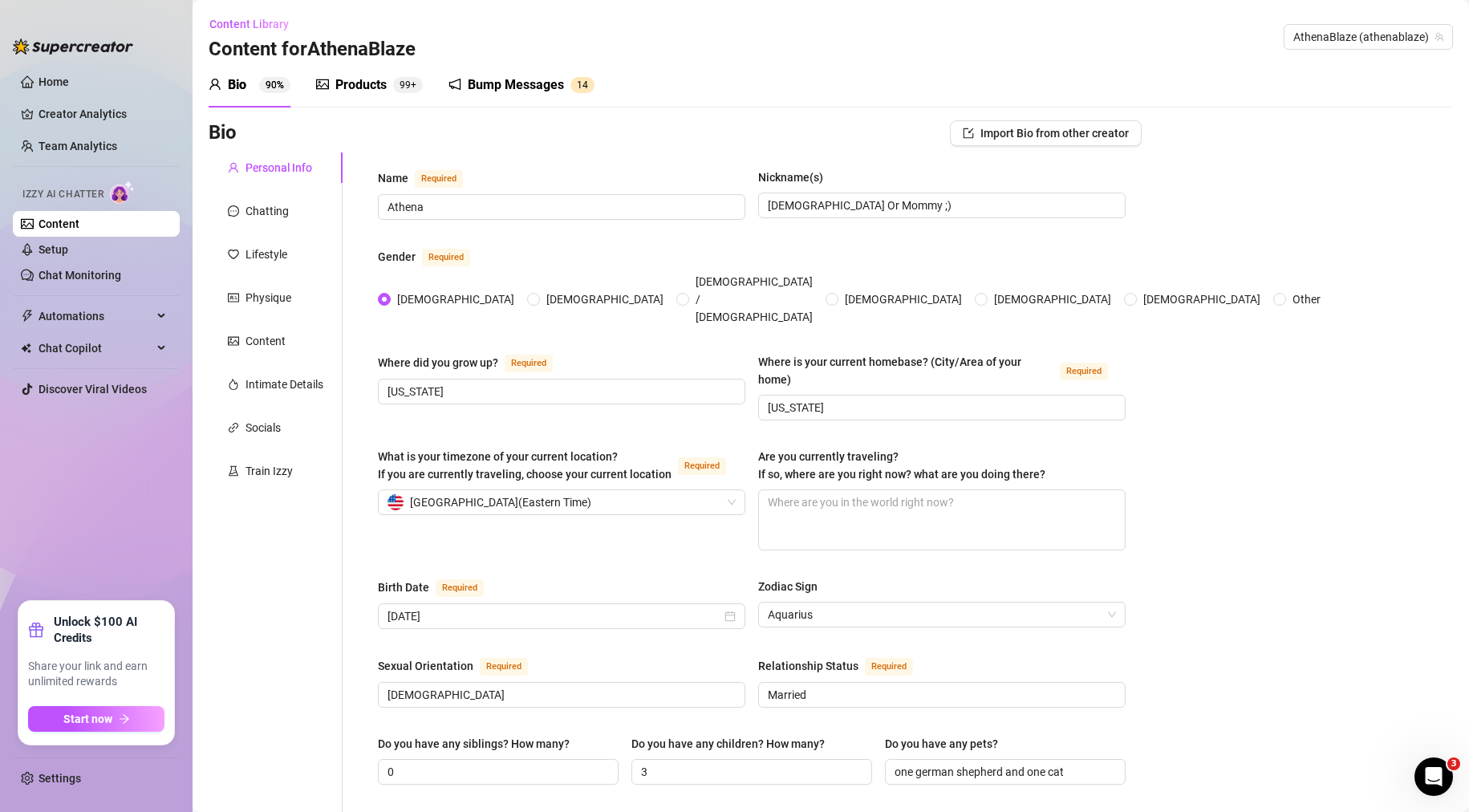
click at [252, 86] on div "Bio 90%" at bounding box center [249, 84] width 81 height 19
click at [9, 213] on aside "Home Creator Analytics Team Analytics Izzy AI Chatter Content Setup Chat Monito…" at bounding box center [96, 406] width 193 height 812
click at [80, 230] on link "Content" at bounding box center [59, 224] width 41 height 13
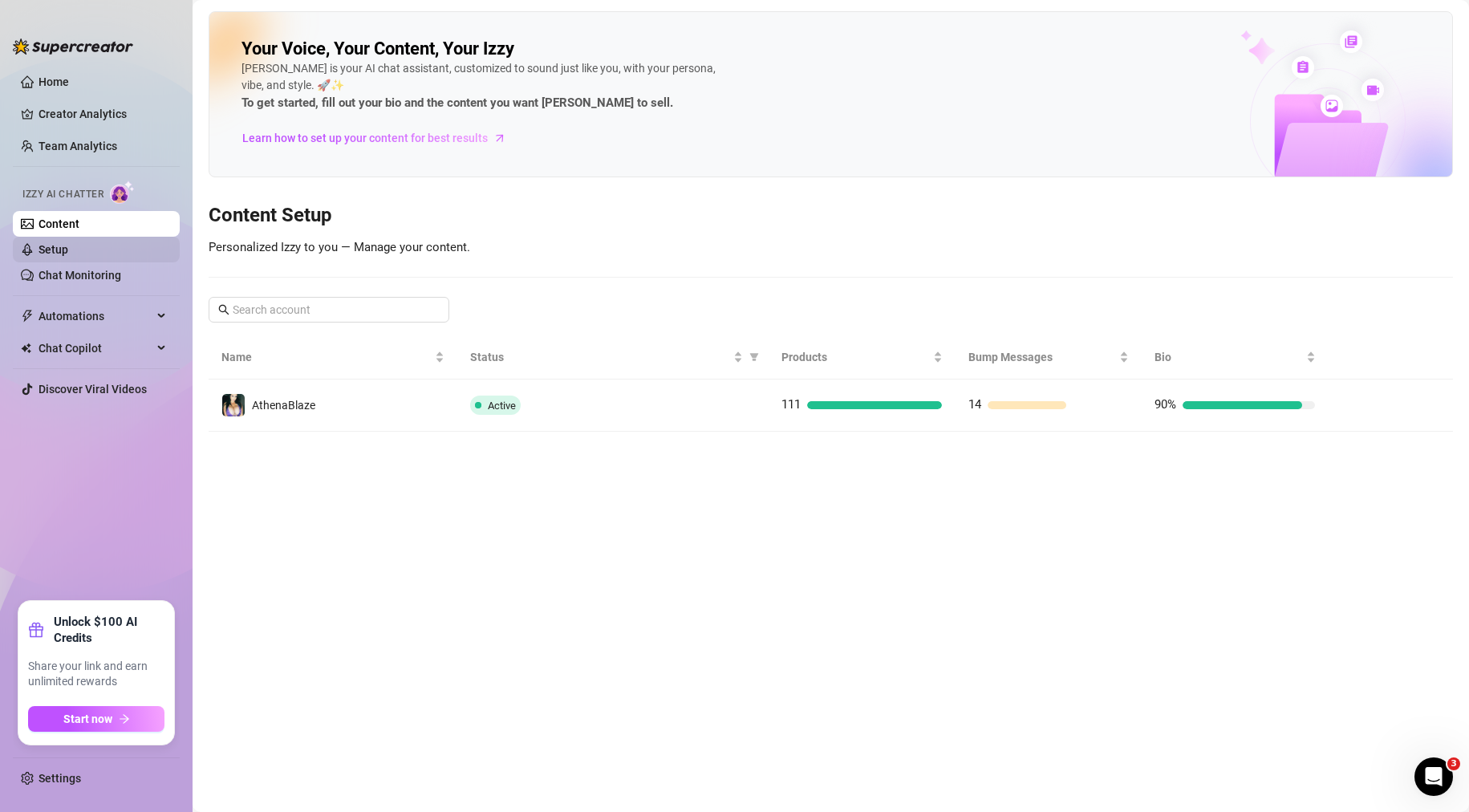
click at [69, 256] on link "Setup" at bounding box center [53, 250] width 29 height 13
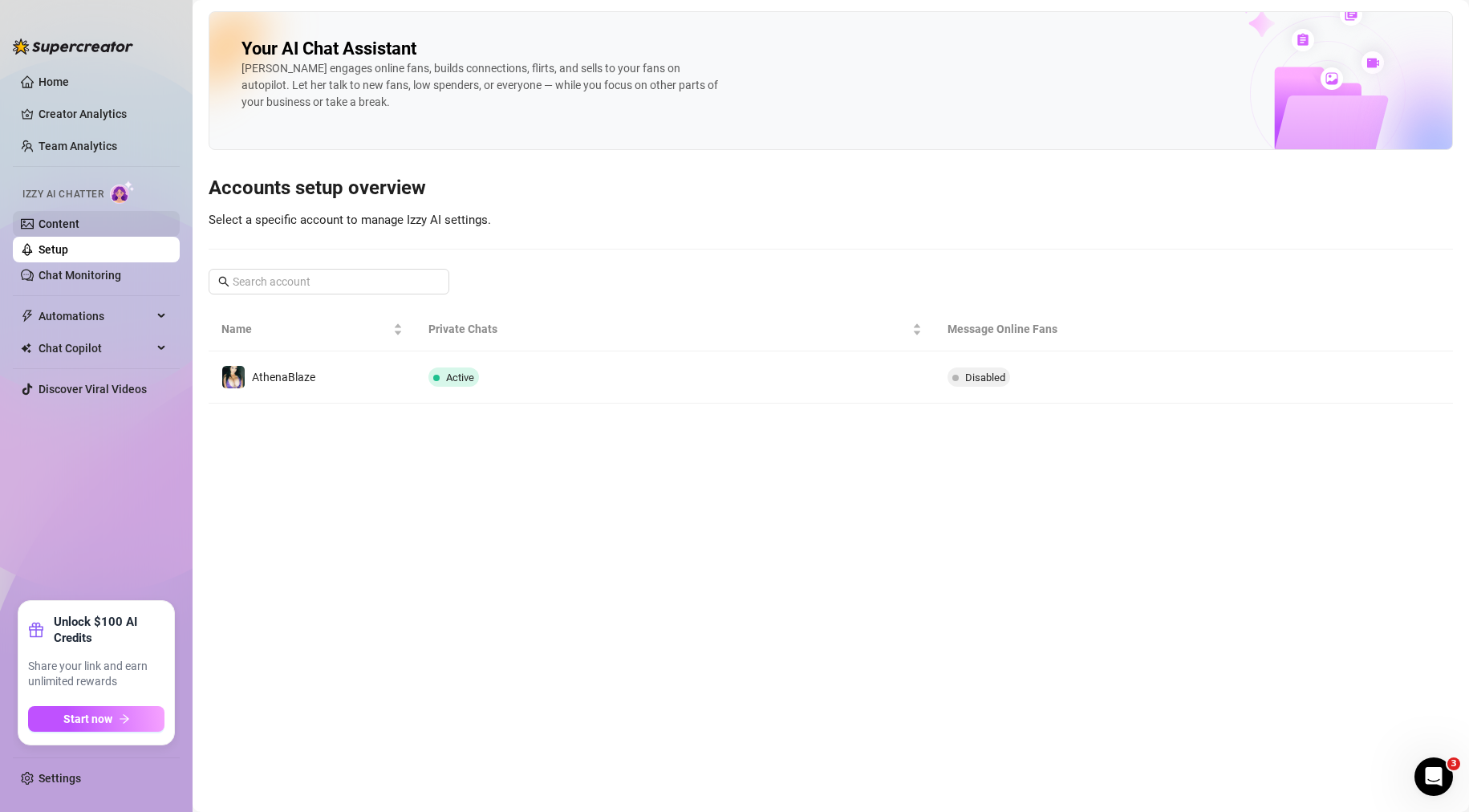
click at [80, 222] on link "Content" at bounding box center [59, 224] width 41 height 13
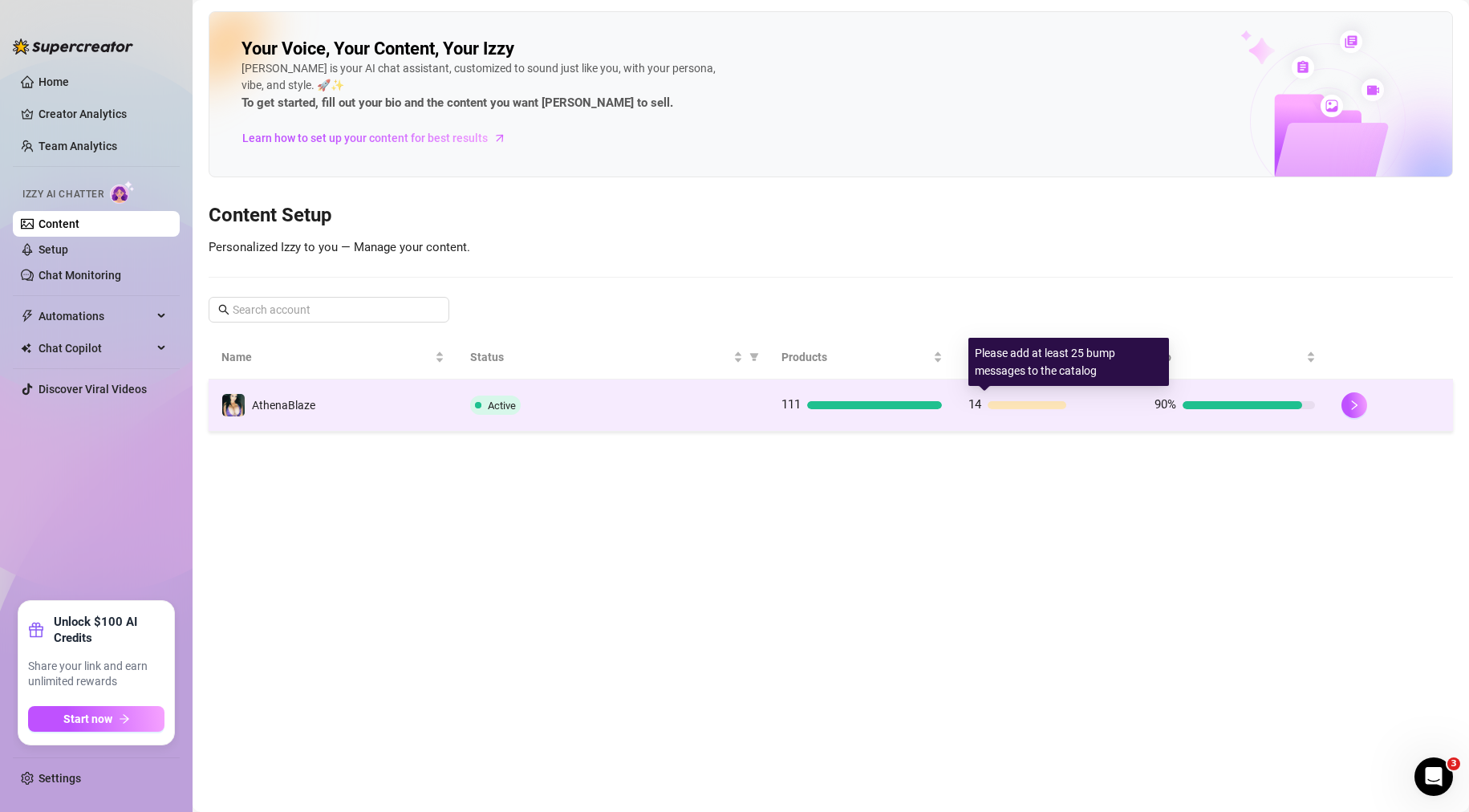
click at [1063, 411] on div "14" at bounding box center [1048, 404] width 160 height 19
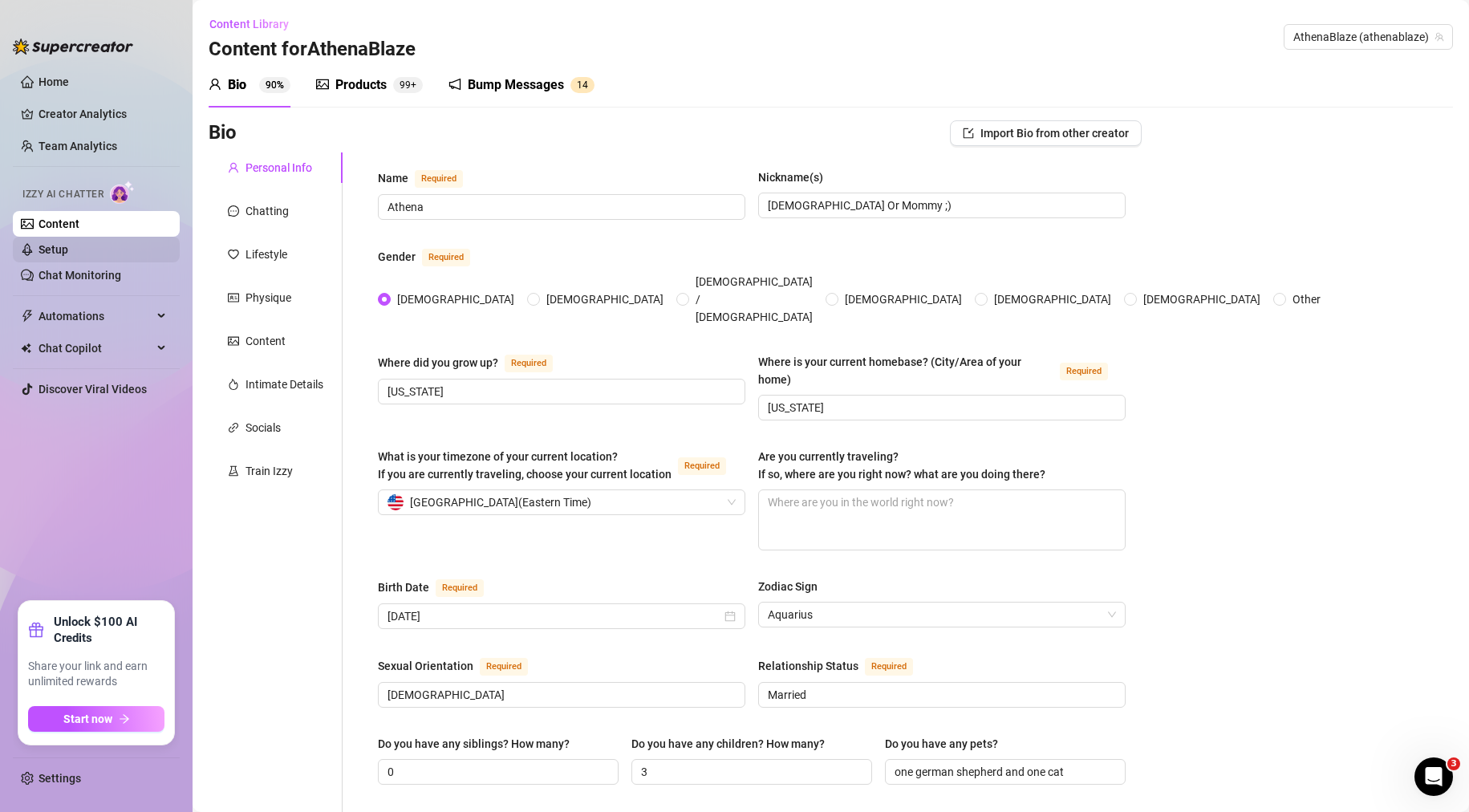
click at [63, 245] on link "Setup" at bounding box center [53, 250] width 29 height 13
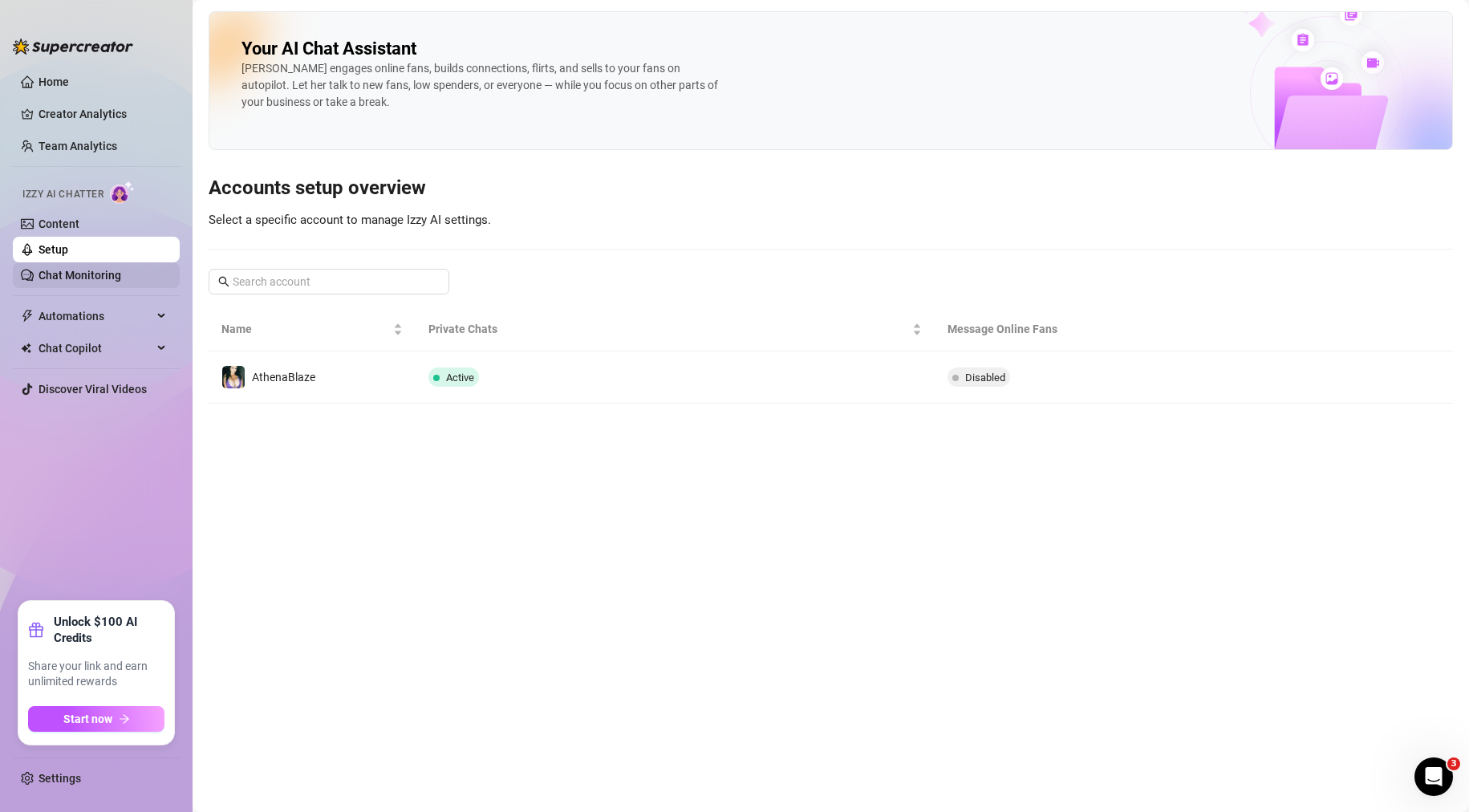
click at [79, 278] on link "Chat Monitoring" at bounding box center [80, 275] width 82 height 13
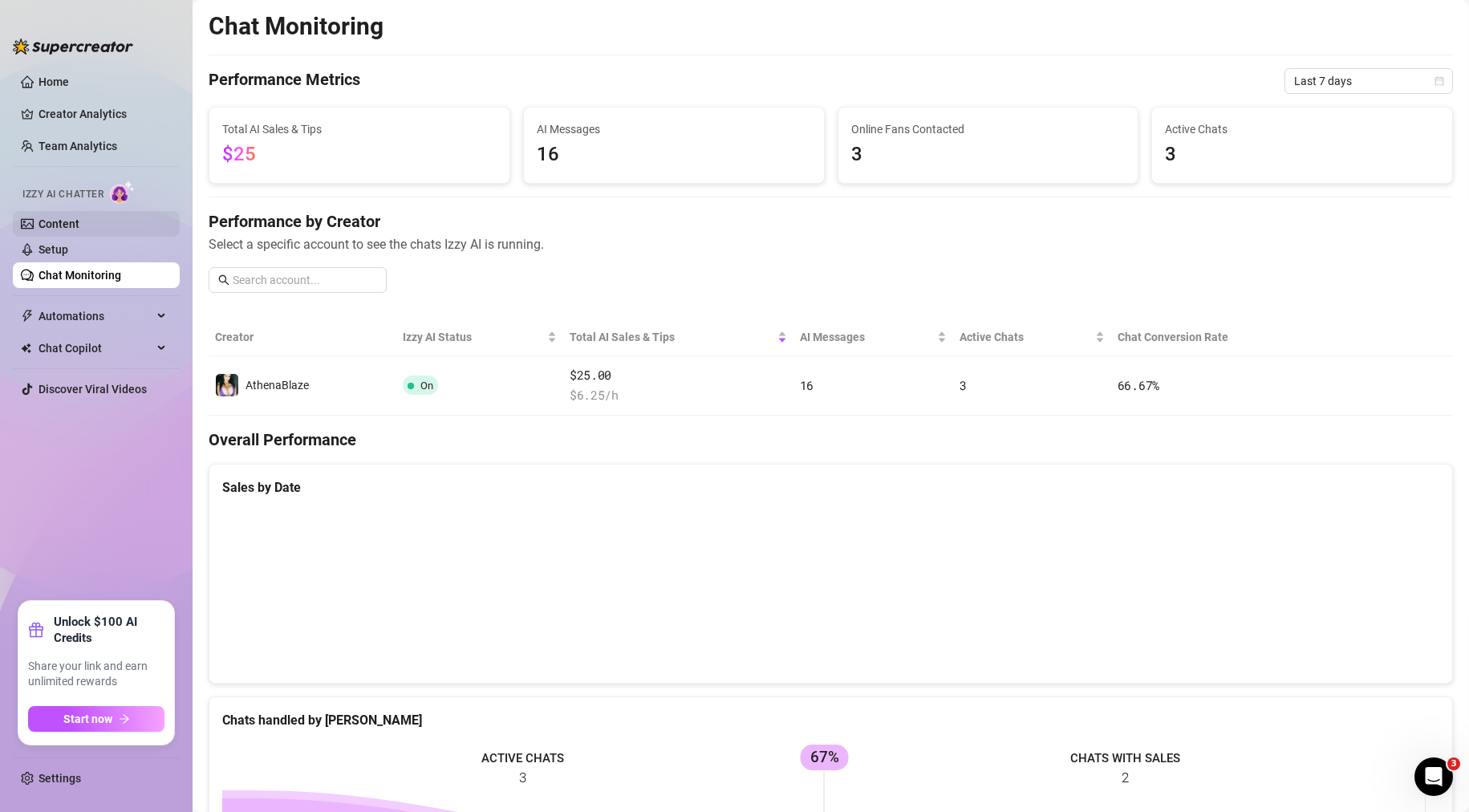
click at [80, 220] on link "Content" at bounding box center [59, 224] width 41 height 13
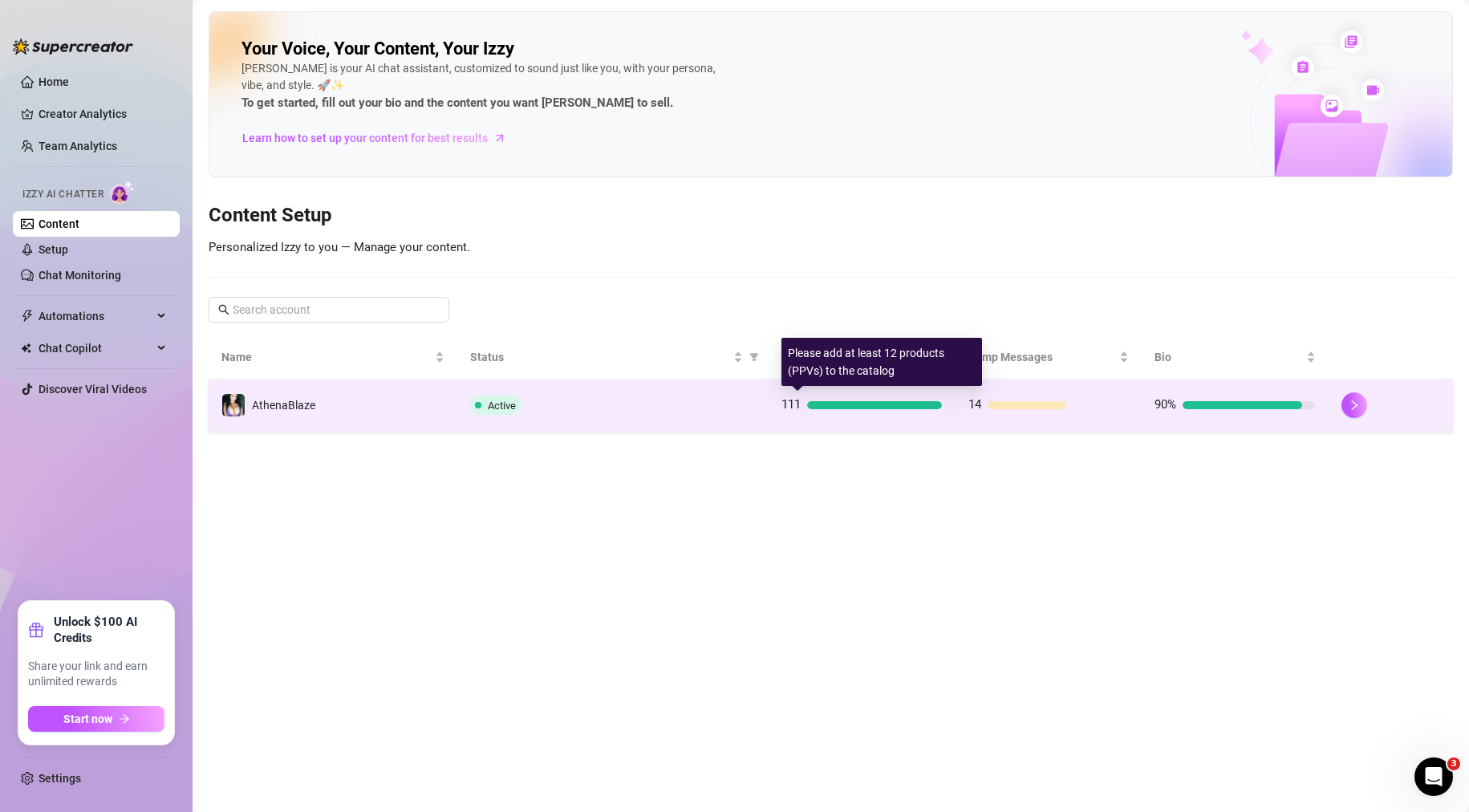
click at [804, 413] on div "111" at bounding box center [861, 404] width 160 height 19
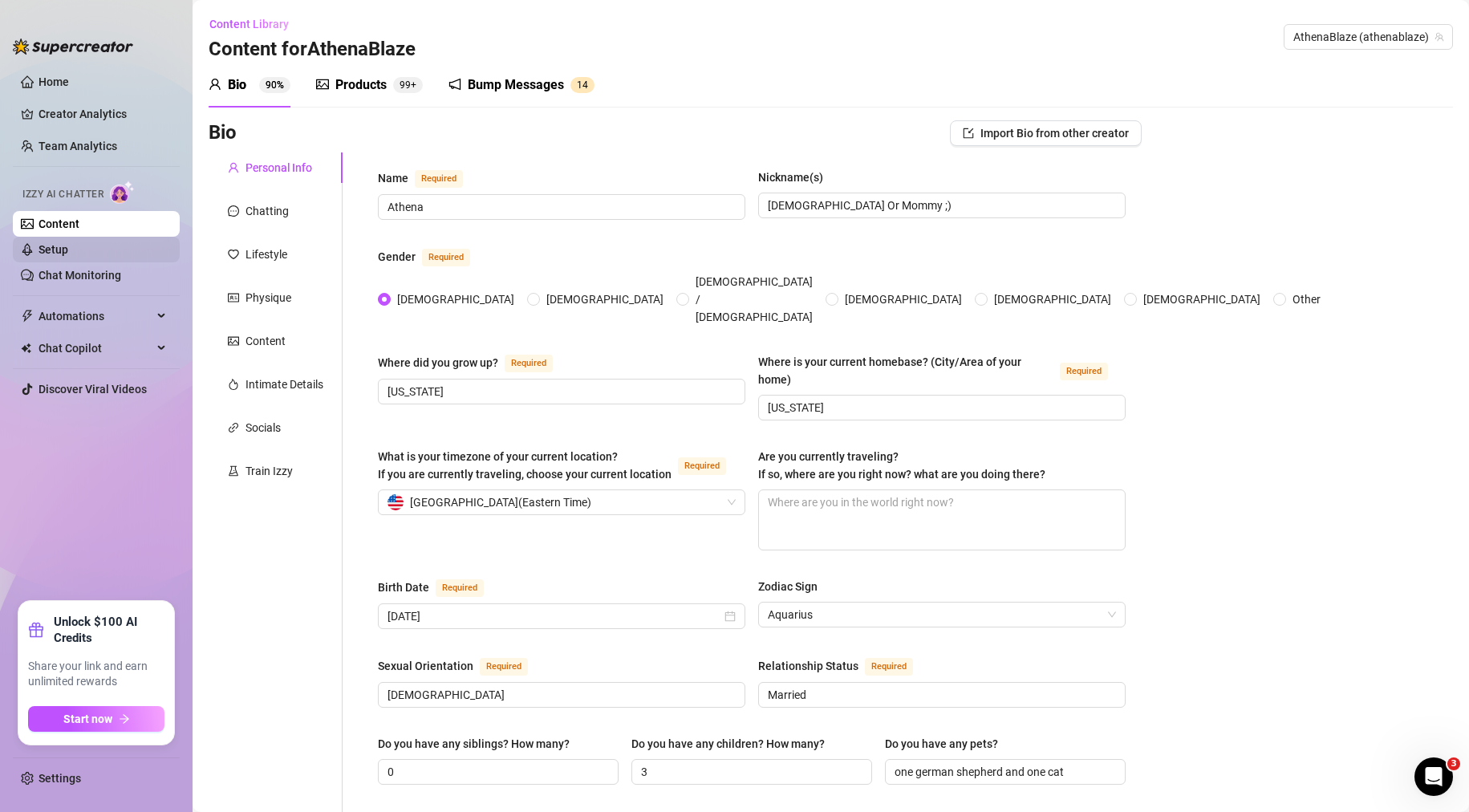
click at [69, 253] on link "Setup" at bounding box center [53, 250] width 29 height 13
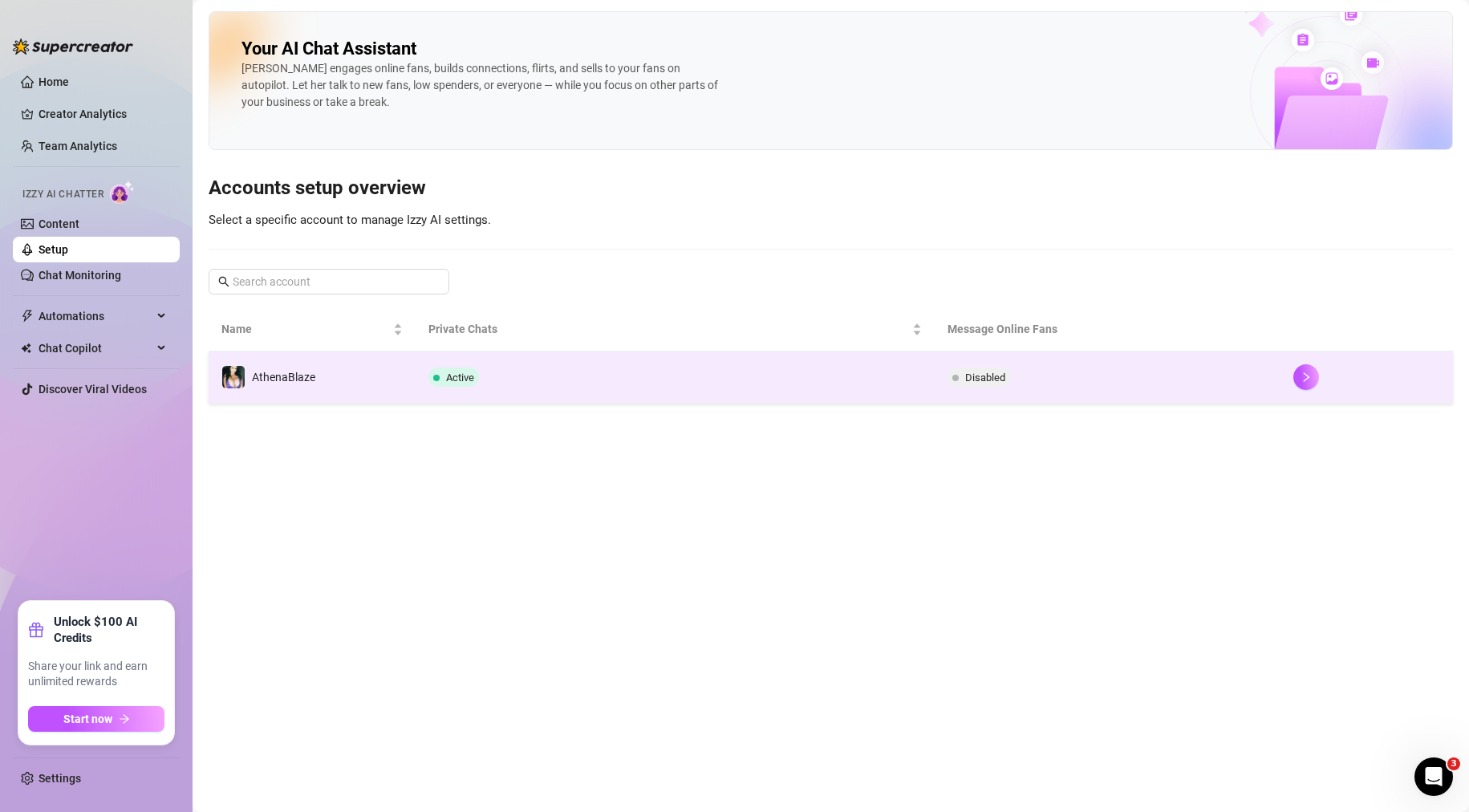
click at [800, 379] on td "Active" at bounding box center [674, 377] width 519 height 52
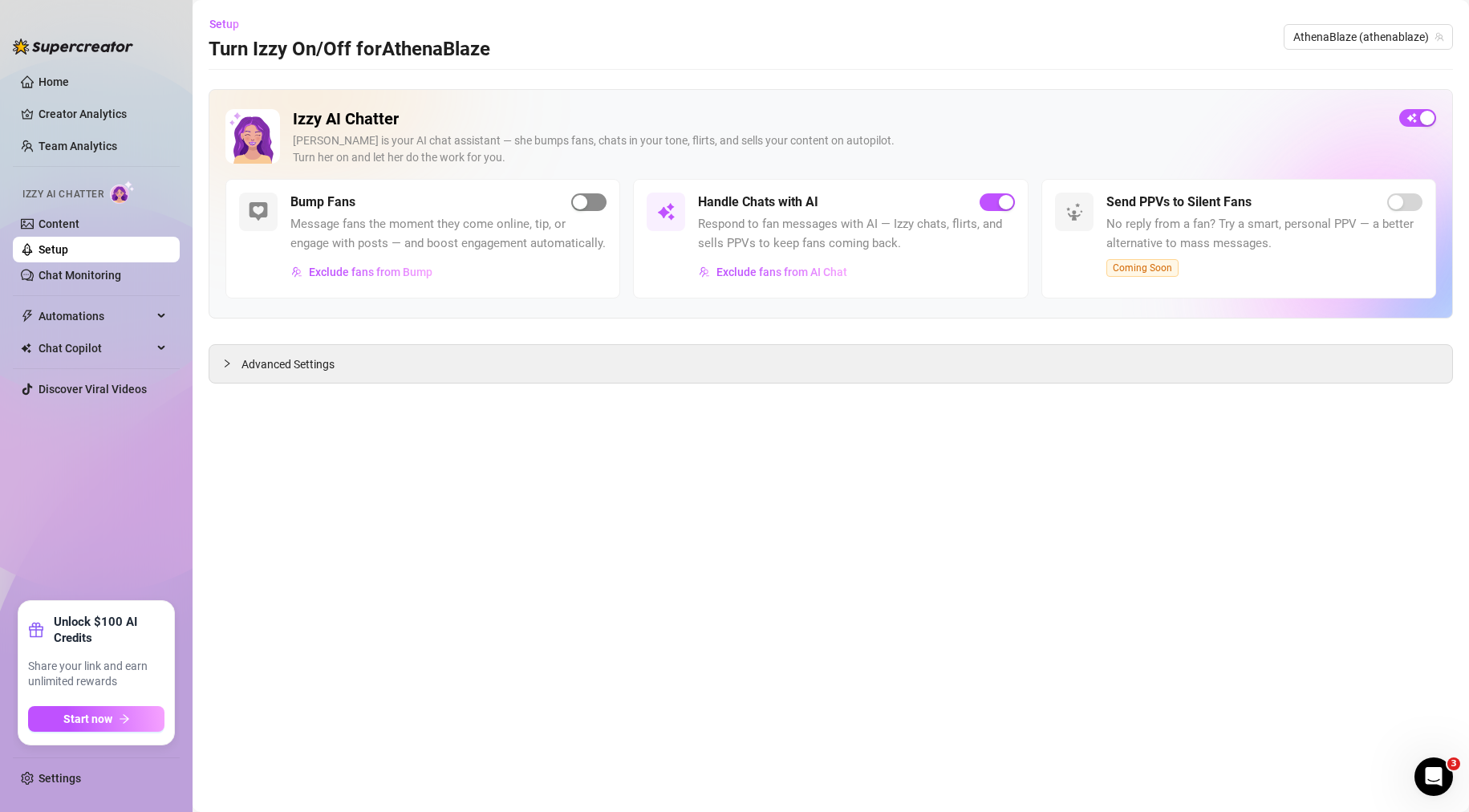
click at [589, 203] on span "button" at bounding box center [589, 201] width 36 height 17
click at [351, 367] on div "Advanced Settings" at bounding box center [831, 363] width 1243 height 37
click at [284, 369] on span "Advanced Settings" at bounding box center [288, 364] width 93 height 17
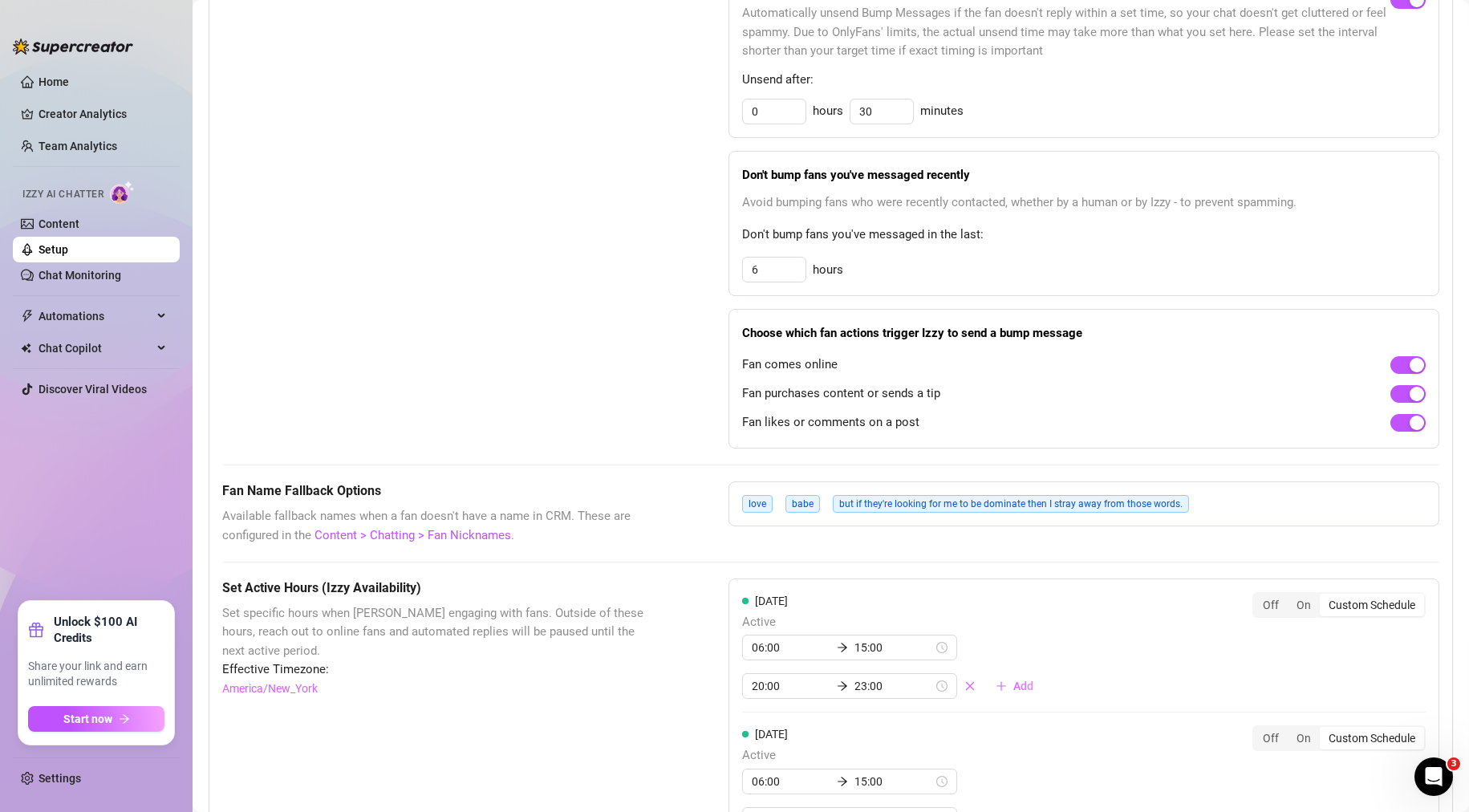
scroll to position [831, 0]
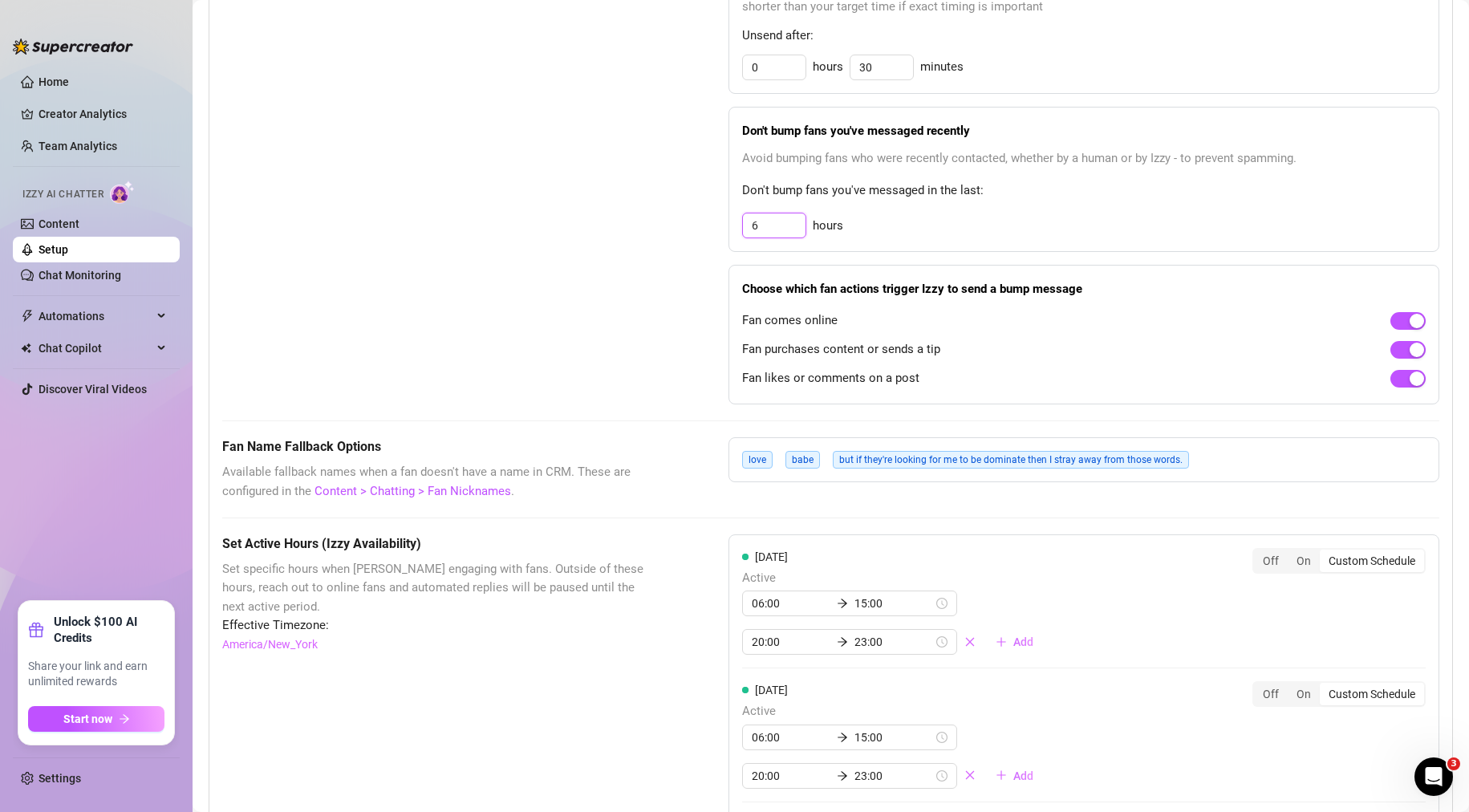
drag, startPoint x: 779, startPoint y: 248, endPoint x: 584, endPoint y: 244, distance: 195.0
click at [589, 245] on div "Bump Fans Settings Unsend Automatically Automatically unsend Bump Messages if t…" at bounding box center [831, 166] width 1217 height 475
drag, startPoint x: 766, startPoint y: 250, endPoint x: 627, endPoint y: 258, distance: 139.2
click at [636, 254] on div "Bump Fans Settings Unsend Automatically Automatically unsend Bump Messages if t…" at bounding box center [831, 166] width 1217 height 475
click at [627, 257] on div "Bump Fans Settings" at bounding box center [435, 166] width 426 height 475
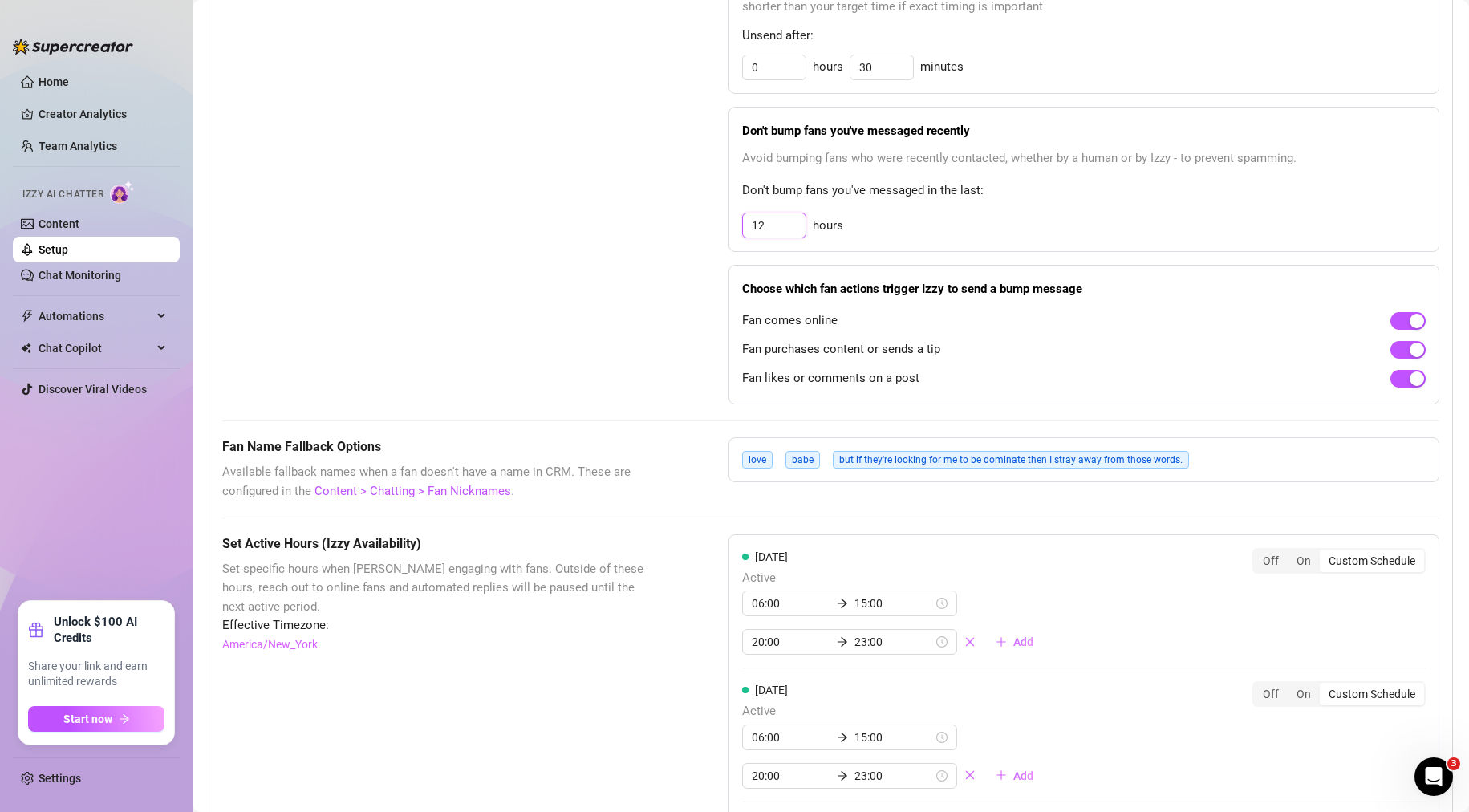
drag, startPoint x: 769, startPoint y: 245, endPoint x: 608, endPoint y: 250, distance: 161.1
click at [619, 250] on div "Bump Fans Settings Unsend Automatically Automatically unsend Bump Messages if t…" at bounding box center [831, 166] width 1217 height 475
click at [608, 250] on div "Bump Fans Settings" at bounding box center [435, 166] width 426 height 475
click at [597, 347] on div "Bump Fans Settings" at bounding box center [435, 166] width 426 height 475
click at [1410, 357] on div "button" at bounding box center [1417, 350] width 15 height 15
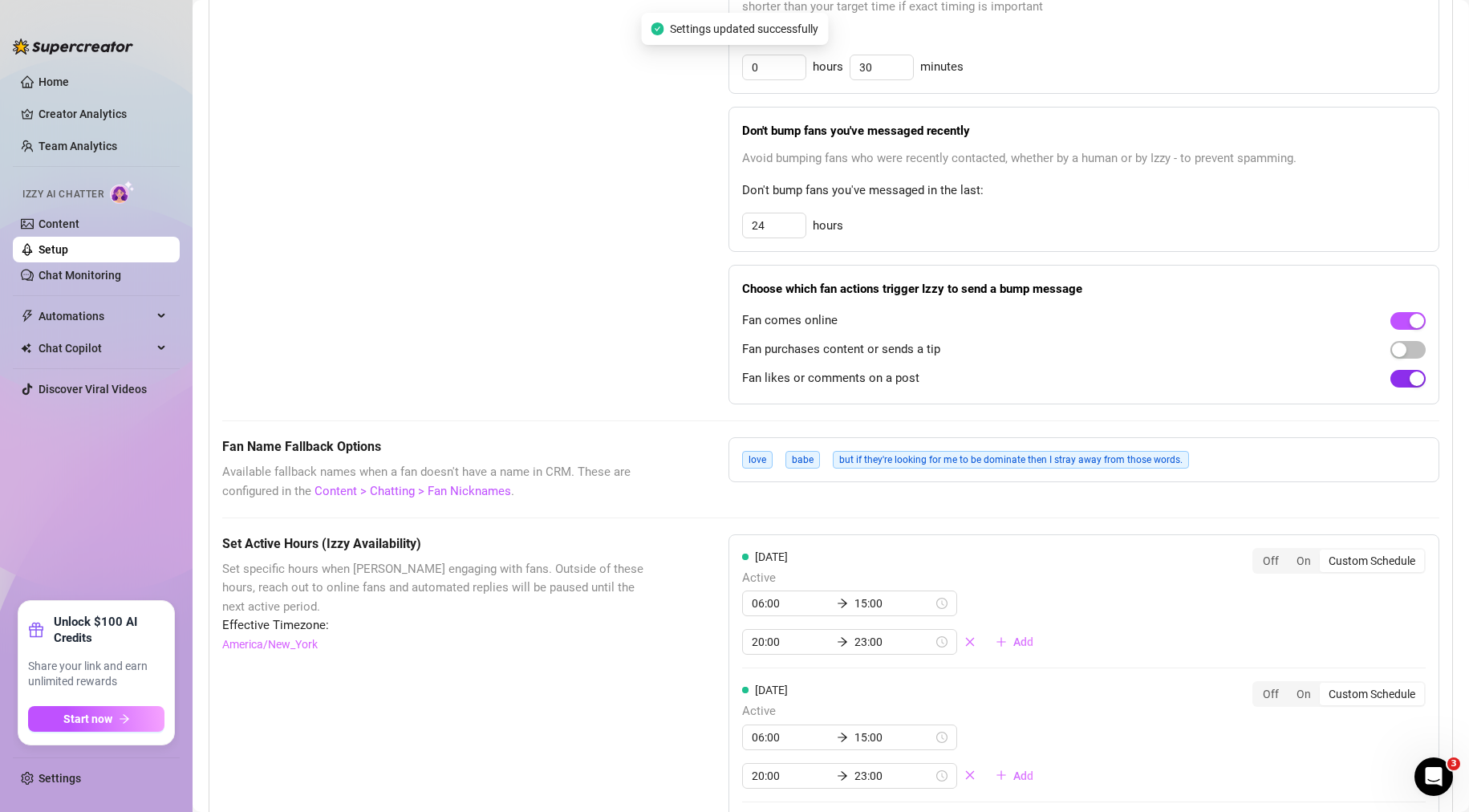
click at [1394, 388] on span "button" at bounding box center [1408, 378] width 36 height 17
click at [587, 350] on div "Bump Fans Settings" at bounding box center [435, 166] width 426 height 475
click at [857, 468] on span "but if they're looking for me to be dominate then I stray away from those words." at bounding box center [1010, 459] width 356 height 17
click at [445, 498] on link "Content > Chatting > Fan Nicknames" at bounding box center [413, 491] width 197 height 15
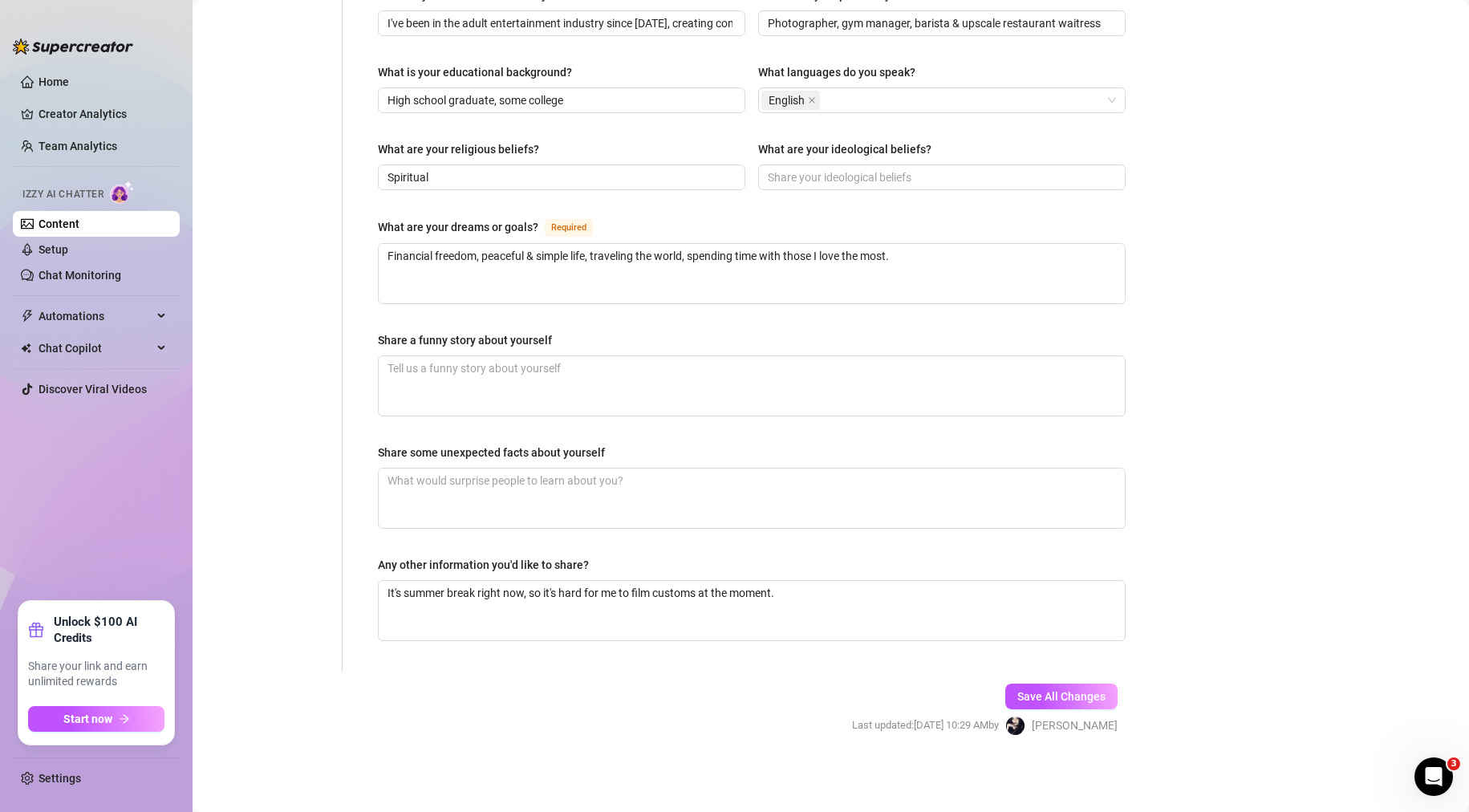
scroll to position [794, 0]
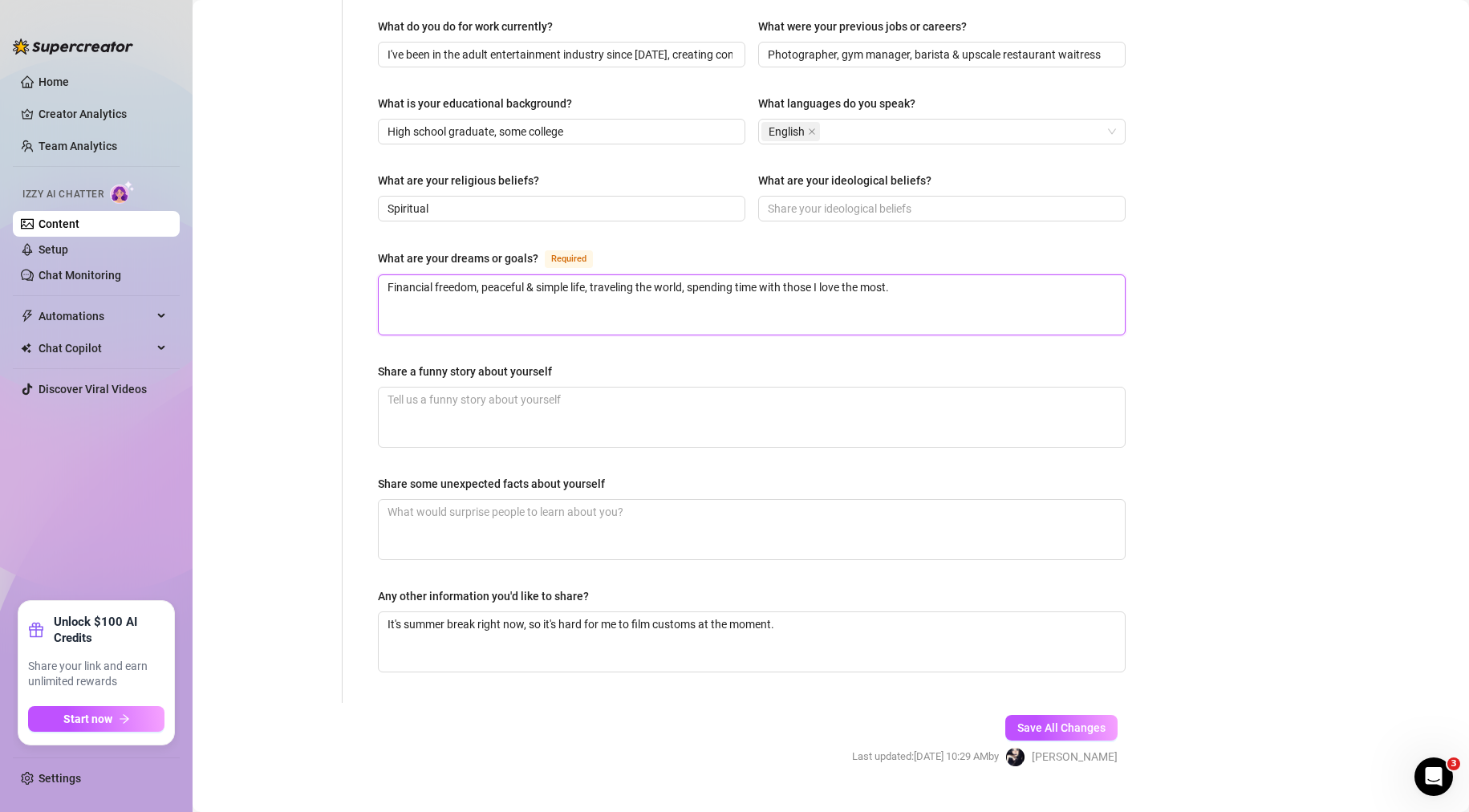
click at [646, 276] on textarea "Financial freedom, peaceful & simple life, traveling the world, spending time w…" at bounding box center [752, 304] width 746 height 59
click at [835, 199] on input "What are your ideological beliefs?" at bounding box center [939, 208] width 345 height 17
click at [1297, 286] on div "Bio Import Bio from other creator Personal Info Chatting Lifestyle Physique Con…" at bounding box center [831, 60] width 1244 height 1469
click at [536, 499] on textarea "Share some unexpected facts about yourself" at bounding box center [752, 529] width 746 height 59
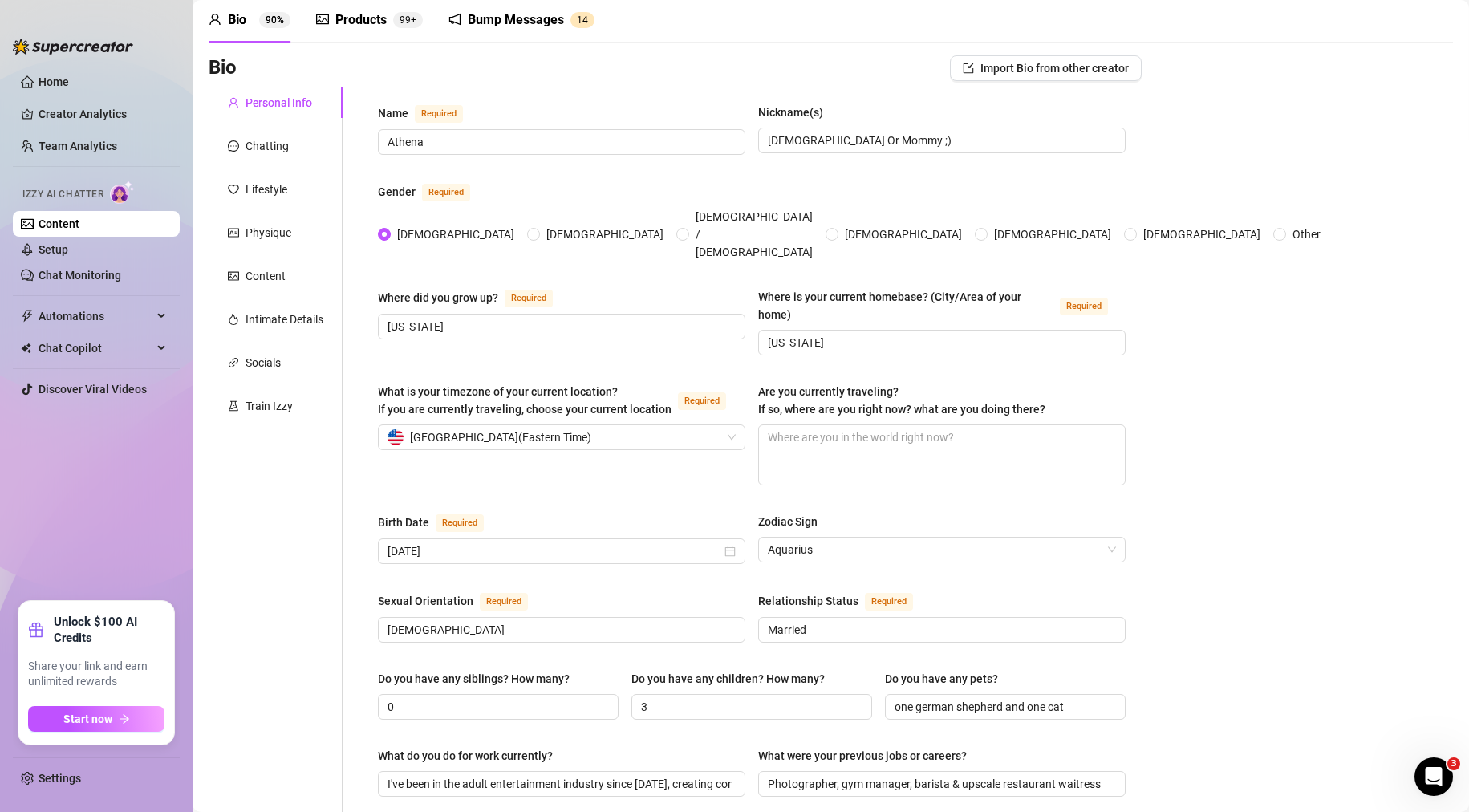
scroll to position [0, 0]
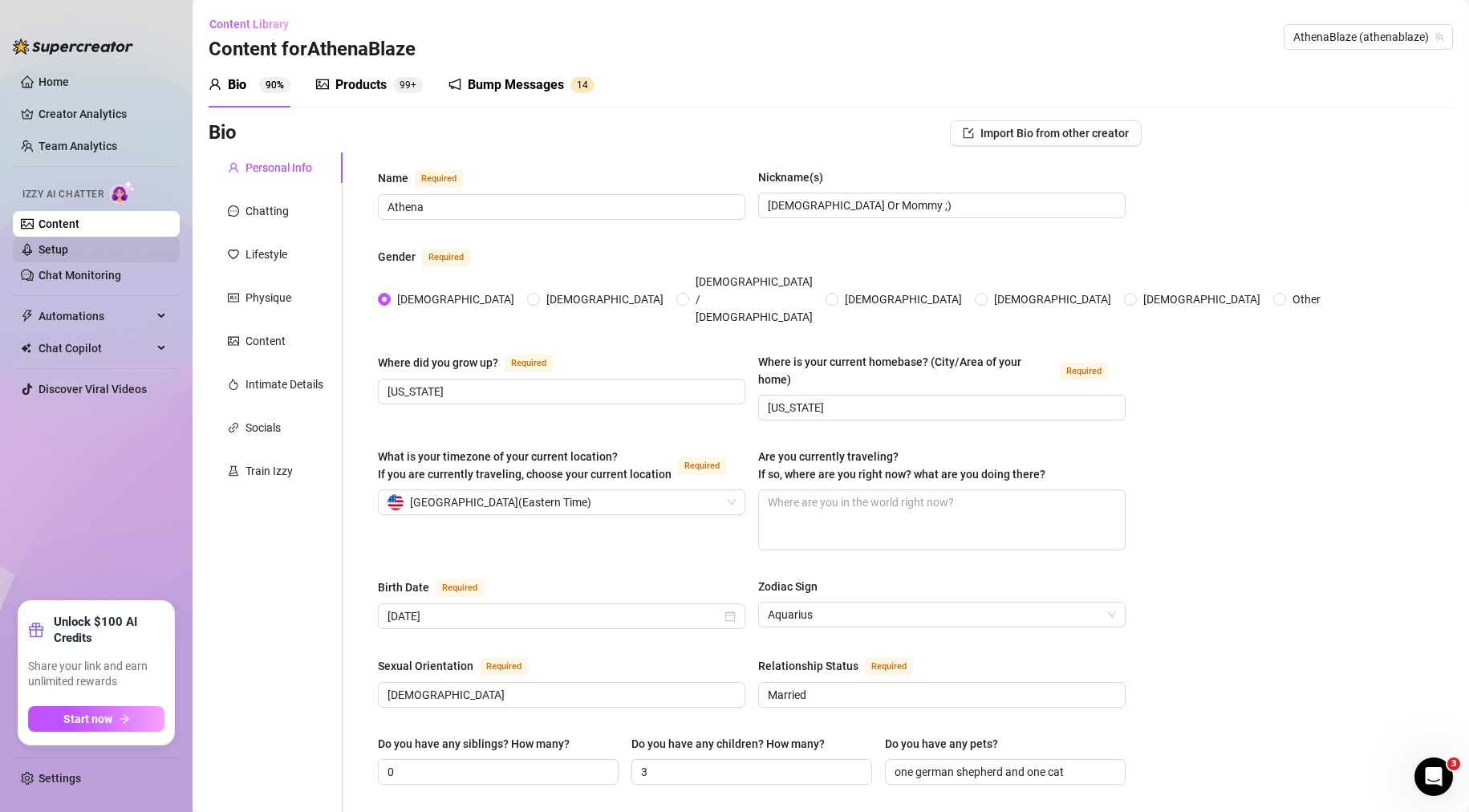
click at [69, 247] on link "Setup" at bounding box center [53, 250] width 29 height 13
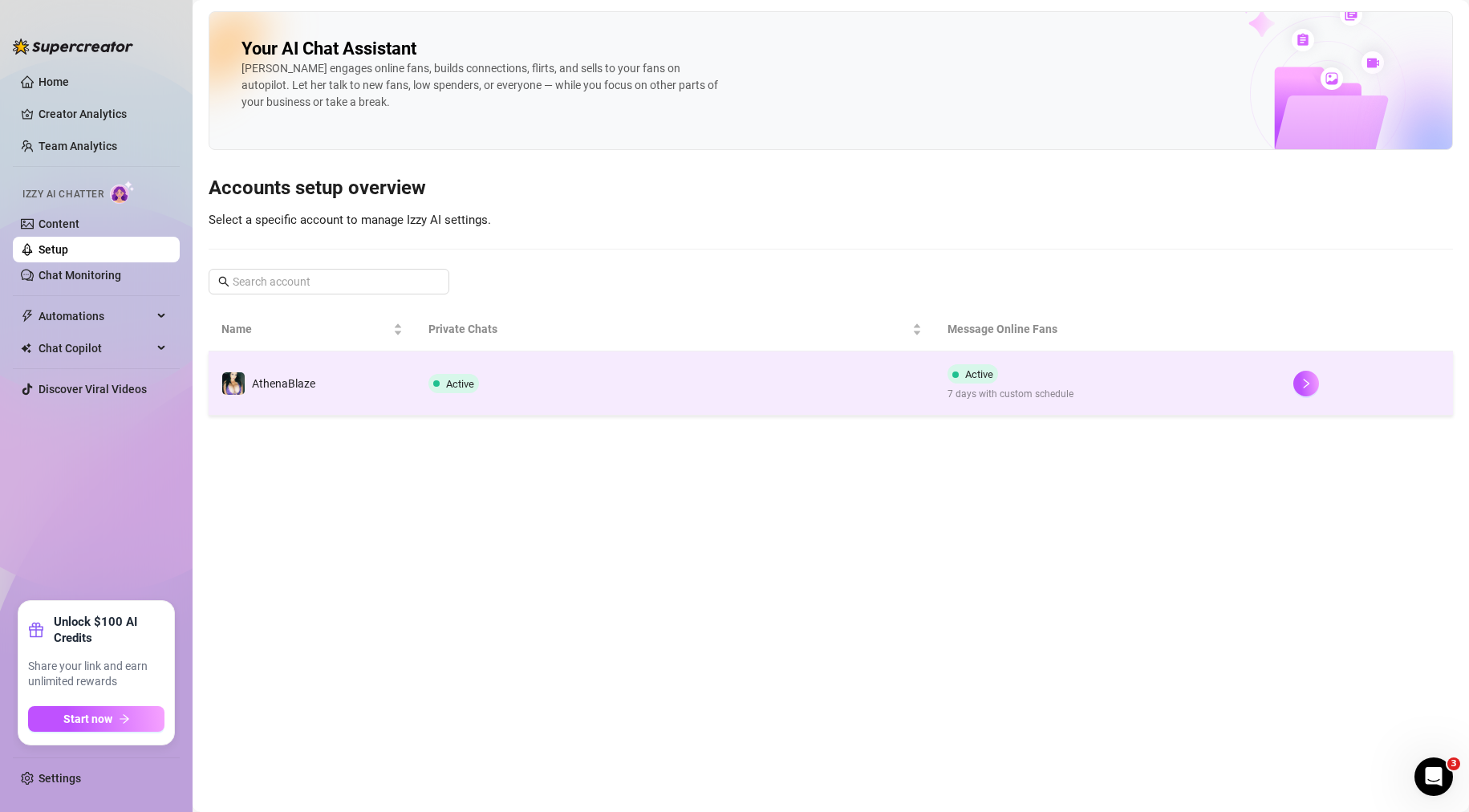
click at [877, 377] on td "Active" at bounding box center [674, 383] width 519 height 64
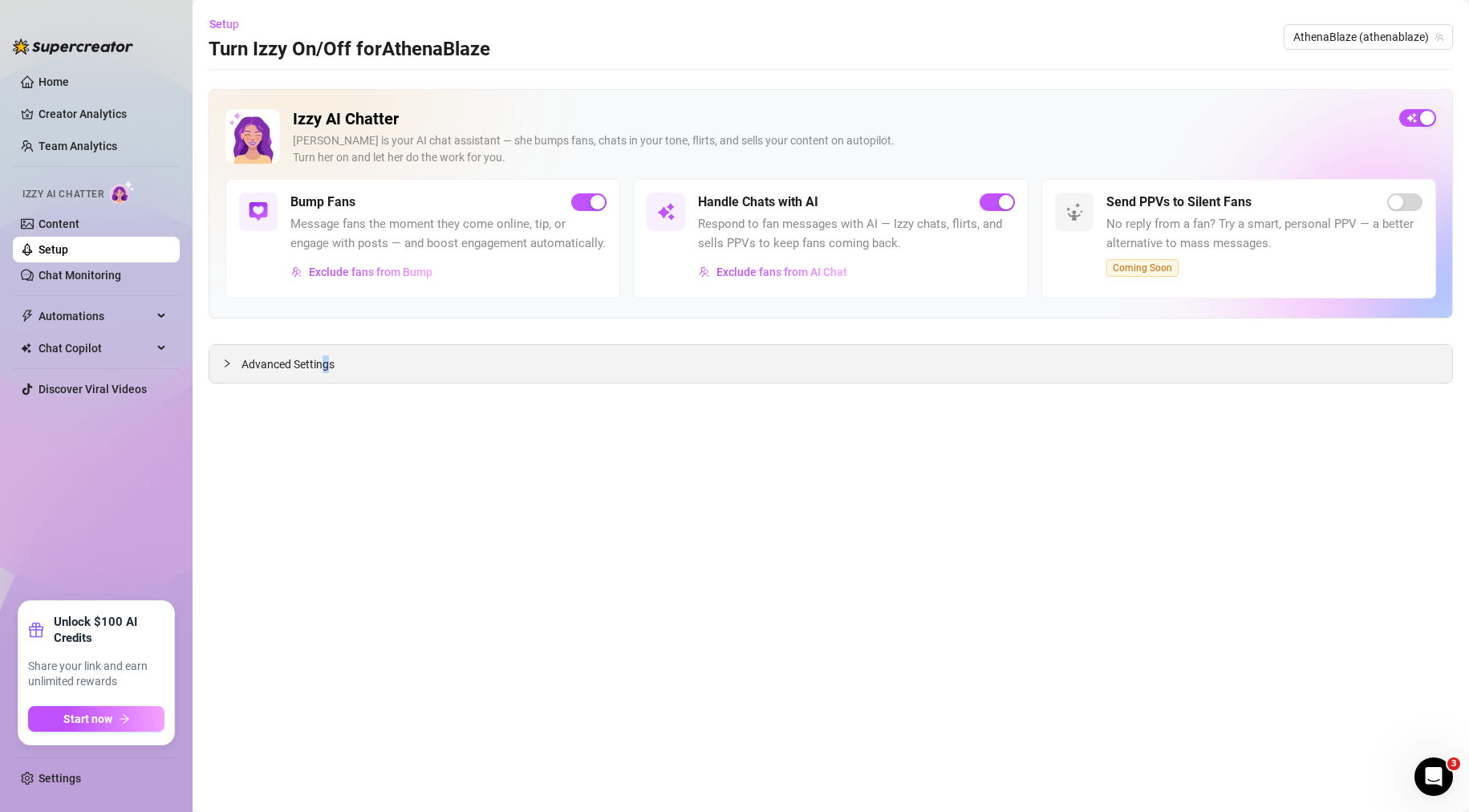
drag, startPoint x: 327, startPoint y: 340, endPoint x: 320, endPoint y: 360, distance: 21.2
click at [320, 360] on div "Izzy AI Chatter [PERSON_NAME] is your AI chat assistant — she bumps fans, chats…" at bounding box center [831, 236] width 1244 height 294
click at [319, 360] on span "Advanced Settings" at bounding box center [288, 364] width 93 height 17
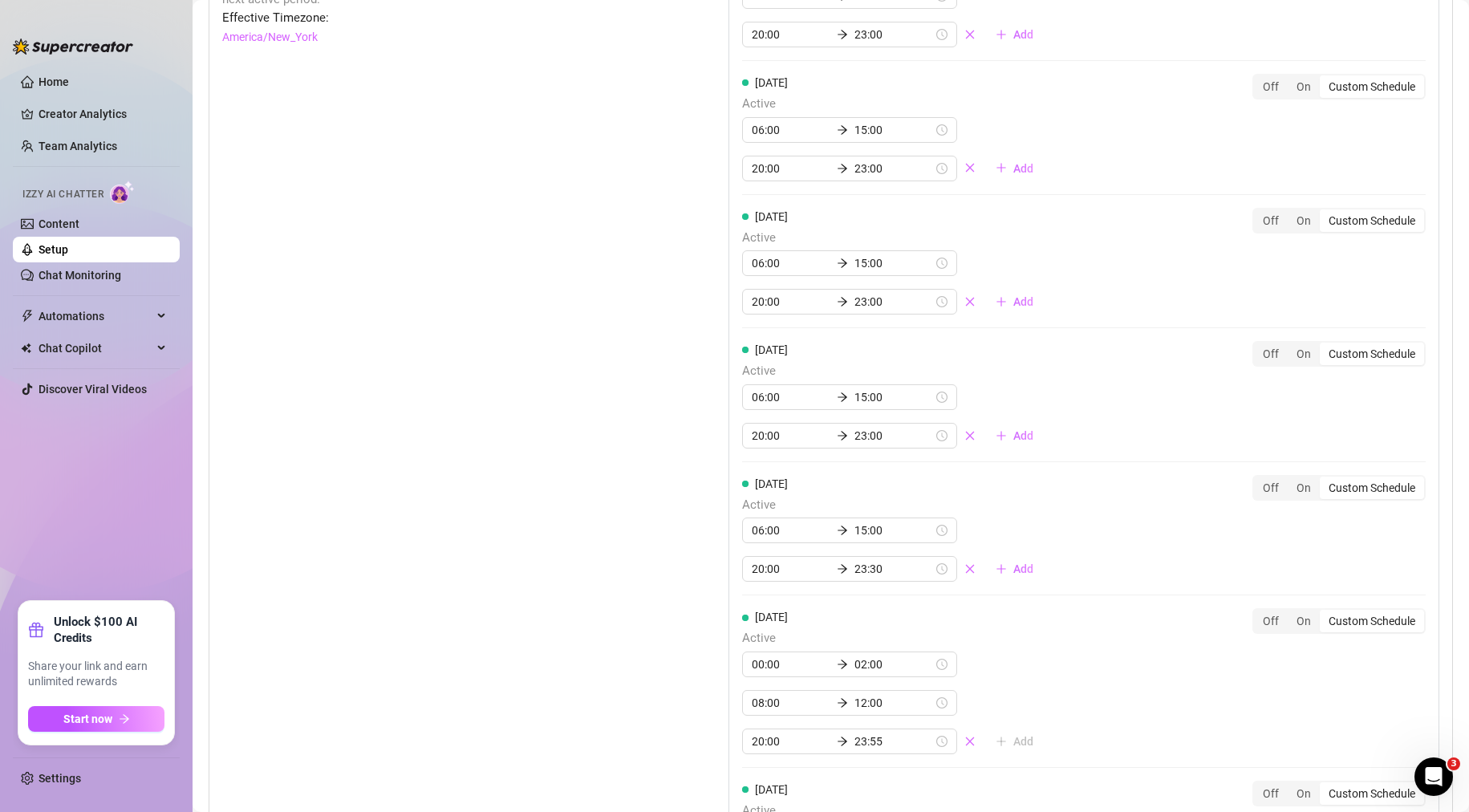
scroll to position [1363, 0]
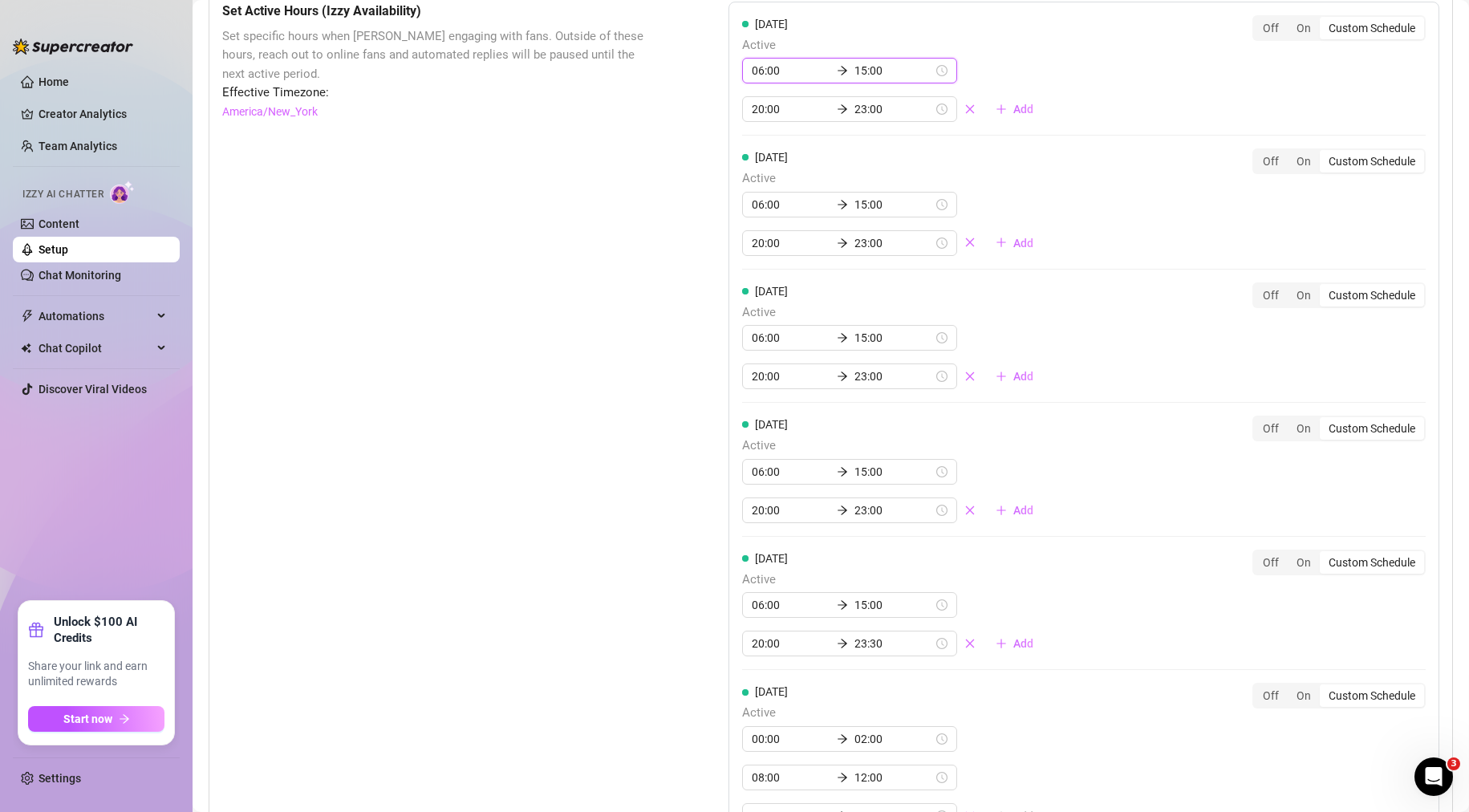
click at [881, 80] on input "15:00" at bounding box center [894, 70] width 79 height 17
click at [816, 170] on div "17" at bounding box center [814, 179] width 38 height 23
click at [576, 177] on div "Set Active Hours (Izzy Availability) Set specific hours when Izzy engaging with…" at bounding box center [435, 552] width 426 height 1102
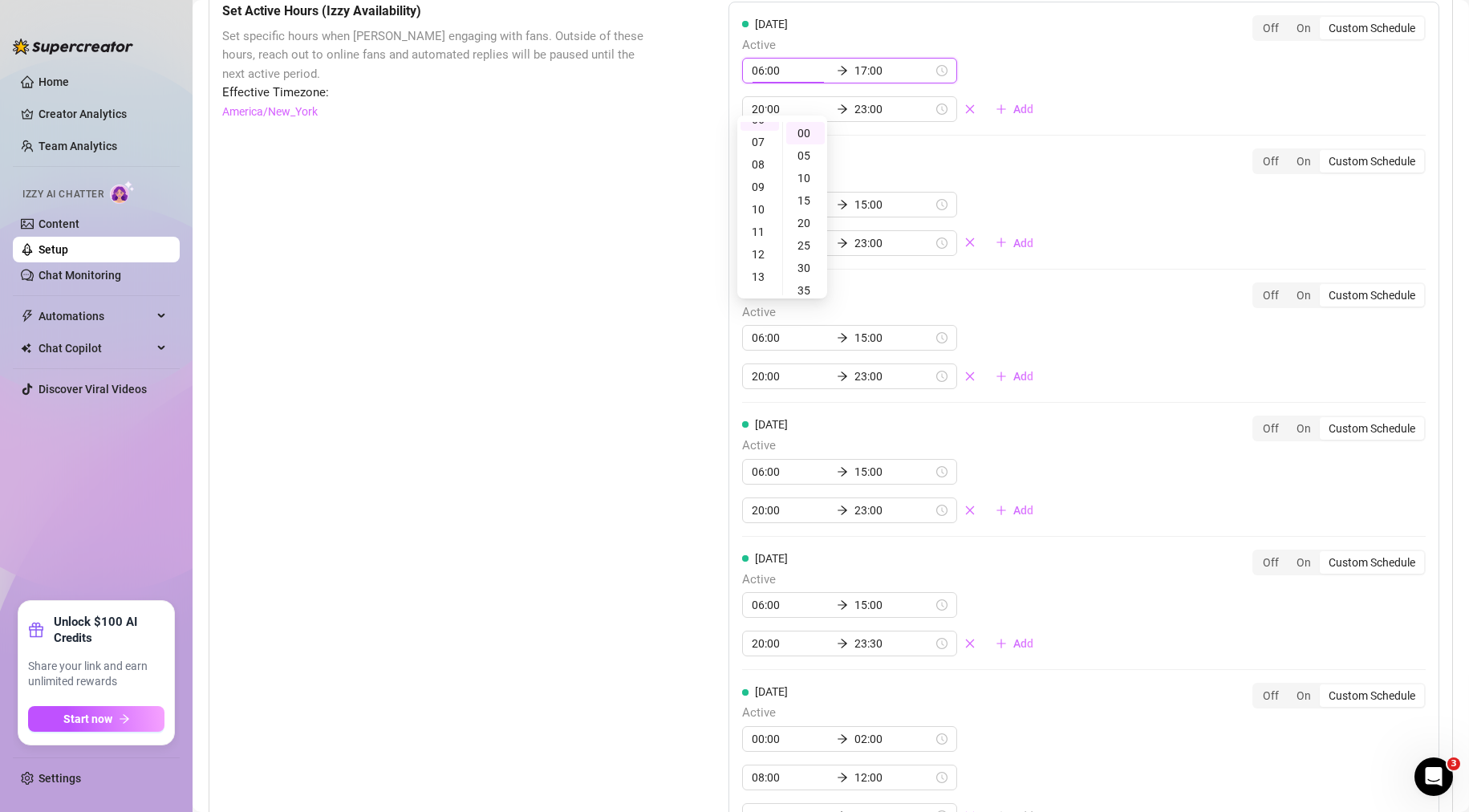
scroll to position [134, 0]
click at [583, 102] on span "Effective Timezone:" at bounding box center [435, 92] width 426 height 19
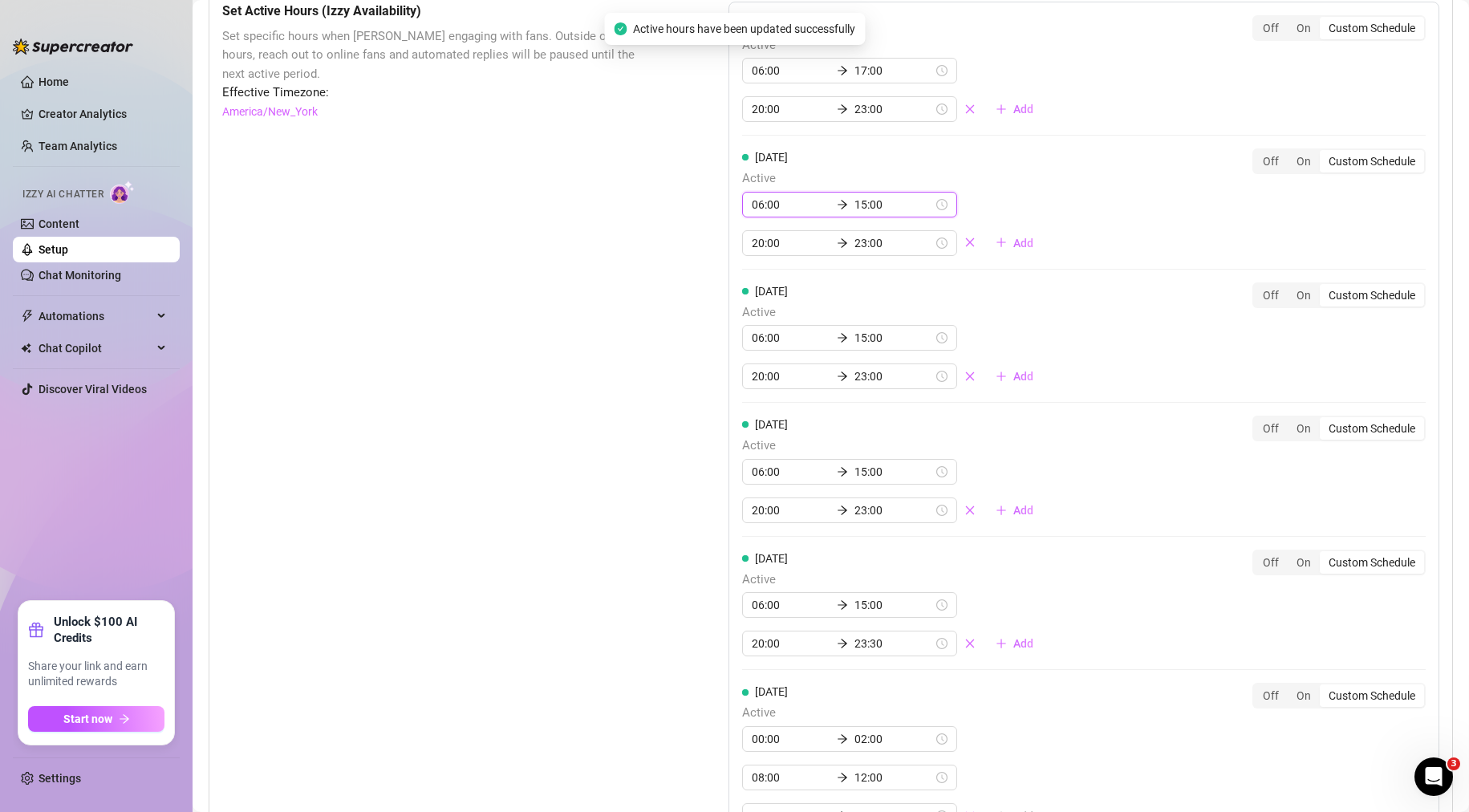
click at [879, 213] on input "15:00" at bounding box center [894, 204] width 79 height 17
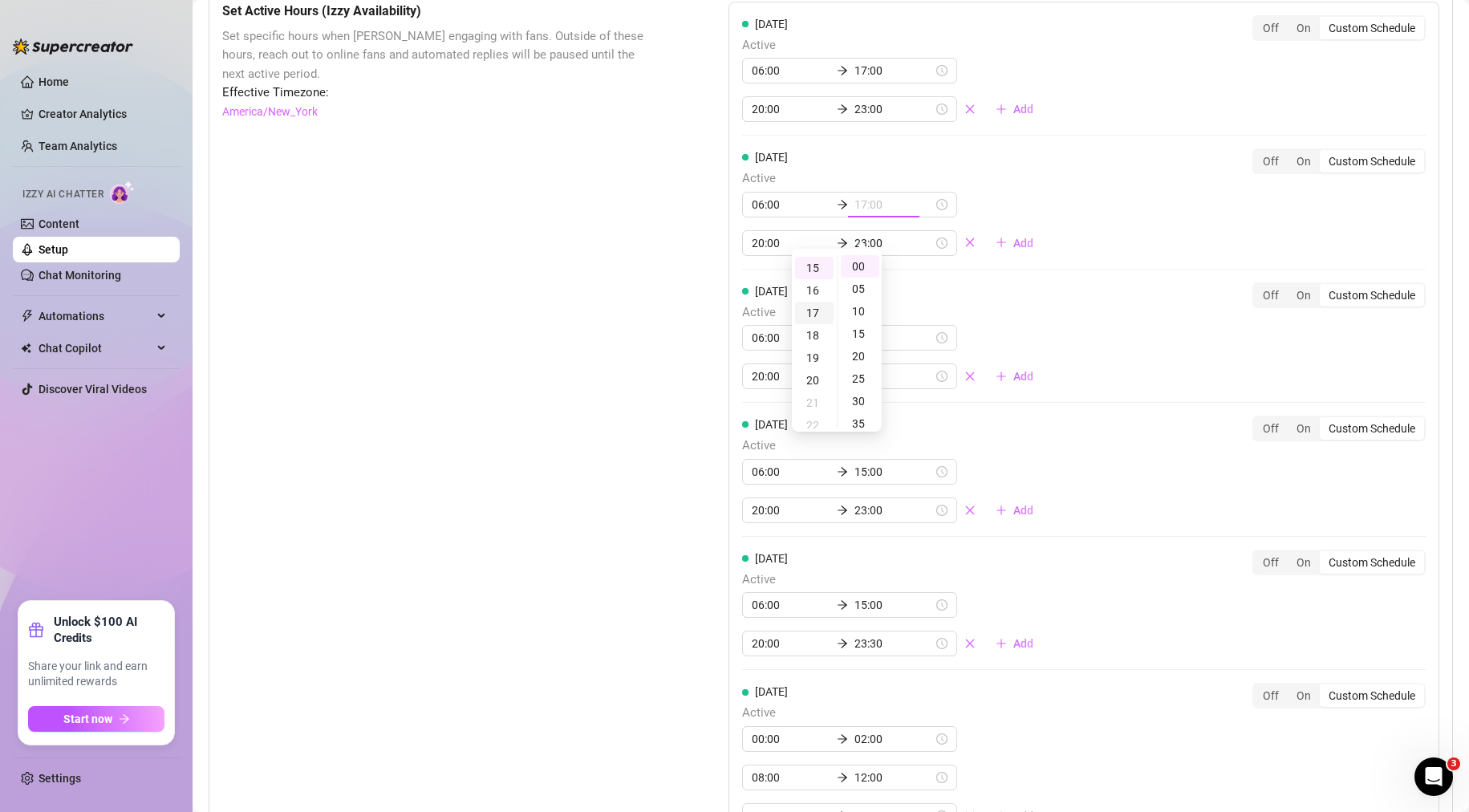
click at [815, 310] on div "17" at bounding box center [814, 313] width 38 height 23
click at [586, 326] on div "Set Active Hours (Izzy Availability) Set specific hours when Izzy engaging with…" at bounding box center [435, 552] width 426 height 1102
click at [591, 301] on div "Set Active Hours (Izzy Availability) Set specific hours when Izzy engaging with…" at bounding box center [435, 552] width 426 height 1102
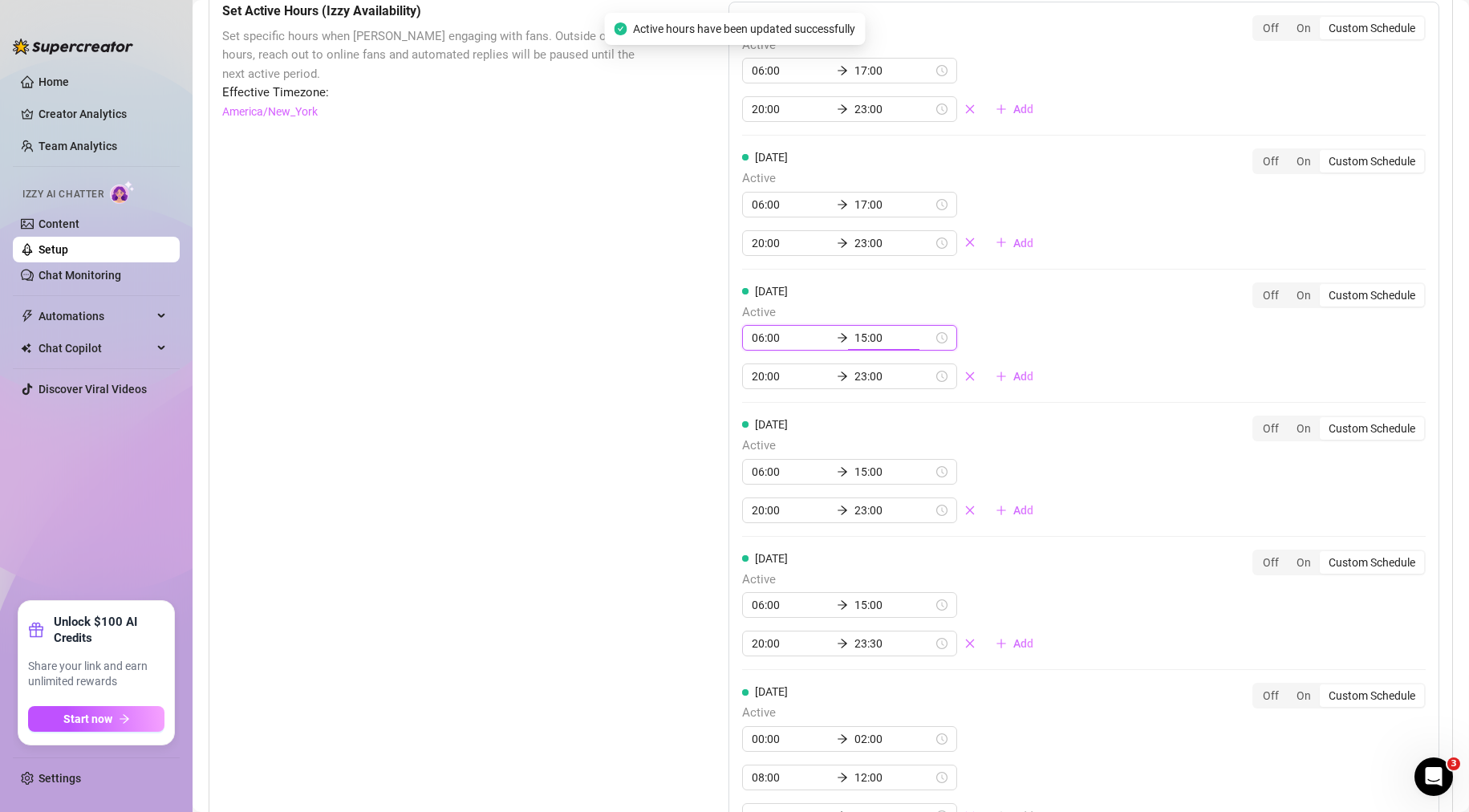
click at [860, 347] on input "15:00" at bounding box center [894, 337] width 79 height 17
click at [754, 447] on div "17" at bounding box center [760, 446] width 38 height 23
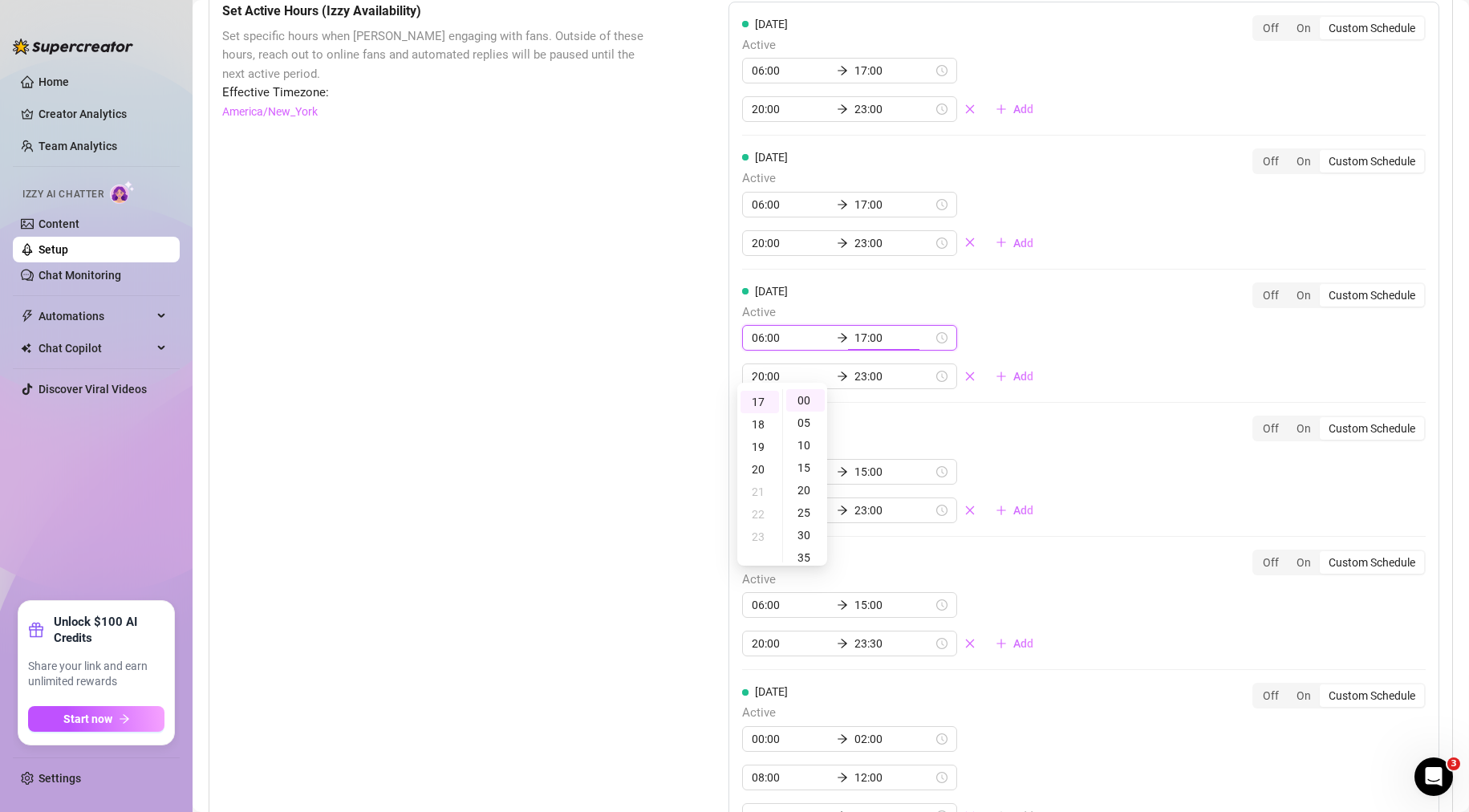
click at [574, 448] on div "Set Active Hours (Izzy Availability) Set specific hours when Izzy engaging with…" at bounding box center [435, 552] width 426 height 1102
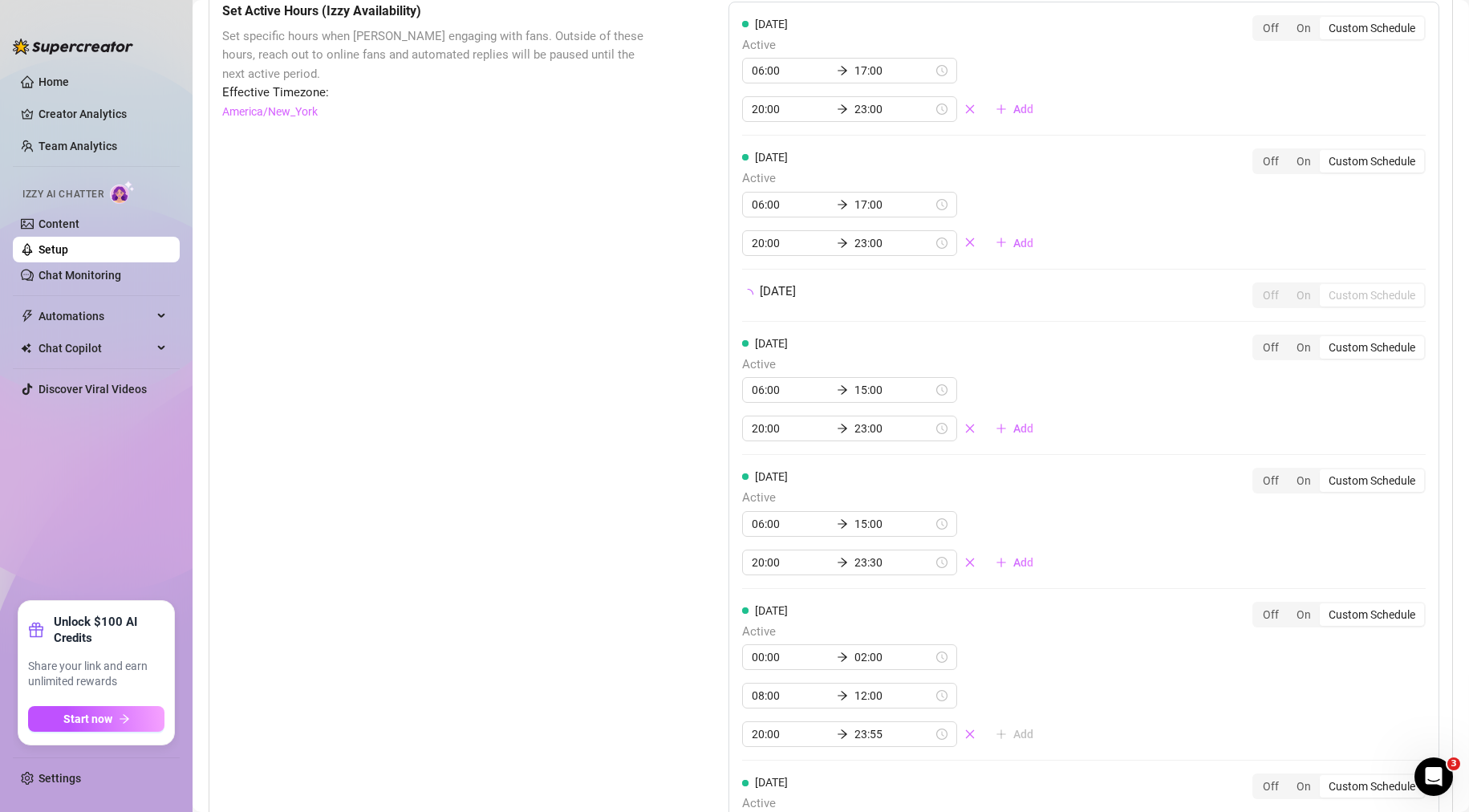
click at [676, 358] on div "Set Active Hours (Izzy Availability) Set specific hours when Izzy engaging with…" at bounding box center [831, 512] width 1217 height 1020
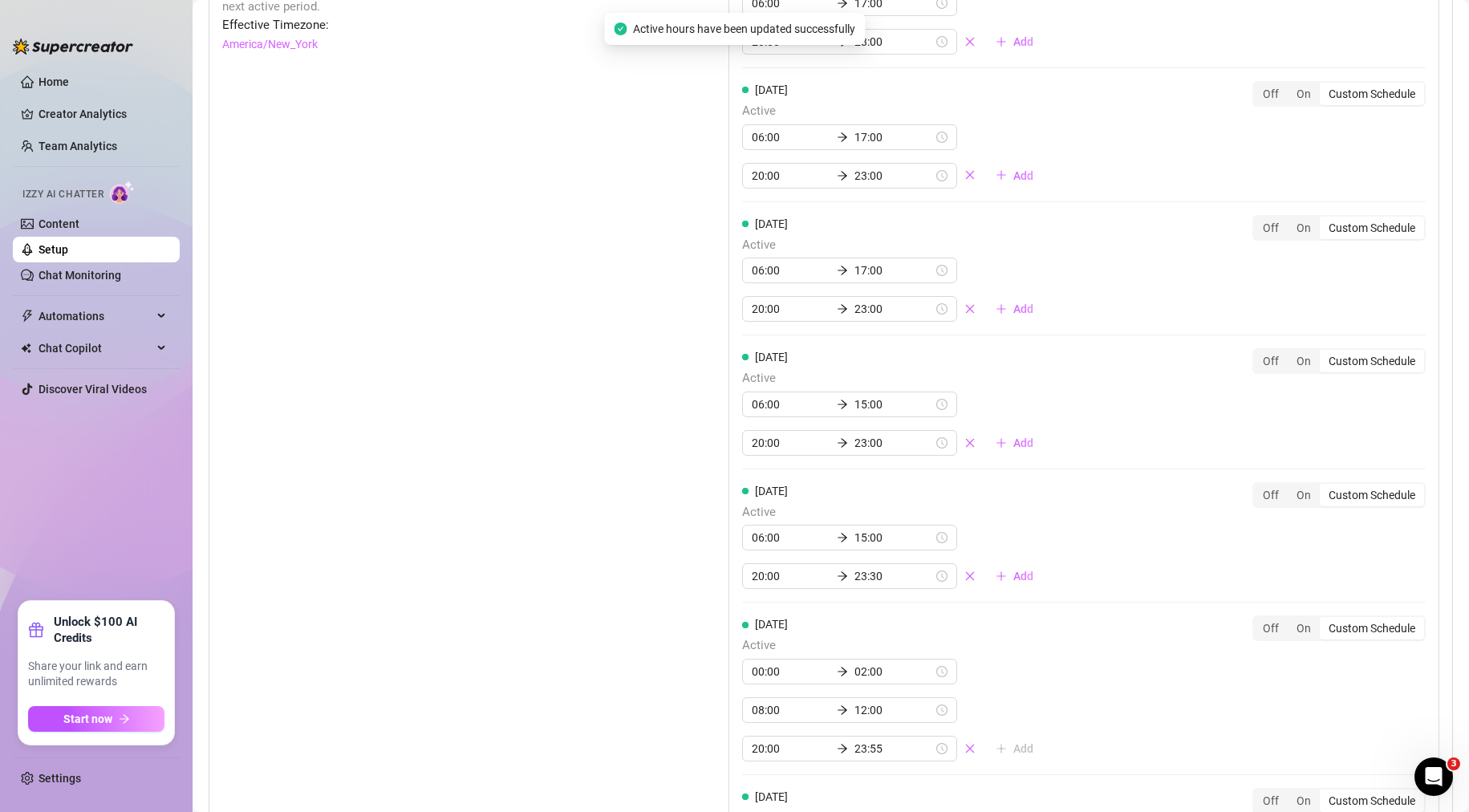
scroll to position [1524, 0]
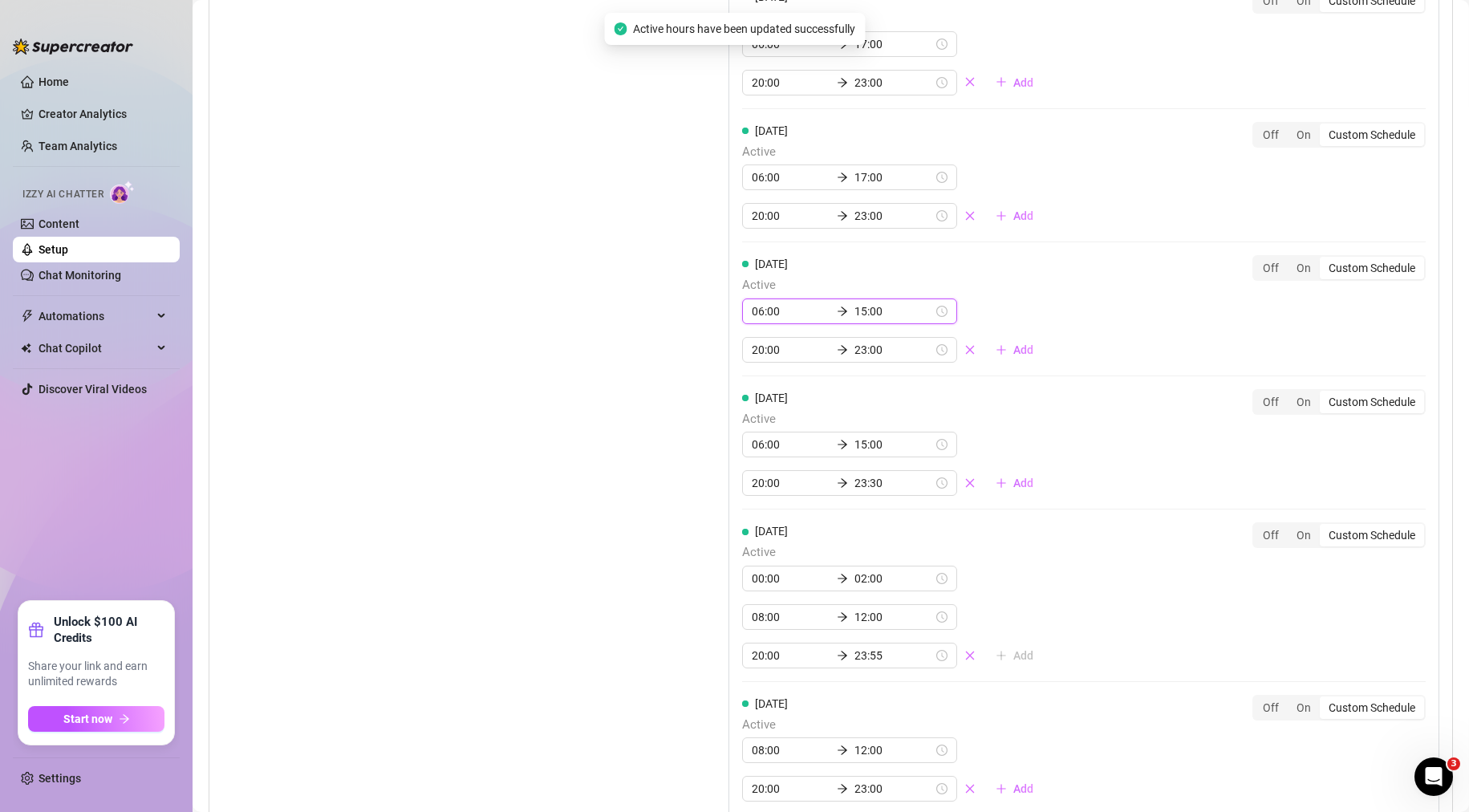
click at [866, 320] on input "15:00" at bounding box center [894, 311] width 79 height 17
click at [812, 416] on div "17" at bounding box center [814, 419] width 38 height 23
click at [506, 422] on div "Set Active Hours (Izzy Availability) Set specific hours when Izzy engaging with…" at bounding box center [435, 391] width 426 height 1102
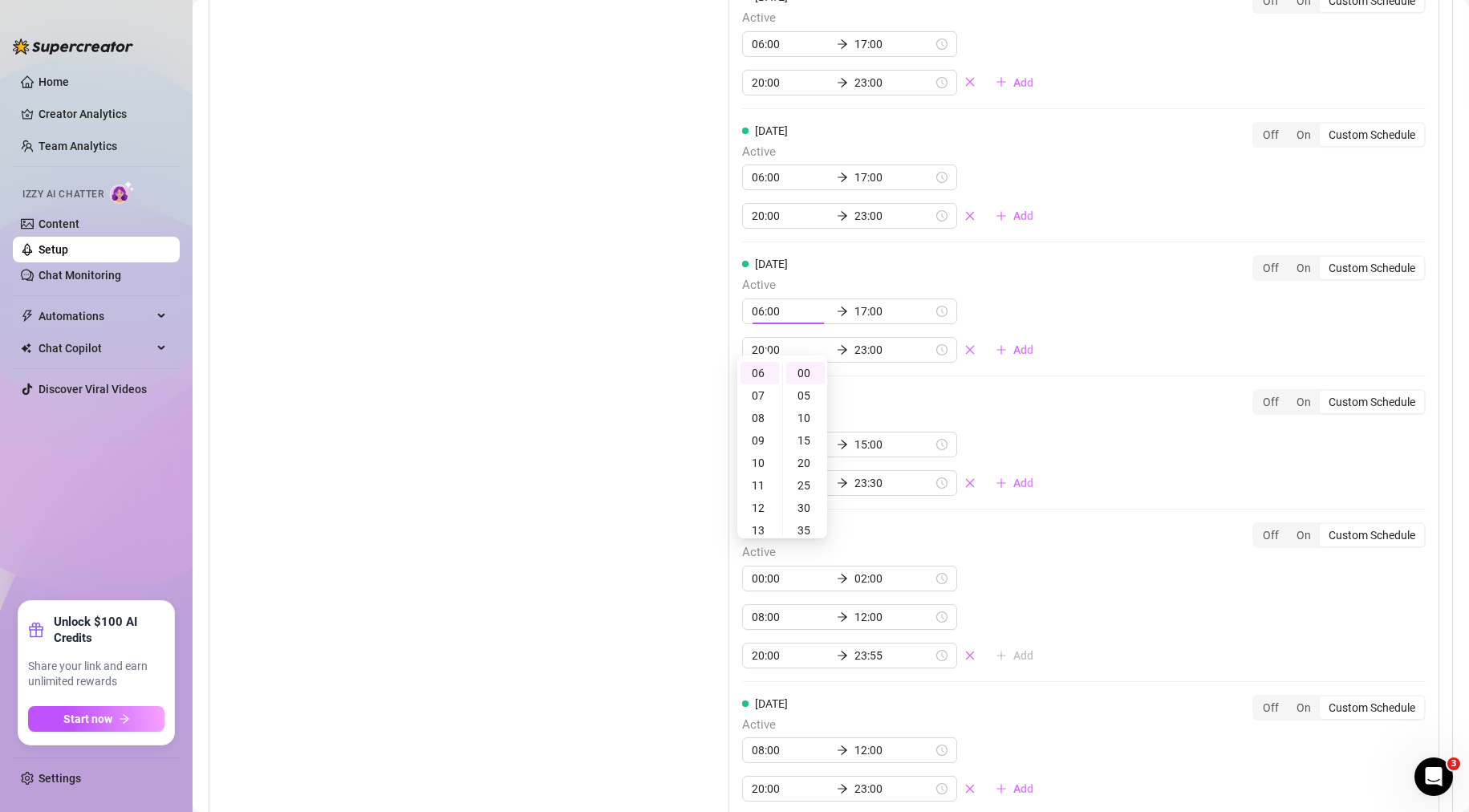
click at [538, 424] on div "Set Active Hours (Izzy Availability) Set specific hours when Izzy engaging with…" at bounding box center [435, 391] width 426 height 1102
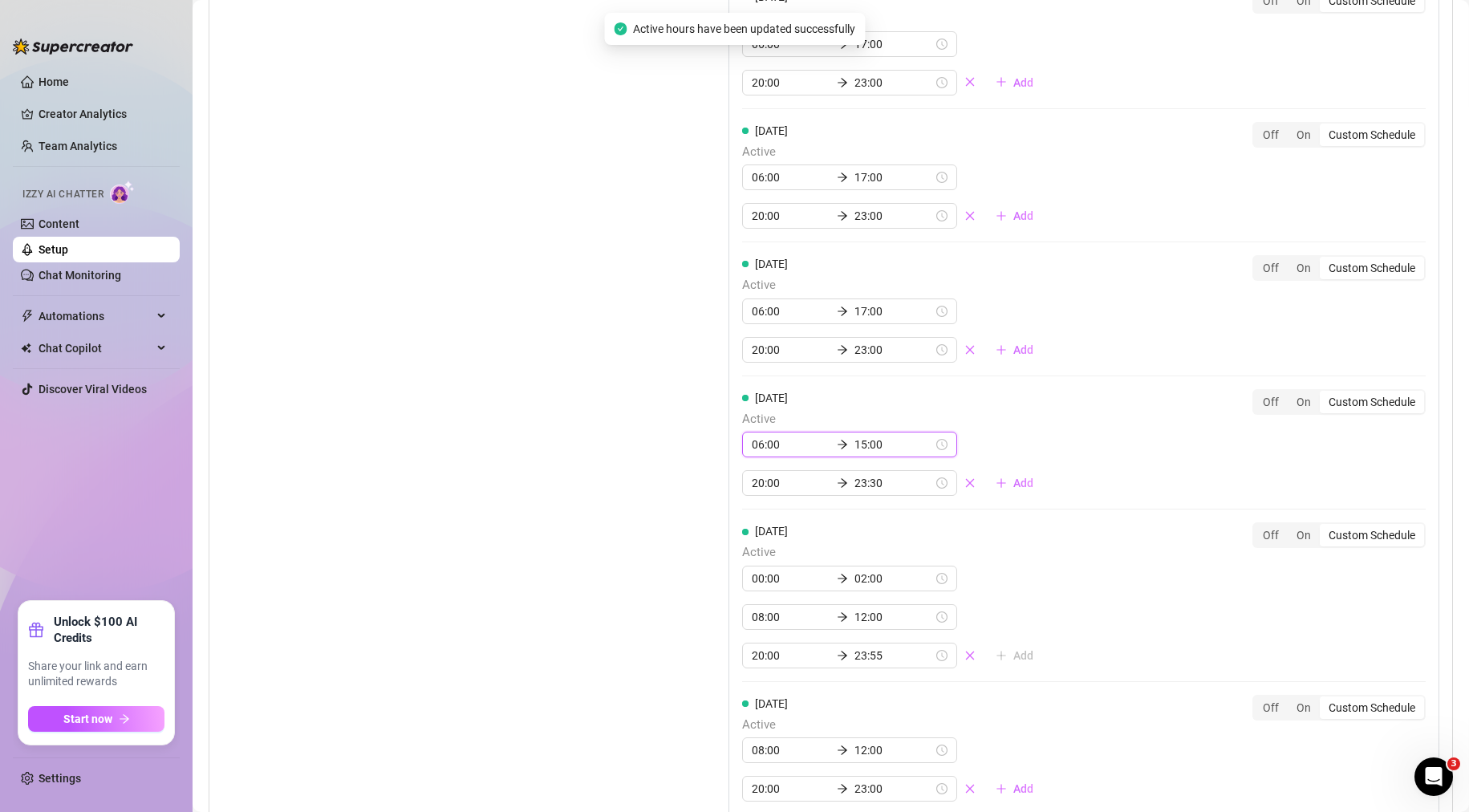
click at [863, 454] on input "15:00" at bounding box center [894, 443] width 79 height 17
drag, startPoint x: 814, startPoint y: 551, endPoint x: 774, endPoint y: 548, distance: 40.1
click at [813, 551] on div "17" at bounding box center [814, 553] width 38 height 23
click at [641, 524] on div "Set Active Hours (Izzy Availability) Set specific hours when Izzy engaging with…" at bounding box center [435, 391] width 426 height 1102
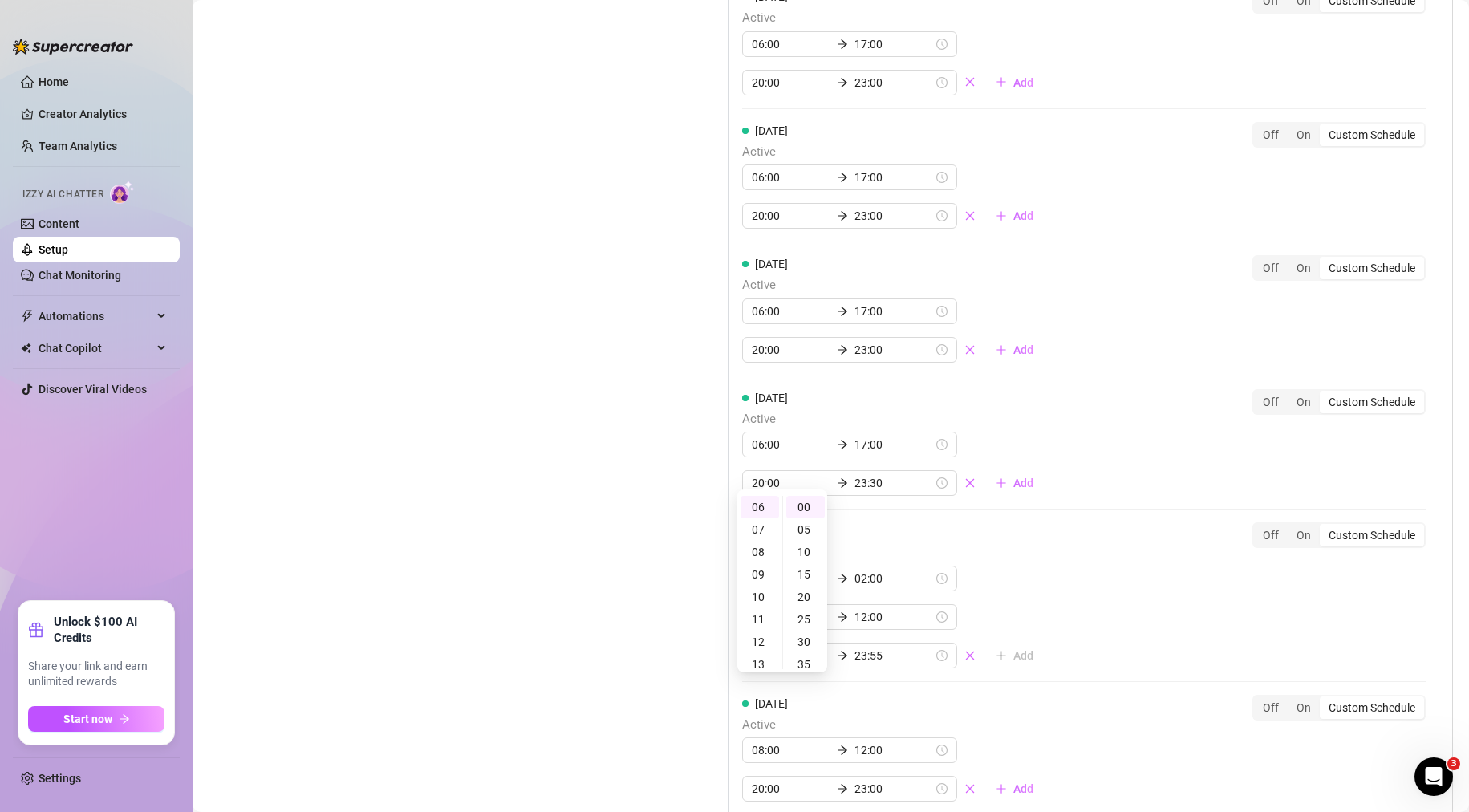
click at [647, 519] on div "Set Active Hours (Izzy Availability) Set specific hours when Izzy engaging with…" at bounding box center [831, 391] width 1217 height 1102
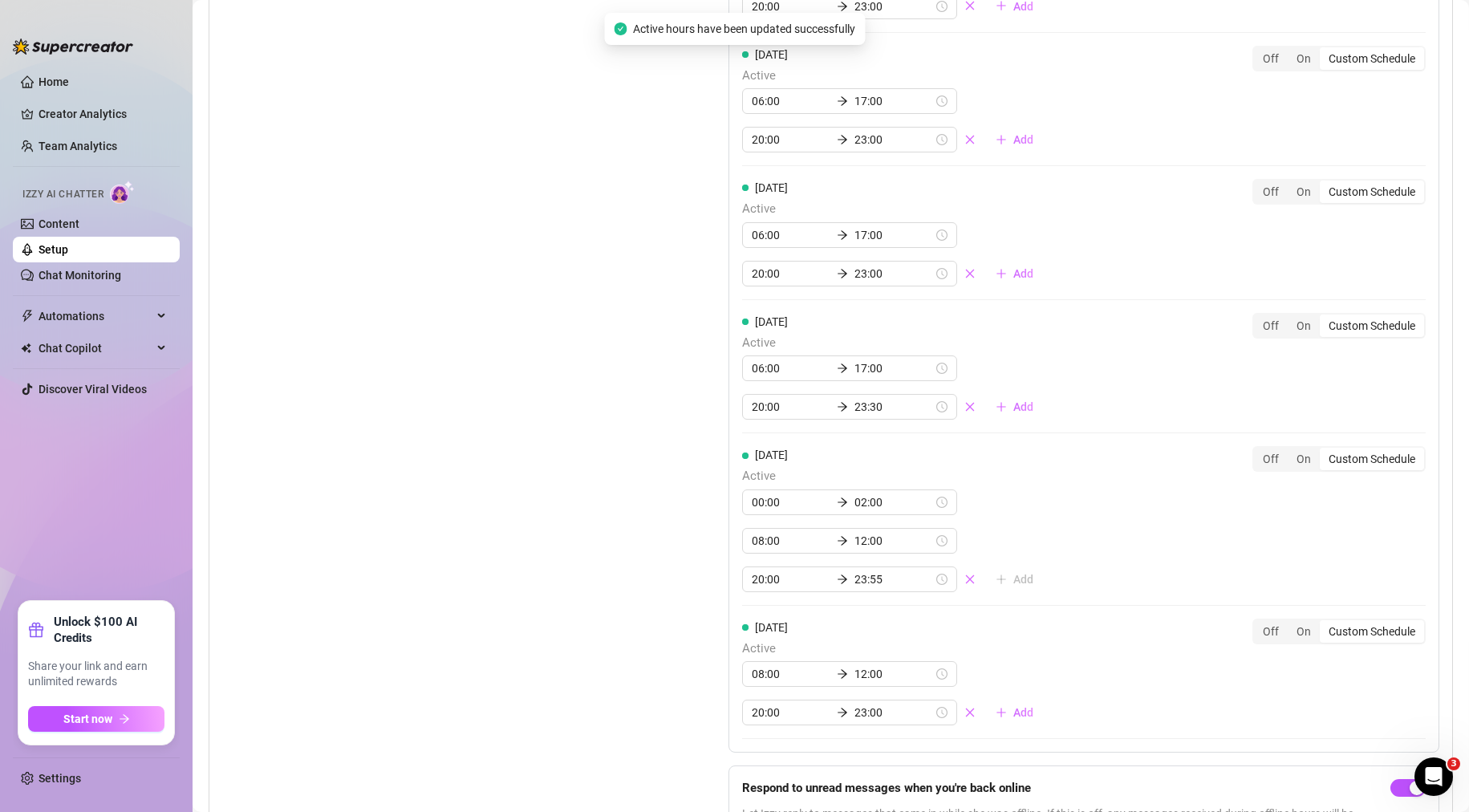
scroll to position [1684, 0]
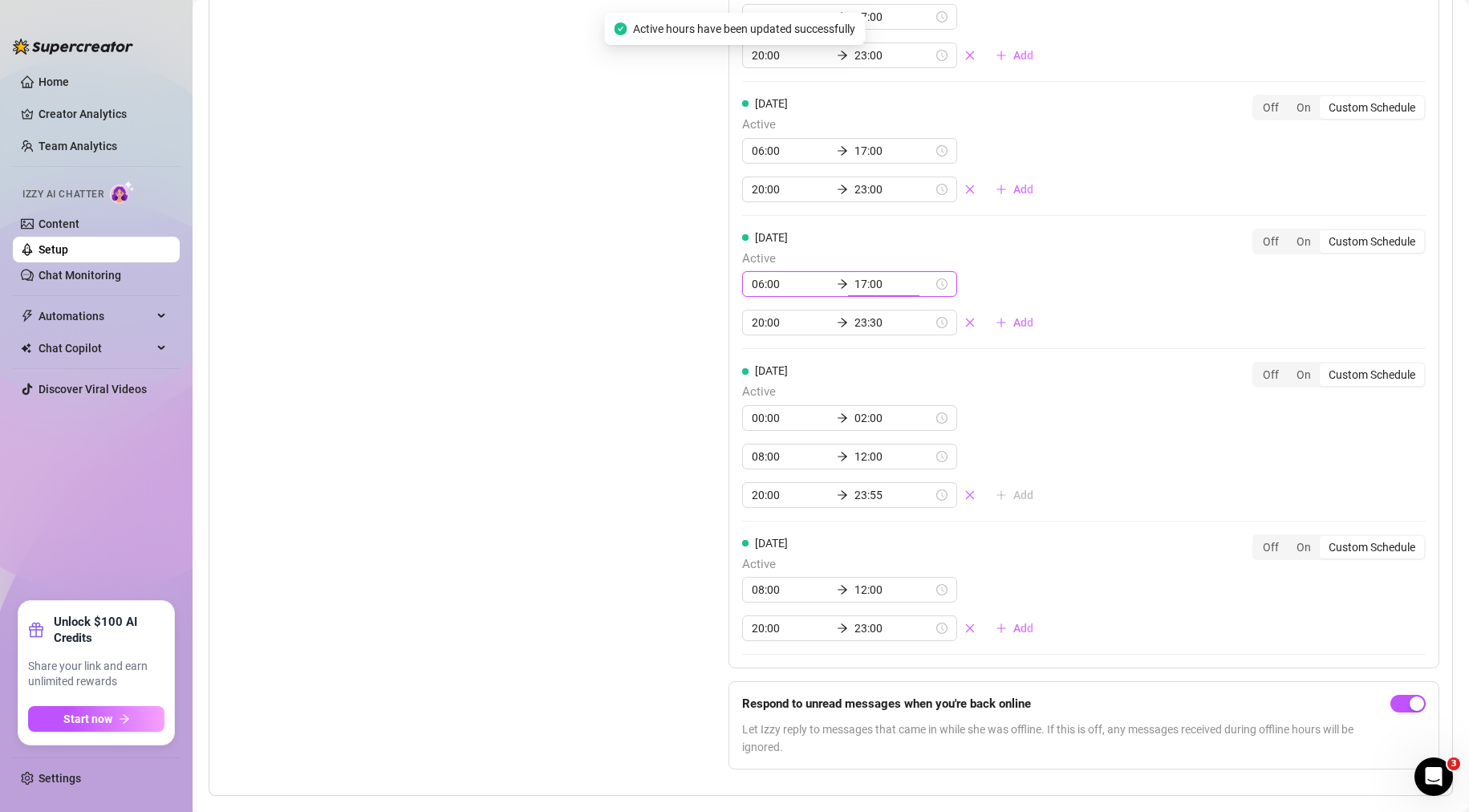
click at [875, 293] on input "17:00" at bounding box center [894, 283] width 79 height 17
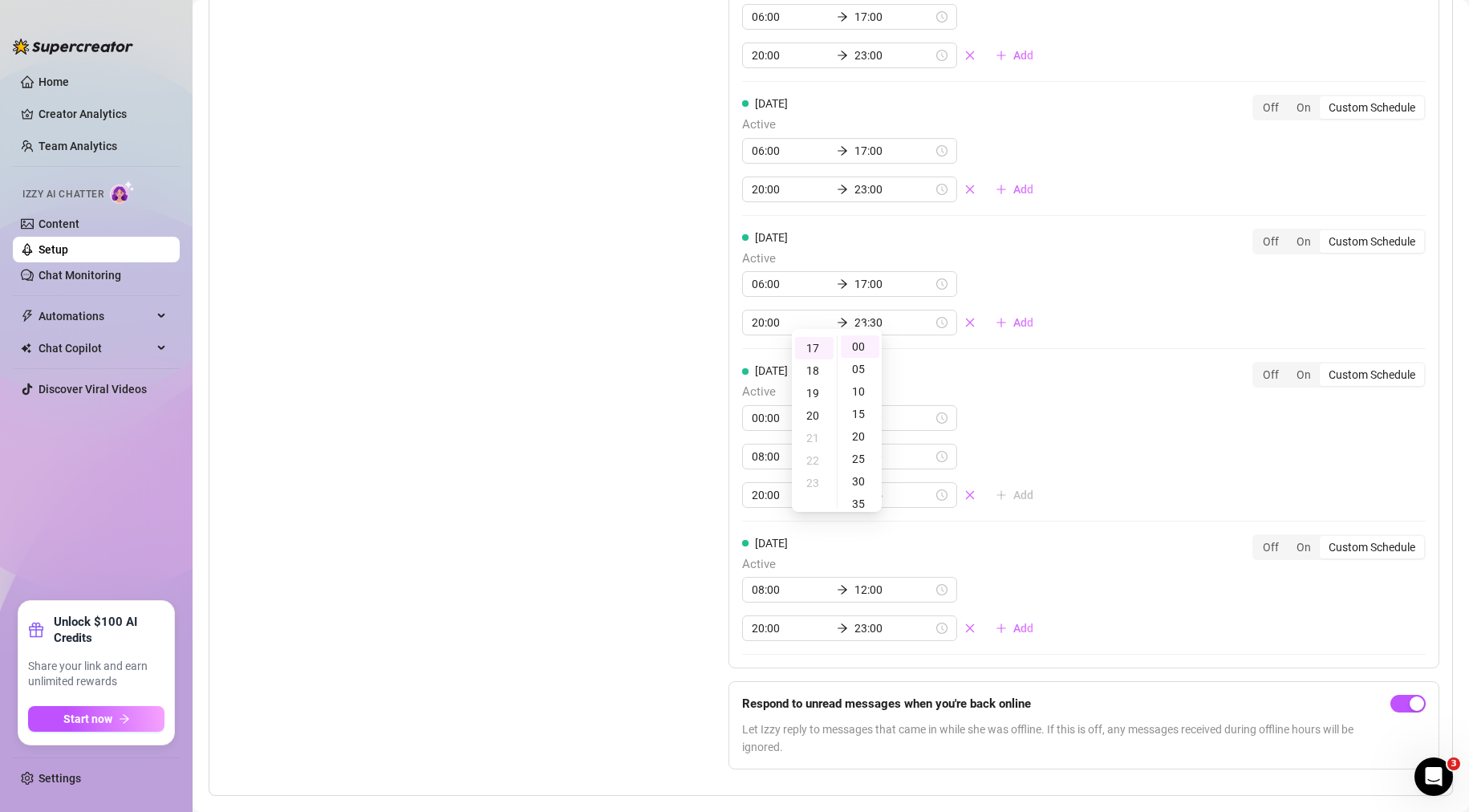
click at [682, 353] on div "Set Active Hours (Izzy Availability) Set specific hours when Izzy engaging with…" at bounding box center [831, 231] width 1217 height 1102
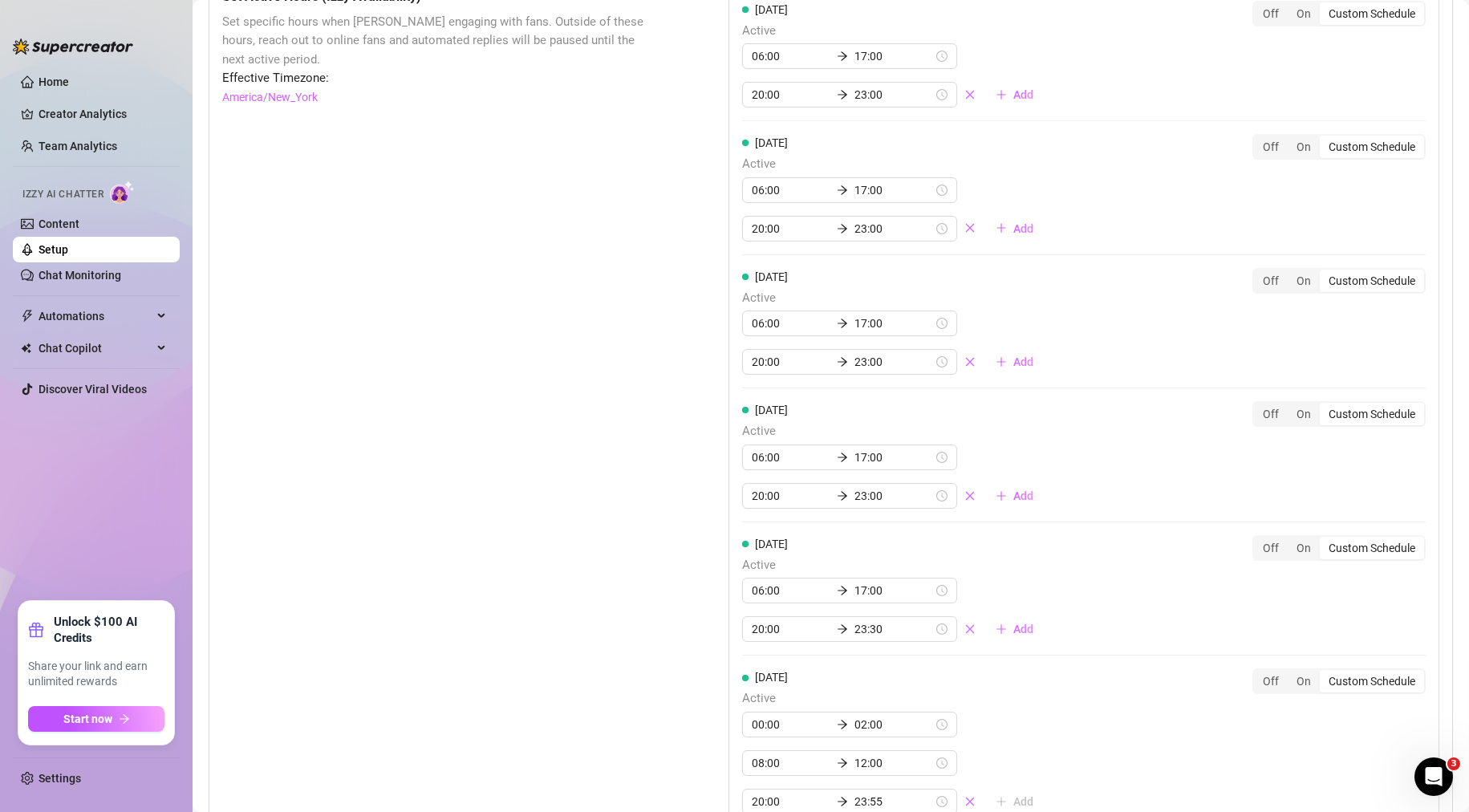
scroll to position [0, 0]
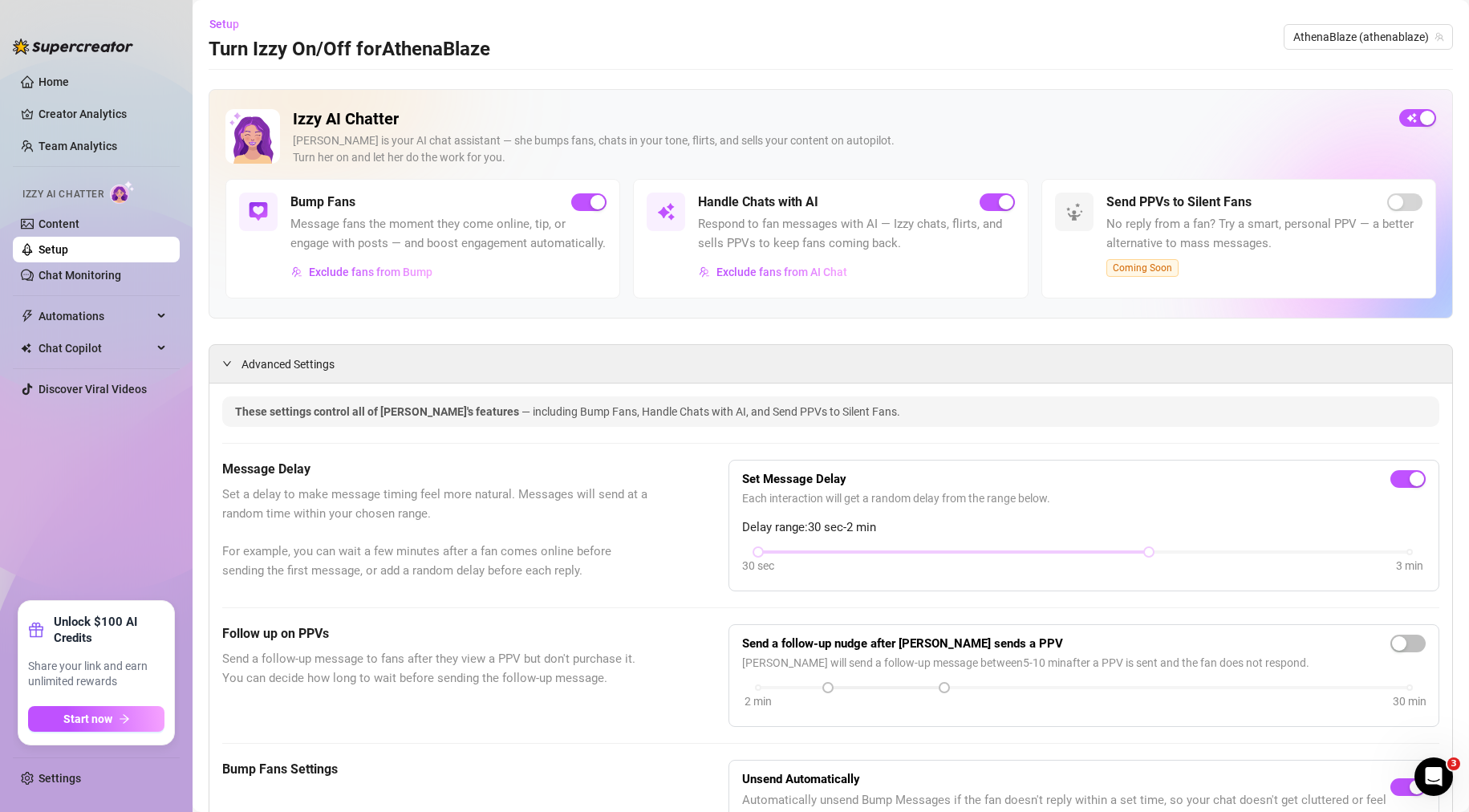
drag, startPoint x: 499, startPoint y: 605, endPoint x: 117, endPoint y: 197, distance: 558.9
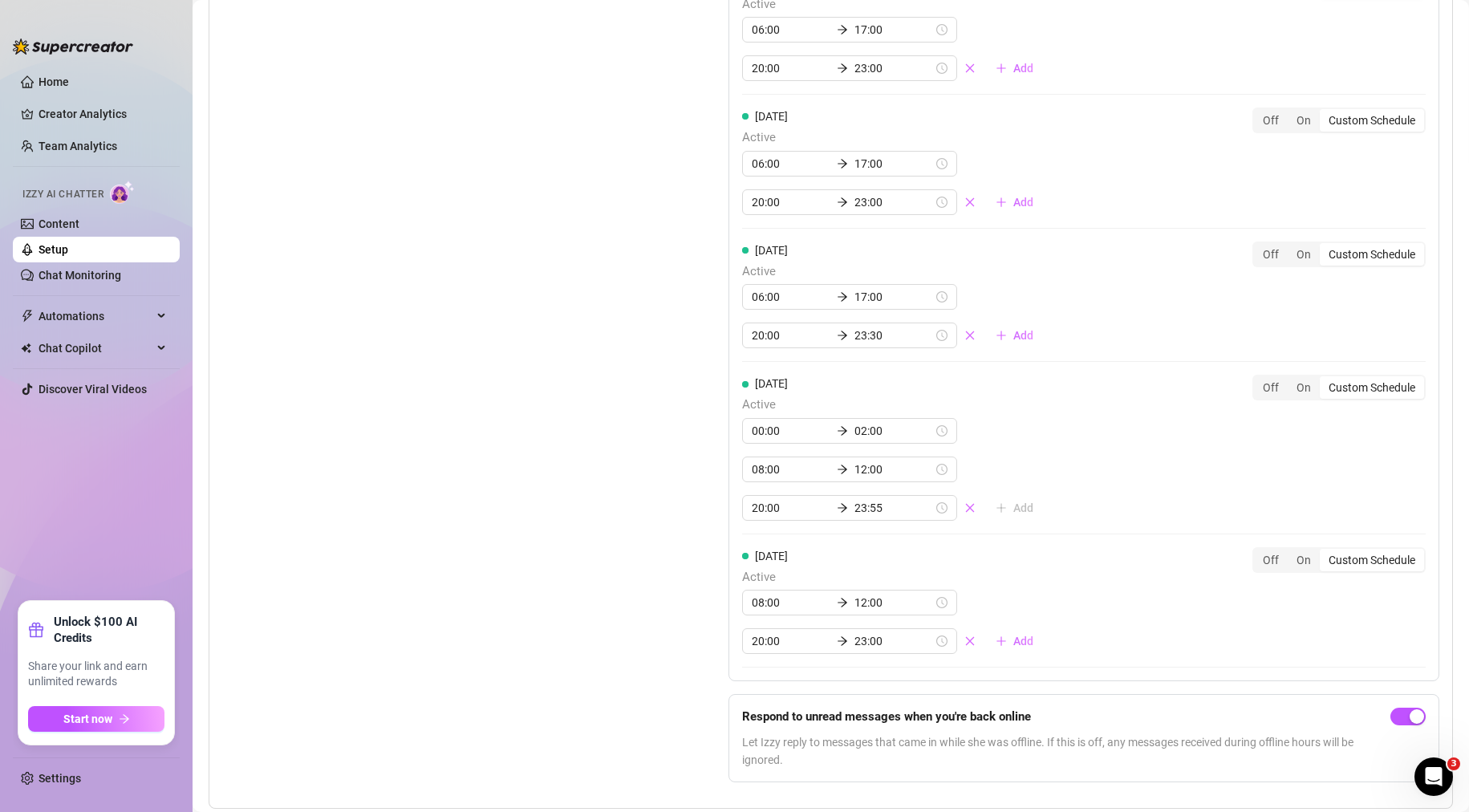
scroll to position [1736, 0]
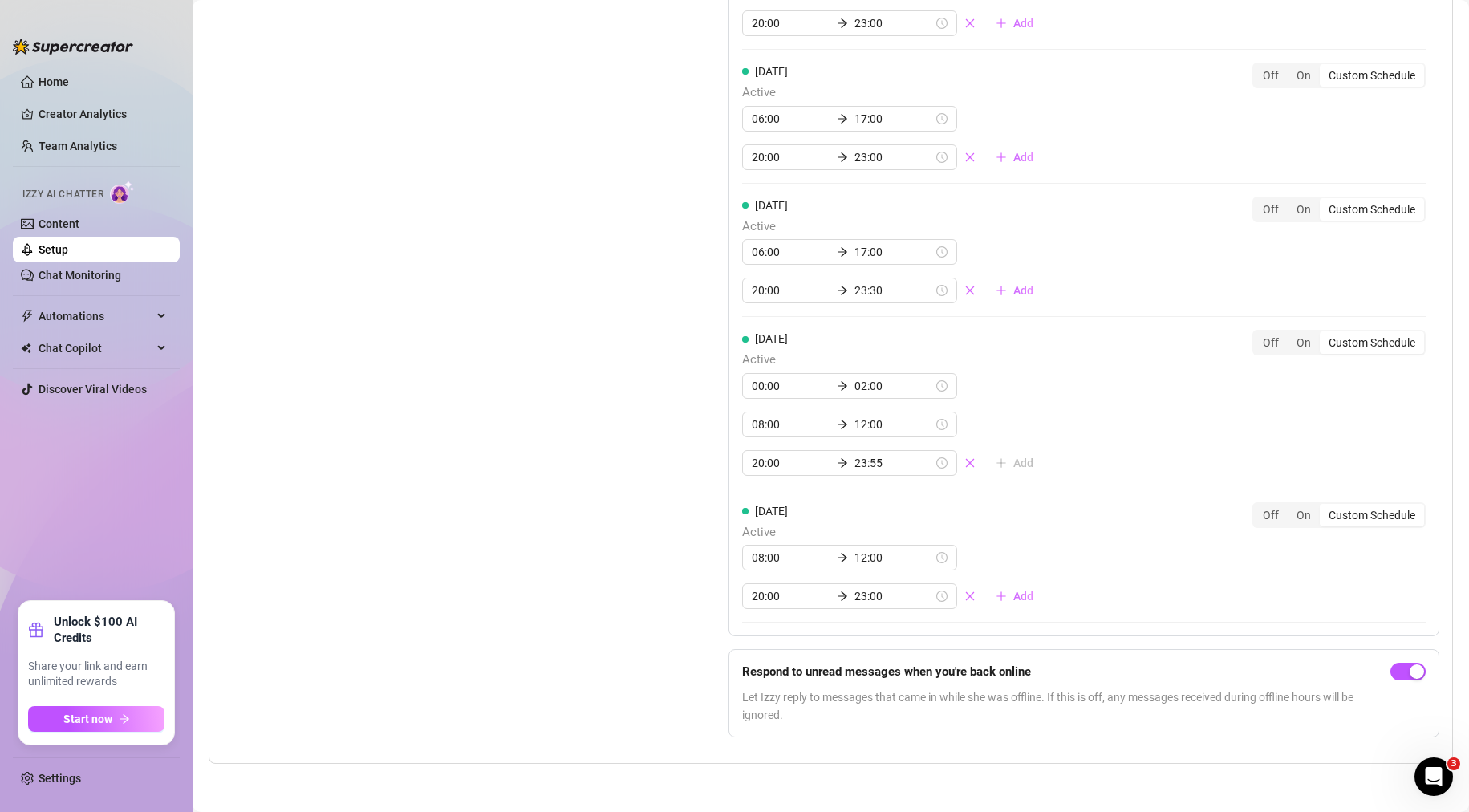
drag, startPoint x: 627, startPoint y: 387, endPoint x: 627, endPoint y: 486, distance: 99.0
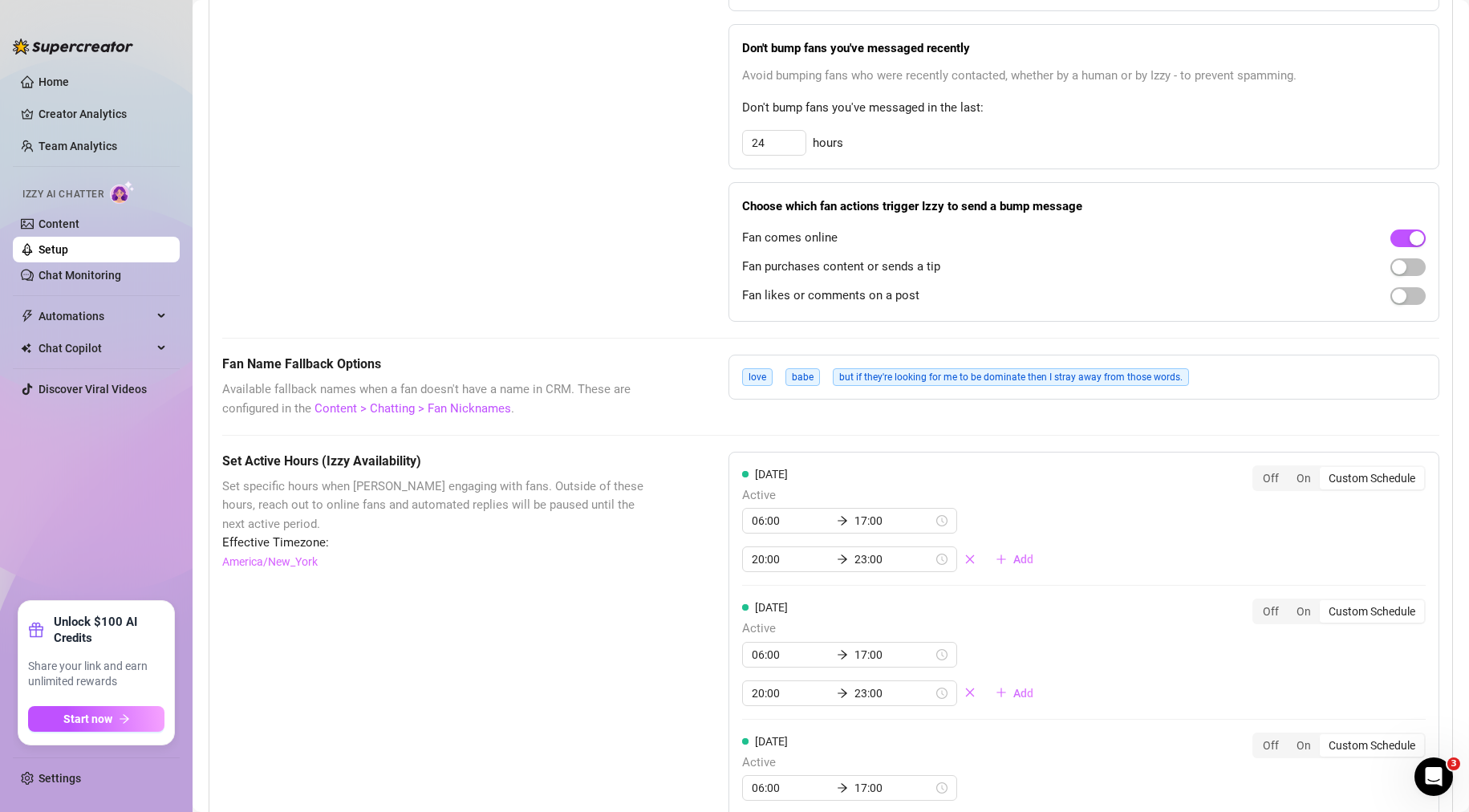
scroll to position [0, 0]
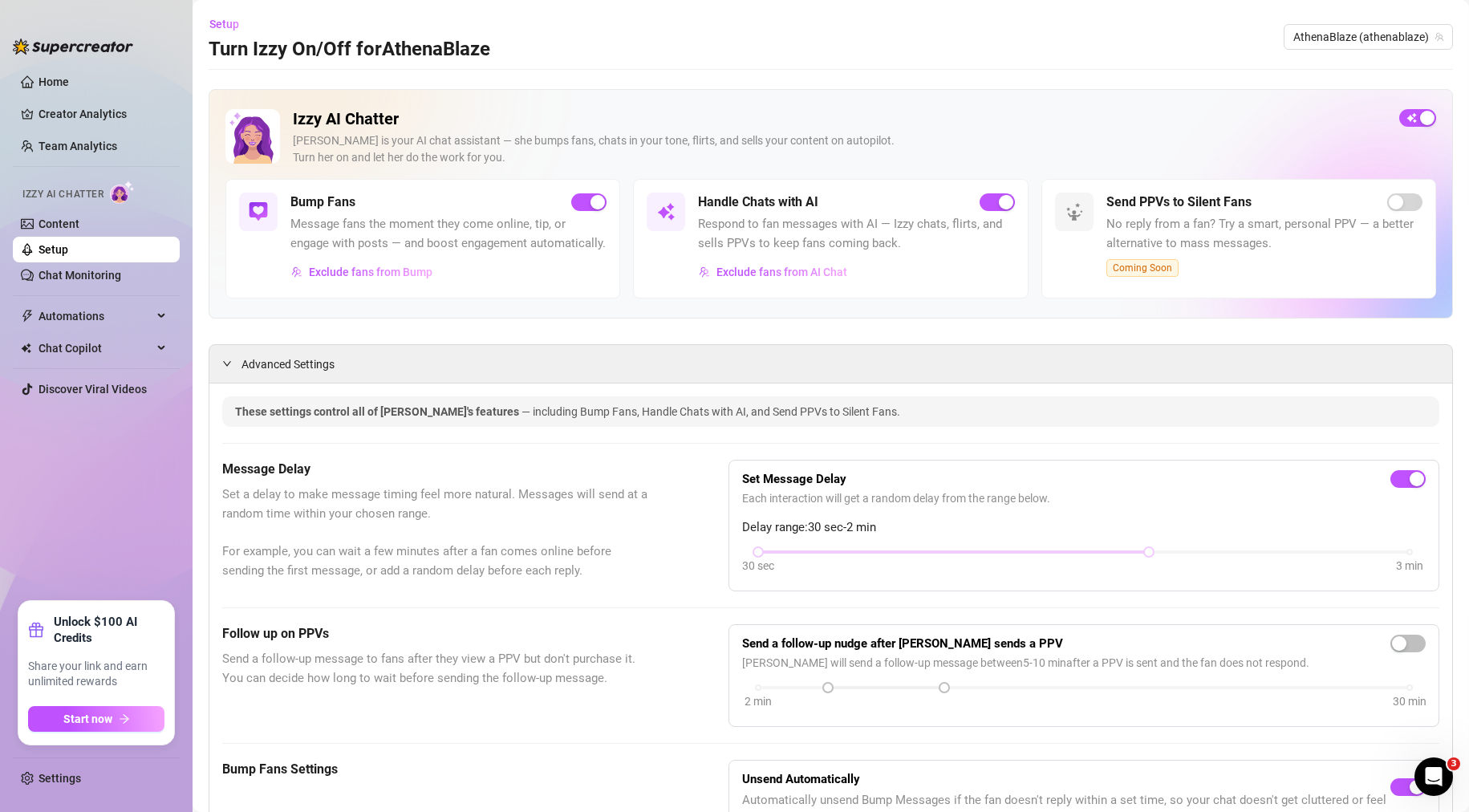
drag, startPoint x: 545, startPoint y: 467, endPoint x: 527, endPoint y: 310, distance: 158.0
click at [1416, 771] on div "Open Intercom Messenger" at bounding box center [1431, 775] width 53 height 53
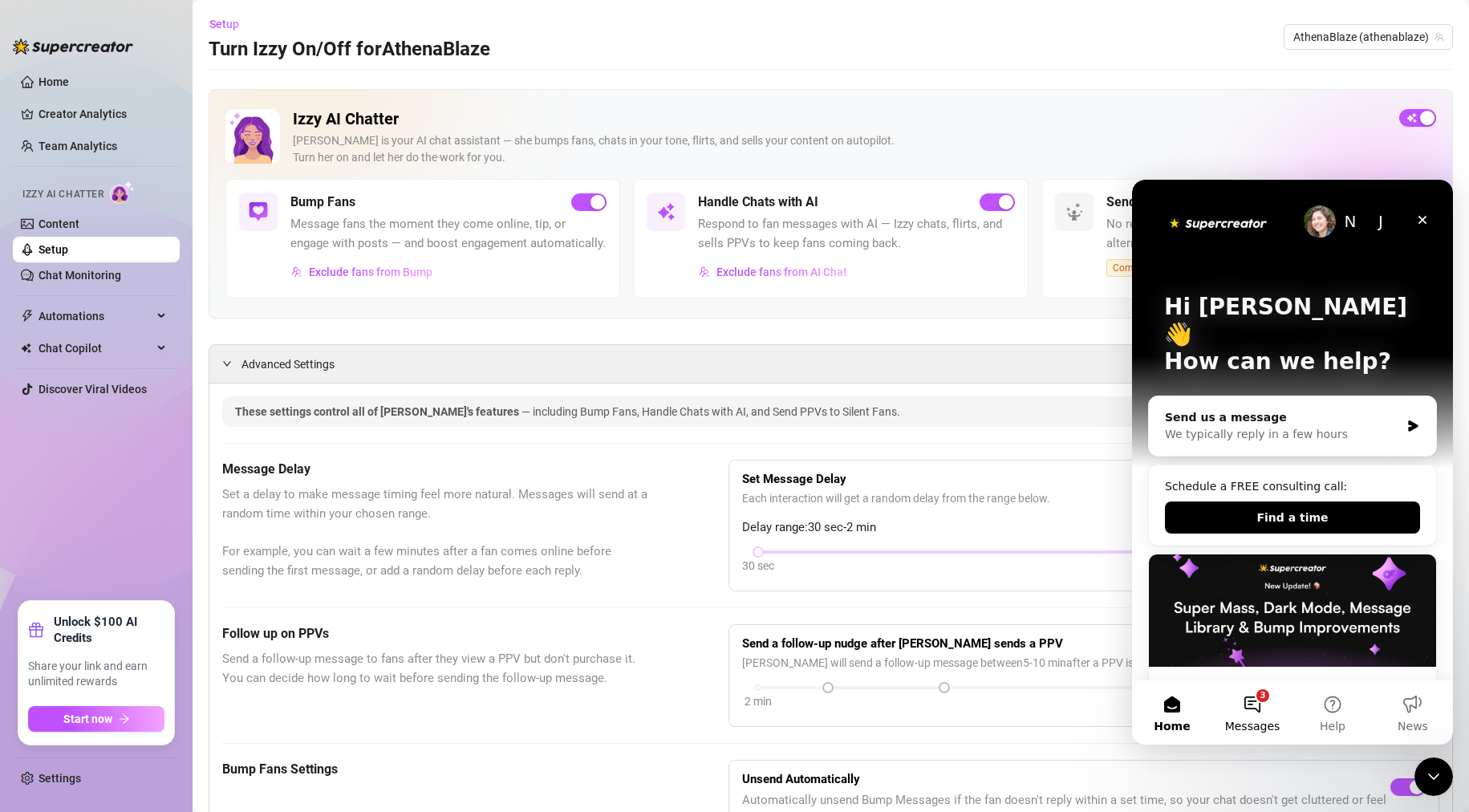
click at [1259, 696] on button "3 Messages" at bounding box center [1252, 712] width 80 height 64
click at [1288, 409] on div "Send us a message" at bounding box center [1282, 417] width 235 height 16
click at [1426, 219] on icon "Close" at bounding box center [1422, 219] width 13 height 13
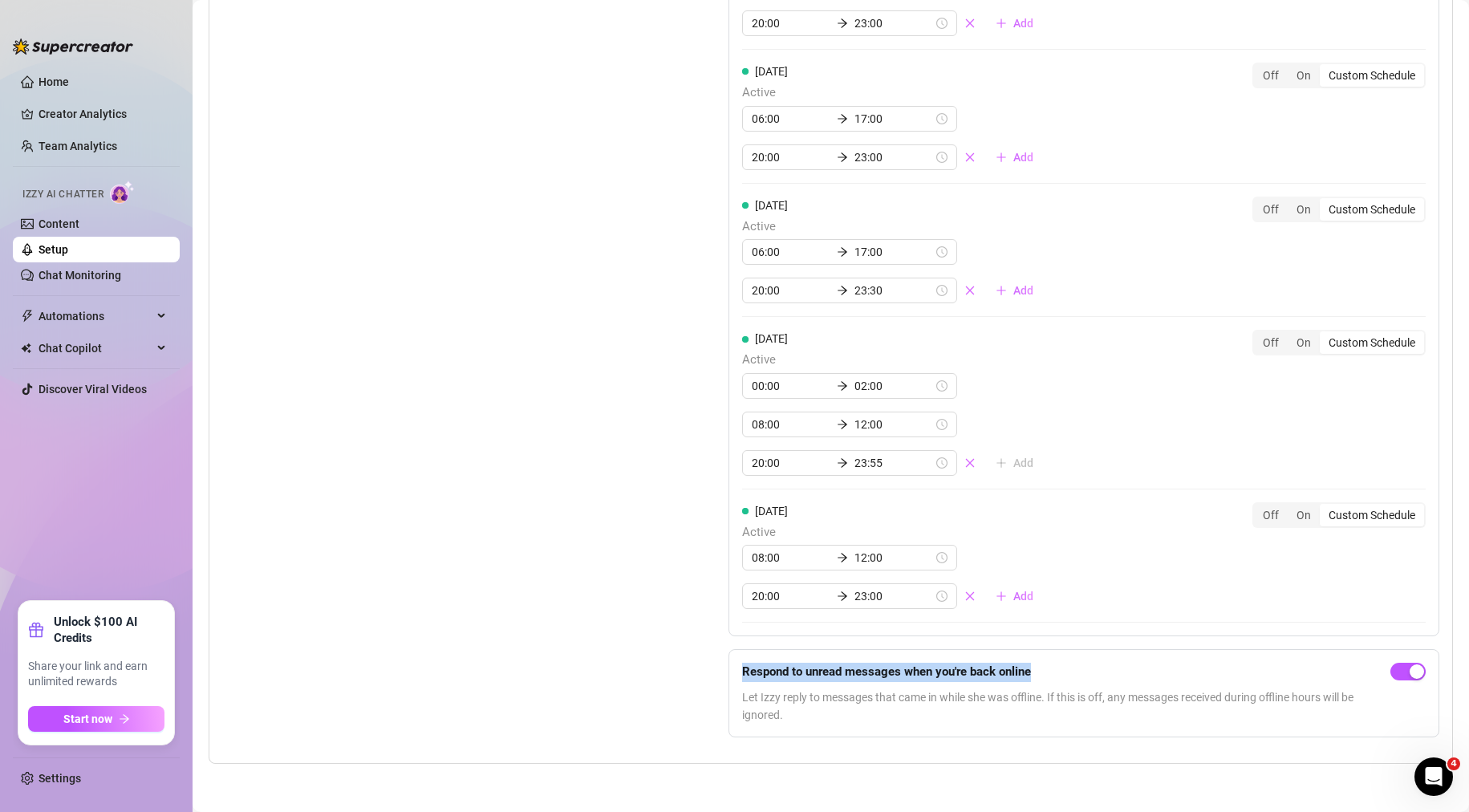
drag, startPoint x: 1076, startPoint y: 662, endPoint x: 751, endPoint y: 669, distance: 325.1
click at [737, 674] on form "Respond to unread messages when you're back online Let Izzy reply to messages t…" at bounding box center [1083, 693] width 711 height 88
copy strong "Respond to unread messages when you're back online"
click at [1413, 780] on div "Open Intercom Messenger" at bounding box center [1431, 775] width 53 height 53
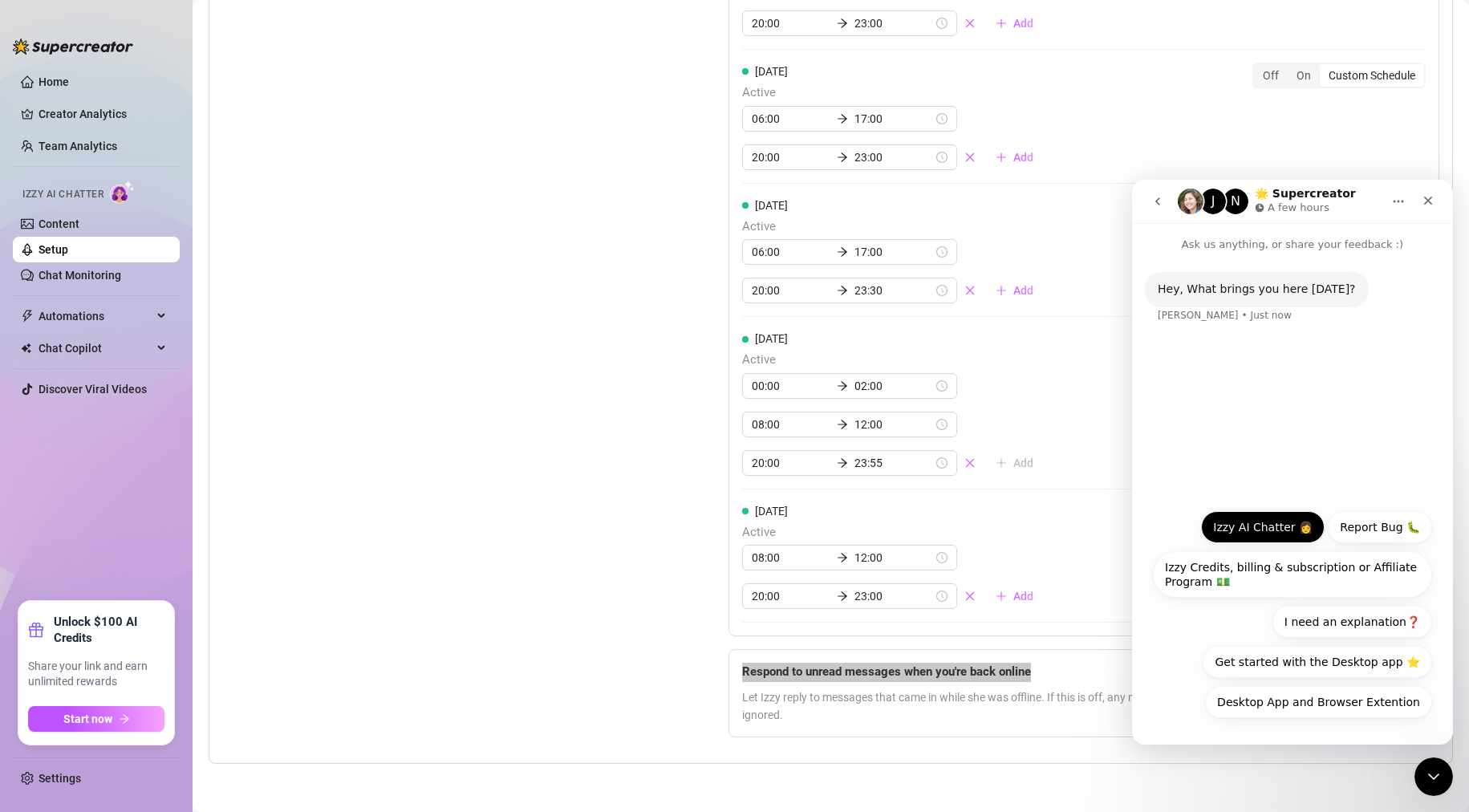
click at [1267, 540] on button "Izzy AI Chatter 👩" at bounding box center [1262, 527] width 123 height 32
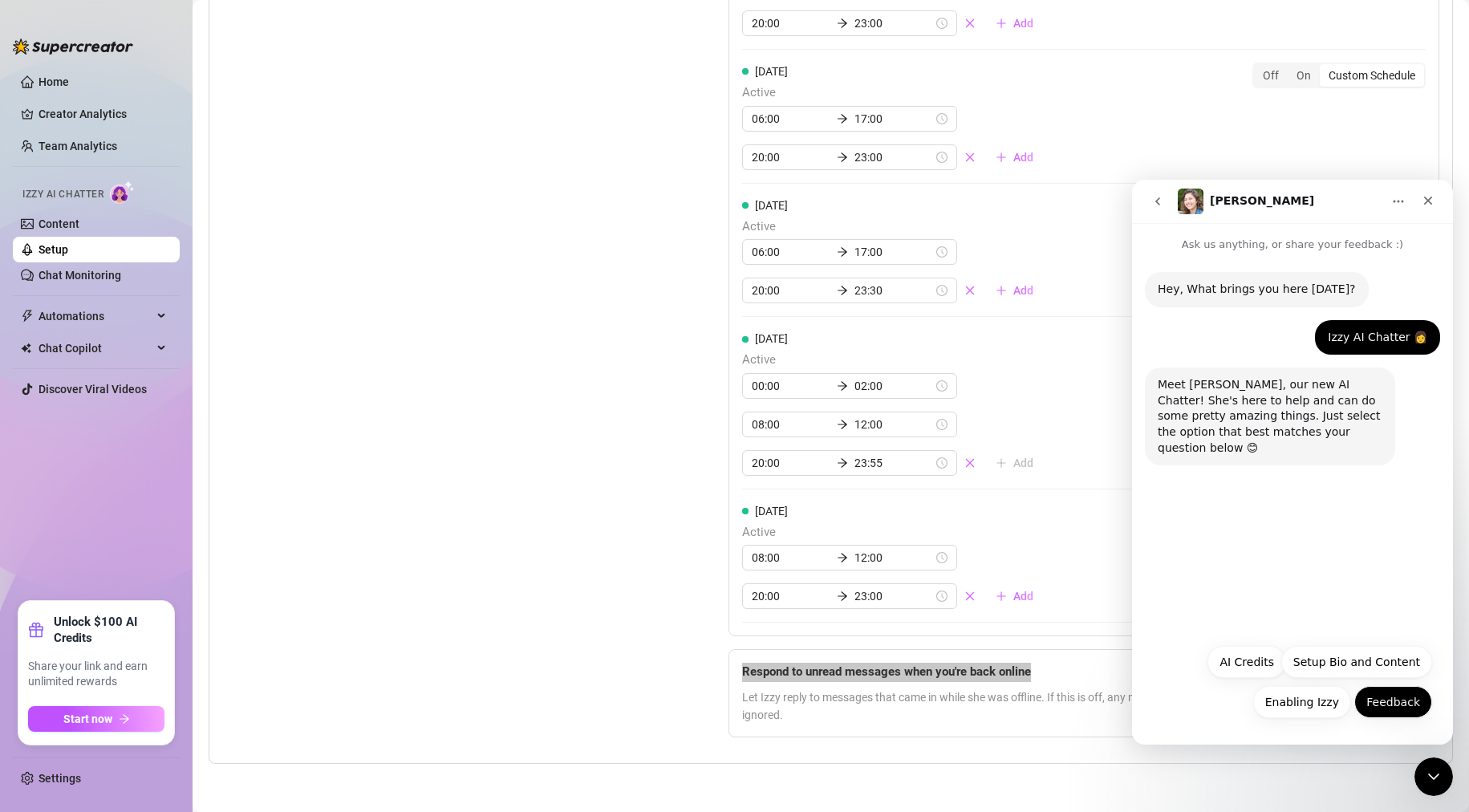
click at [1414, 701] on button "Feedback" at bounding box center [1393, 701] width 78 height 32
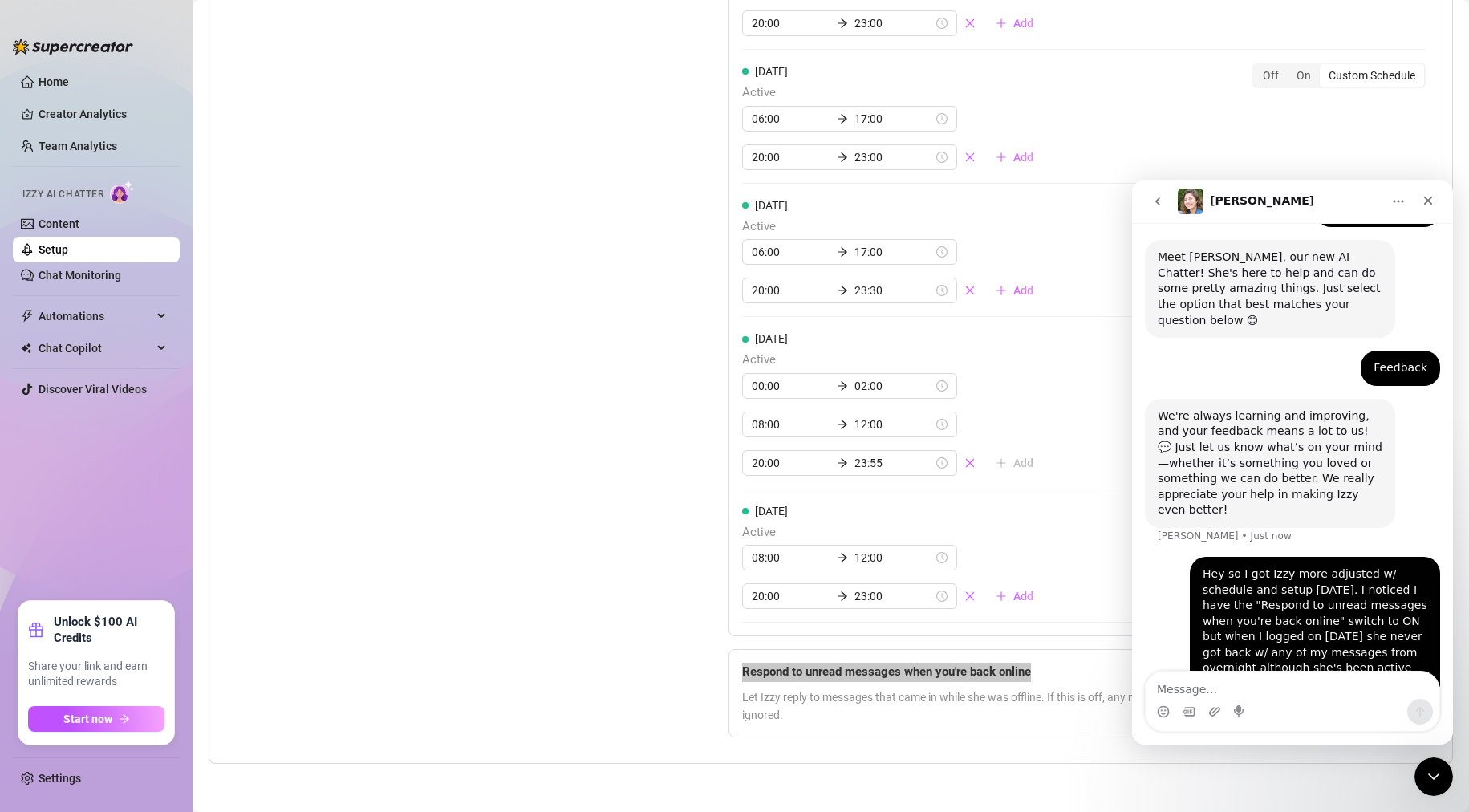
scroll to position [128, 0]
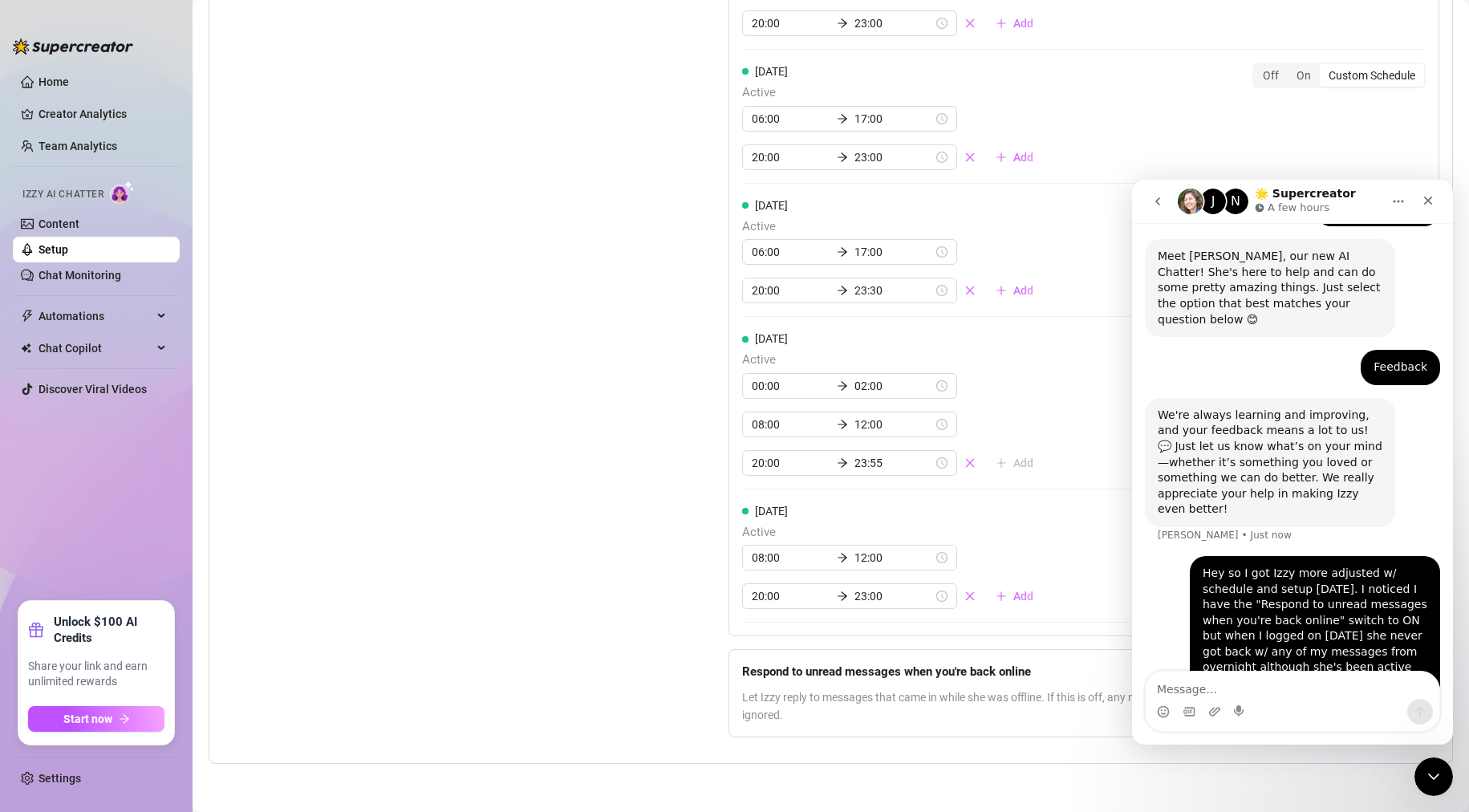
click at [610, 567] on div "Set Active Hours (Izzy Availability) Set specific hours when Izzy engaging with…" at bounding box center [435, 199] width 426 height 1102
click at [49, 80] on link "Home" at bounding box center [53, 81] width 30 height 13
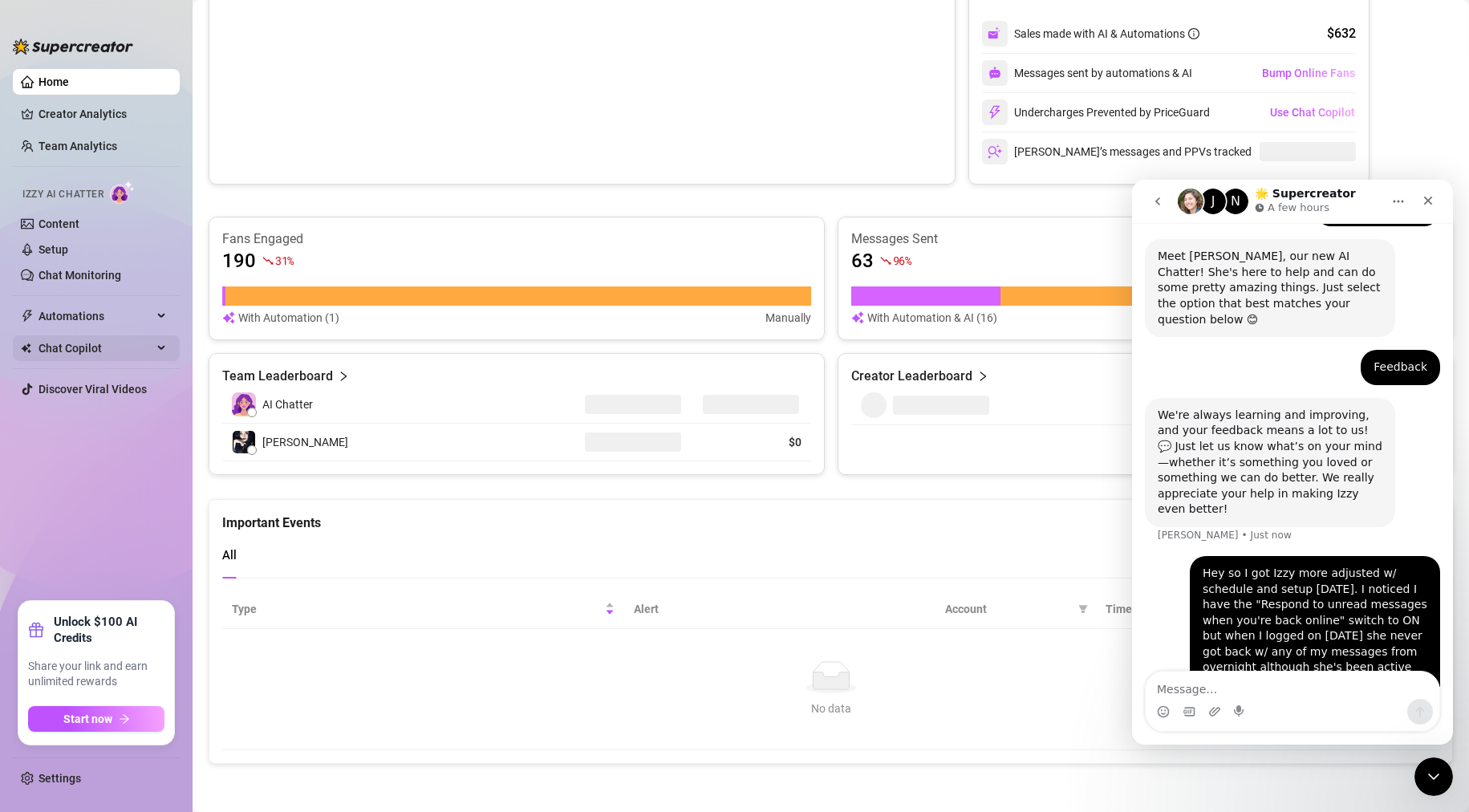
scroll to position [754, 0]
click at [1431, 205] on icon "Close" at bounding box center [1428, 200] width 13 height 13
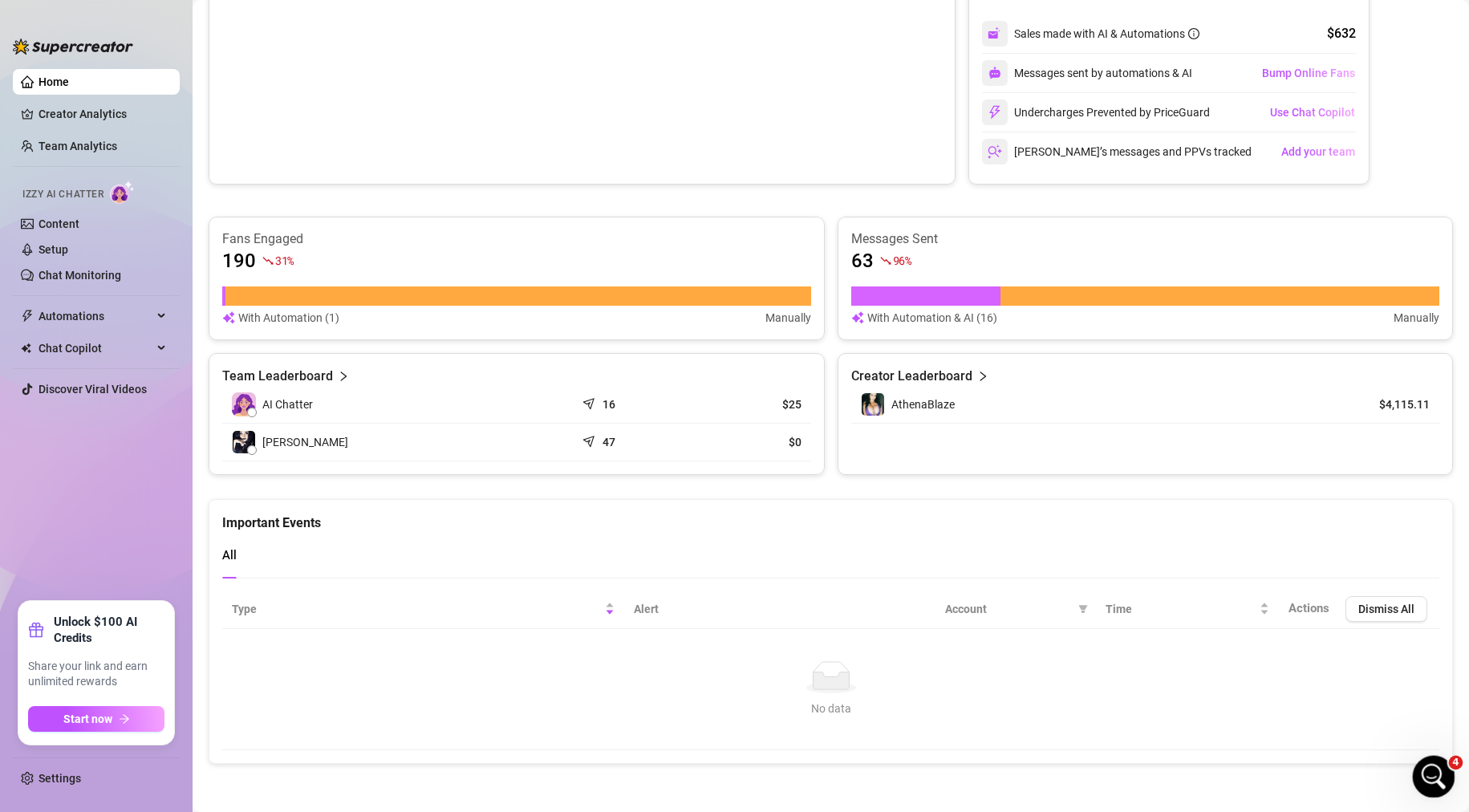
click at [1435, 777] on icon "Open Intercom Messenger" at bounding box center [1431, 774] width 27 height 27
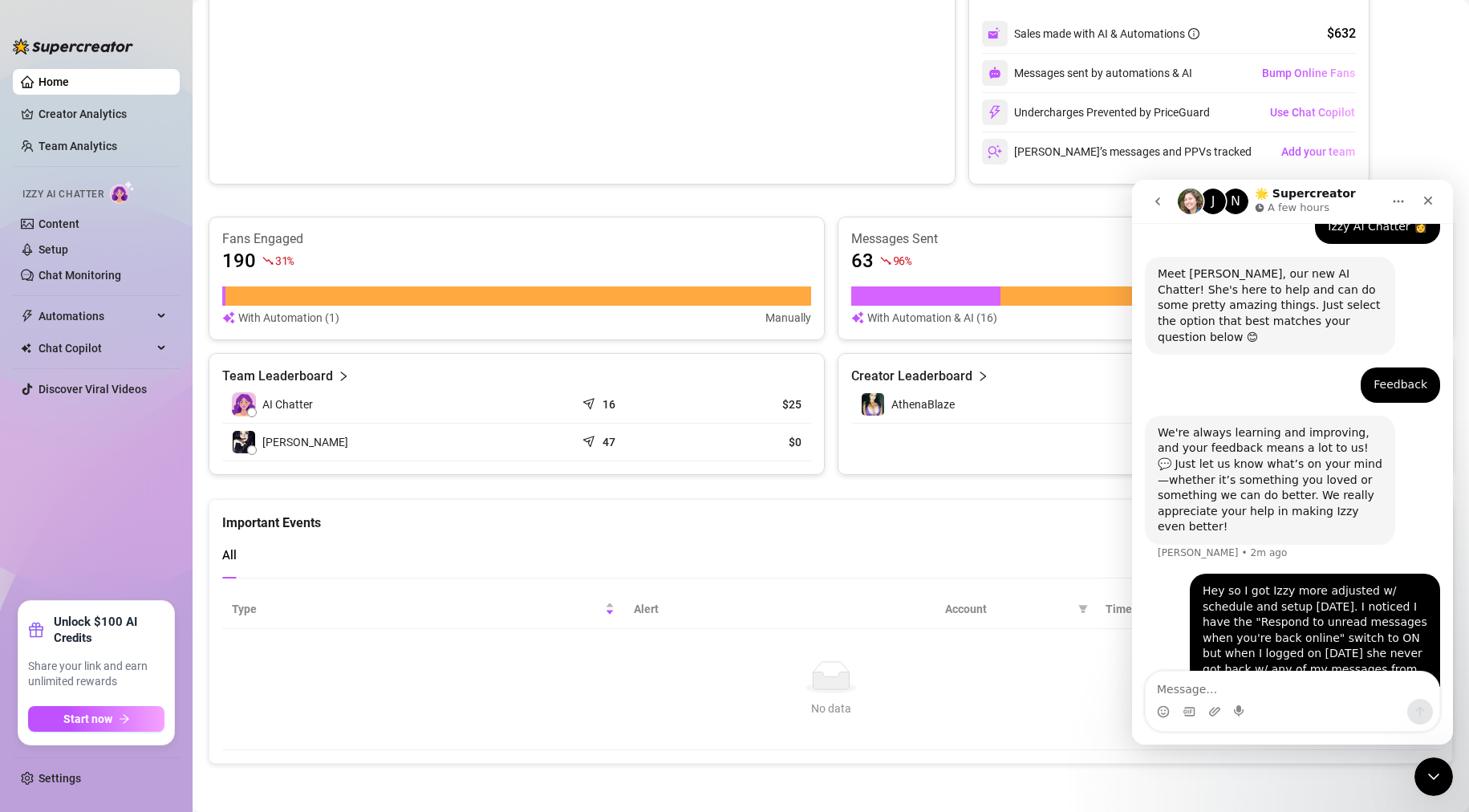
scroll to position [128, 0]
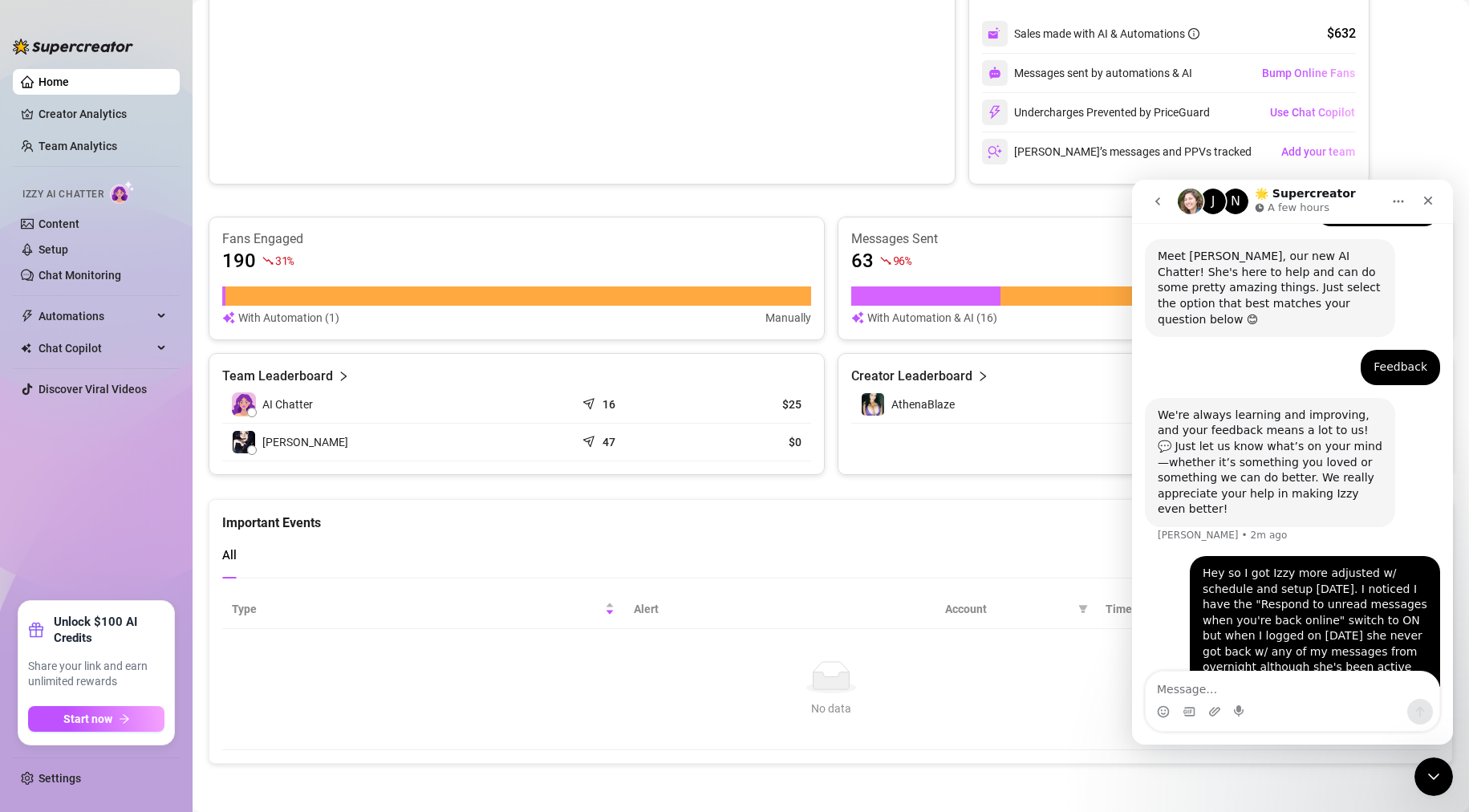
click at [1216, 679] on textarea "Message…" at bounding box center [1292, 685] width 294 height 27
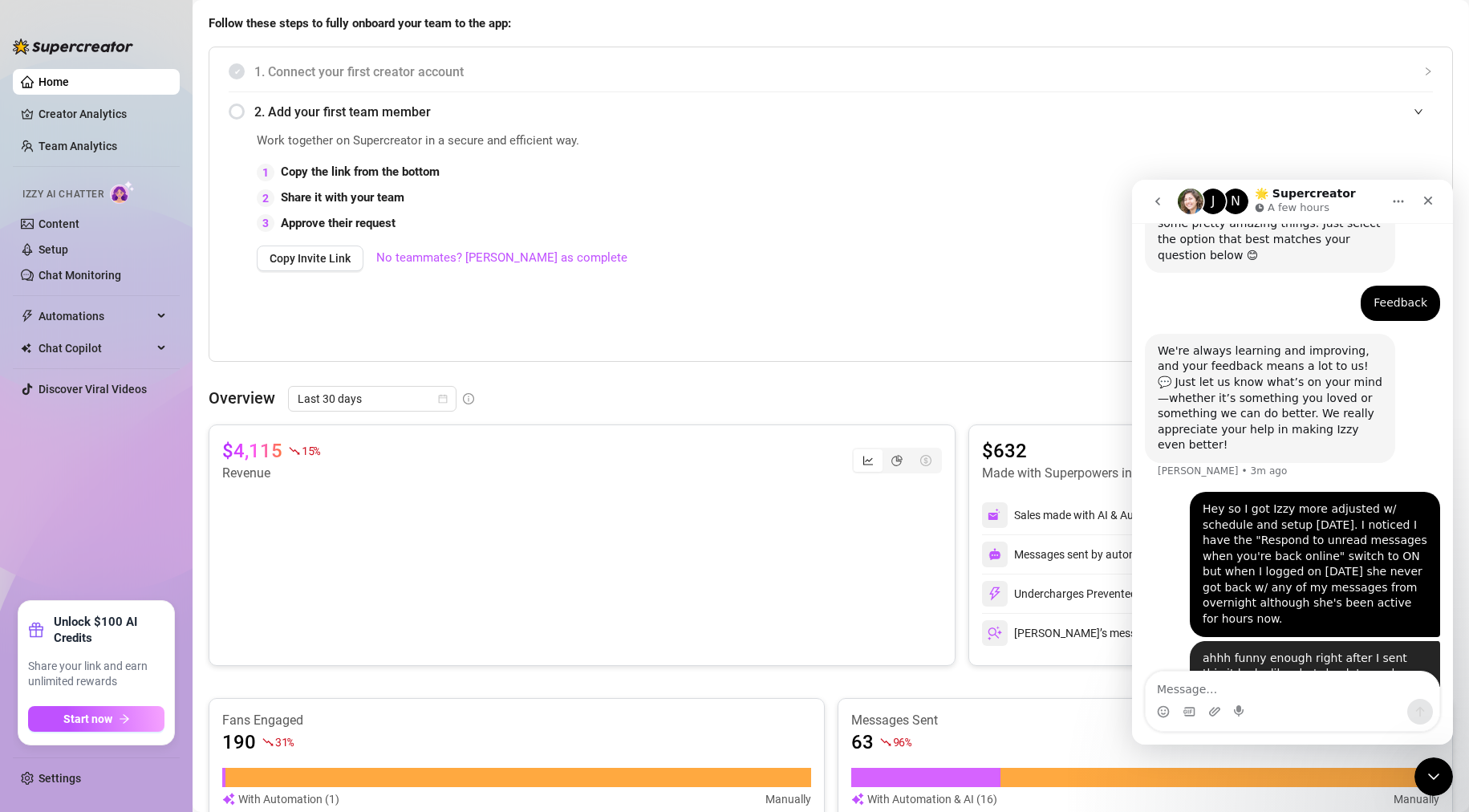
scroll to position [243, 0]
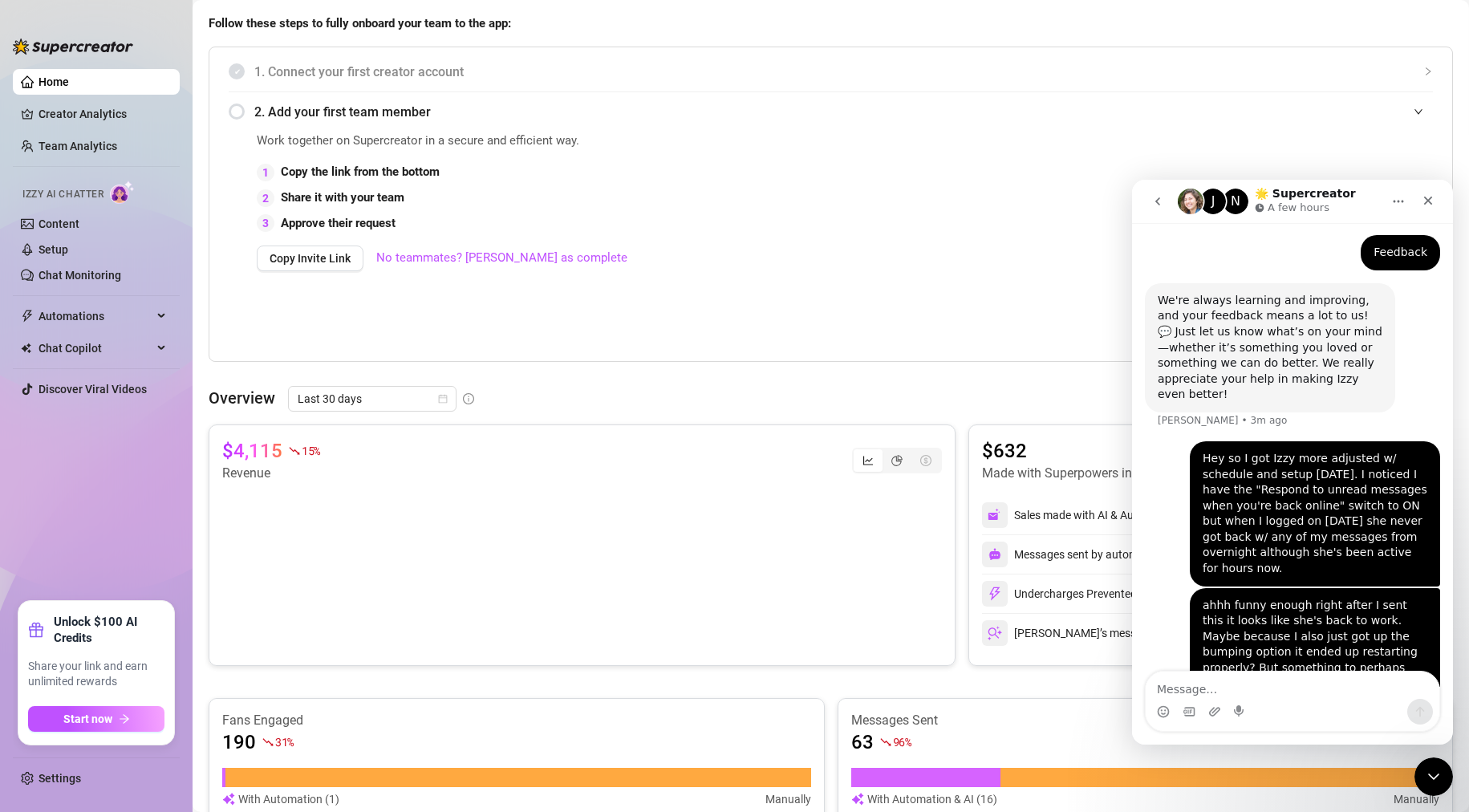
click at [1445, 198] on nav "J N 🌟 Supercreator A few hours" at bounding box center [1292, 200] width 321 height 43
drag, startPoint x: 1440, startPoint y: 198, endPoint x: 1899, endPoint y: 334, distance: 478.7
click at [1439, 198] on div "Close" at bounding box center [1429, 200] width 29 height 29
